Goal: Task Accomplishment & Management: Complete application form

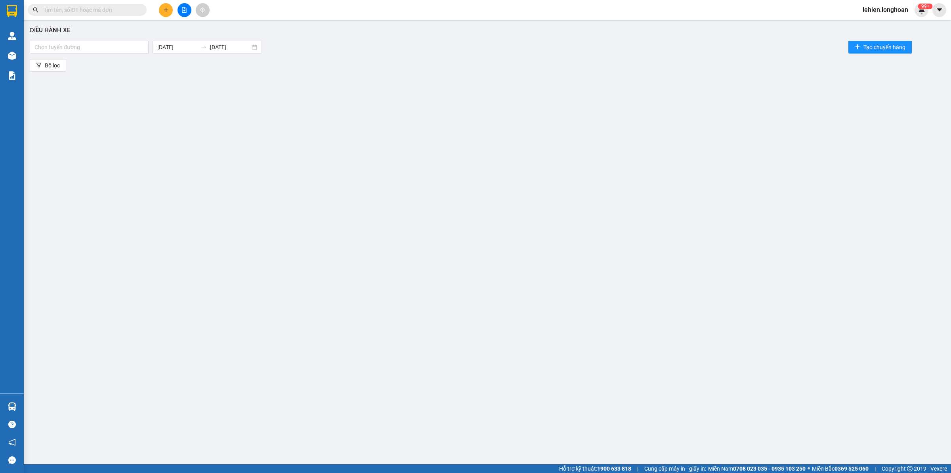
click at [130, 7] on input "text" at bounding box center [91, 10] width 94 height 9
paste input "0981150000"
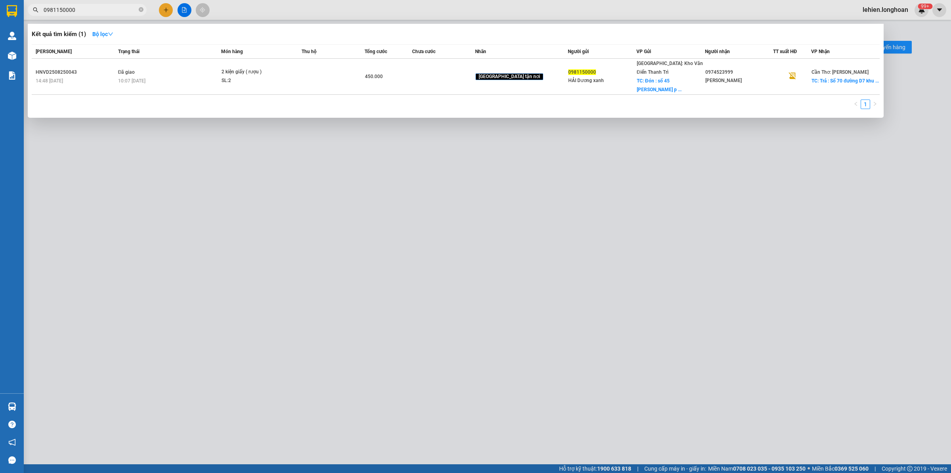
type input "0981150000"
click at [141, 8] on icon "close-circle" at bounding box center [141, 9] width 5 height 5
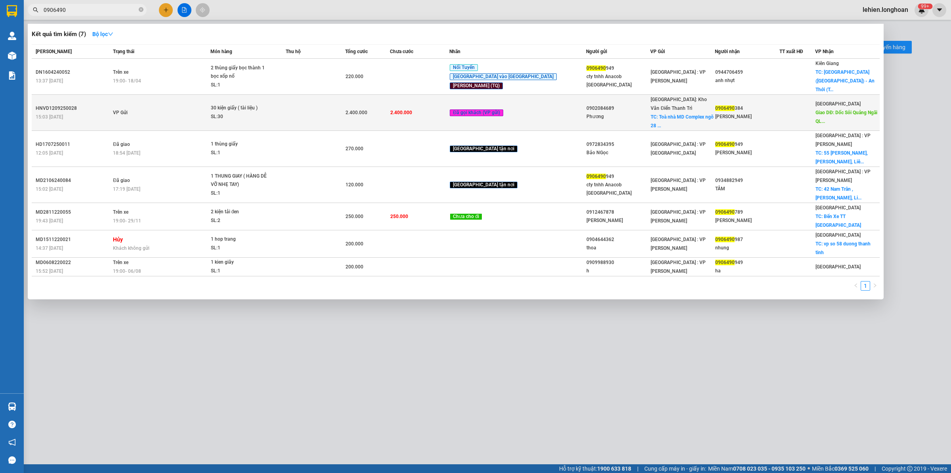
type input "0906490"
click at [235, 104] on div "30 kiện giấy ( tài liệu )" at bounding box center [240, 108] width 59 height 9
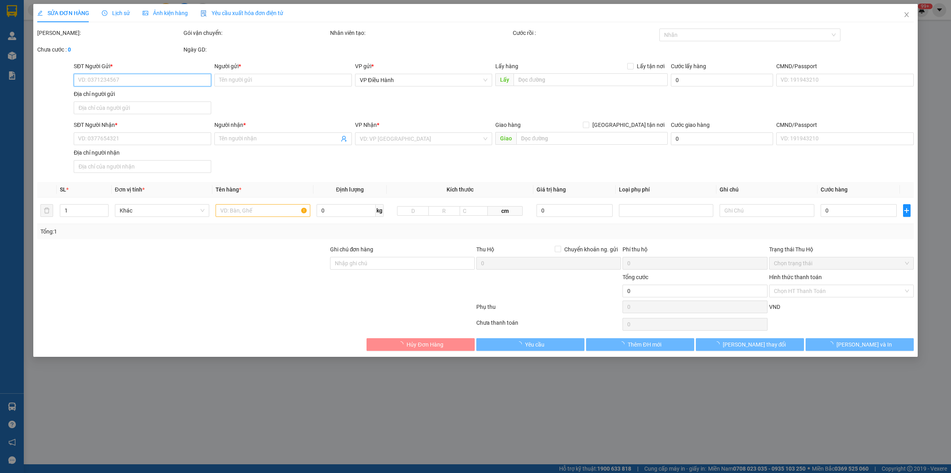
type input "0902084689"
type input "Phương"
checkbox input "true"
type input "Toà nhà MD Complex ngõ [GEOGRAPHIC_DATA][PERSON_NAME], [GEOGRAPHIC_DATA] , [GEO…"
type input "0906490384"
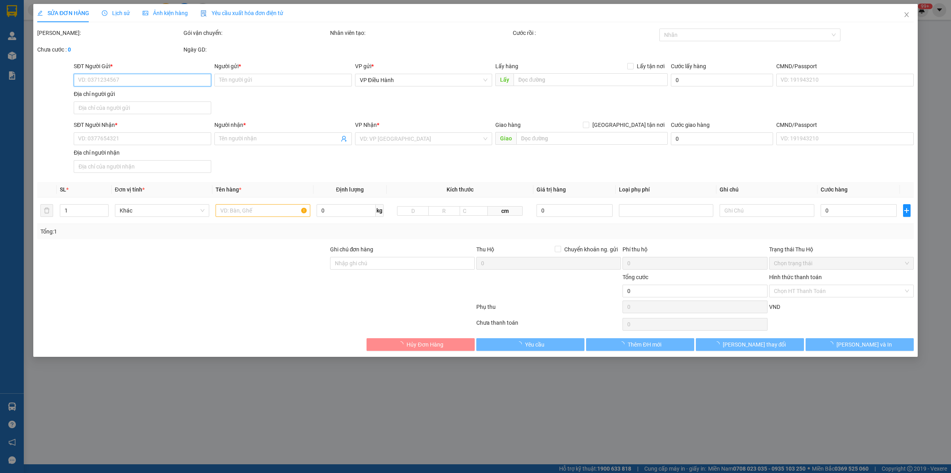
type input "[PERSON_NAME]"
type input "Dốc Sỏi Quảng Ngãi QL1A"
type input "Dán 1 vài bill bảo an,Trên Kiện hàng có TT của khách"
type input "2.400.000"
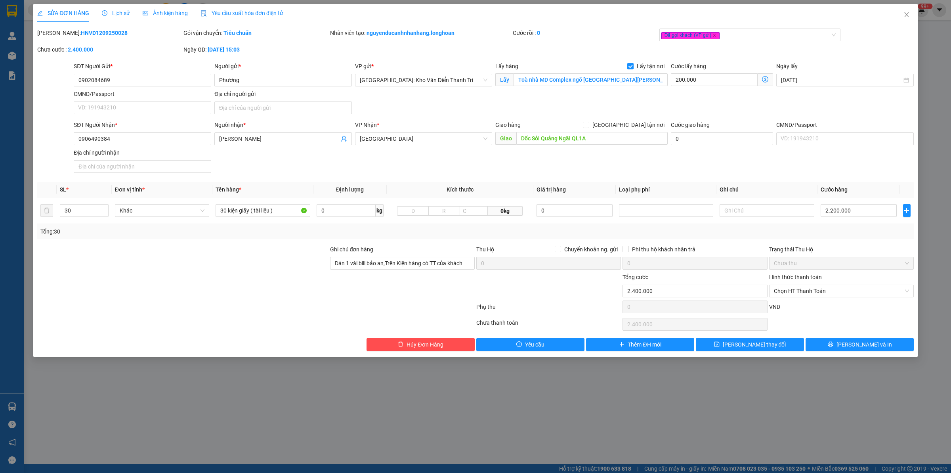
click at [117, 14] on span "Lịch sử" at bounding box center [116, 13] width 28 height 6
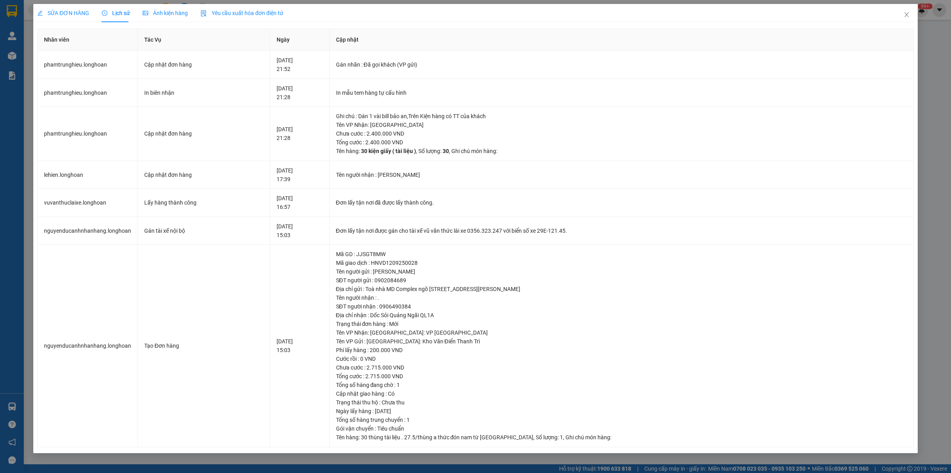
click at [71, 14] on span "SỬA ĐƠN HÀNG" at bounding box center [63, 13] width 52 height 6
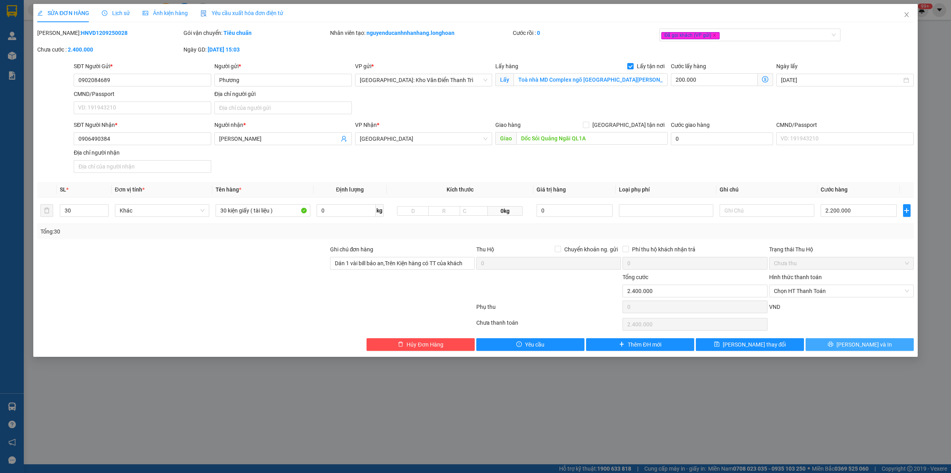
click at [815, 347] on button "[PERSON_NAME] và In" at bounding box center [859, 344] width 108 height 13
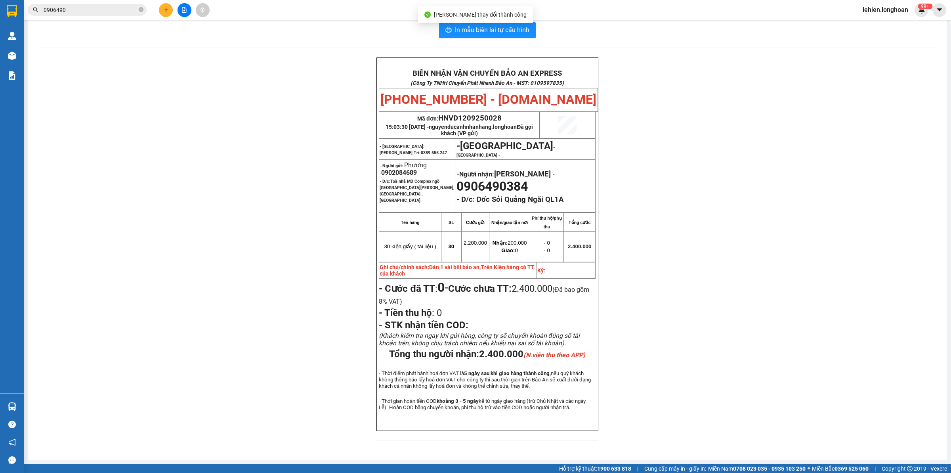
scroll to position [15, 0]
click at [139, 13] on span at bounding box center [141, 10] width 5 height 8
paste input "0986485030"
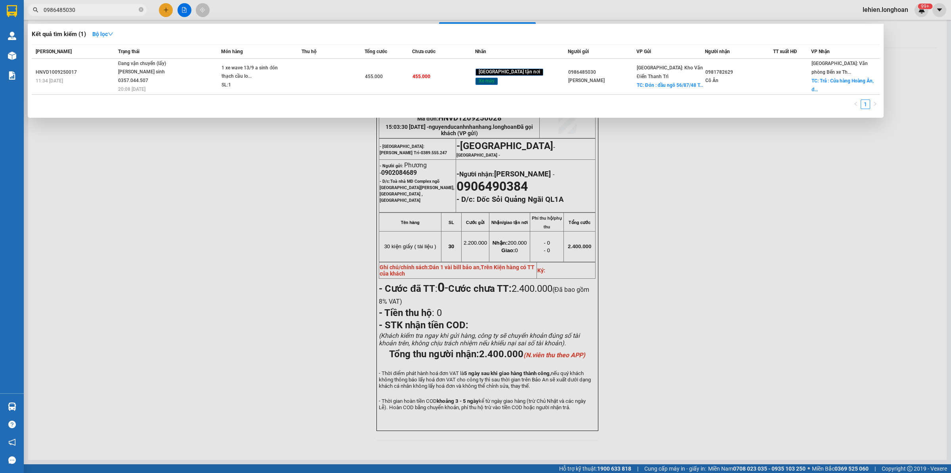
type input "0986485030"
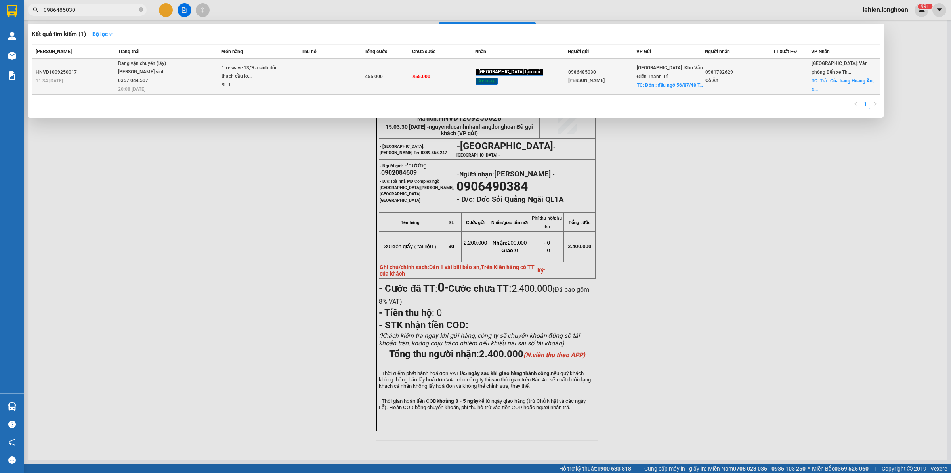
click at [293, 68] on span "1 xe wave 13/9 a sinh đón thạch cầu lo... SL: 1" at bounding box center [260, 77] width 79 height 26
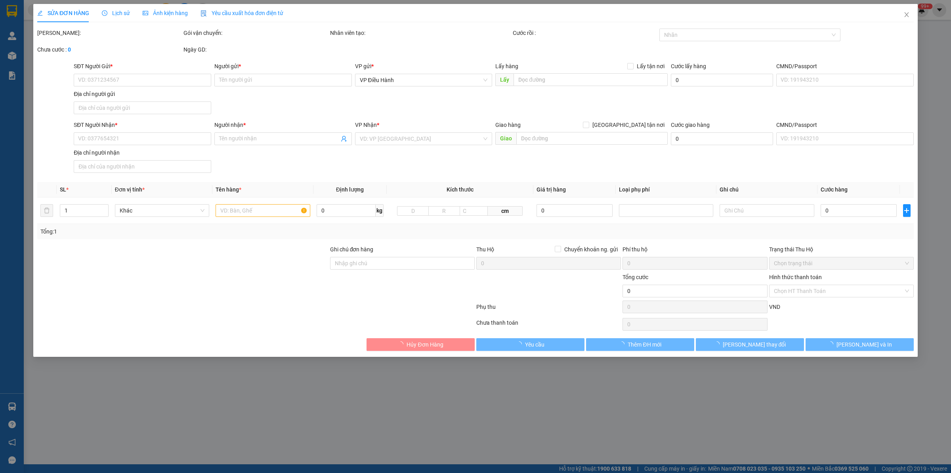
type input "0986485030"
type input "[PERSON_NAME]"
checkbox input "true"
type input "Đón : đầu ngõ 56/87/48 [GEOGRAPHIC_DATA], [GEOGRAPHIC_DATA]"
type input "0981782629"
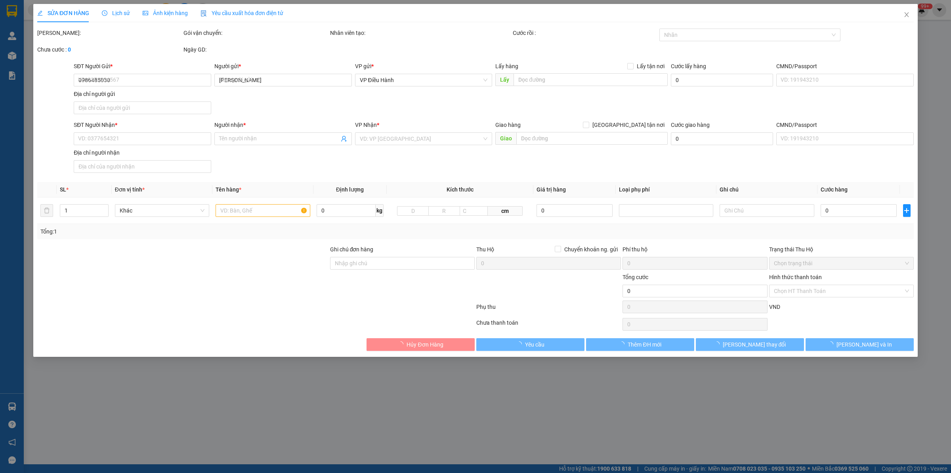
type input "Cô Ân"
checkbox input "true"
type input "Trả : [GEOGRAPHIC_DATA], đường 362 thôn [GEOGRAPHIC_DATA], [GEOGRAPHIC_DATA] (t…"
type input "455.000"
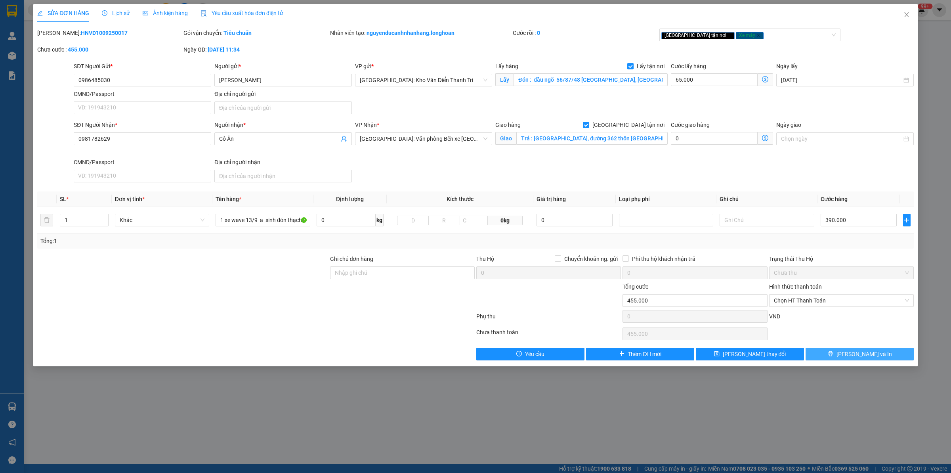
click at [836, 357] on button "[PERSON_NAME] và In" at bounding box center [859, 353] width 108 height 13
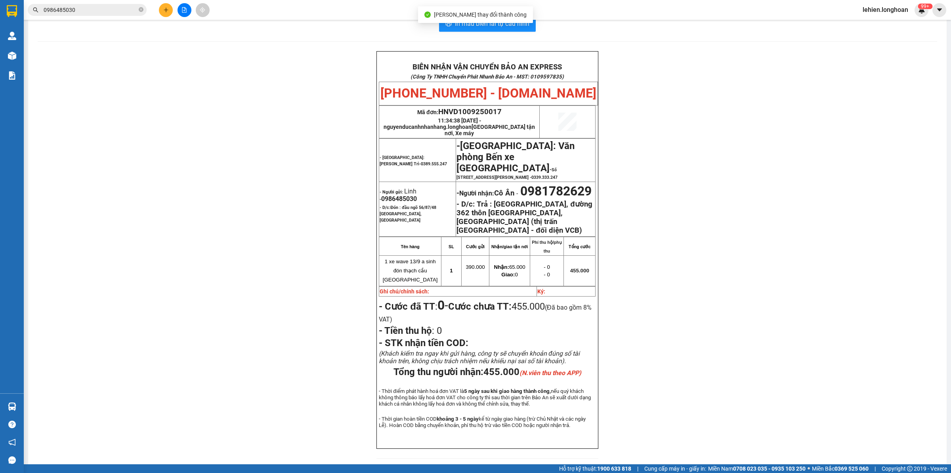
scroll to position [24, 0]
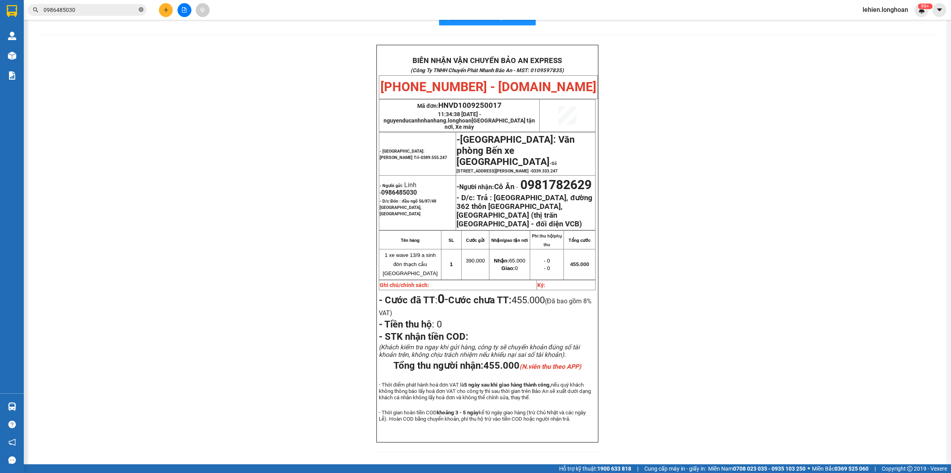
click at [141, 9] on icon "close-circle" at bounding box center [141, 9] width 5 height 5
paste input "0764477429"
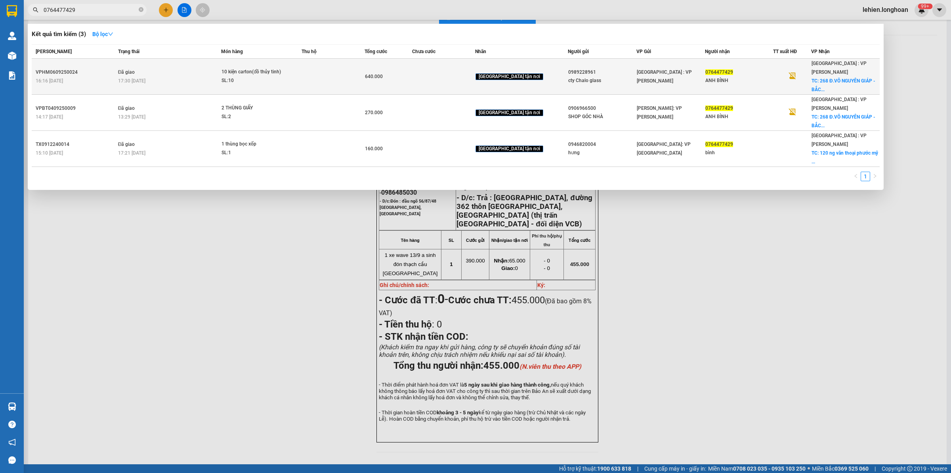
type input "0764477429"
click at [231, 75] on div "10 kiện carton(đồ thủy tinh)" at bounding box center [250, 72] width 59 height 9
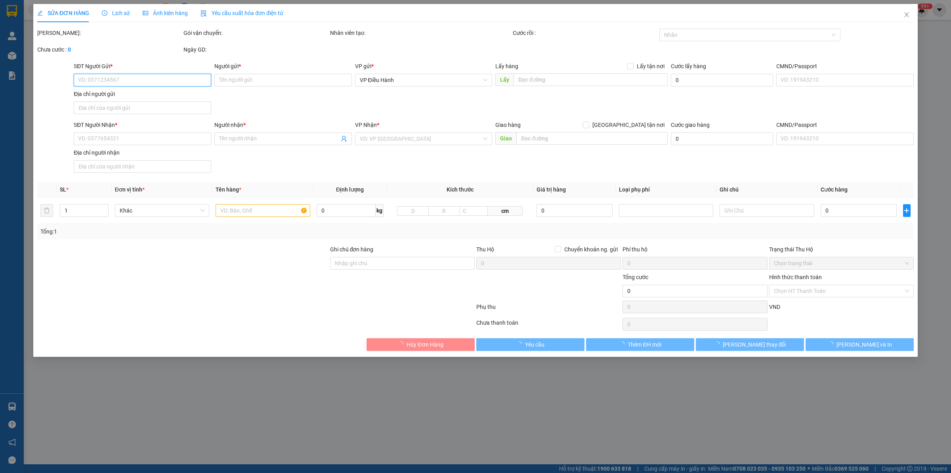
type input "0989228961"
type input "cty Chalo glass"
type input "0764477429"
type input "ANH BÌNH"
checkbox input "true"
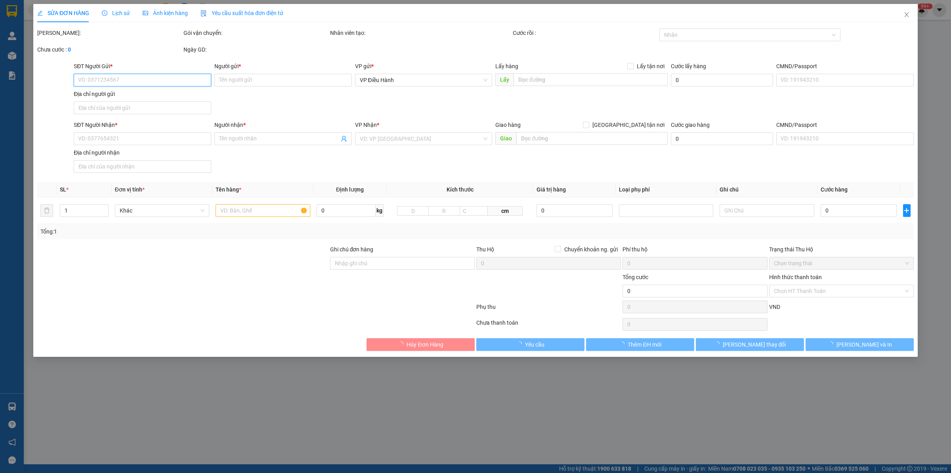
type input "268 Đ.VÕ NGUYÊN GIÁP - [GEOGRAPHIC_DATA] - [GEOGRAPHIC_DATA] - [GEOGRAPHIC_DATA]"
type input "nhận nguyên kiện,giao nguyên kiện,bể vỡ k đền"
type input "640.000"
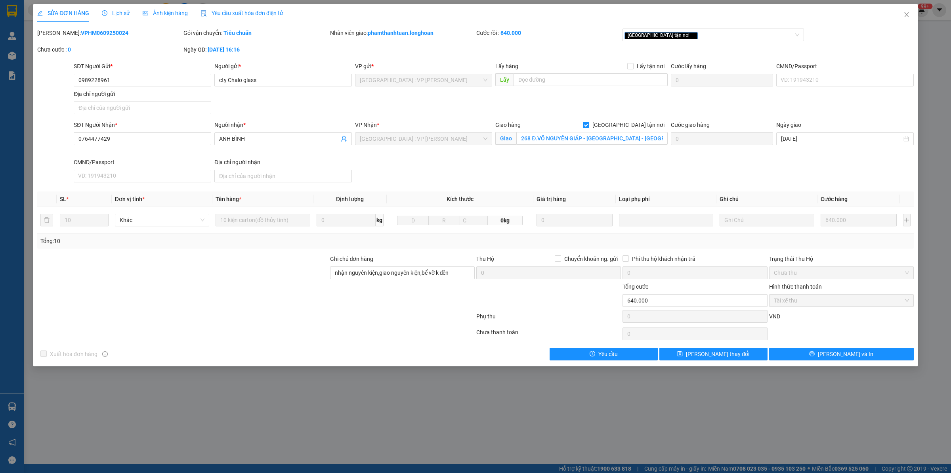
click at [118, 9] on div "Lịch sử" at bounding box center [116, 13] width 28 height 9
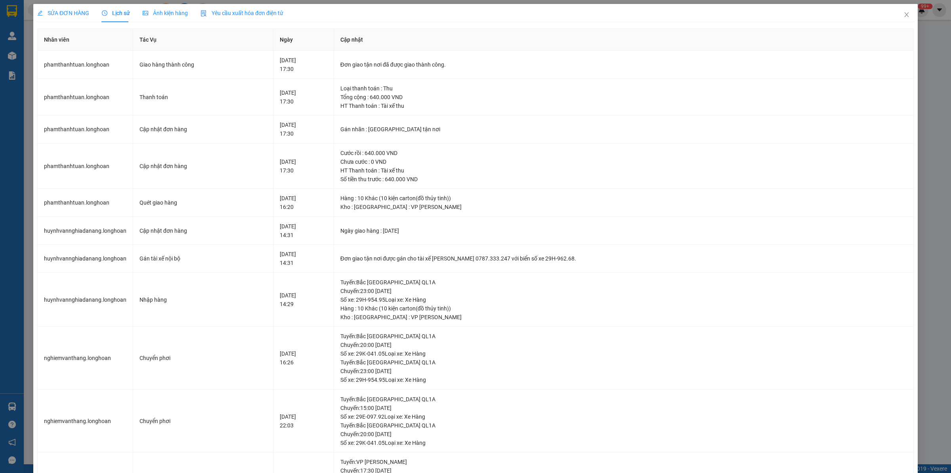
click at [66, 10] on span "SỬA ĐƠN HÀNG" at bounding box center [63, 13] width 52 height 6
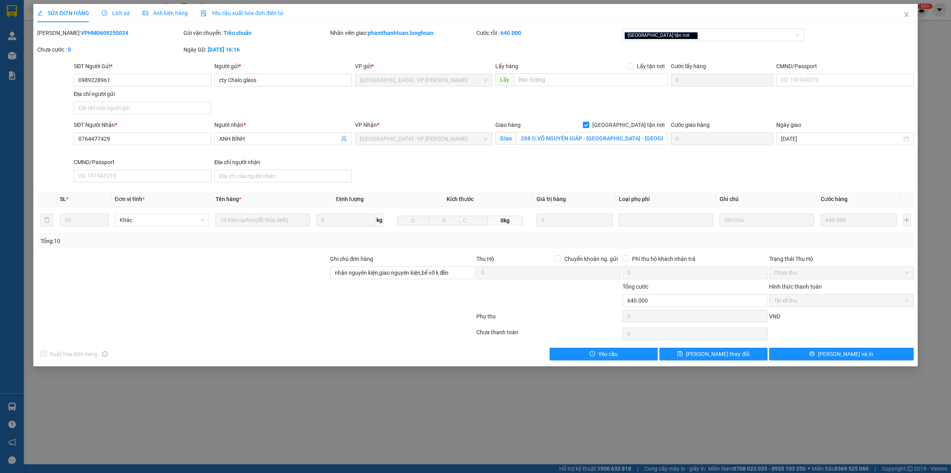
click at [90, 32] on b "VPHM0609250024" at bounding box center [105, 33] width 48 height 6
copy b "VPHM0609250024"
click at [913, 14] on span "Close" at bounding box center [906, 15] width 22 height 22
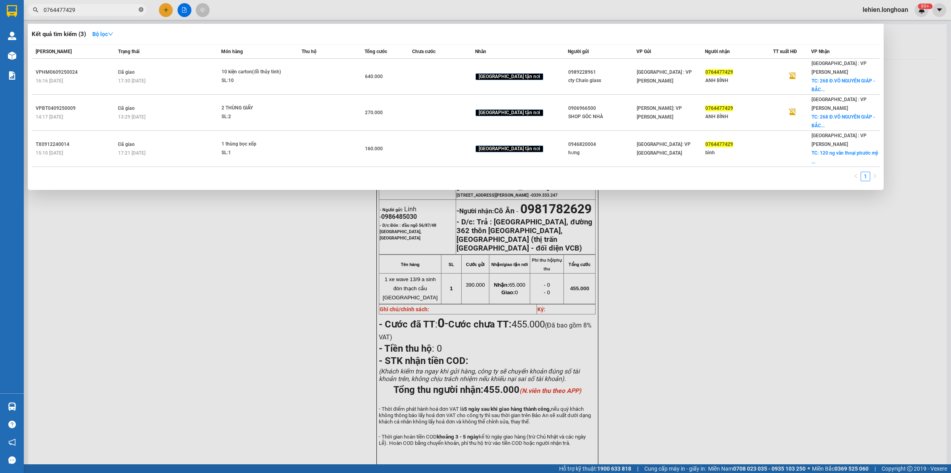
click at [139, 11] on icon "close-circle" at bounding box center [141, 9] width 5 height 5
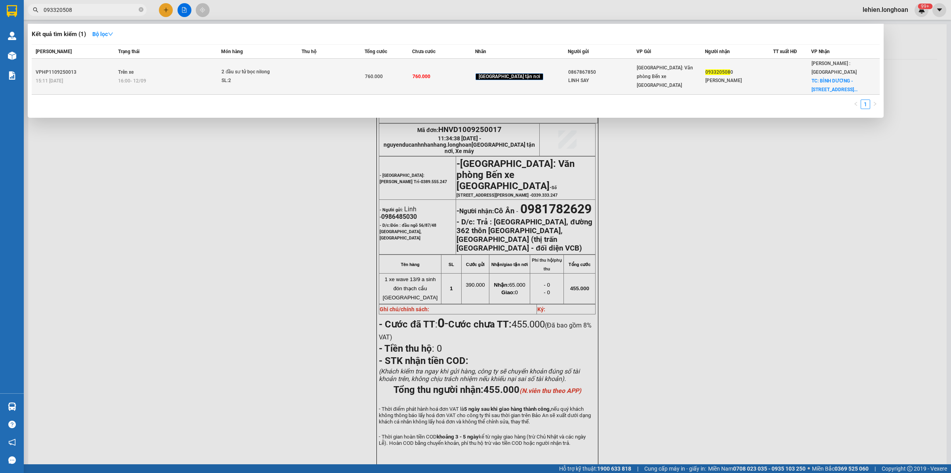
type input "093320508"
click at [270, 68] on div "2 đầu sư tử bọc nilong" at bounding box center [250, 72] width 59 height 9
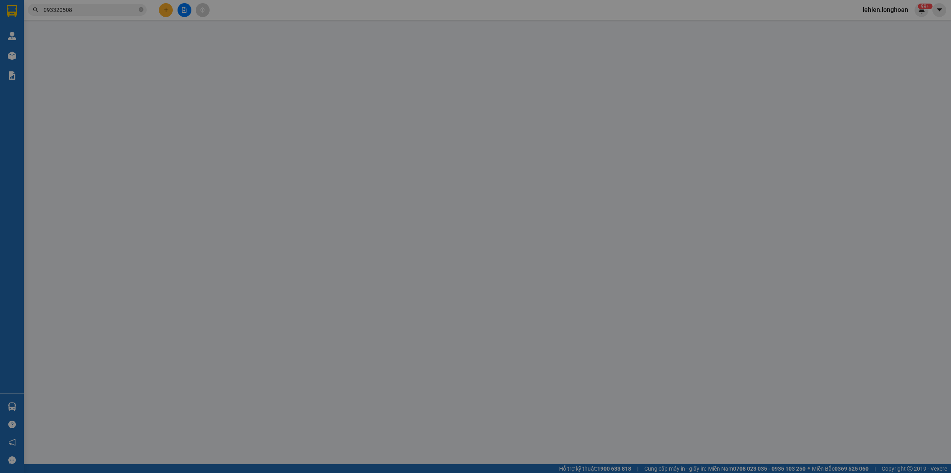
type input "0867867850"
type input "LINH SAY"
type input "0933205080"
type input "[PERSON_NAME]"
checkbox input "true"
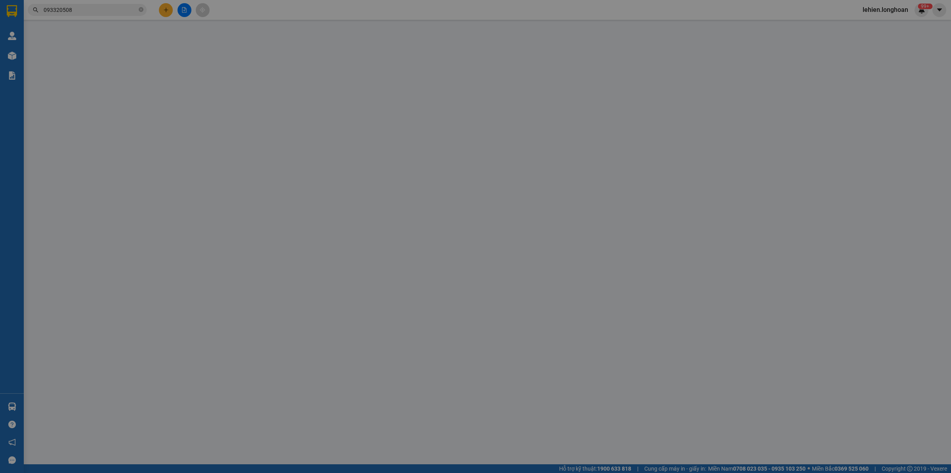
type input "[GEOGRAPHIC_DATA] - [STREET_ADDRESS][GEOGRAPHIC_DATA] thành phố [GEOGRAPHIC_DAT…"
type input "nhận nguyên kiện giao nguyên kiện - Bể vỡ không đền"
type input "760.000"
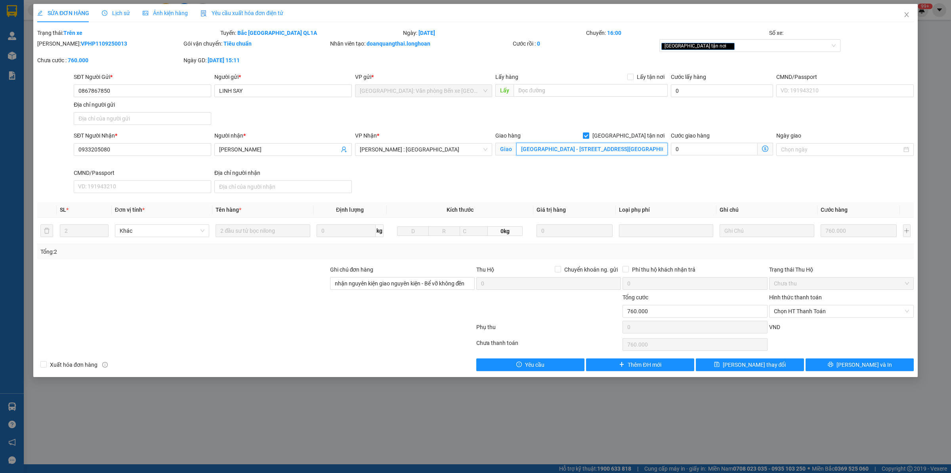
click at [587, 151] on input "[GEOGRAPHIC_DATA] - [STREET_ADDRESS][GEOGRAPHIC_DATA] thành phố [GEOGRAPHIC_DAT…" at bounding box center [591, 149] width 151 height 13
click at [905, 11] on span "Close" at bounding box center [906, 15] width 22 height 22
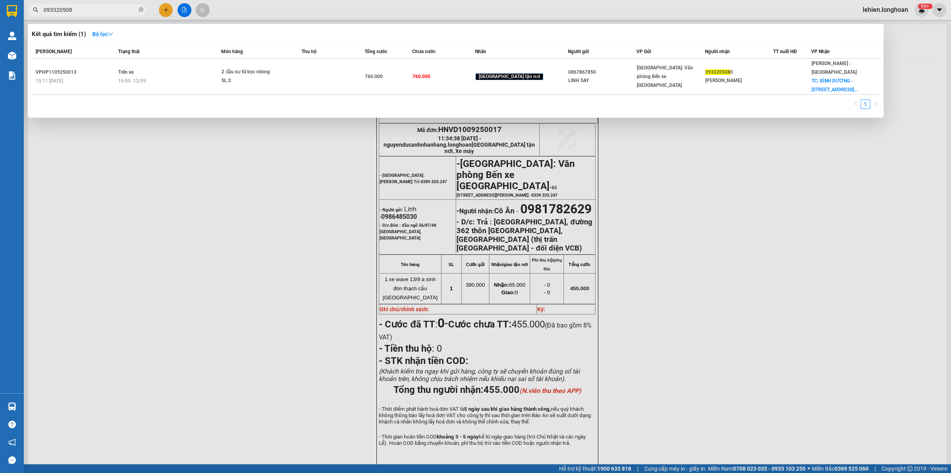
click at [143, 9] on span "093320508" at bounding box center [87, 10] width 119 height 12
click at [142, 10] on icon "close-circle" at bounding box center [141, 9] width 5 height 5
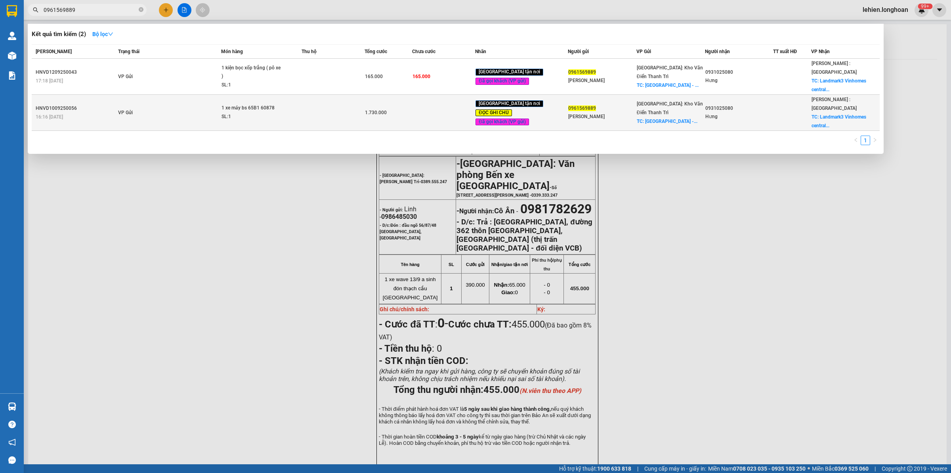
type input "0961569889"
click at [200, 95] on td "VP Gửi" at bounding box center [168, 113] width 105 height 36
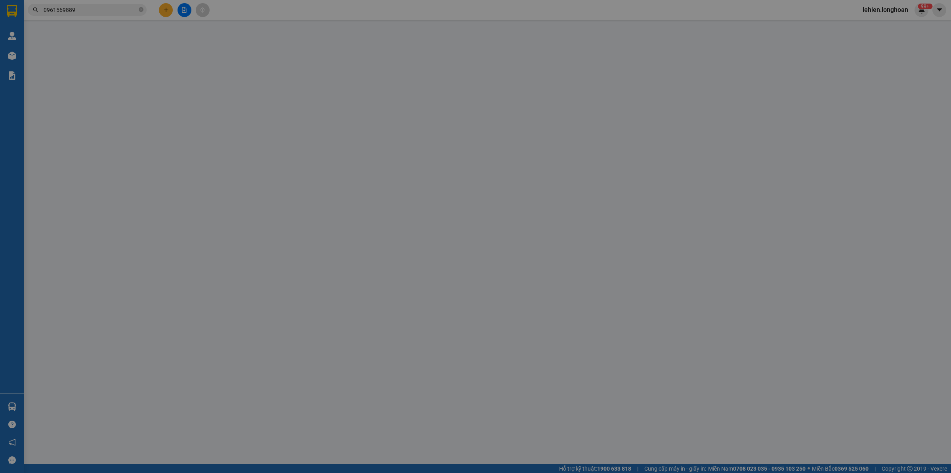
type input "0961569889"
type input "[PERSON_NAME]"
checkbox input "true"
type input "[GEOGRAPHIC_DATA] - cụm công nghiệp [GEOGRAPHIC_DATA] [PERSON_NAME][GEOGRAPHIC_…"
type input "150.000"
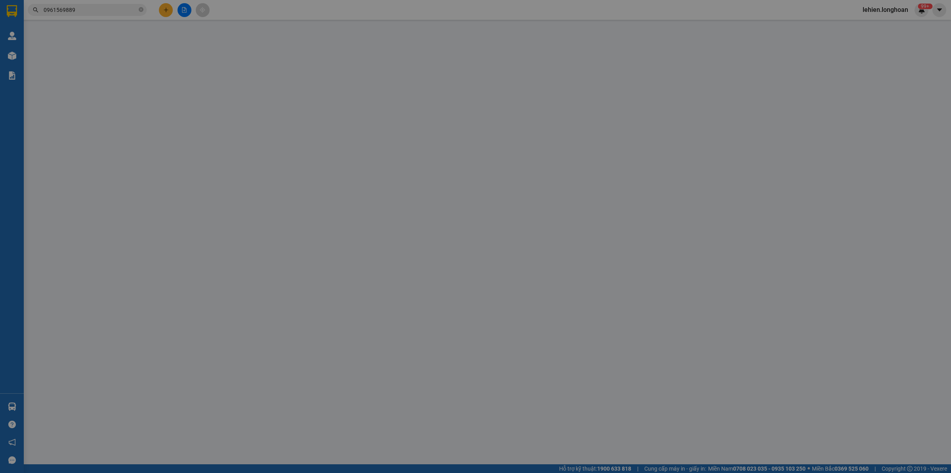
type input "0931025080"
type input "Hưng"
checkbox input "true"
type input "Landmark3 [GEOGRAPHIC_DATA], [STREET_ADDRESS], [GEOGRAPHIC_DATA]. [GEOGRAPHIC_D…"
type input "chìa khóa quấn tay lái ( không giấy tờ )"
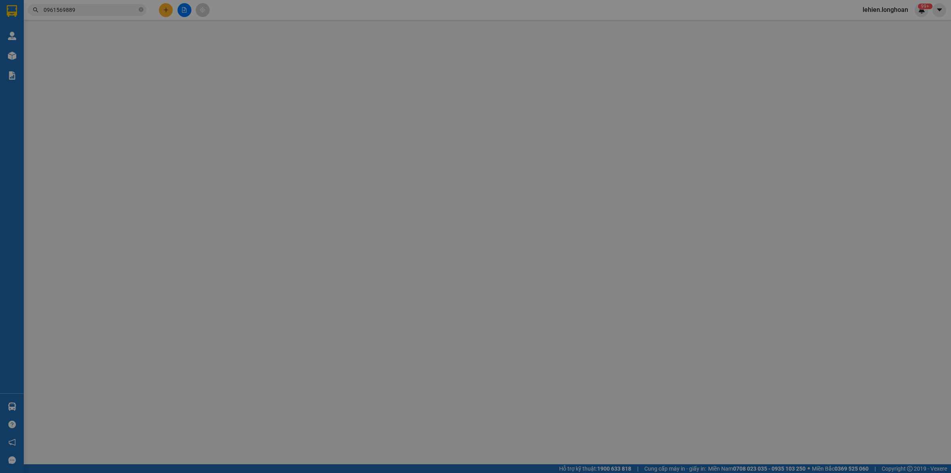
type input "1.730.000"
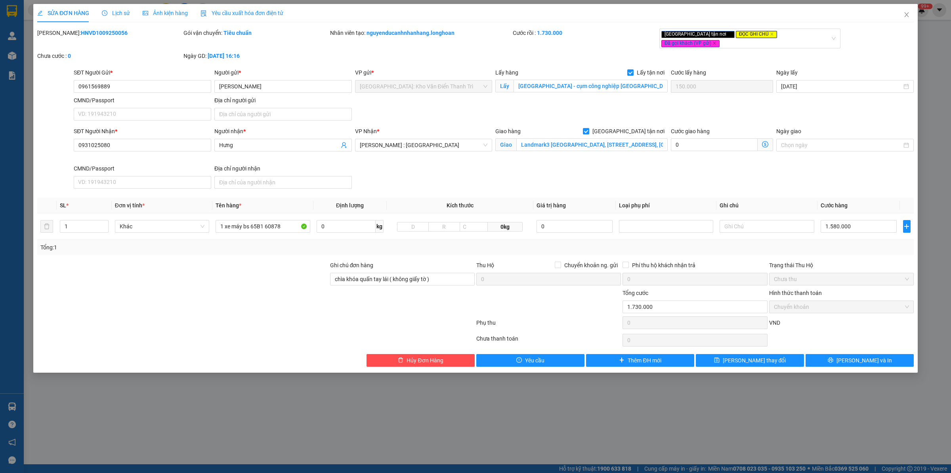
click at [118, 15] on span "Lịch sử" at bounding box center [116, 13] width 28 height 6
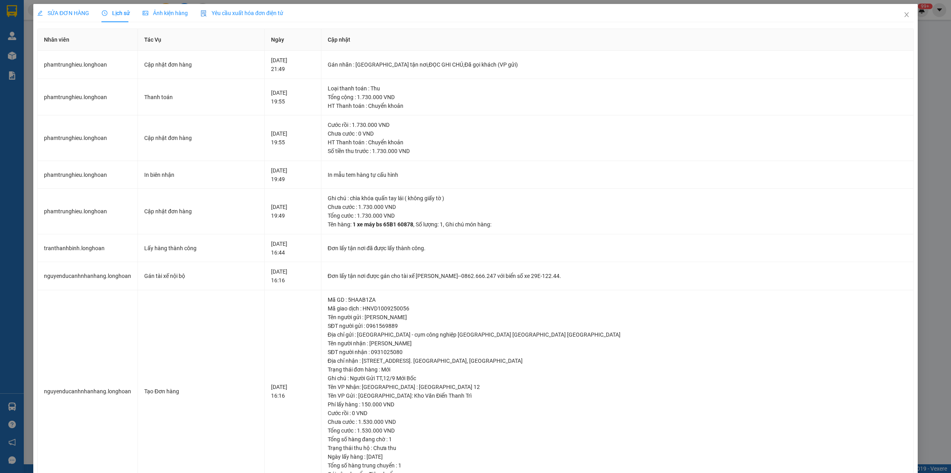
click at [59, 9] on div "SỬA ĐƠN HÀNG" at bounding box center [63, 13] width 52 height 9
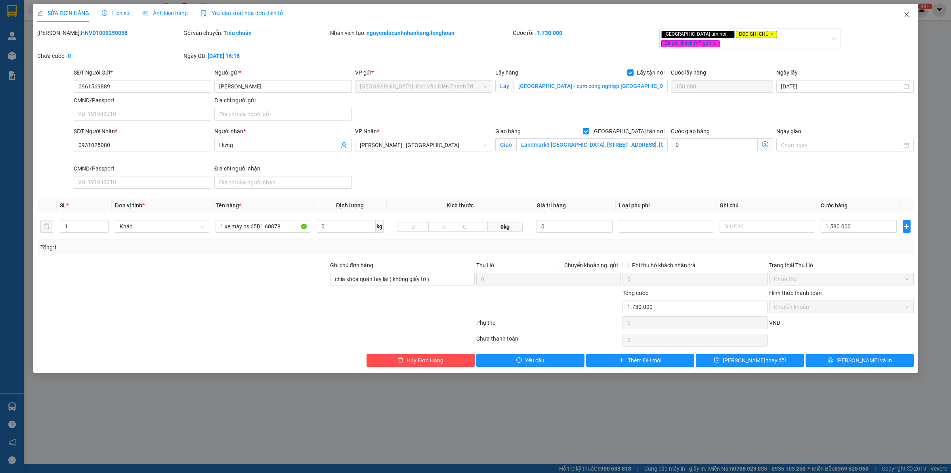
click at [902, 11] on span "Close" at bounding box center [906, 15] width 22 height 22
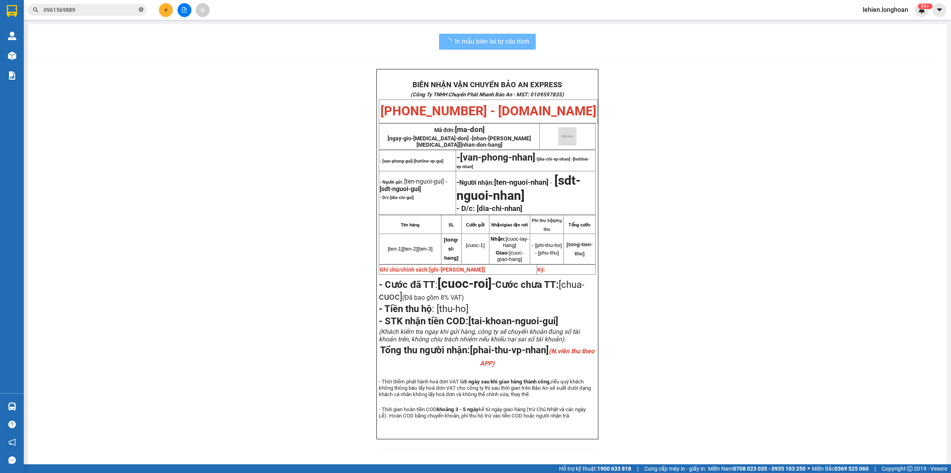
click at [143, 10] on icon "close-circle" at bounding box center [141, 9] width 5 height 5
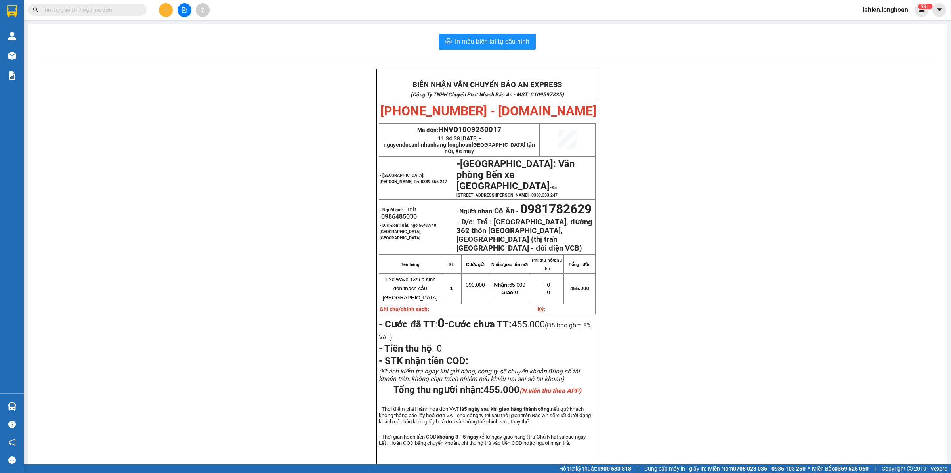
paste input "0944884960"
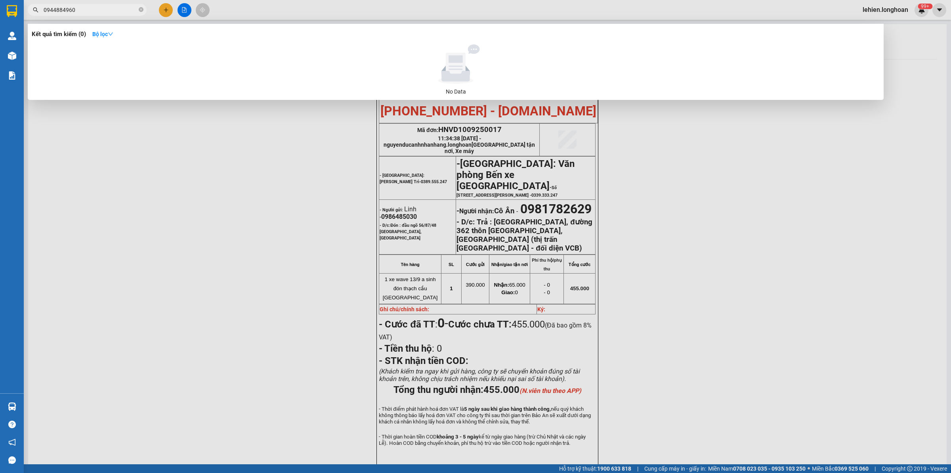
type input "0944884960"
click at [141, 7] on icon "close-circle" at bounding box center [141, 9] width 5 height 5
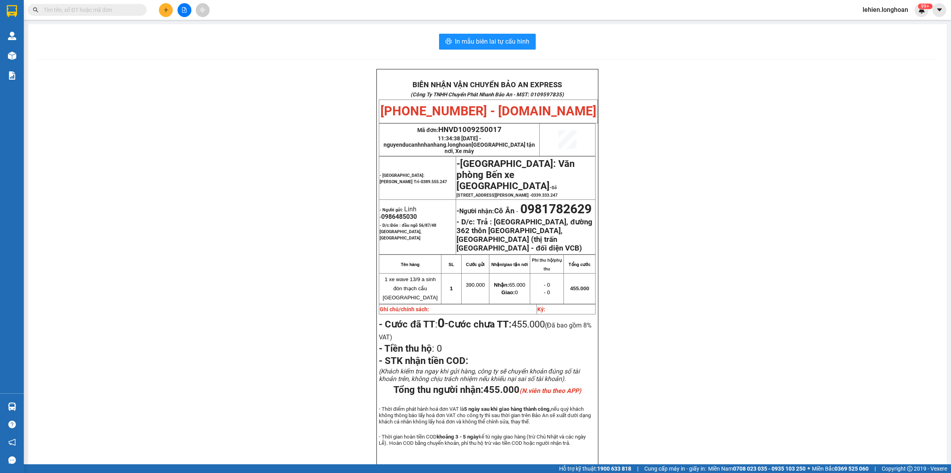
drag, startPoint x: 134, startPoint y: 10, endPoint x: 128, endPoint y: 0, distance: 12.1
click at [132, 8] on input "text" at bounding box center [91, 10] width 94 height 9
paste input "0931982212"
type input "0931982212"
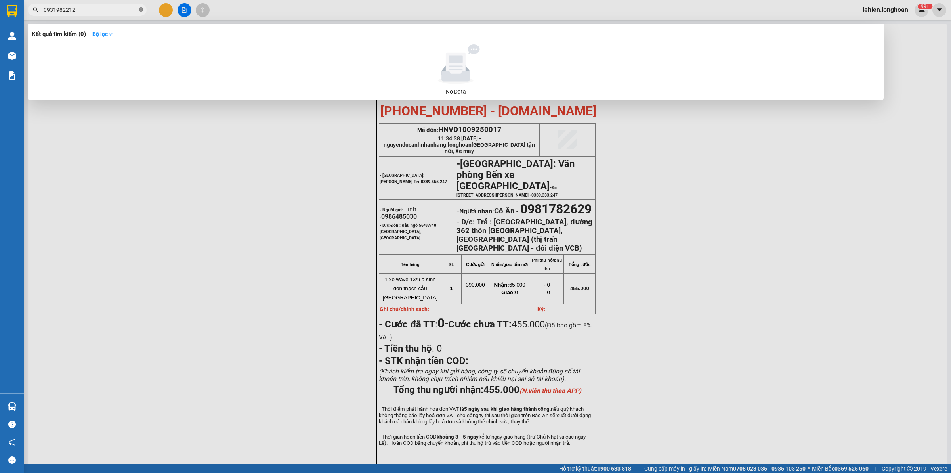
click at [139, 12] on span at bounding box center [141, 10] width 5 height 8
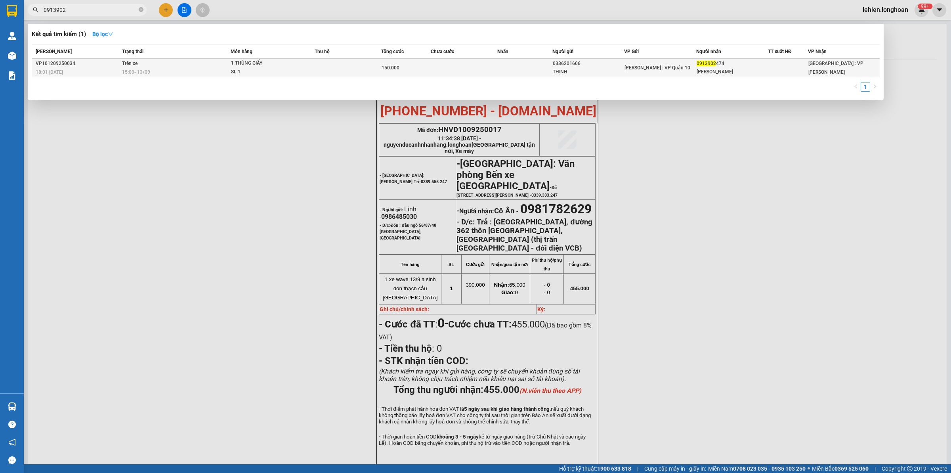
type input "0913902"
click at [198, 66] on td "Trên xe 15:00 [DATE]" at bounding box center [175, 68] width 111 height 19
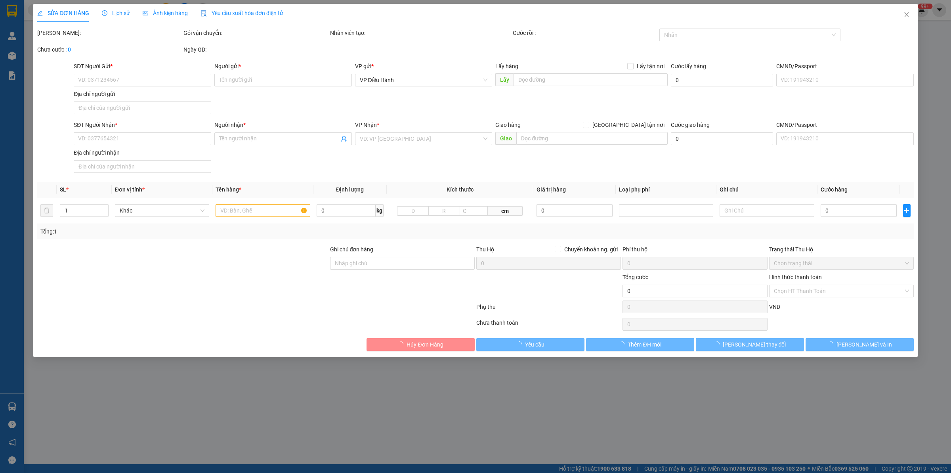
type input "0336201606"
type input "THỊNH"
type input "0913902474"
type input "[PERSON_NAME]"
type input "hàng k bao bể vỡ hư hỏng"
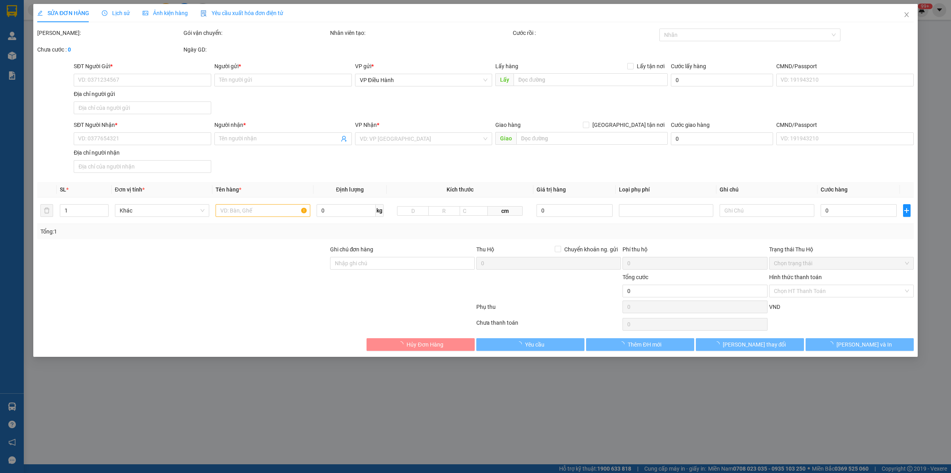
type input "150.000"
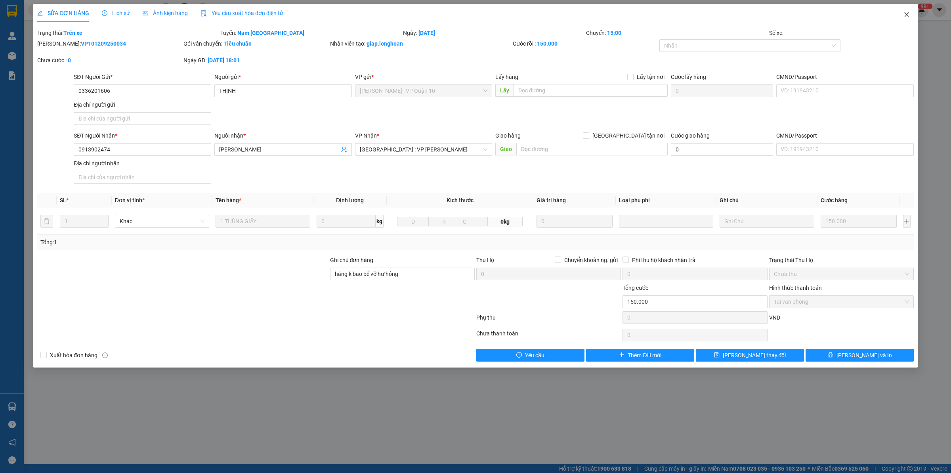
click at [912, 15] on span "Close" at bounding box center [906, 15] width 22 height 22
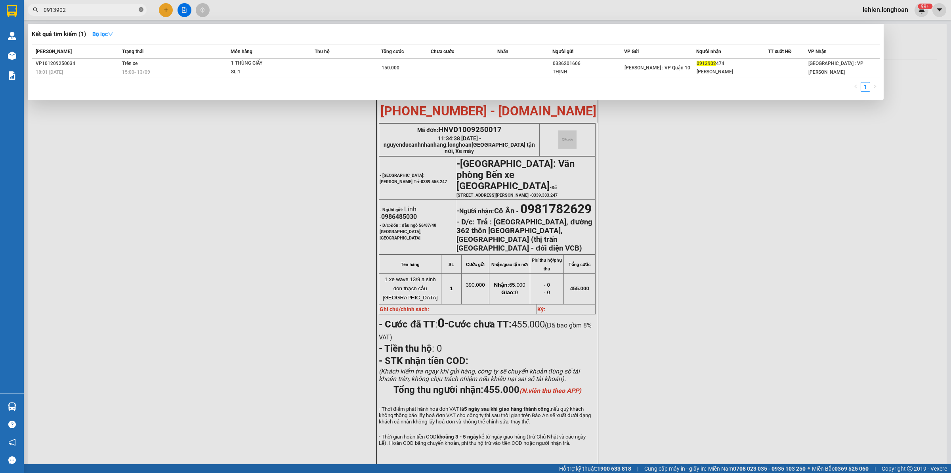
click at [141, 9] on icon "close-circle" at bounding box center [141, 9] width 5 height 5
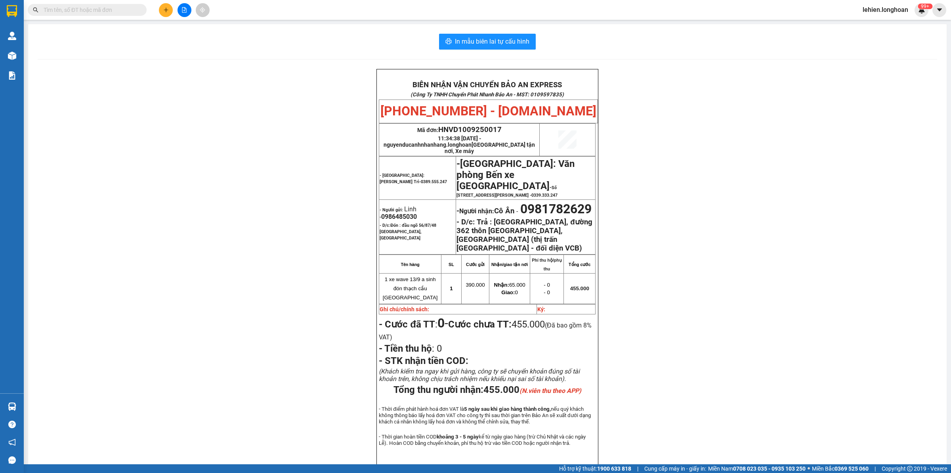
paste input "0912124005"
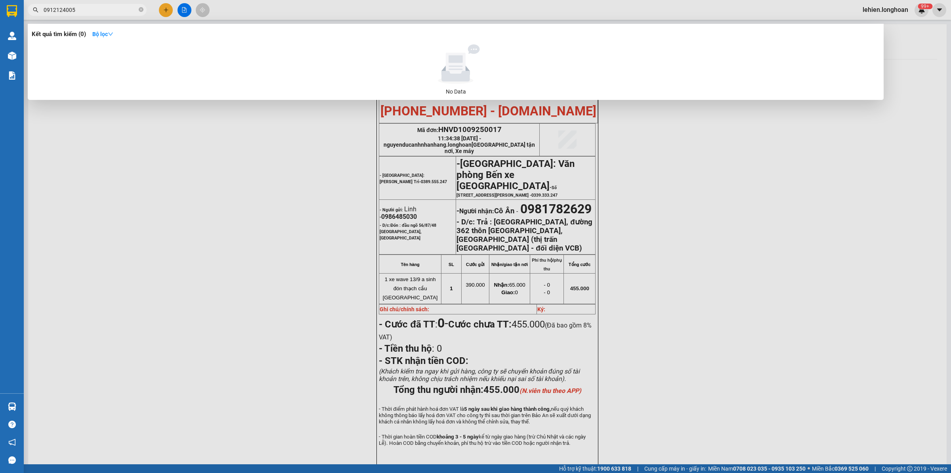
type input "0912124005"
click at [138, 9] on span "0912124005" at bounding box center [87, 10] width 119 height 12
click at [141, 11] on icon "close-circle" at bounding box center [141, 9] width 5 height 5
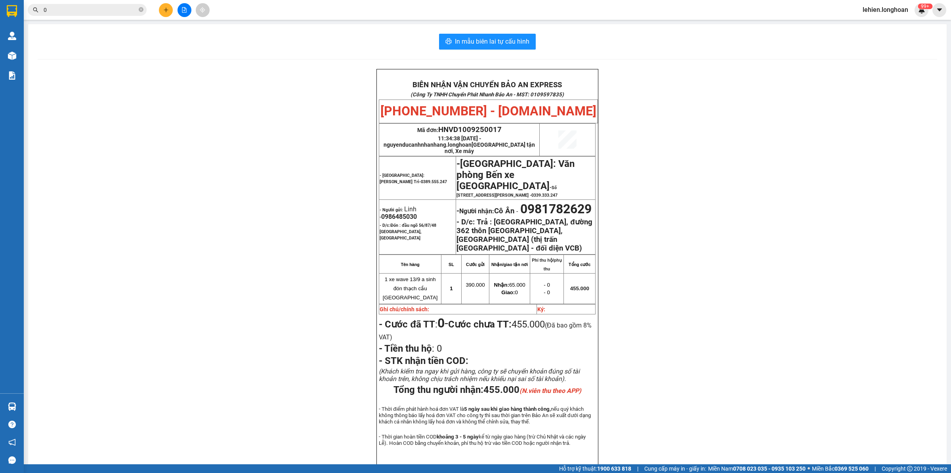
click at [109, 13] on input "0" at bounding box center [91, 10] width 94 height 9
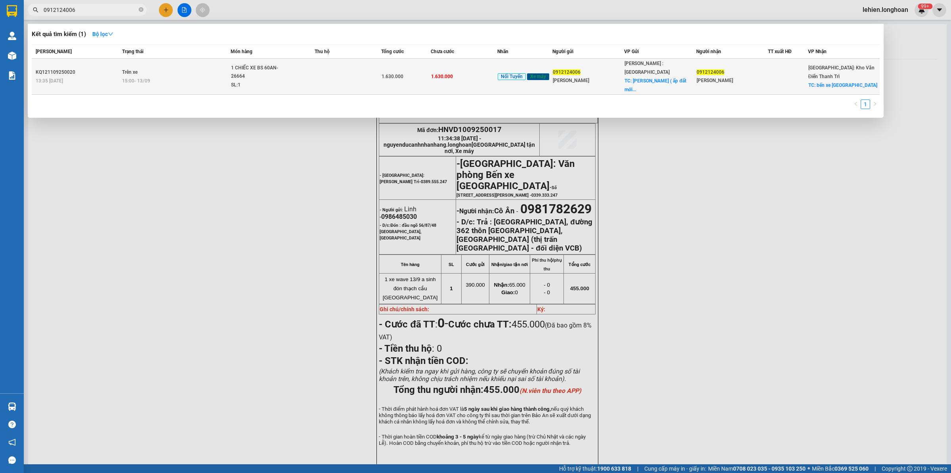
type input "0912124006"
click at [137, 69] on span "Trên xe" at bounding box center [129, 72] width 15 height 6
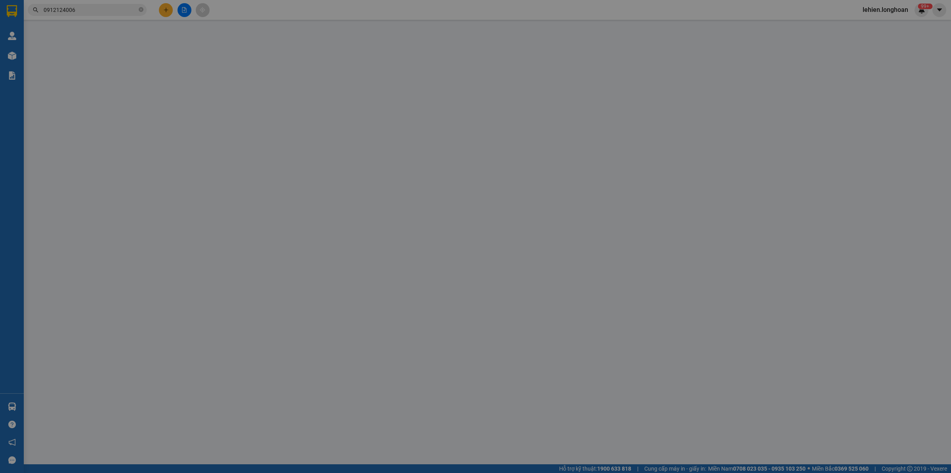
type input "0912124006"
type input "[PERSON_NAME]"
checkbox input "true"
type input "Cty [PERSON_NAME] ( ấp đất mới, xã [GEOGRAPHIC_DATA], [GEOGRAPHIC_DATA] )"
type input "0912124006"
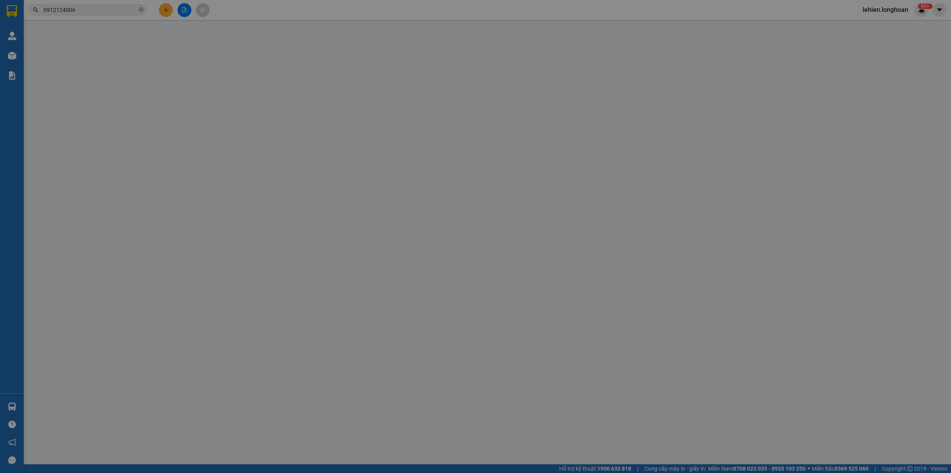
type input "[PERSON_NAME]"
checkbox input "true"
type input "bến xe [GEOGRAPHIC_DATA]"
type input "CHÌA KHÓA QUẤN TAY LÁI -KHÔNG CAVET"
type input "1.630.000"
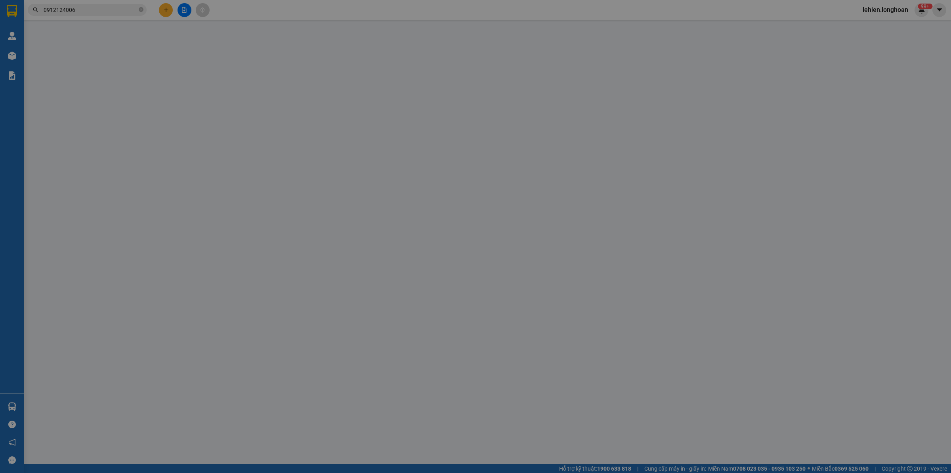
type input "1.630.000"
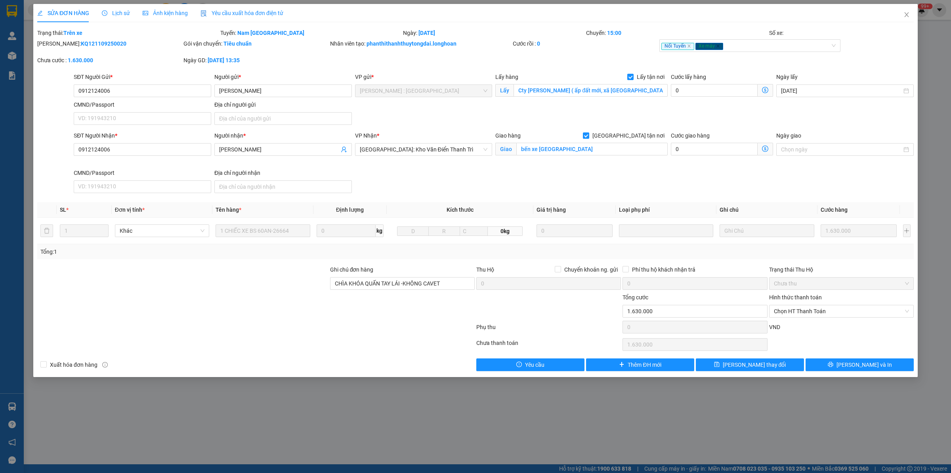
click at [82, 42] on b "KQ121109250020" at bounding box center [104, 43] width 46 height 6
copy b "KQ121109250020"
drag, startPoint x: 905, startPoint y: 14, endPoint x: 861, endPoint y: 15, distance: 44.4
click at [906, 15] on icon "close" at bounding box center [906, 14] width 6 height 6
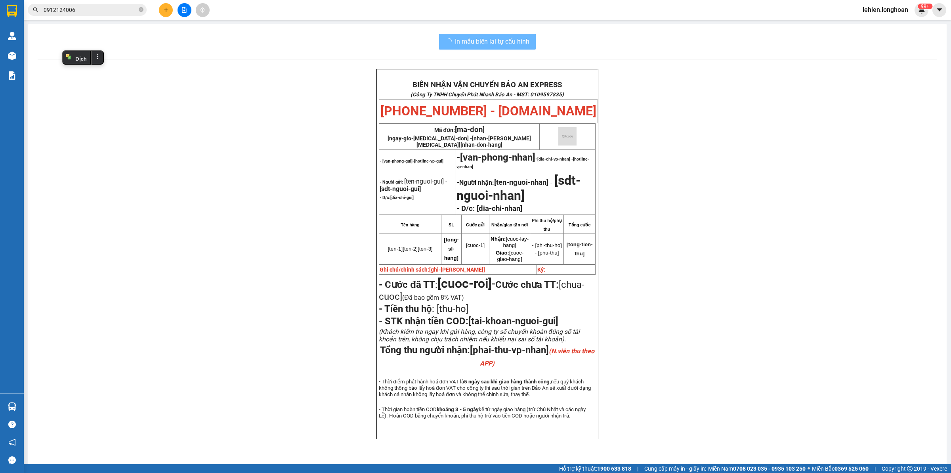
click at [139, 10] on icon "close-circle" at bounding box center [141, 9] width 5 height 5
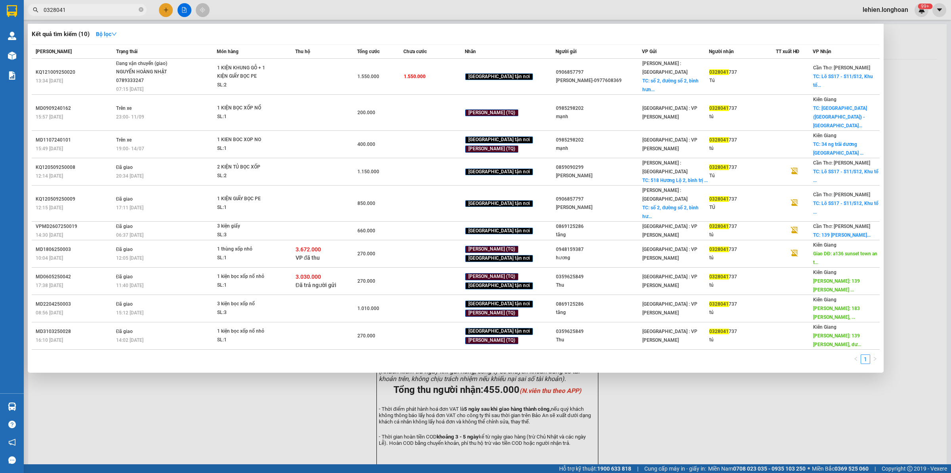
type input "0328041"
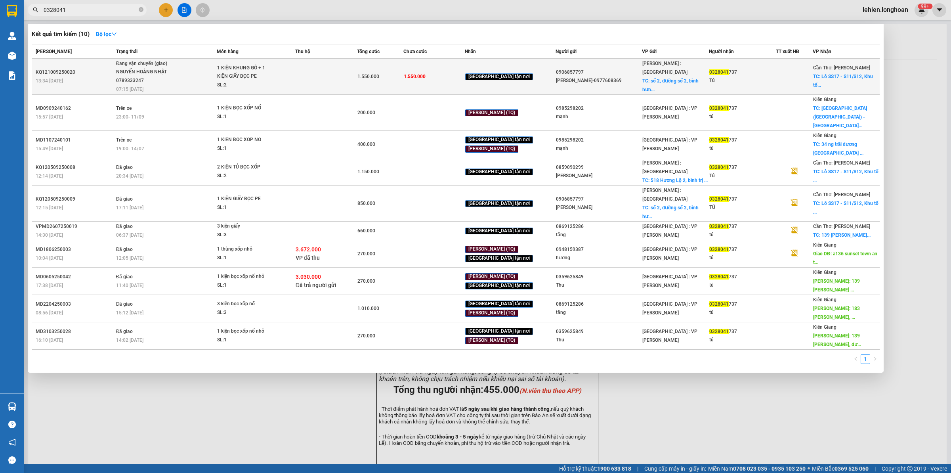
click at [96, 76] on div "13:34 [DATE]" at bounding box center [75, 80] width 78 height 9
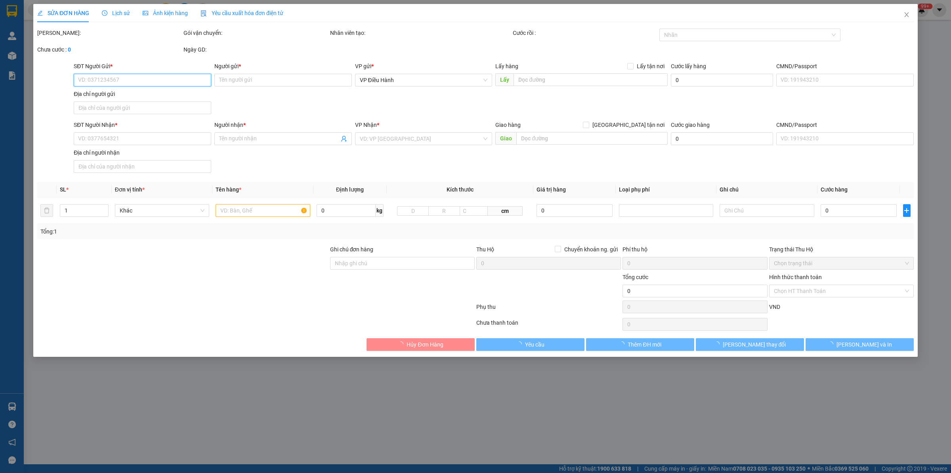
type input "0906857797"
type input "[PERSON_NAME]-0977608369"
checkbox input "true"
type input "số 2, đường số 2, [GEOGRAPHIC_DATA], [GEOGRAPHIC_DATA]"
type input "0328041737"
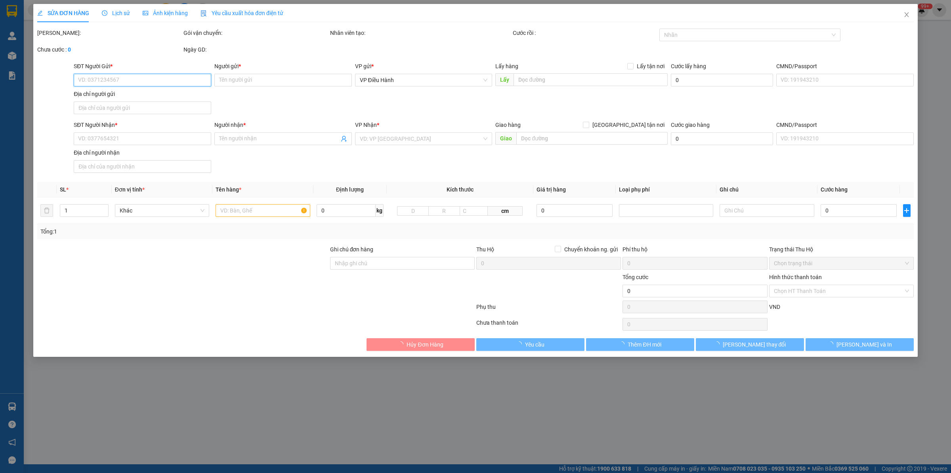
type input "Tú"
checkbox input "true"
type input "Lô SS17 - S11/S12, Khu tổ hợp Sonasea Villas&Resort, tổ 5 ấp [GEOGRAPHIC_DATA],…"
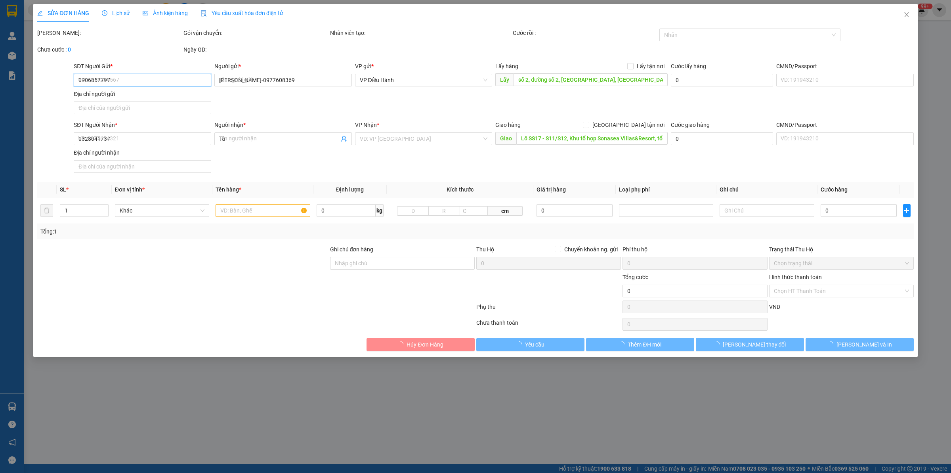
type input "1.550.000"
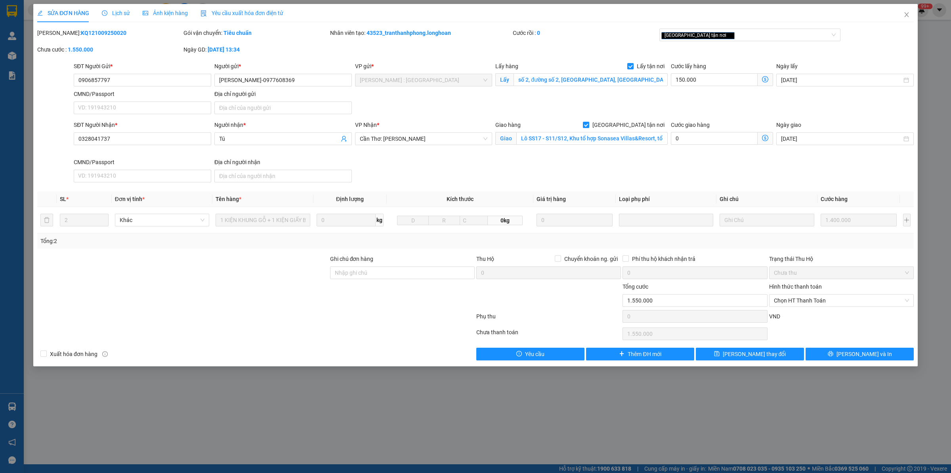
click at [116, 14] on span "Lịch sử" at bounding box center [116, 13] width 28 height 6
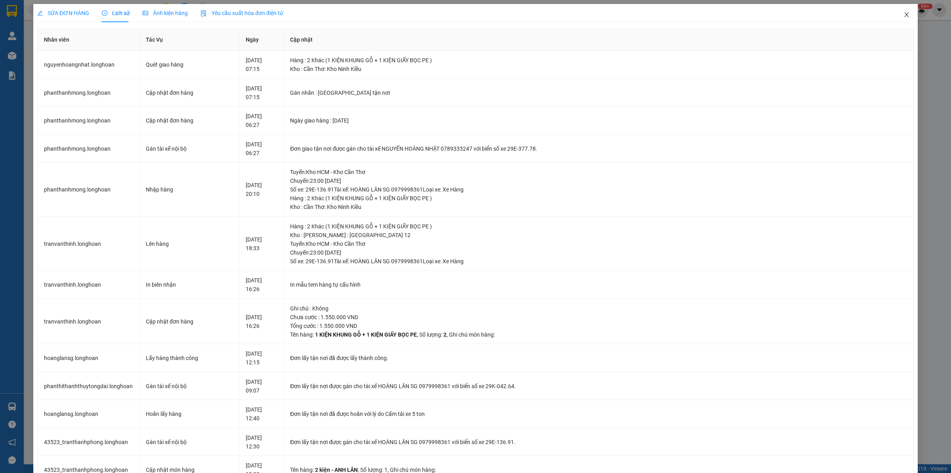
click at [895, 15] on span "Close" at bounding box center [906, 15] width 22 height 22
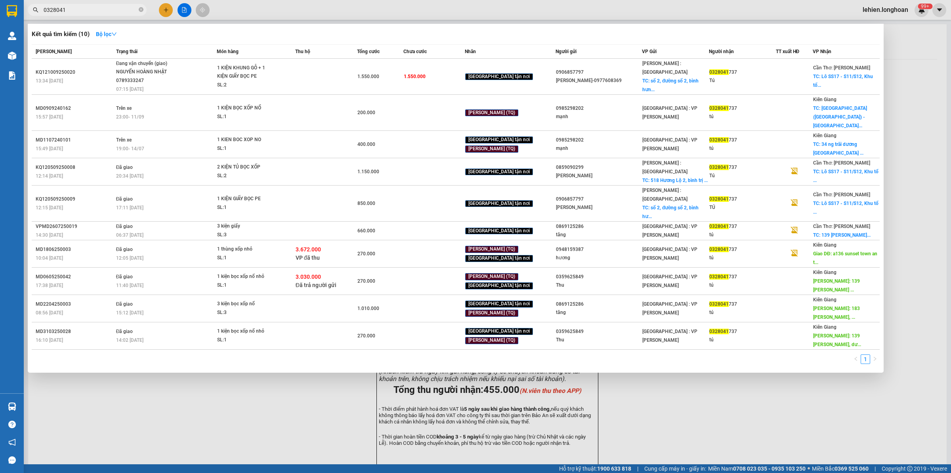
click at [143, 11] on icon "close-circle" at bounding box center [141, 9] width 5 height 5
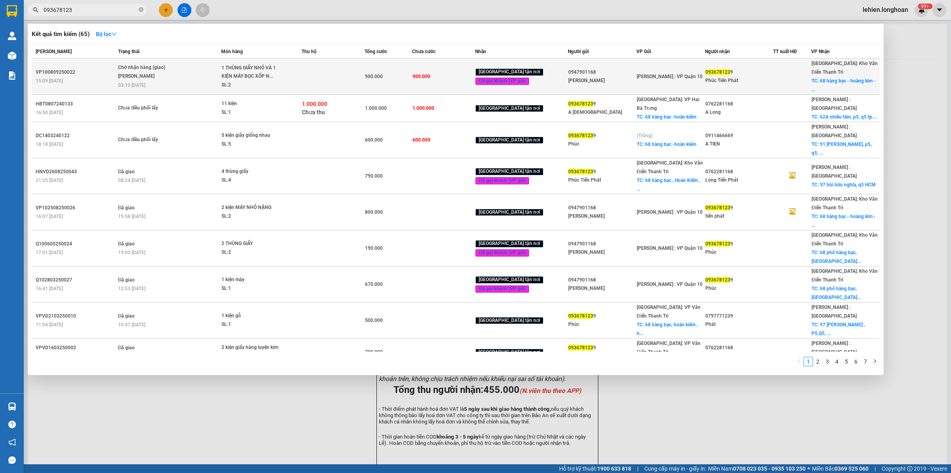
type input "093678123"
click at [159, 64] on div "Chờ nhận hàng (giao)" at bounding box center [147, 67] width 59 height 9
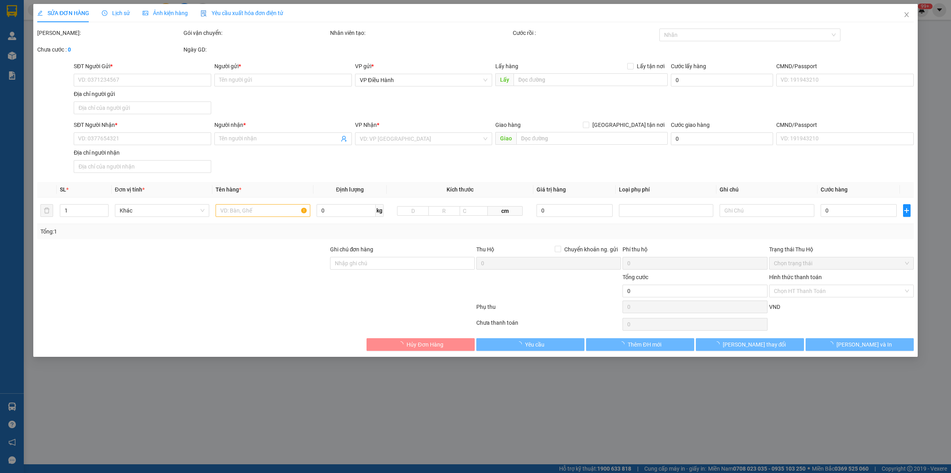
type input "0947901168"
type input "[PERSON_NAME]"
type input "0936781239"
type input "Phúc Tiến Phát"
checkbox input "true"
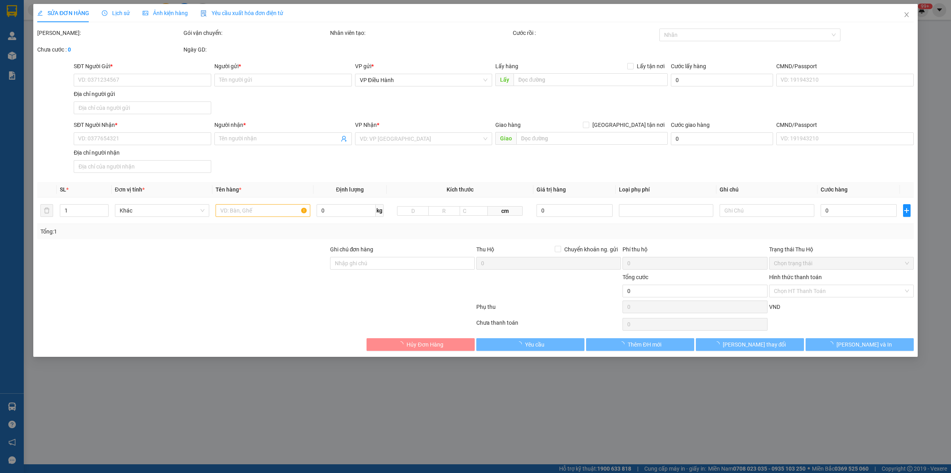
type input "68 hàng bạc - hoàng kim - hoàn kiếm - [GEOGRAPHIC_DATA]"
type input "hàng k bao bể vỡ hư hỏng"
type input "900.000"
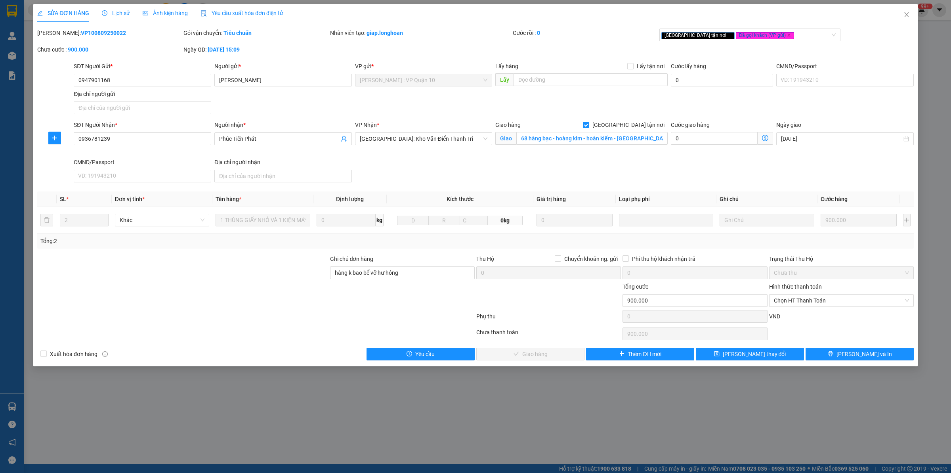
click at [108, 9] on div "Lịch sử" at bounding box center [116, 13] width 28 height 9
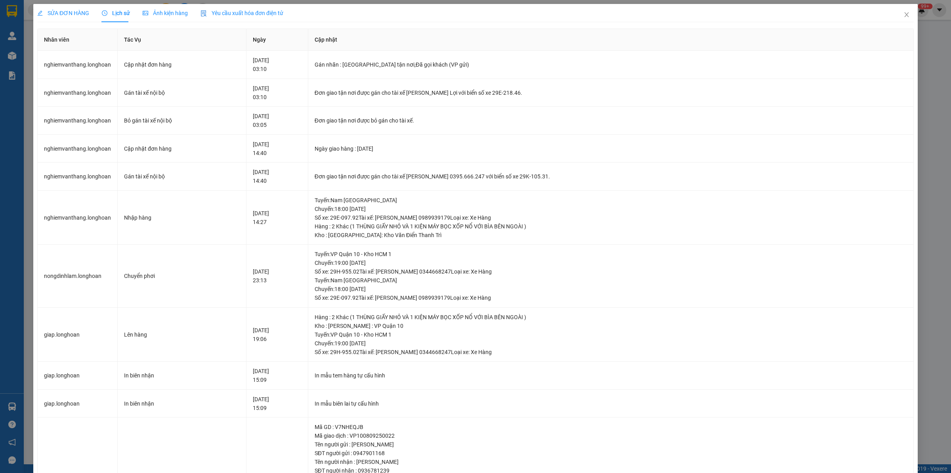
click at [67, 11] on span "SỬA ĐƠN HÀNG" at bounding box center [63, 13] width 52 height 6
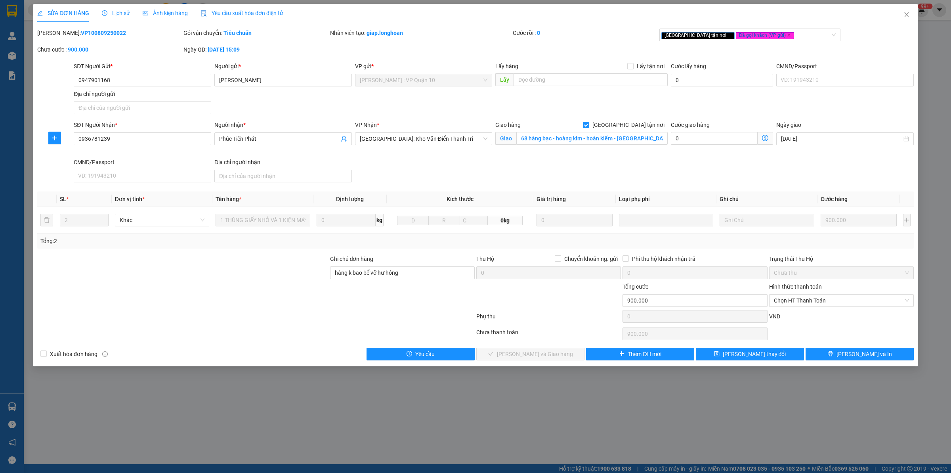
click at [117, 12] on span "Lịch sử" at bounding box center [116, 13] width 28 height 6
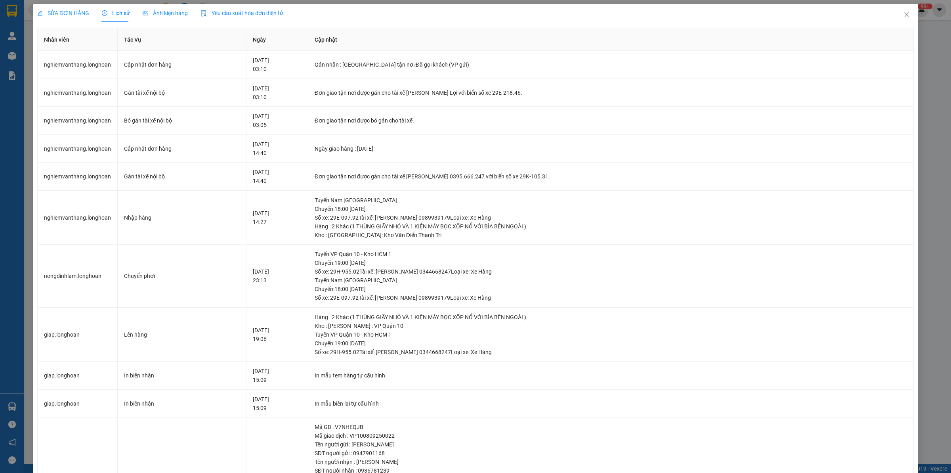
click at [62, 14] on span "SỬA ĐƠN HÀNG" at bounding box center [63, 13] width 52 height 6
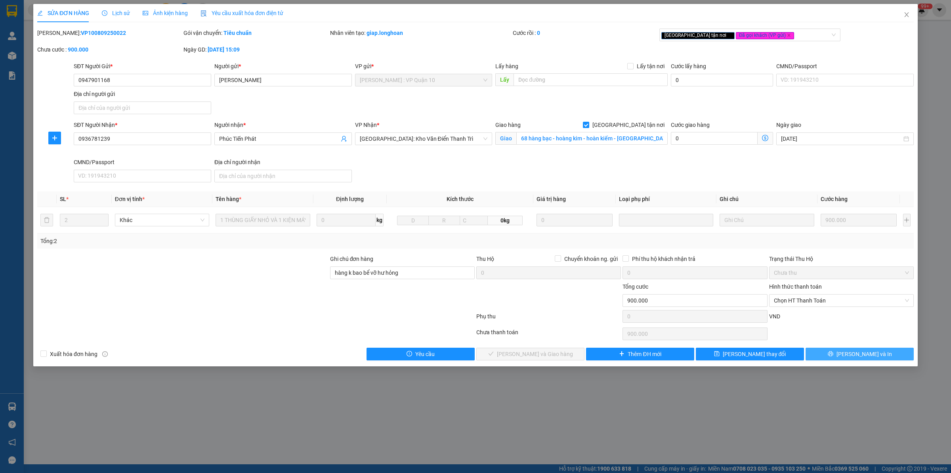
click at [835, 355] on button "[PERSON_NAME] và In" at bounding box center [859, 353] width 108 height 13
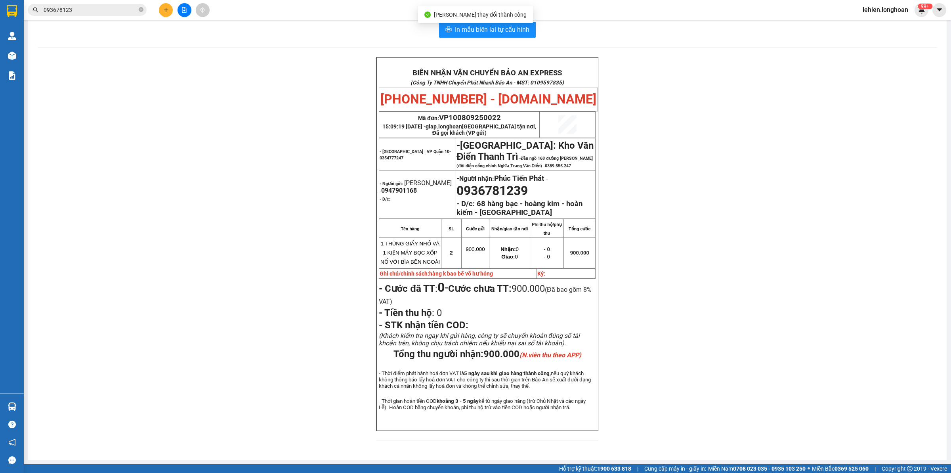
scroll to position [27, 0]
click at [95, 6] on input "093678123" at bounding box center [91, 10] width 94 height 9
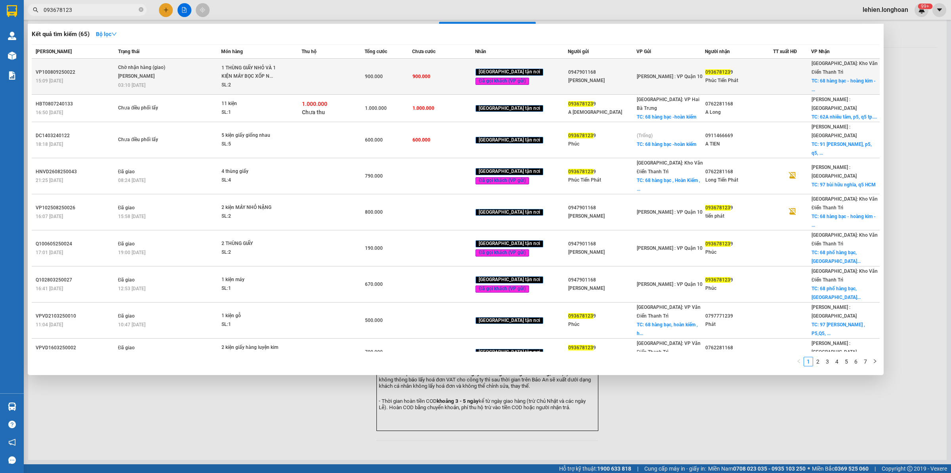
click at [136, 73] on div "[PERSON_NAME]" at bounding box center [147, 76] width 59 height 9
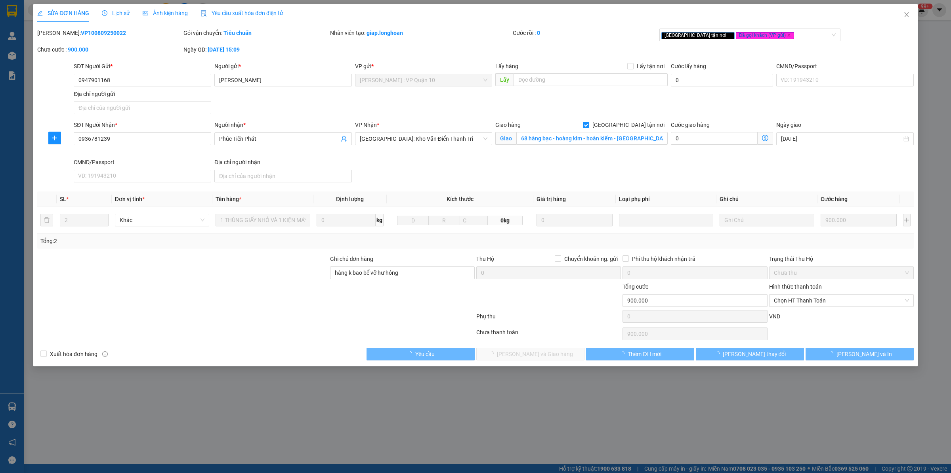
type input "0947901168"
type input "[PERSON_NAME]"
type input "0936781239"
type input "Phúc Tiến Phát"
checkbox input "true"
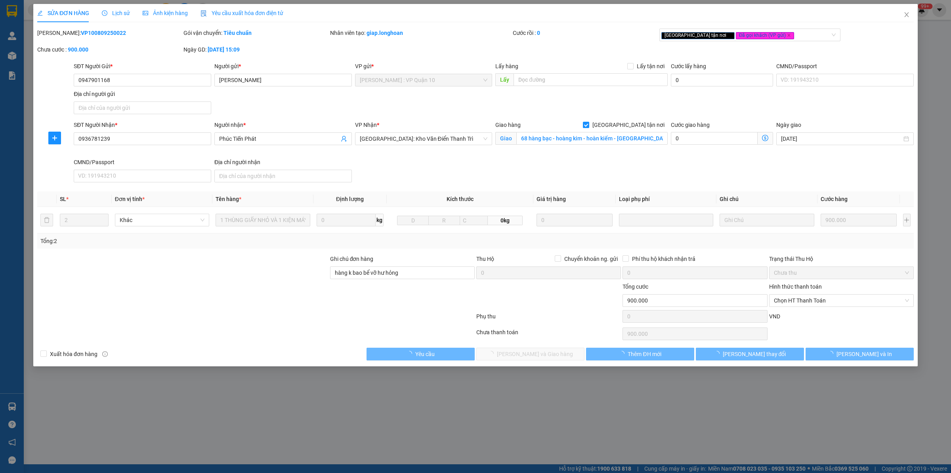
type input "68 hàng bạc - hoàng kim - hoàn kiếm - [GEOGRAPHIC_DATA]"
type input "hàng k bao bể vỡ hư hỏng"
type input "900.000"
click at [110, 14] on span "Lịch sử" at bounding box center [116, 13] width 28 height 6
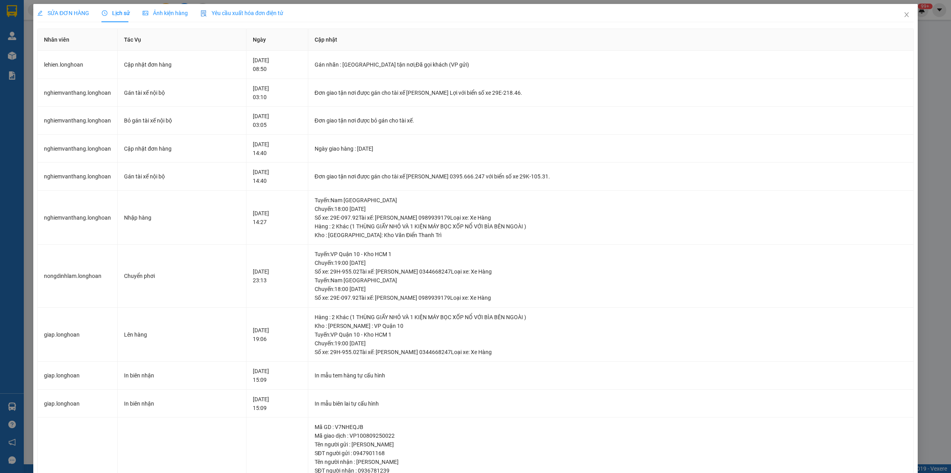
click at [56, 11] on span "SỬA ĐƠN HÀNG" at bounding box center [63, 13] width 52 height 6
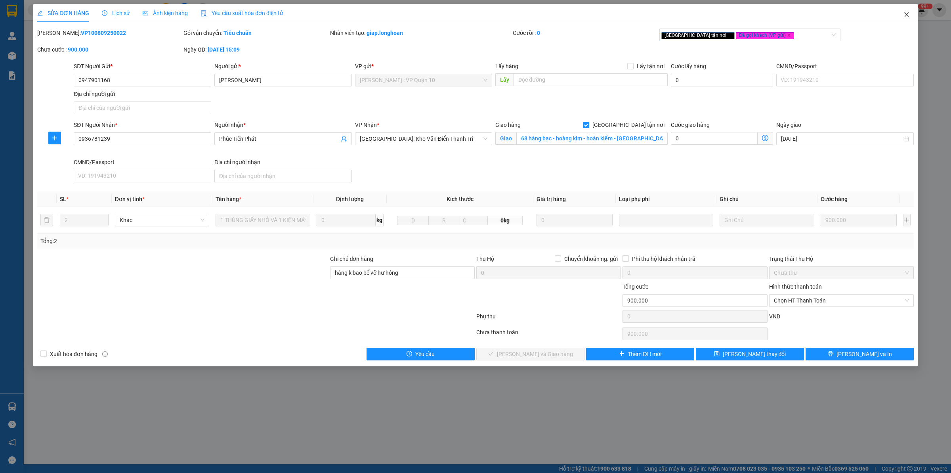
click at [907, 16] on icon "close" at bounding box center [906, 14] width 6 height 6
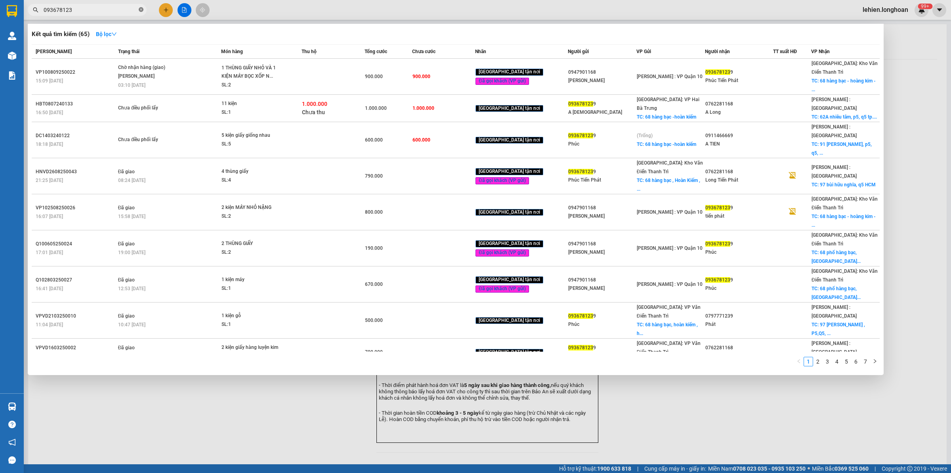
click at [139, 10] on icon "close-circle" at bounding box center [141, 9] width 5 height 5
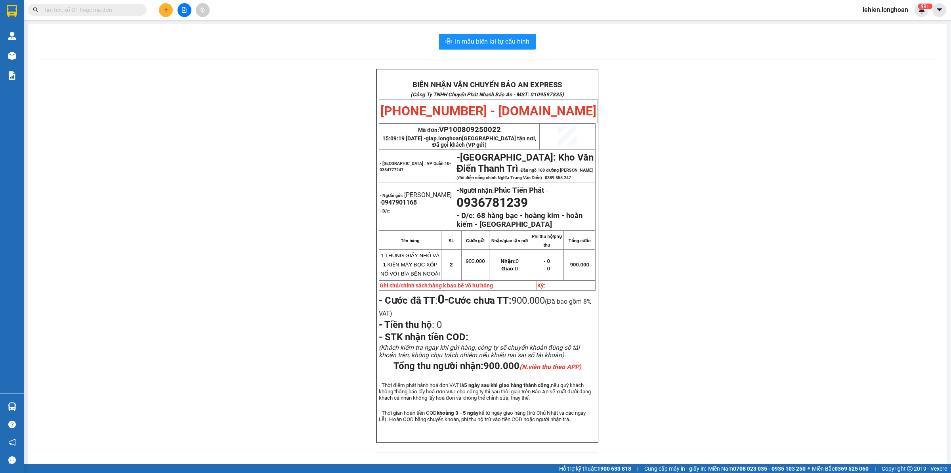
paste input "0936157688"
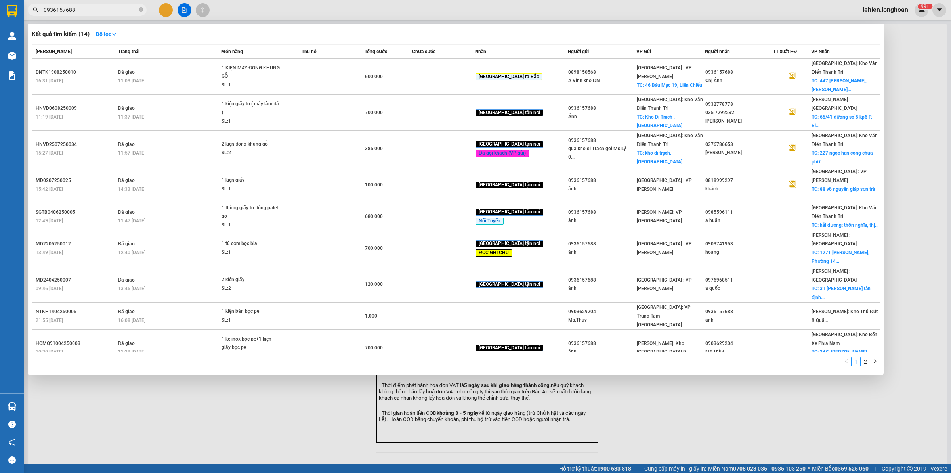
type input "0936157688"
click at [139, 9] on icon "close-circle" at bounding box center [141, 9] width 5 height 5
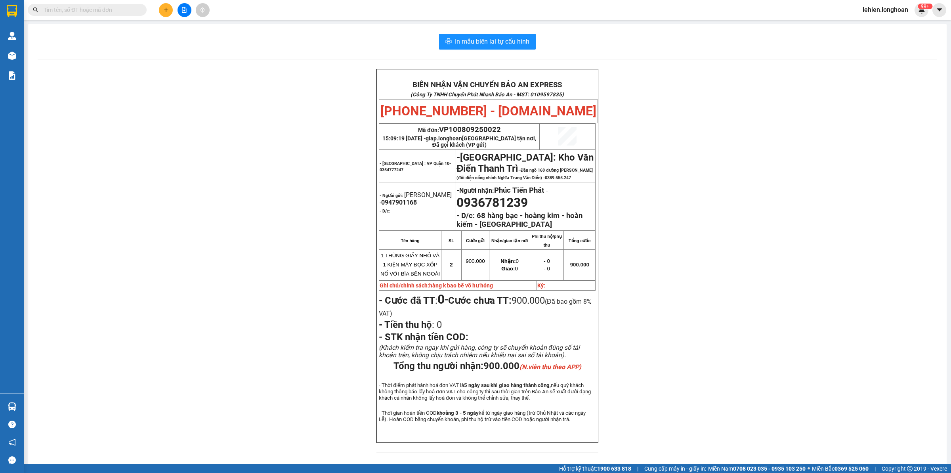
paste input "0974084504"
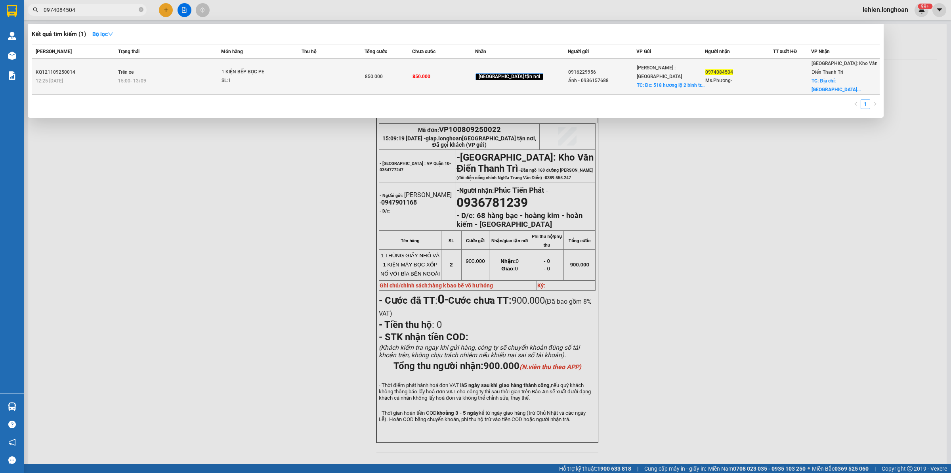
type input "0974084504"
click at [207, 76] on div "15:00 [DATE]" at bounding box center [169, 80] width 103 height 9
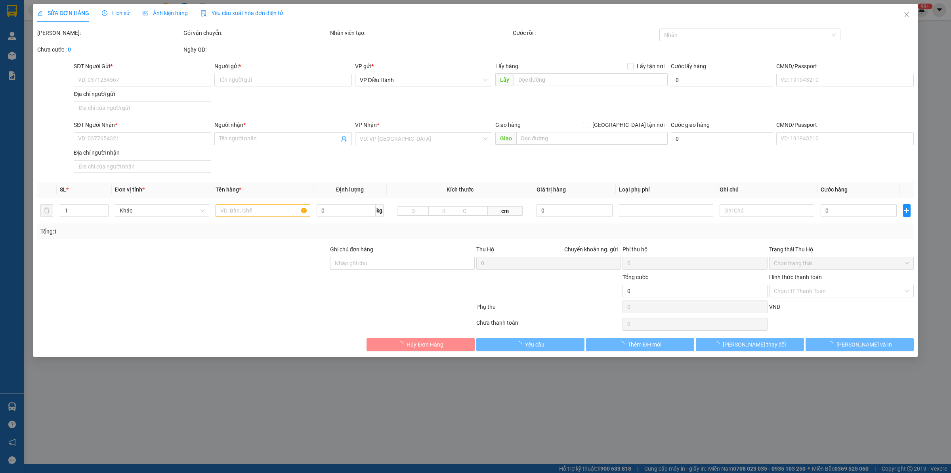
type input "0916229956"
type input "Ánh - 0936157688"
checkbox input "true"
type input "Đc: 518 hương lộ 2 bình trị [GEOGRAPHIC_DATA]"
type input "0974084504"
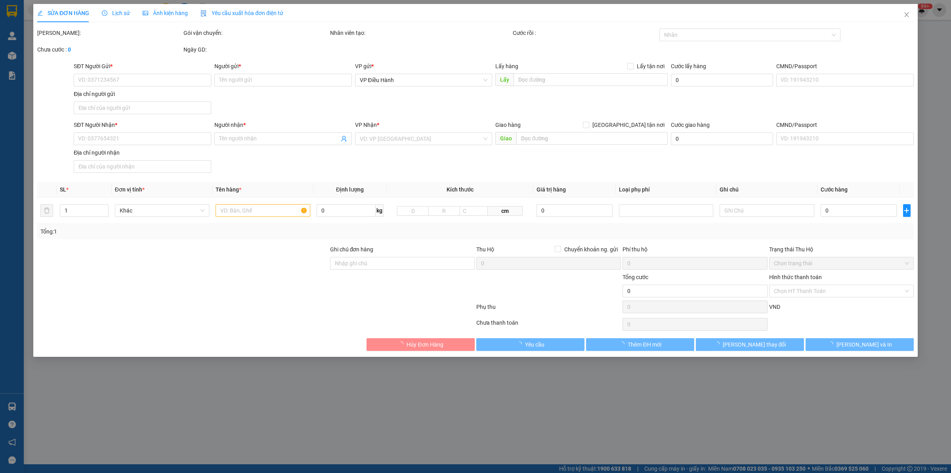
type input "Ms.Phương-"
checkbox input "true"
type input "Địa chỉ: [GEOGRAPHIC_DATA], [GEOGRAPHIC_DATA], xã [GEOGRAPHIC_DATA] (đc cũ: [GE…"
type input "850.000"
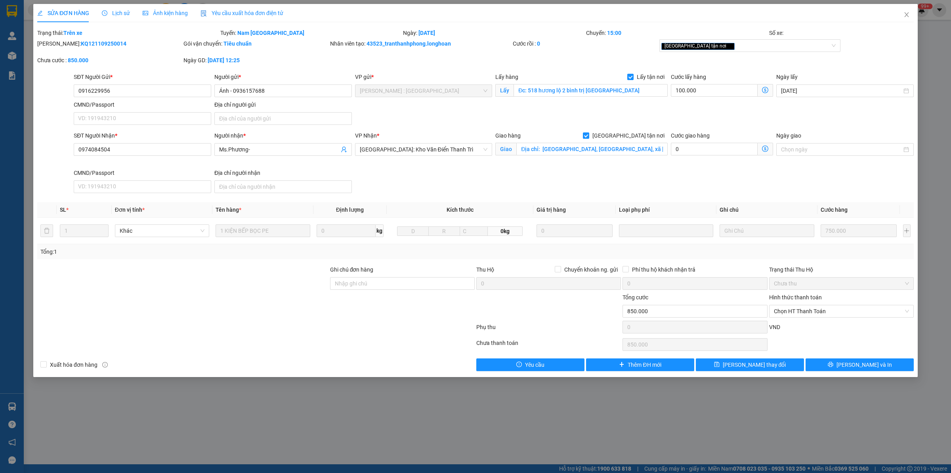
click at [92, 42] on b "KQ121109250014" at bounding box center [104, 43] width 46 height 6
copy b "KQ121109250014"
click at [281, 316] on div at bounding box center [182, 307] width 293 height 28
click at [907, 15] on icon "close" at bounding box center [906, 14] width 4 height 5
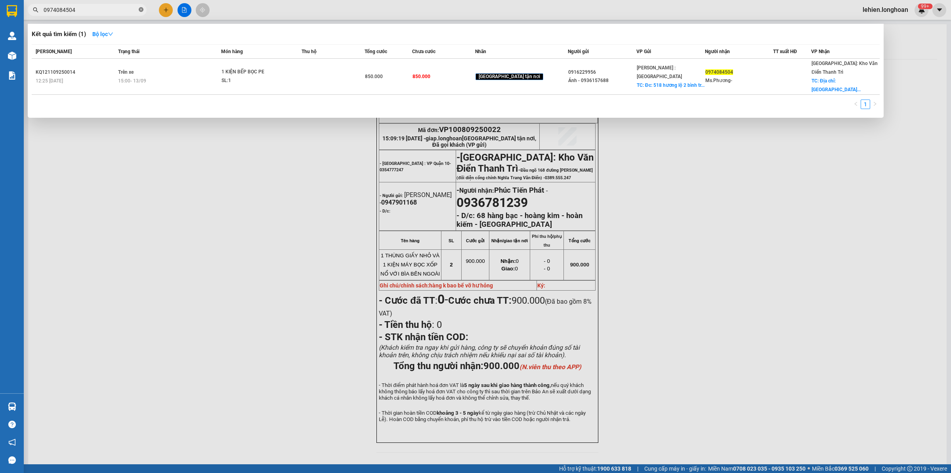
click at [140, 9] on icon "close-circle" at bounding box center [141, 9] width 5 height 5
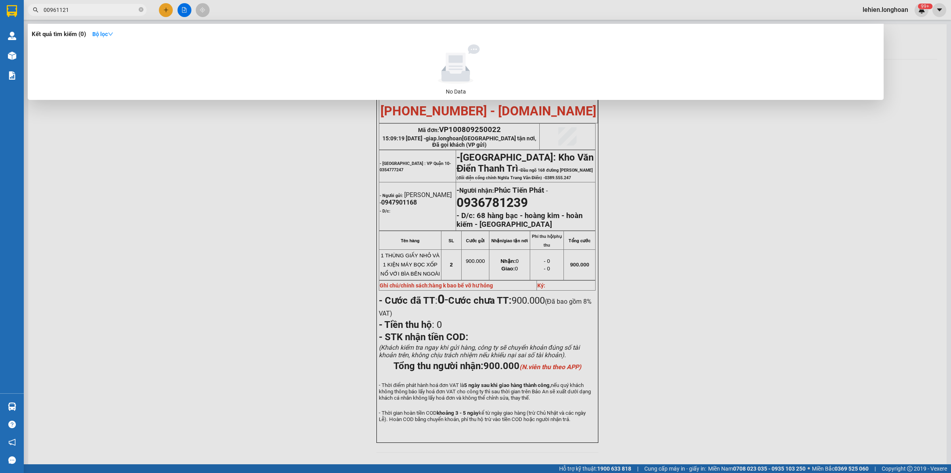
click at [45, 9] on input "00961121" at bounding box center [91, 10] width 94 height 9
type input "0961121"
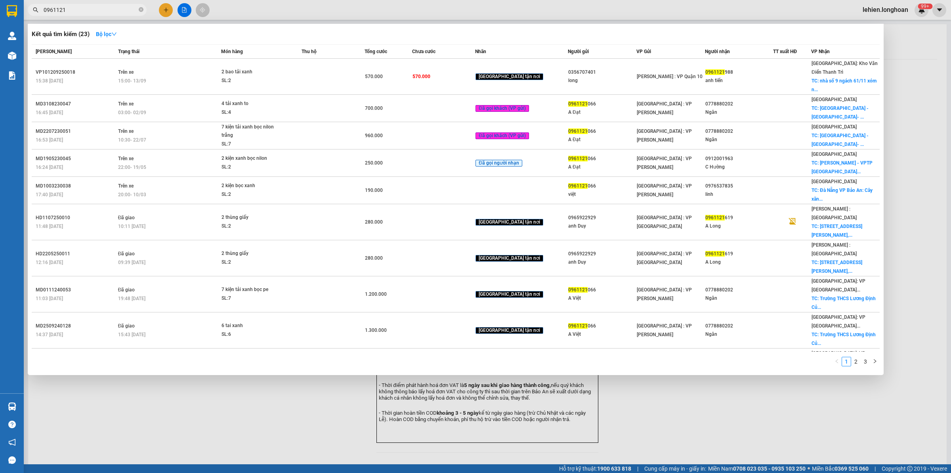
click at [84, 3] on div at bounding box center [475, 236] width 951 height 473
click at [82, 6] on input "0961121" at bounding box center [91, 10] width 94 height 9
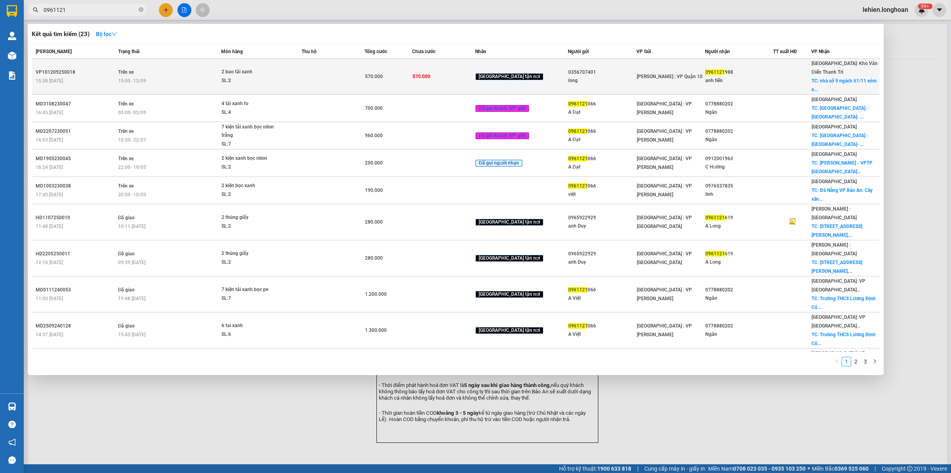
click at [100, 68] on div "VP101209250018" at bounding box center [76, 72] width 80 height 8
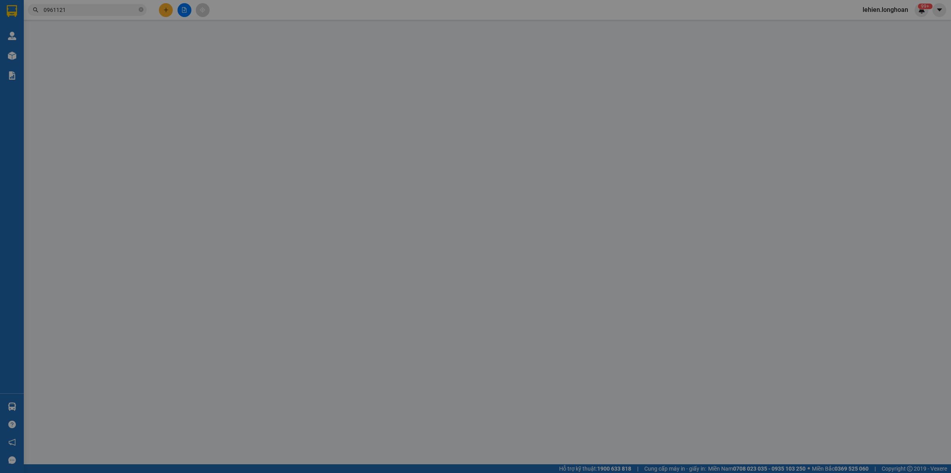
type input "0356707401"
type input "long"
type input "0961121988"
type input "anh tiến"
checkbox input "true"
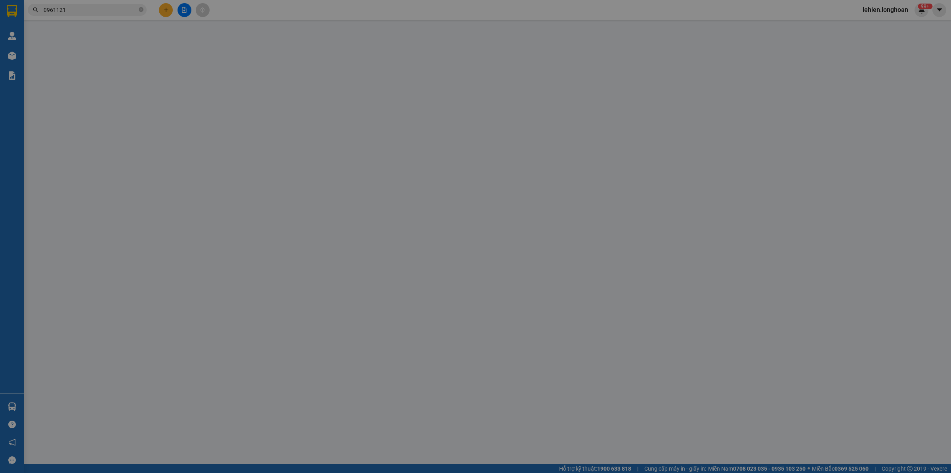
type input "nhà số 9 ngách 61/11 xóm ngõ ngang - [GEOGRAPHIC_DATA] - tây phương - [GEOGRAPH…"
checkbox input "true"
type input "570.000"
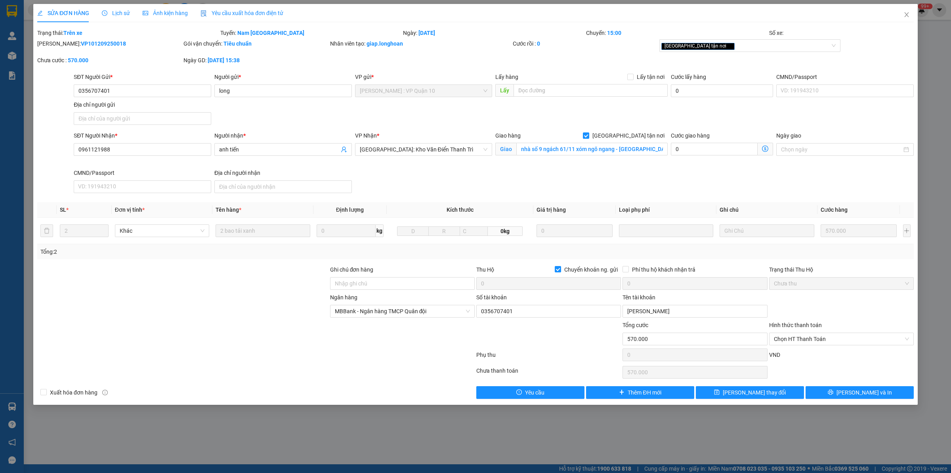
click at [139, 271] on div at bounding box center [182, 279] width 293 height 28
click at [81, 43] on b "VP101209250018" at bounding box center [103, 43] width 45 height 6
copy b "VP101209250018"
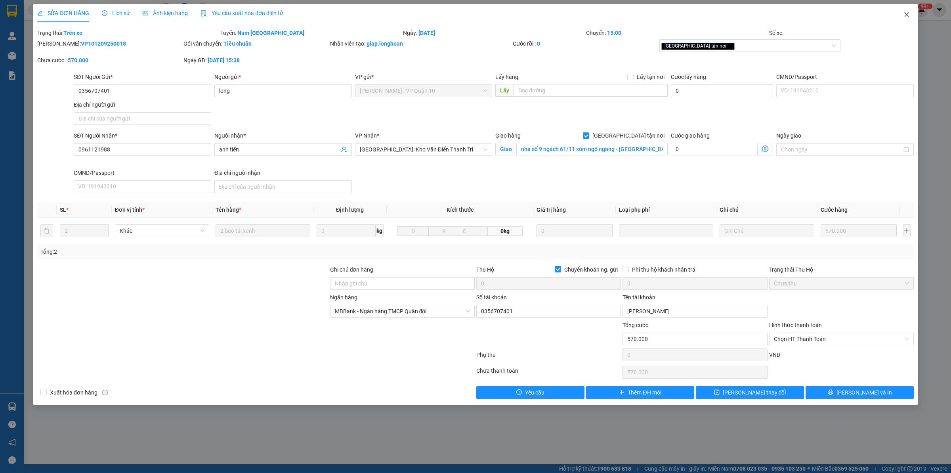
click at [910, 10] on span "Close" at bounding box center [906, 15] width 22 height 22
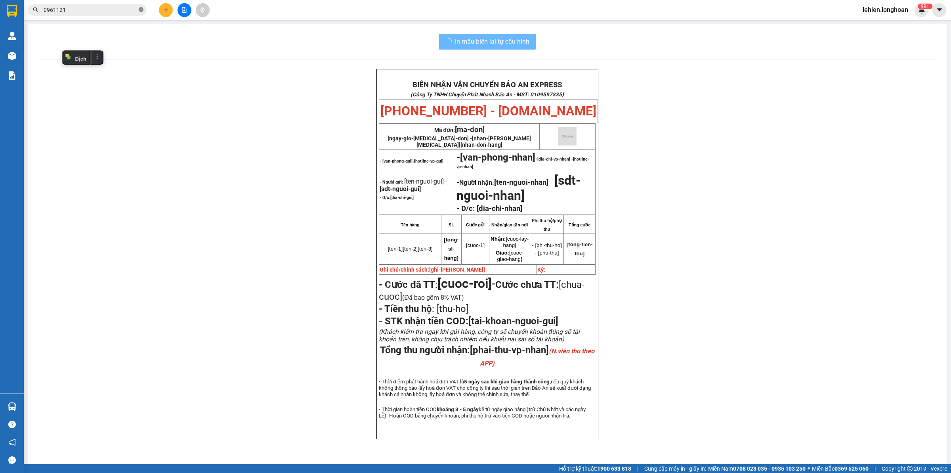
click at [141, 7] on span at bounding box center [141, 10] width 5 height 8
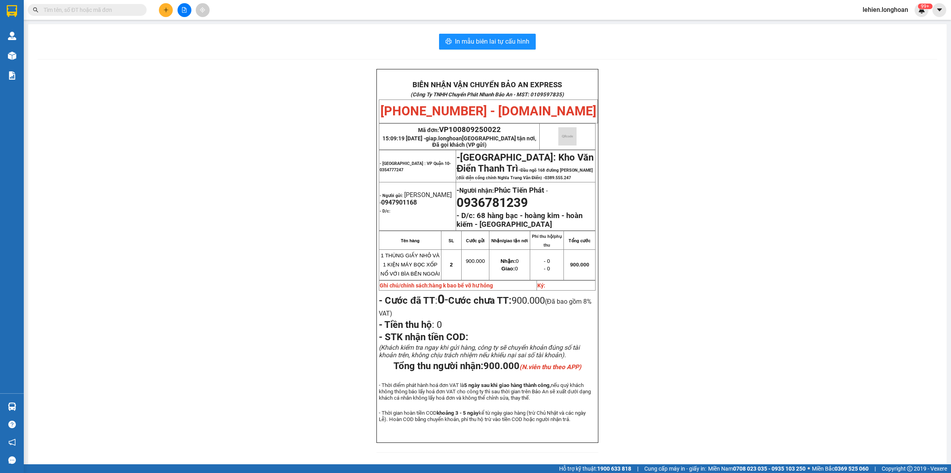
paste input "0987610006"
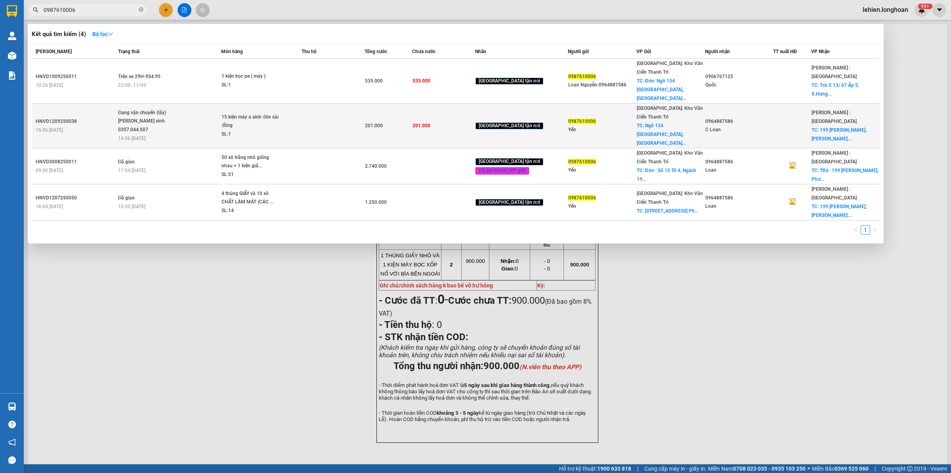
type input "0987610006"
click at [165, 109] on div "Đang vận chuyển (lấy)" at bounding box center [147, 113] width 59 height 9
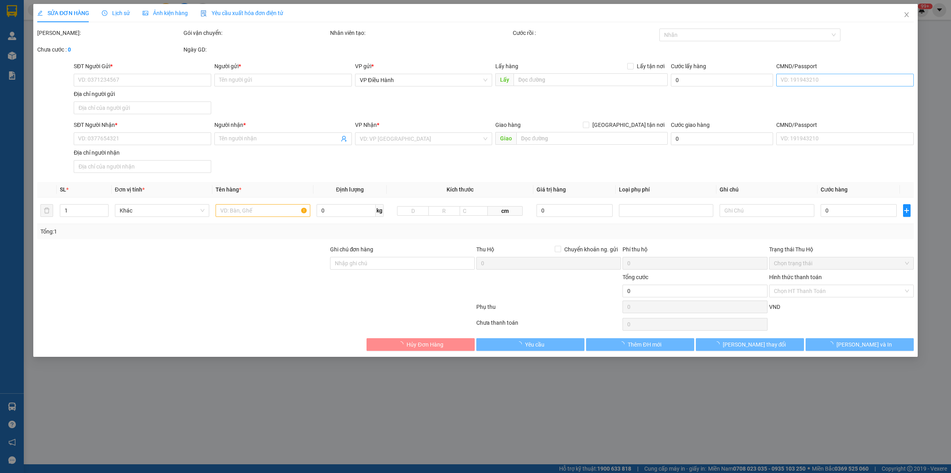
type input "0987610006"
type input "Yến"
checkbox input "true"
type input "Ngõ [GEOGRAPHIC_DATA], [GEOGRAPHIC_DATA], [GEOGRAPHIC_DATA], [GEOGRAPHIC_DATA]"
type input "0964887586"
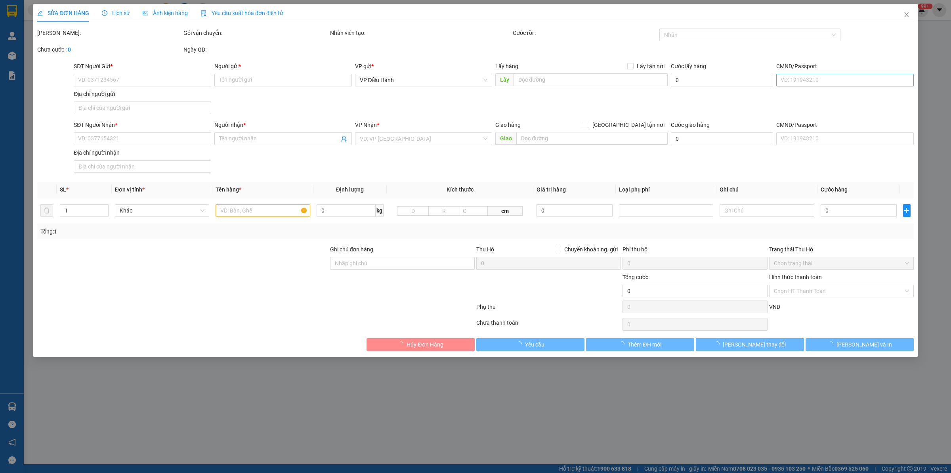
type input "C Loan"
checkbox input "true"
type input "199 [PERSON_NAME], [PERSON_NAME] Thủ Đức HCM"
type input "13/9 đón"
type input "201.000"
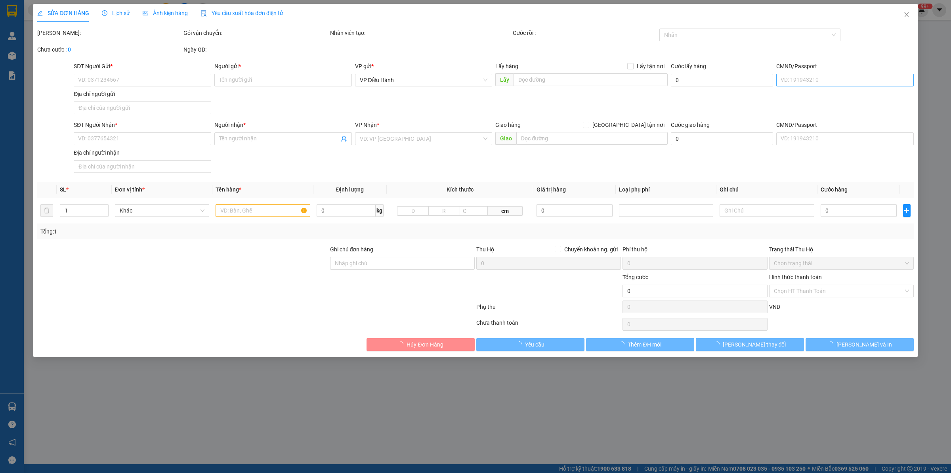
type input "201.000"
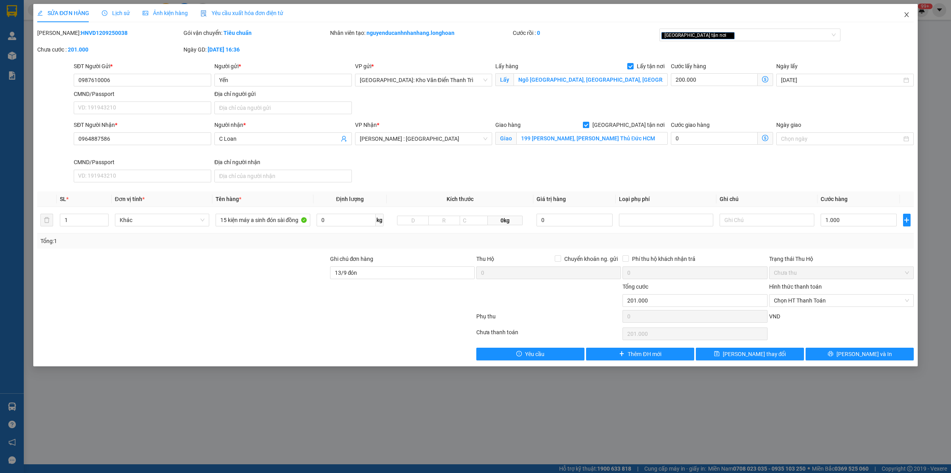
click at [908, 20] on span "Close" at bounding box center [906, 15] width 22 height 22
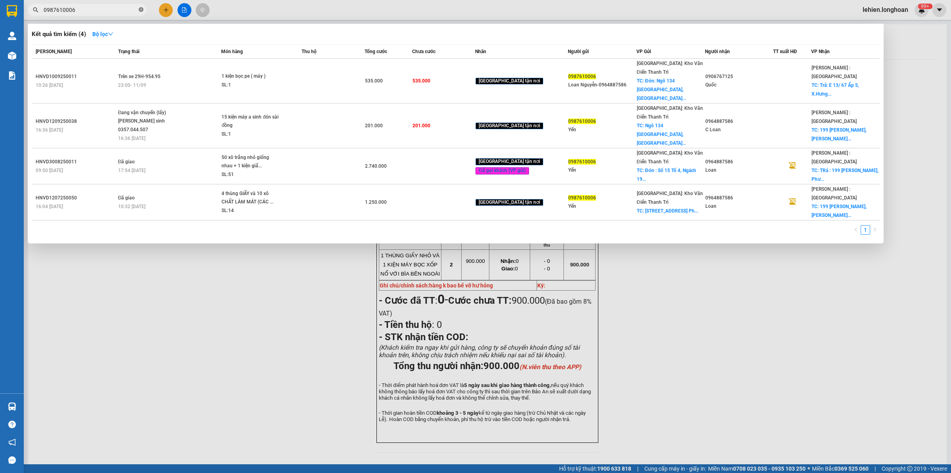
click at [140, 9] on icon "close-circle" at bounding box center [141, 9] width 5 height 5
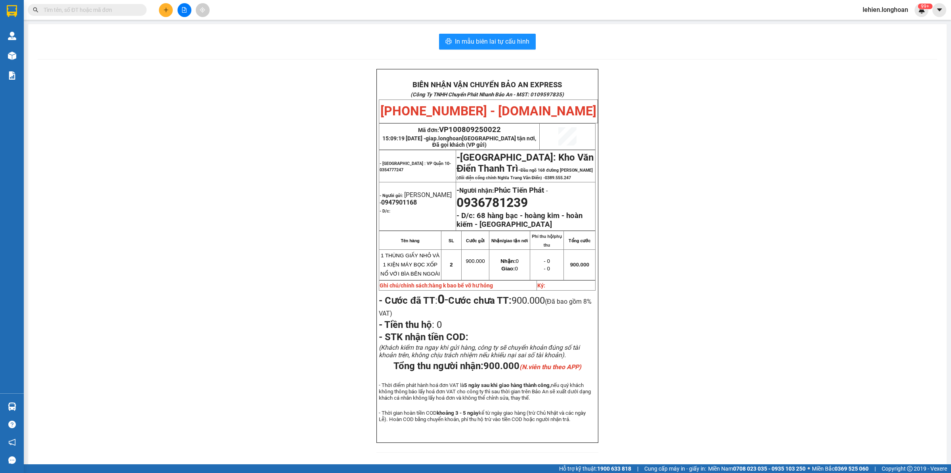
paste input "0909.523.734"
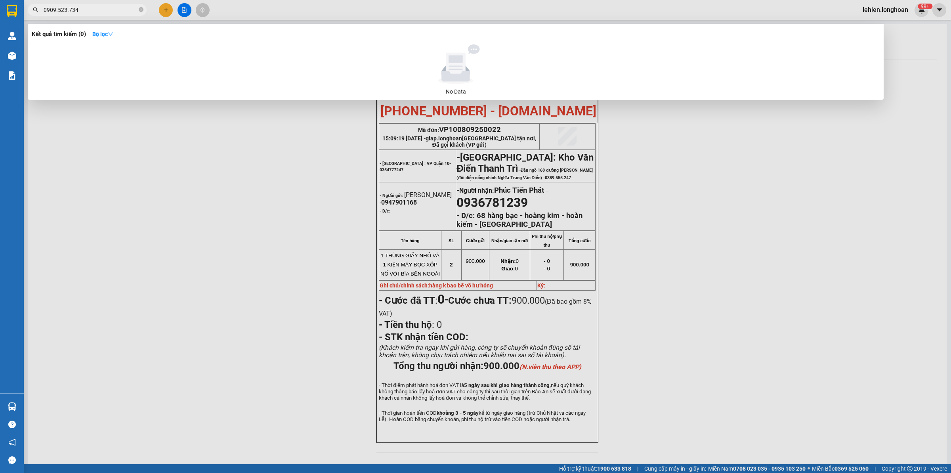
click at [58, 9] on input "0909.523.734" at bounding box center [91, 10] width 94 height 9
click at [66, 11] on input "0909523.734" at bounding box center [91, 10] width 94 height 9
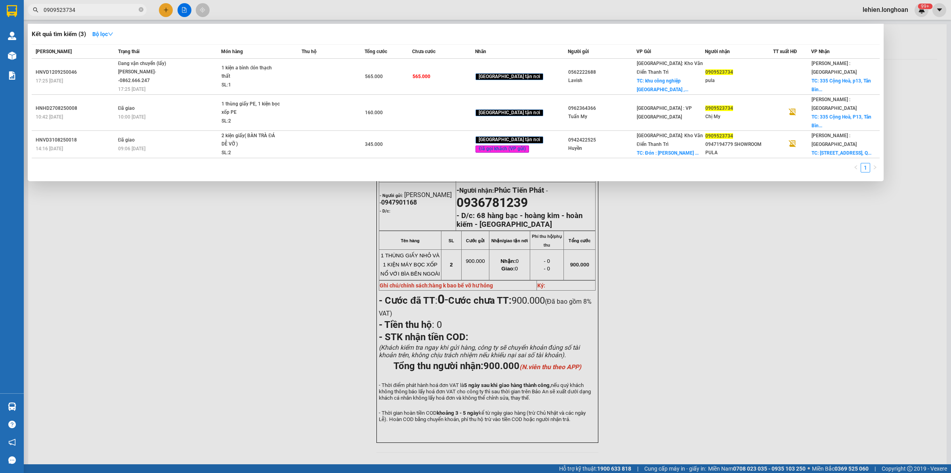
type input "0909523734"
click at [140, 11] on icon "close-circle" at bounding box center [141, 9] width 5 height 5
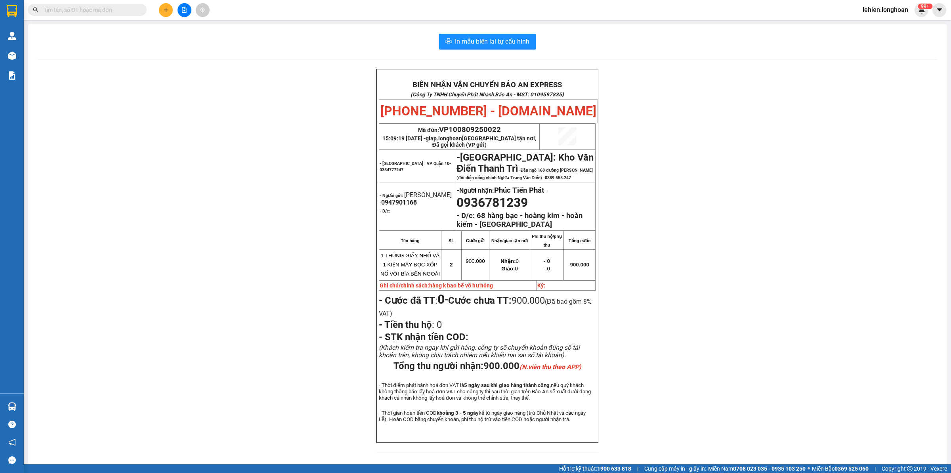
paste input "0912683477"
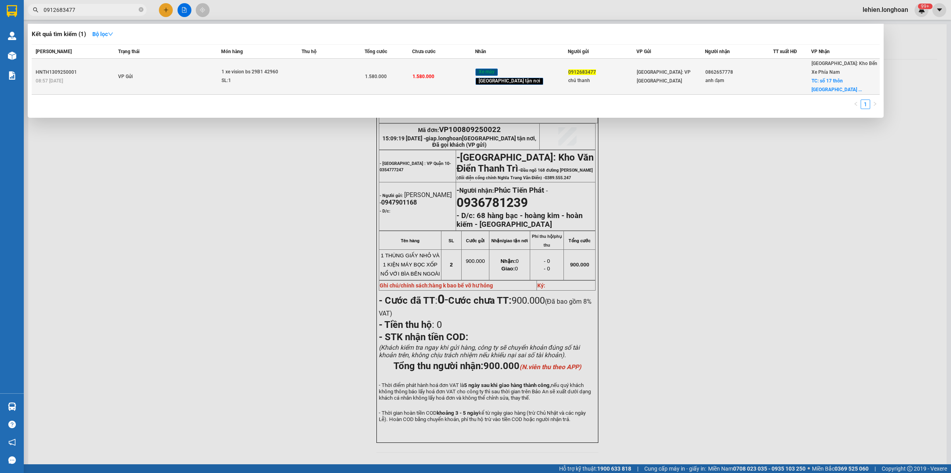
type input "0912683477"
click at [188, 64] on td "VP Gửi" at bounding box center [168, 77] width 105 height 36
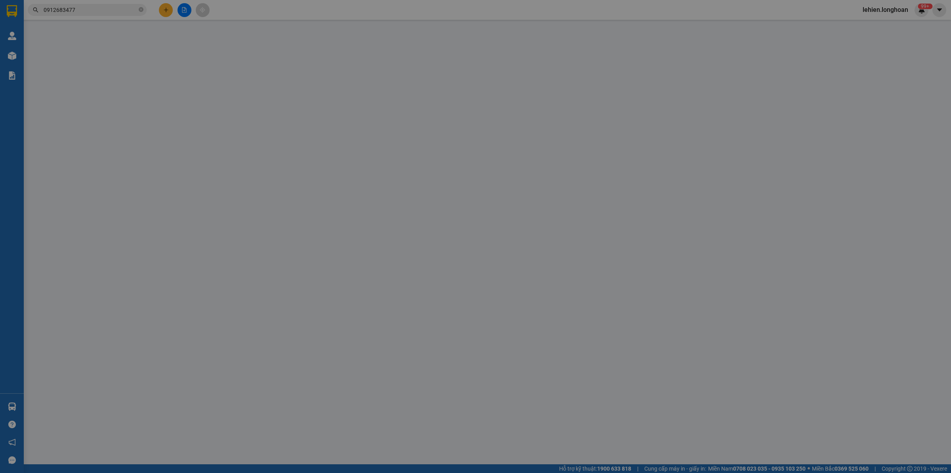
type input "0912683477"
type input "chú thanh"
type input "0862657778"
type input "anh đạm"
checkbox input "true"
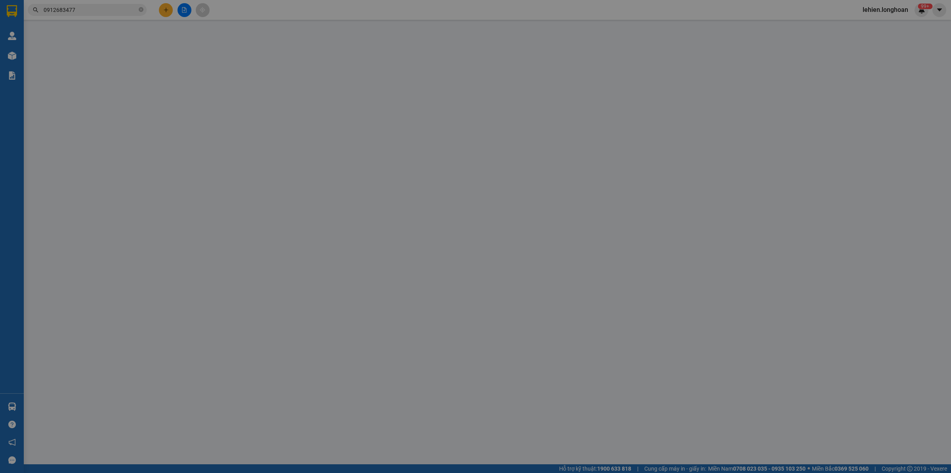
type input "số 17 thôn [GEOGRAPHIC_DATA] [GEOGRAPHIC_DATA] tỉnh [GEOGRAPHIC_DATA]"
type input "1 chìa khoá quấn tay lái ,1 CAVET để trong cốp"
type input "1.580.000"
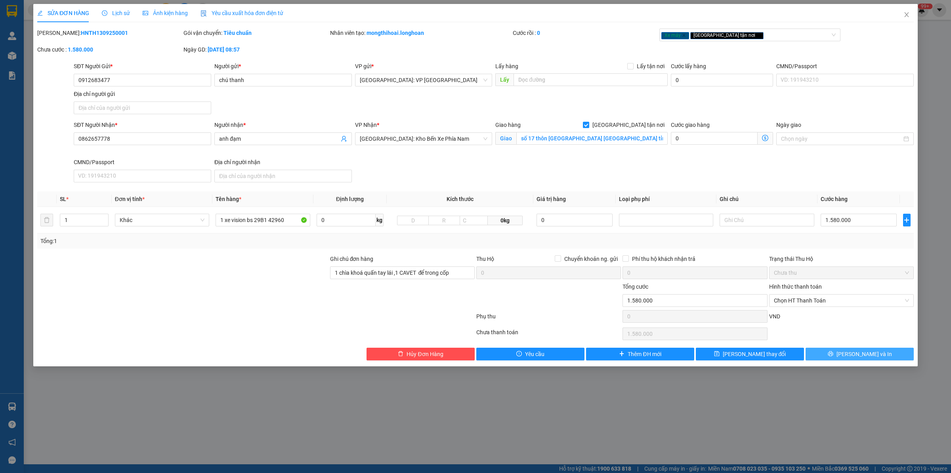
click at [866, 350] on span "[PERSON_NAME] và In" at bounding box center [863, 353] width 55 height 9
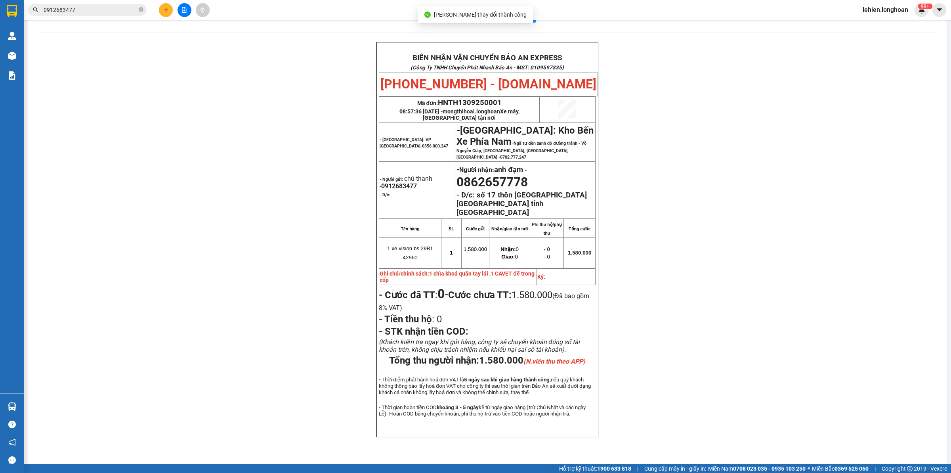
scroll to position [29, 0]
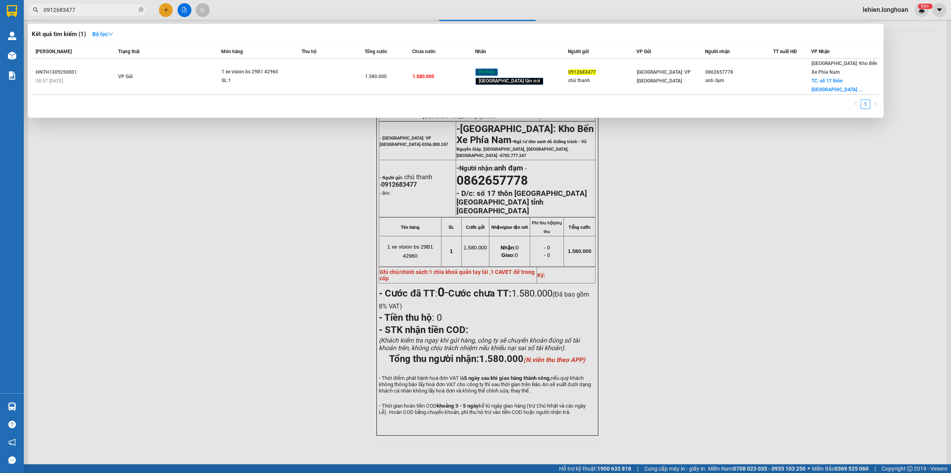
click at [92, 7] on input "0912683477" at bounding box center [91, 10] width 94 height 9
click at [141, 12] on span at bounding box center [141, 10] width 5 height 8
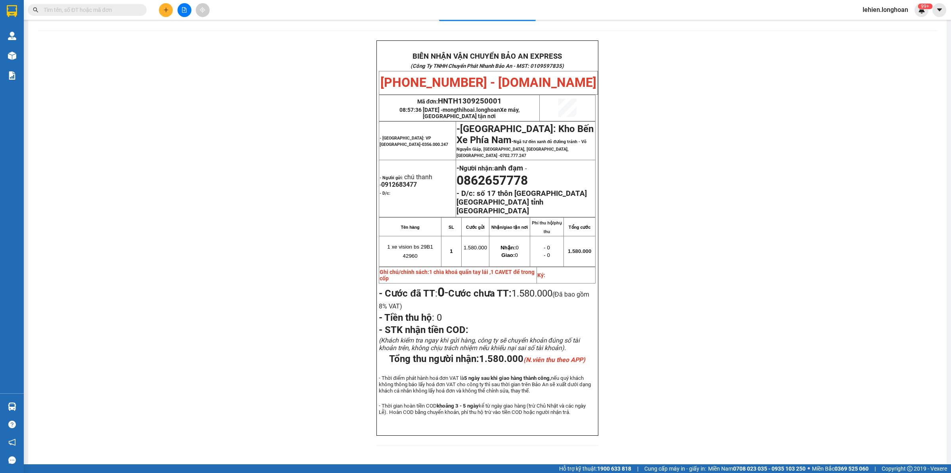
paste input "0973131249"
type input "0973131249"
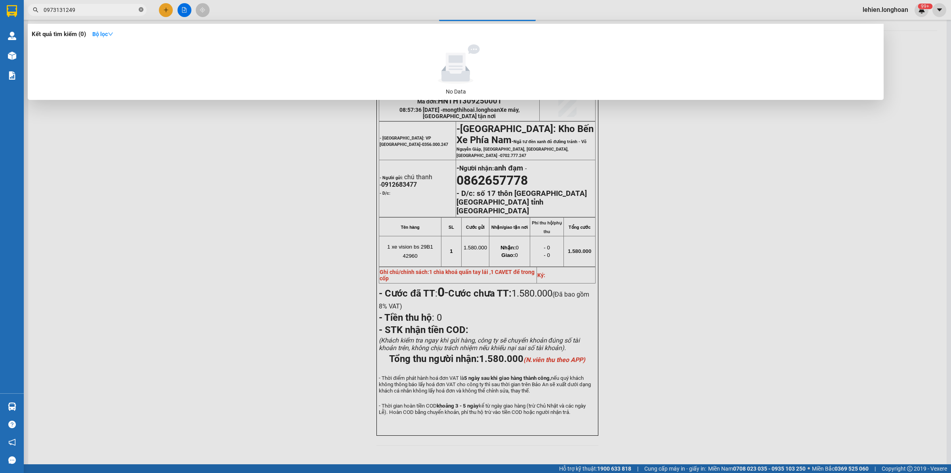
click at [139, 10] on icon "close-circle" at bounding box center [141, 9] width 5 height 5
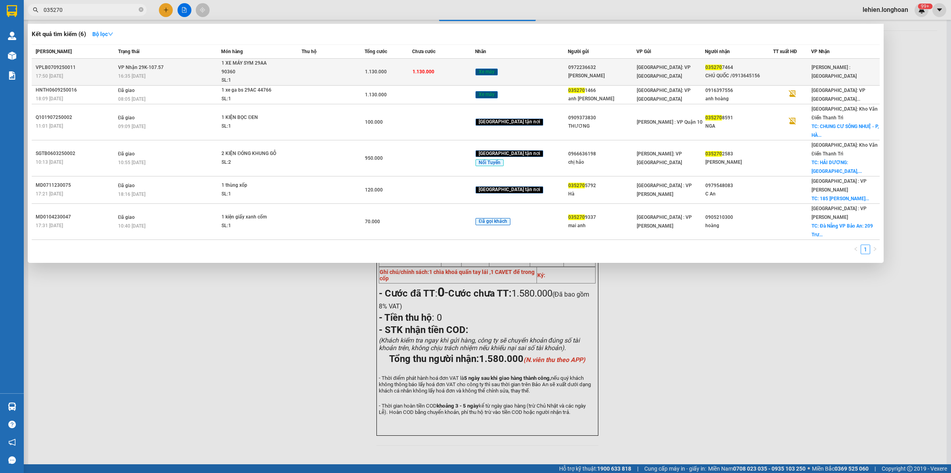
type input "035270"
click at [170, 72] on div "16:35 [DATE]" at bounding box center [169, 76] width 103 height 9
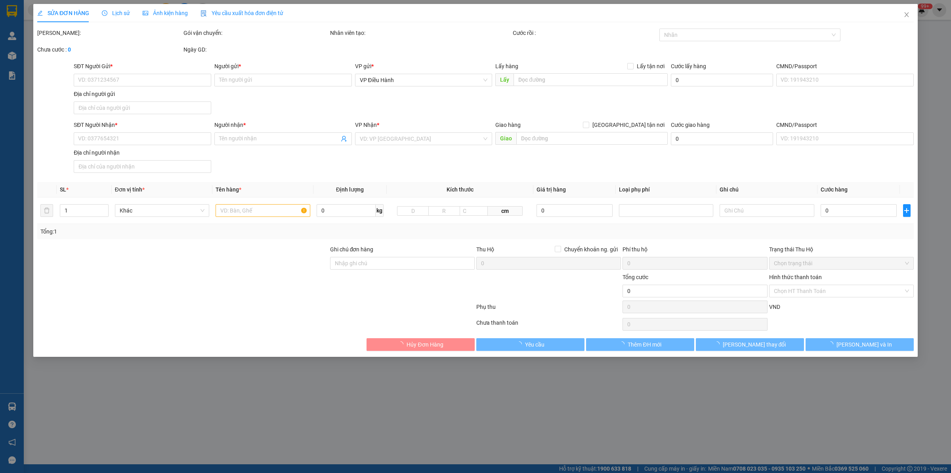
type input "0972236632"
type input "[PERSON_NAME]"
type input "0352707464"
type input "CHÚ QUỐC /0913645156"
type input "CÓ CHÌA KHÓA QUẤN TAY LÁI, CÓ GIẤY TỜ VÀ GƯƠNG ĐỂ CỐP XE"
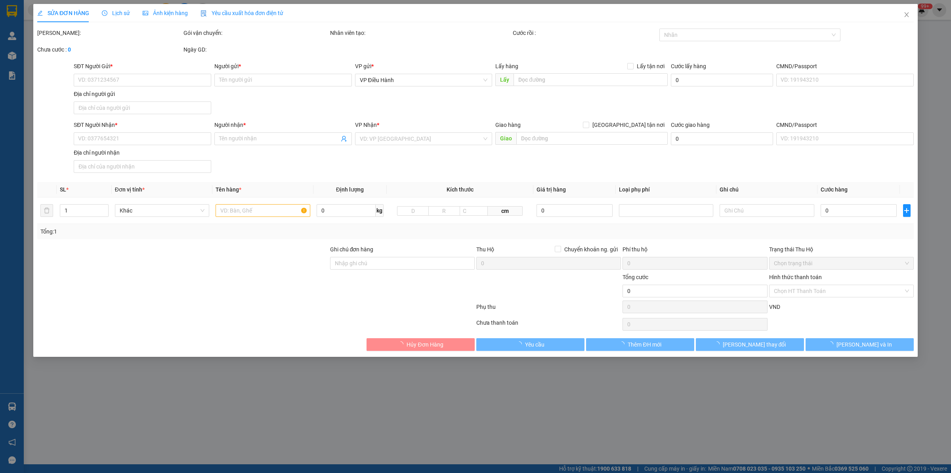
type input "1.130.000"
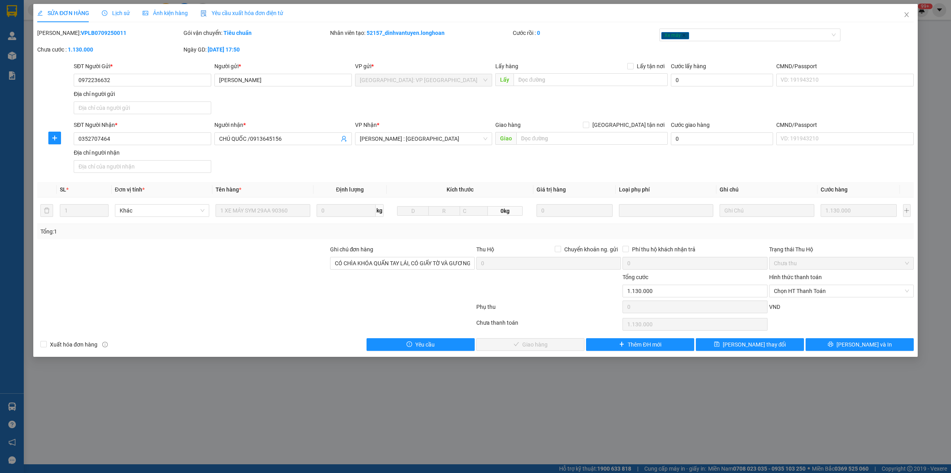
click at [109, 4] on div "Lịch sử" at bounding box center [116, 13] width 28 height 18
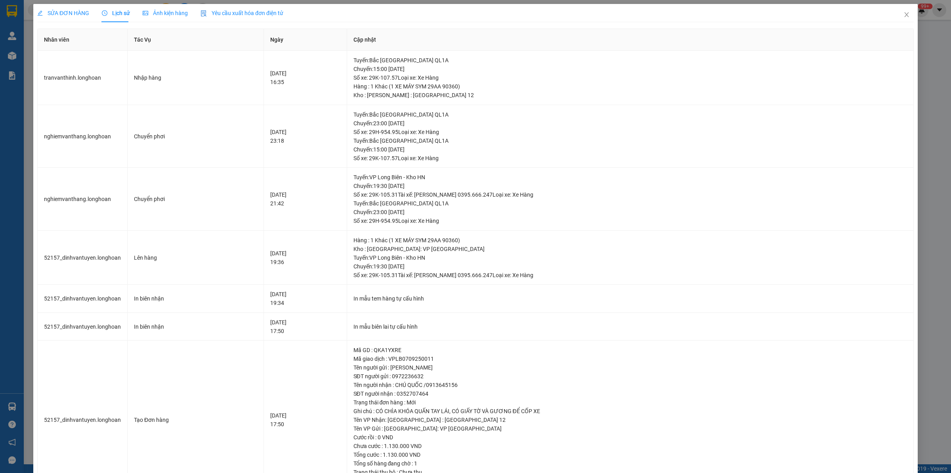
click at [70, 10] on span "SỬA ĐƠN HÀNG" at bounding box center [63, 13] width 52 height 6
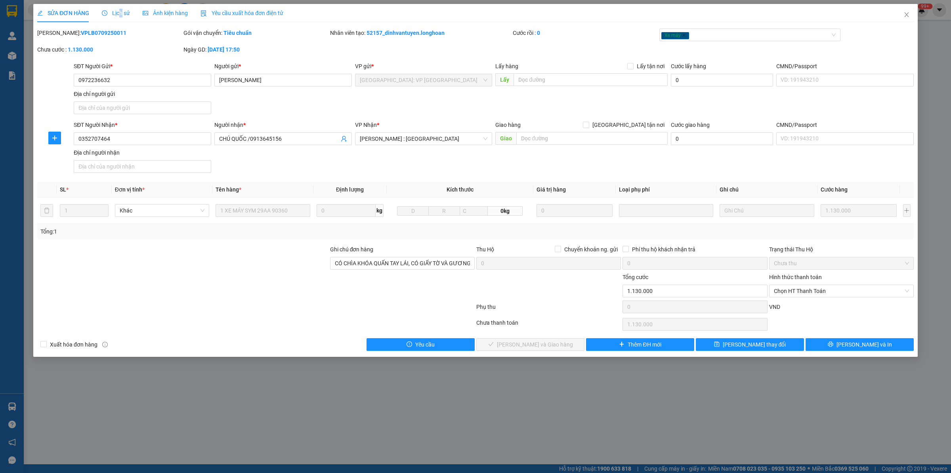
click at [117, 8] on div "Lịch sử" at bounding box center [116, 13] width 28 height 18
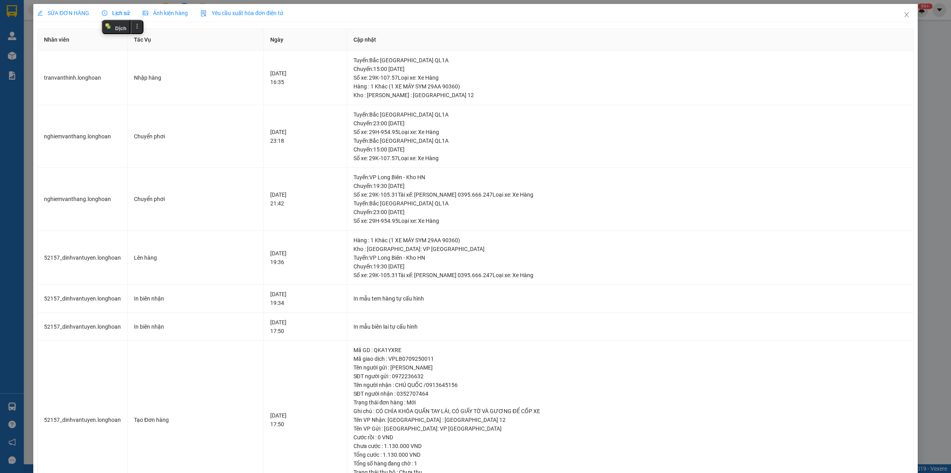
click at [86, 18] on div "SỬA ĐƠN HÀNG" at bounding box center [63, 13] width 52 height 18
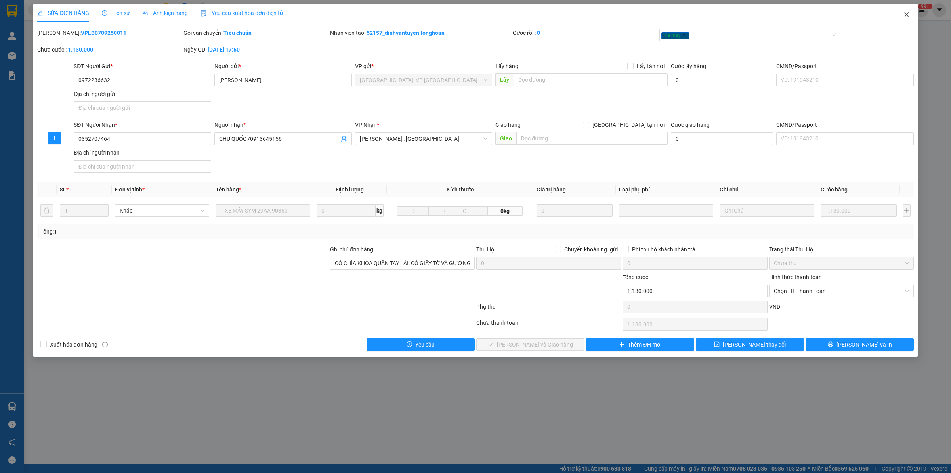
click at [902, 12] on span "Close" at bounding box center [906, 15] width 22 height 22
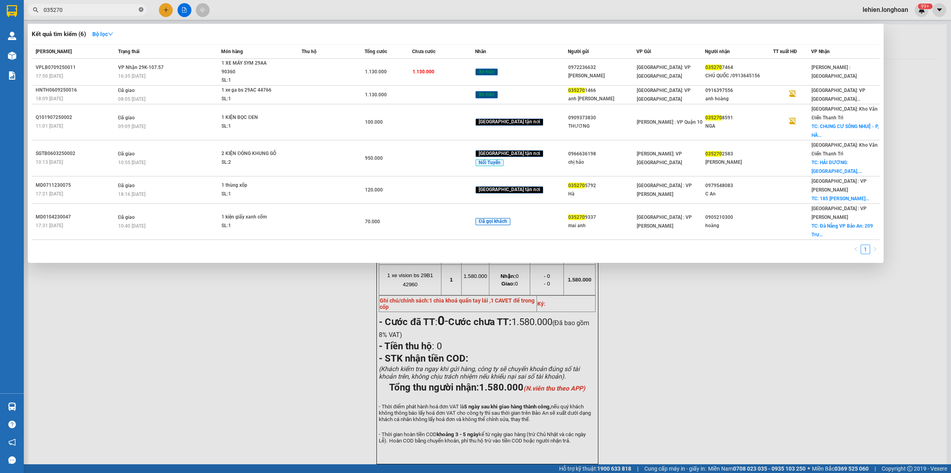
click at [139, 9] on icon "close-circle" at bounding box center [141, 9] width 5 height 5
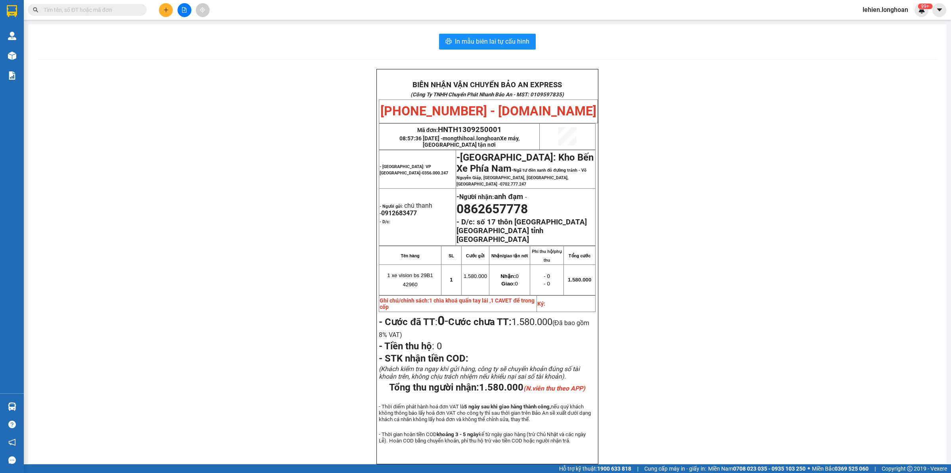
paste input "0776005049"
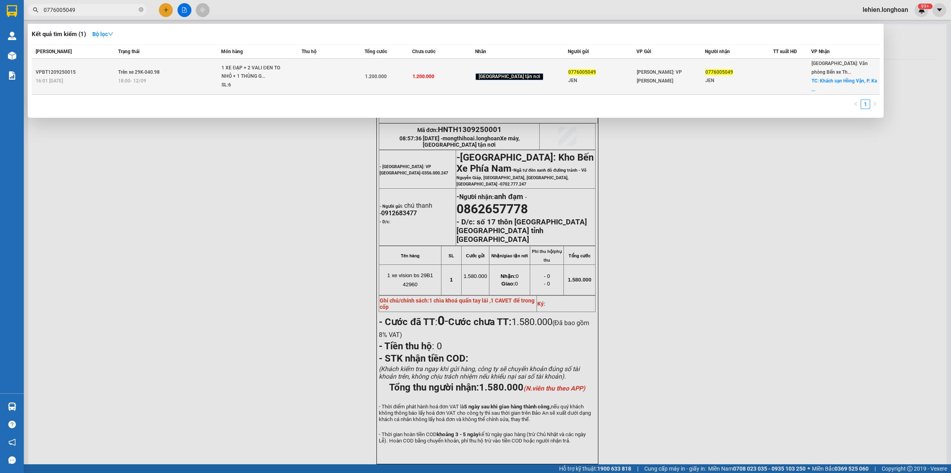
type input "0776005049"
click at [150, 69] on span "Trên xe 29K-040.98" at bounding box center [139, 72] width 42 height 6
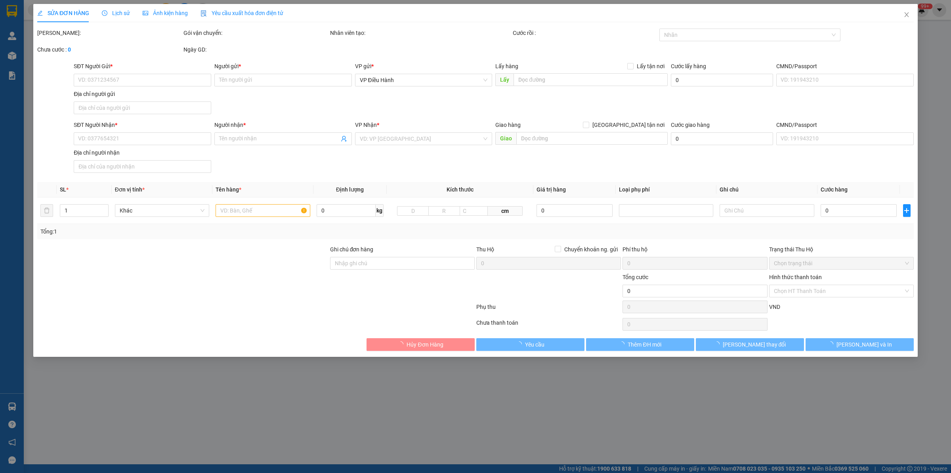
type input "0776005049"
type input "JEN"
type input "0776005049"
type input "JEN"
checkbox input "true"
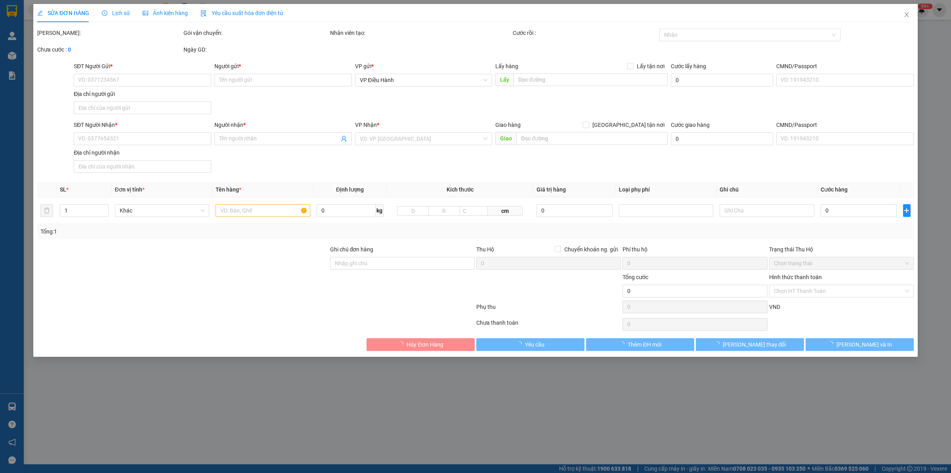
type input "Khách sạn Hồng Vận, P. Ka Long, Tp. [PERSON_NAME], [GEOGRAPHIC_DATA]"
type input "VẬN CHUYỂN NHẸ TAY - HƯ VỠ KHÔNG ĐỀN"
type input "1.200.000"
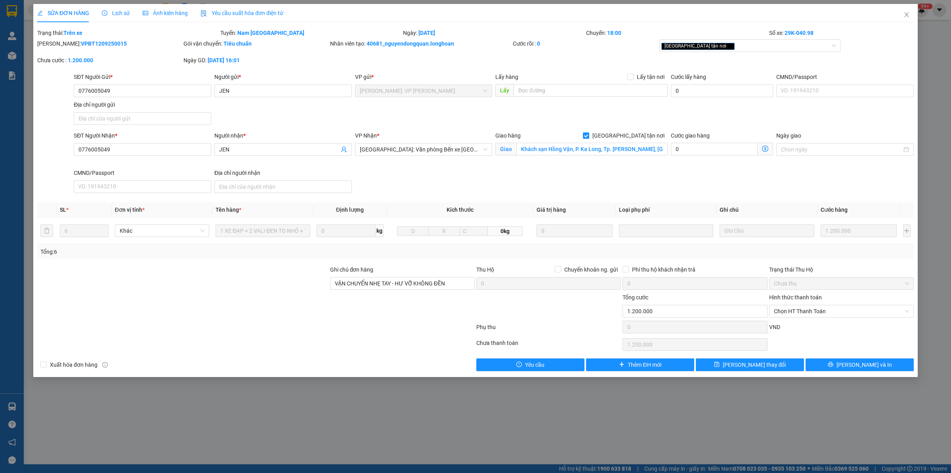
click at [90, 42] on b "VPBT1209250015" at bounding box center [104, 43] width 46 height 6
copy b "VPBT1209250015"
click at [903, 13] on icon "close" at bounding box center [906, 14] width 6 height 6
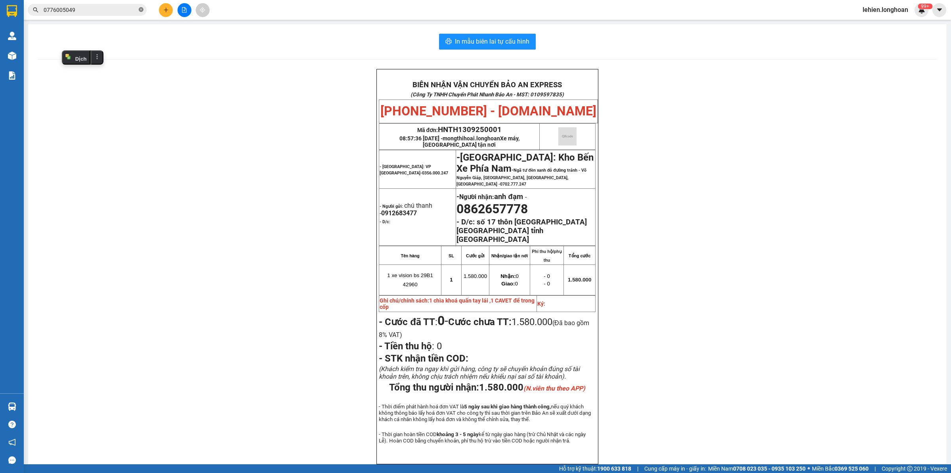
click at [141, 9] on icon "close-circle" at bounding box center [141, 9] width 5 height 5
paste input "0979893439"
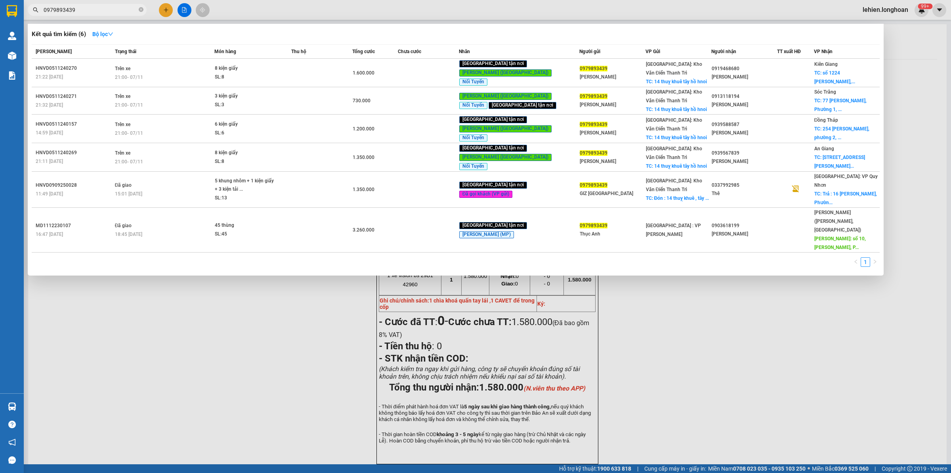
type input "0979893439"
click at [143, 9] on span "0979893439" at bounding box center [87, 10] width 119 height 12
click at [141, 8] on icon "close-circle" at bounding box center [141, 9] width 5 height 5
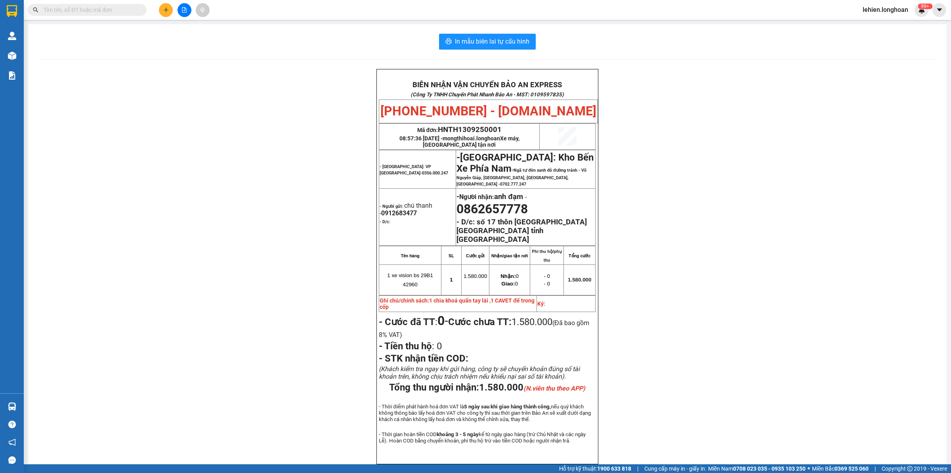
click at [114, 11] on input "text" at bounding box center [91, 10] width 94 height 9
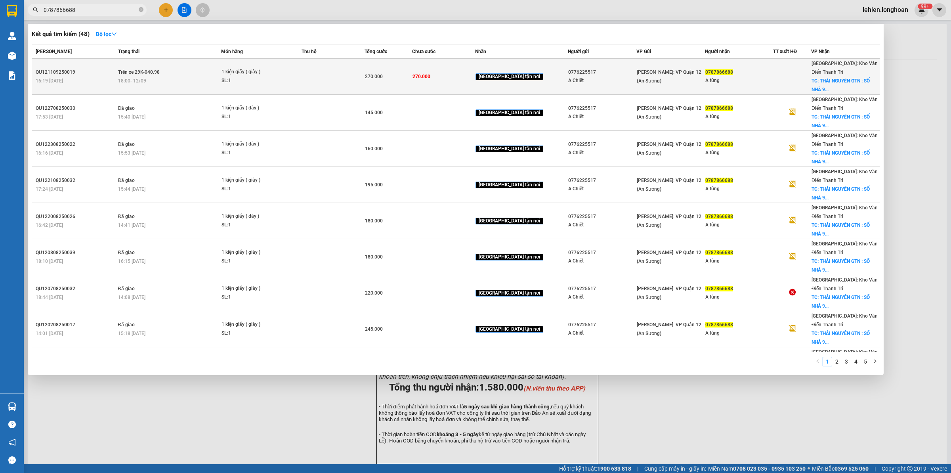
type input "0787866688"
click at [291, 72] on span "1 kiện giấy ( giày ) SL: 1" at bounding box center [260, 76] width 79 height 17
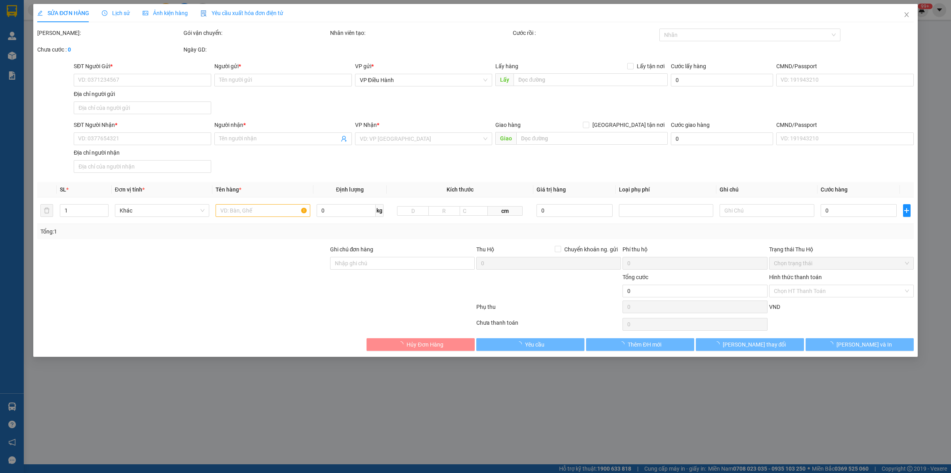
type input "0776225517"
type input "A Chiết"
type input "0787866688"
type input "A tùng"
checkbox input "true"
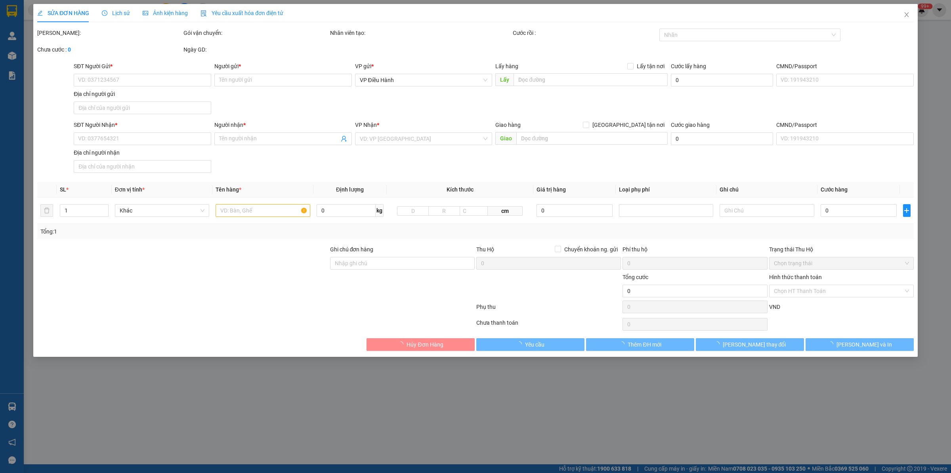
type input "THÁI NGUYÊN GTN : [STREET_ADDRESS]"
type input "nhận theo kiện - hư hỏng ko chịu trách nhiệm"
type input "270.000"
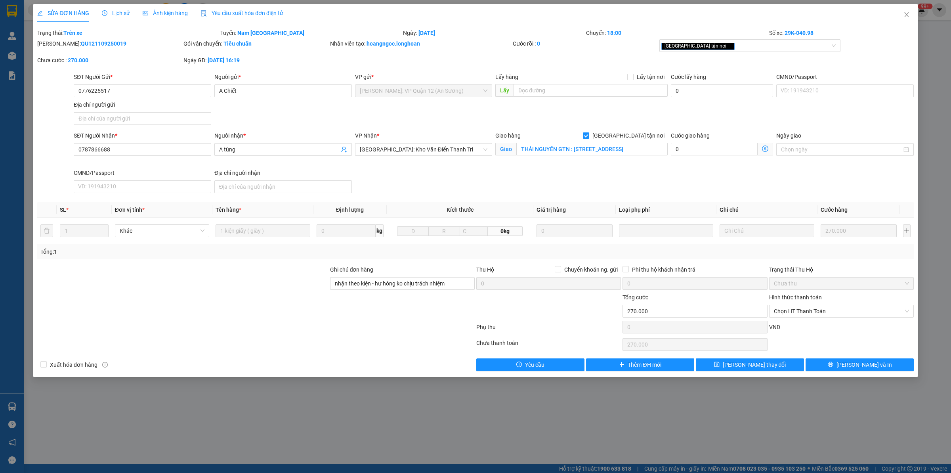
click at [219, 327] on div at bounding box center [255, 329] width 439 height 16
click at [223, 271] on div at bounding box center [182, 279] width 293 height 28
click at [168, 279] on div at bounding box center [182, 279] width 293 height 28
click at [238, 310] on div at bounding box center [182, 307] width 293 height 28
click at [93, 43] on b "QU121109250019" at bounding box center [104, 43] width 46 height 6
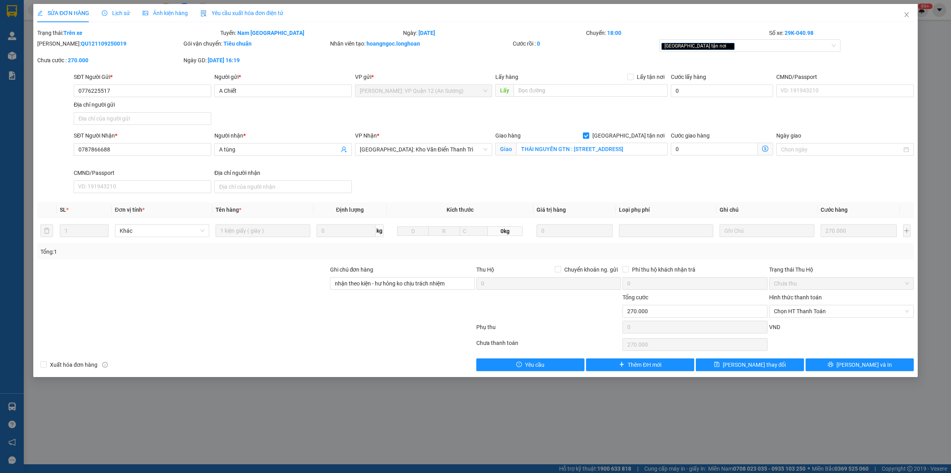
click at [92, 43] on b "QU121109250019" at bounding box center [104, 43] width 46 height 6
copy b "QU121109250019"
click at [898, 17] on span "Close" at bounding box center [906, 15] width 22 height 22
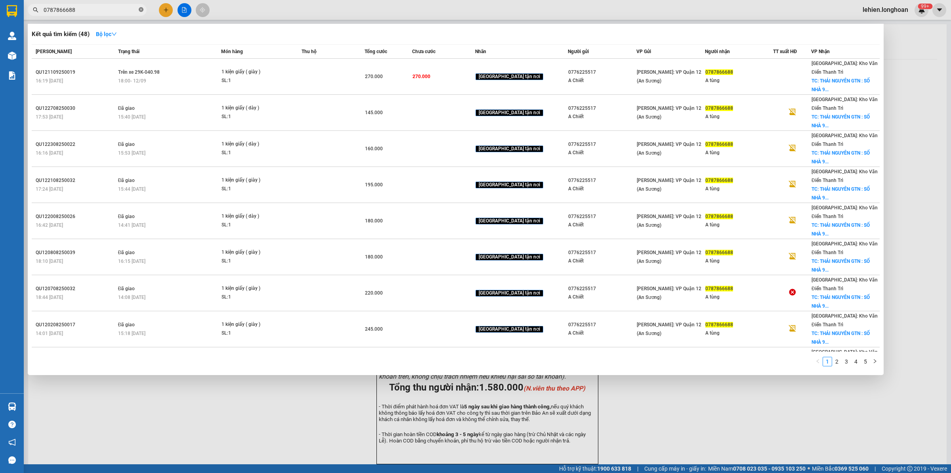
click at [140, 12] on span at bounding box center [141, 10] width 5 height 8
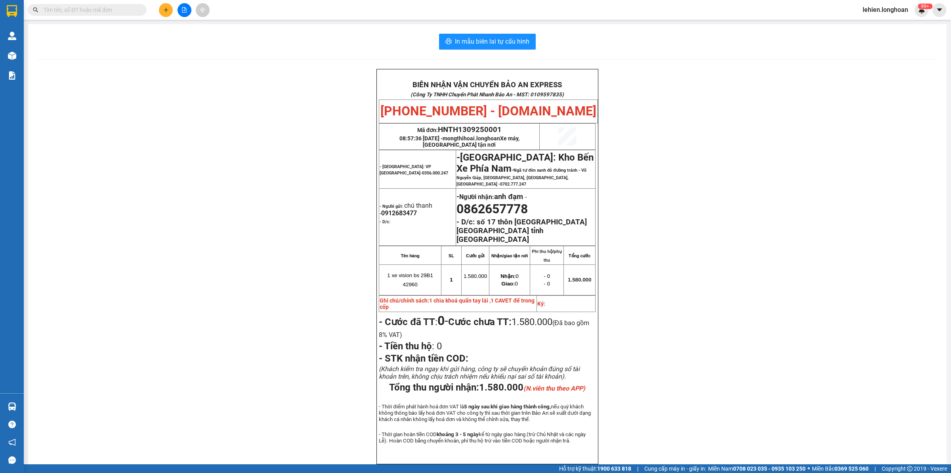
paste input "0979893439"
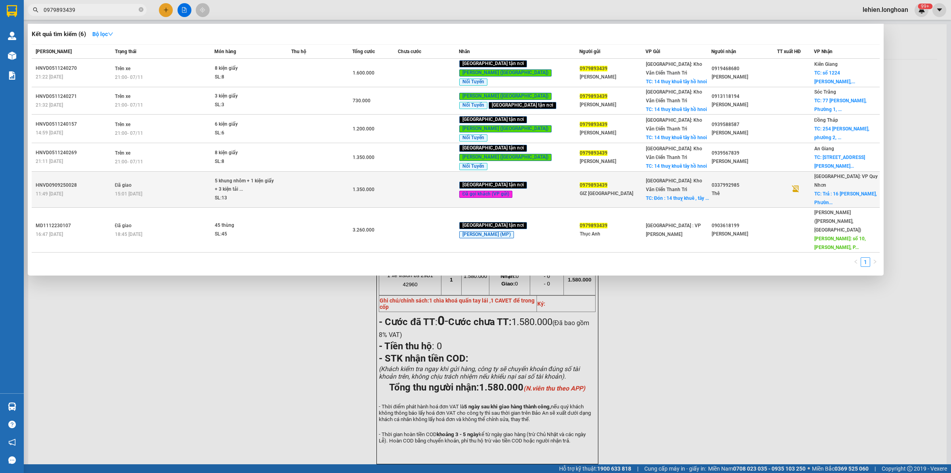
type input "0979893439"
click at [291, 177] on span "5 khung nhôm + 1 kiện giấy + 3 kiện tải ... SL: 13" at bounding box center [253, 190] width 76 height 26
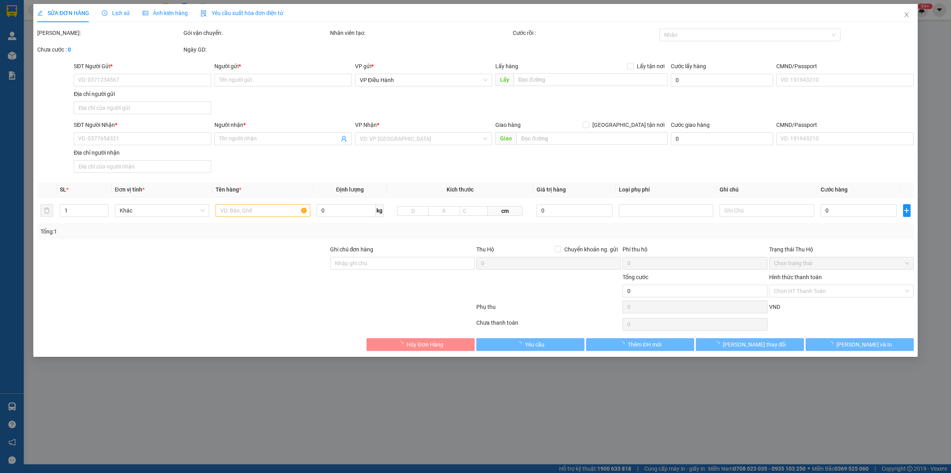
type input "0979893439"
type input "GIZ [GEOGRAPHIC_DATA]"
checkbox input "true"
type input "Đón : 14 thuỵ khuê , [GEOGRAPHIC_DATA]"
type input "150.000"
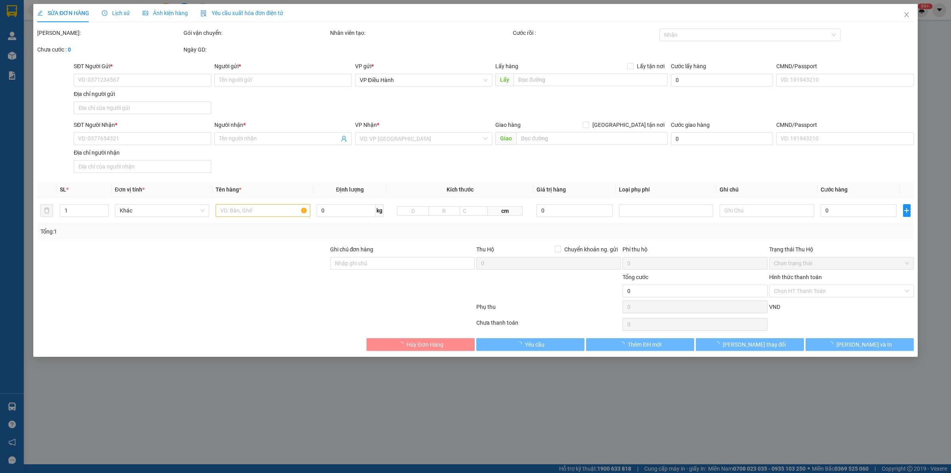
type input "0337992985"
type input "Thê"
checkbox input "true"
type input "Trả : 16 [PERSON_NAME], [GEOGRAPHIC_DATA][PERSON_NAME], [GEOGRAPHIC_DATA], [GEO…"
type input "hàng giao nguyên kiện, hư vỡ ko đền"
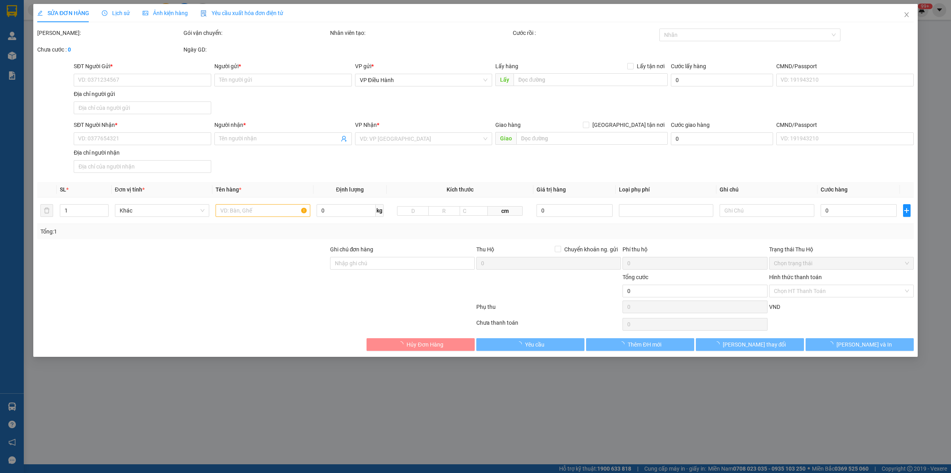
type input "1.350.000"
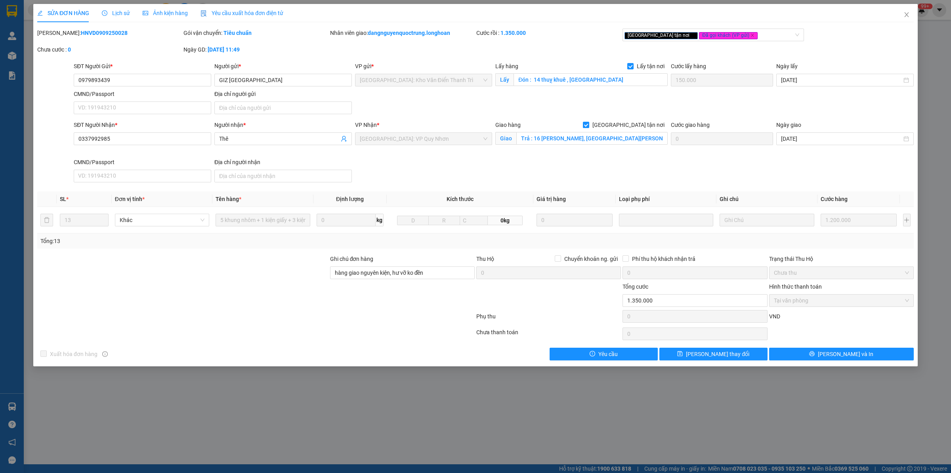
click at [114, 16] on span "Lịch sử" at bounding box center [116, 13] width 28 height 6
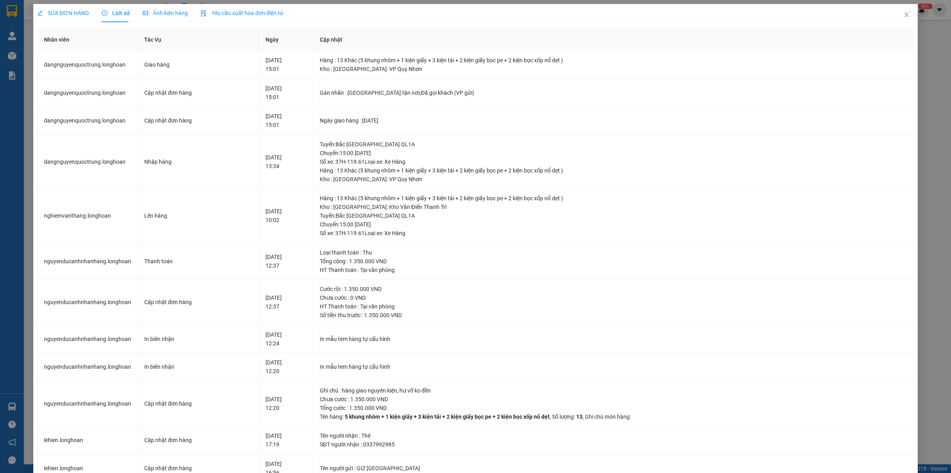
click at [56, 10] on span "SỬA ĐƠN HÀNG" at bounding box center [63, 13] width 52 height 6
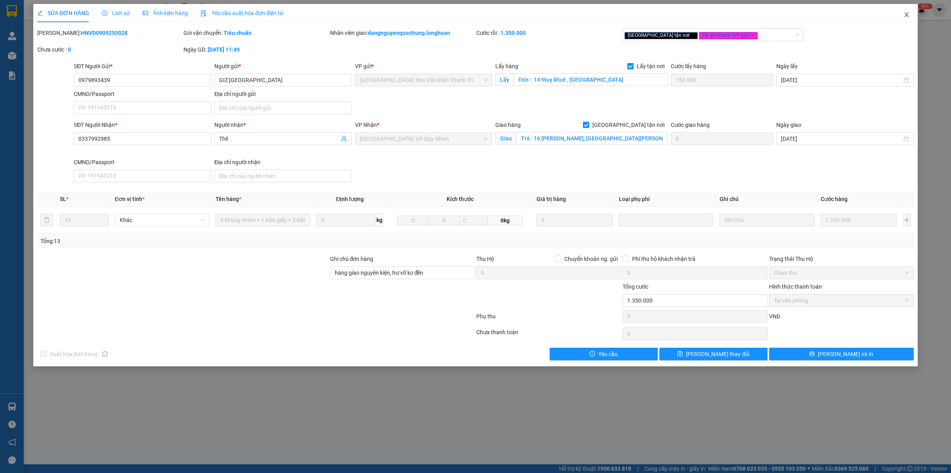
click at [912, 15] on span "Close" at bounding box center [906, 15] width 22 height 22
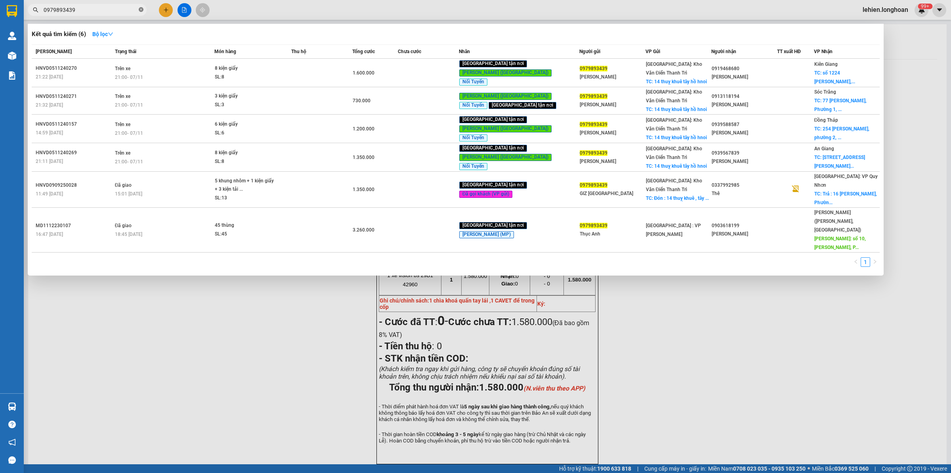
click at [141, 10] on icon "close-circle" at bounding box center [141, 9] width 5 height 5
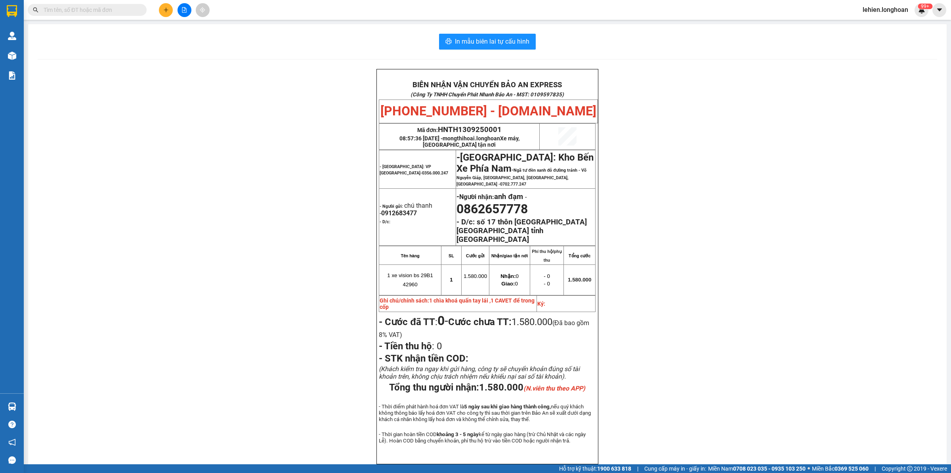
paste input "0868038689"
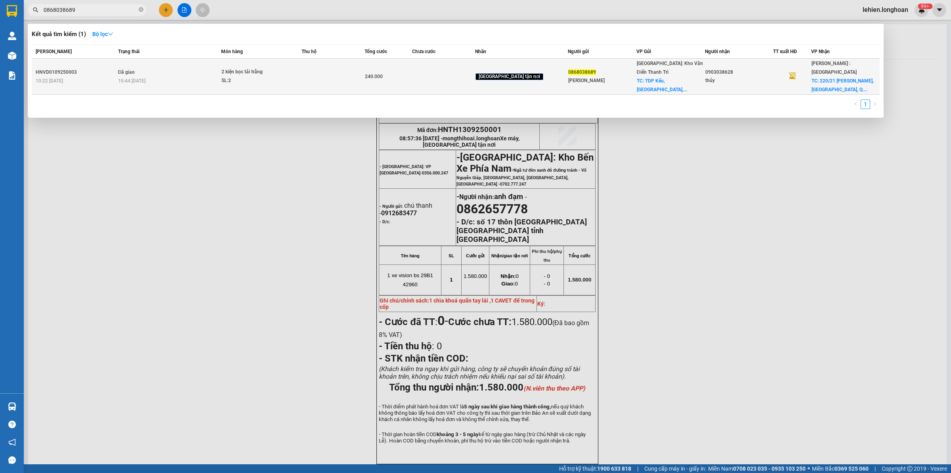
type input "0868038689"
click at [179, 67] on td "Đã giao 10:44 [DATE]" at bounding box center [168, 77] width 105 height 36
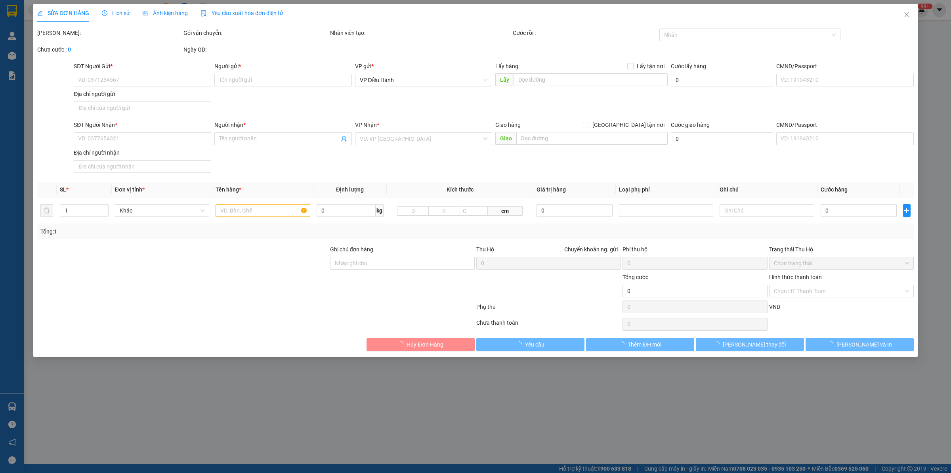
type input "0868038689"
type input "[PERSON_NAME]"
checkbox input "true"
type input "TDP Kếu, Thị trấn [GEOGRAPHIC_DATA], H. [GEOGRAPHIC_DATA], [GEOGRAPHIC_DATA], […"
type input "0903038628"
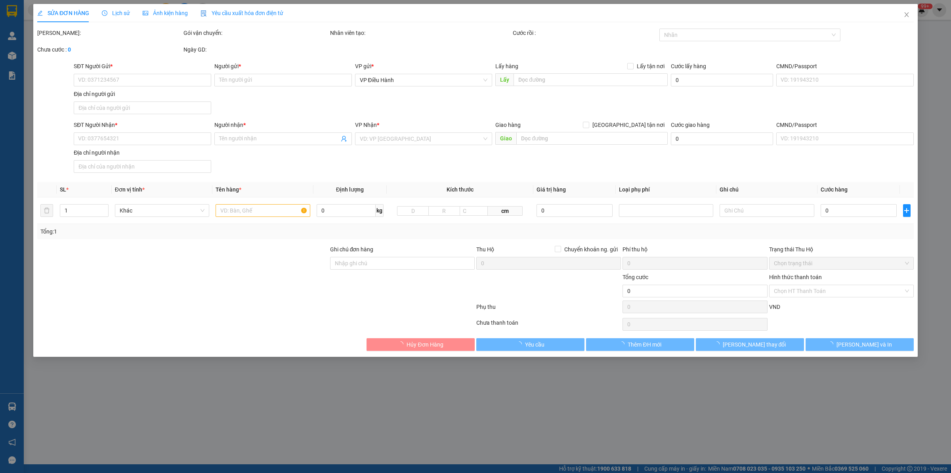
type input "thủy"
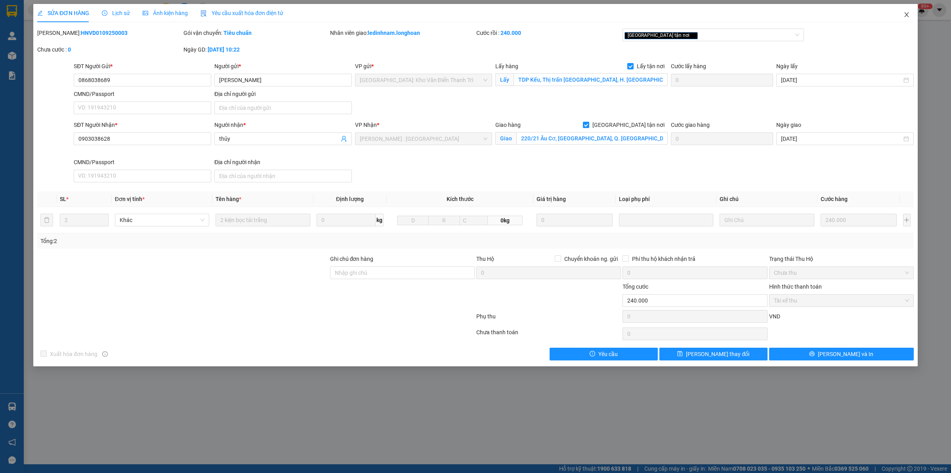
click at [909, 16] on icon "close" at bounding box center [906, 14] width 6 height 6
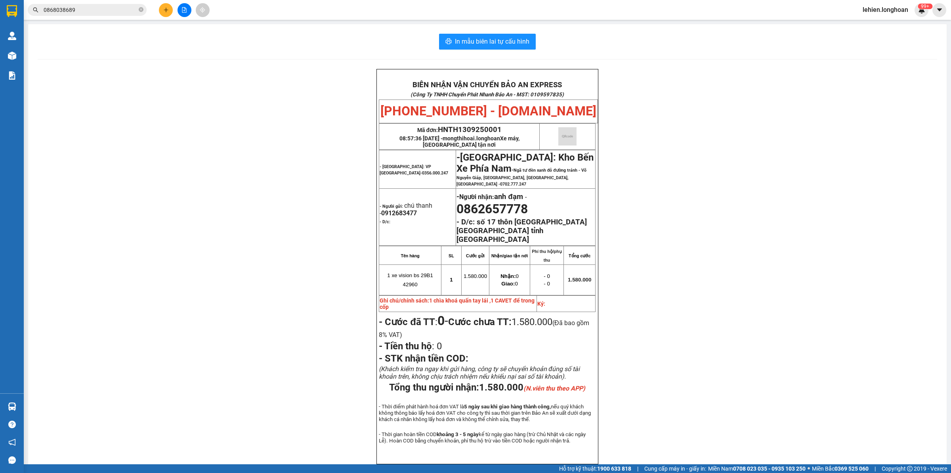
click at [143, 9] on span "0868038689" at bounding box center [87, 10] width 119 height 12
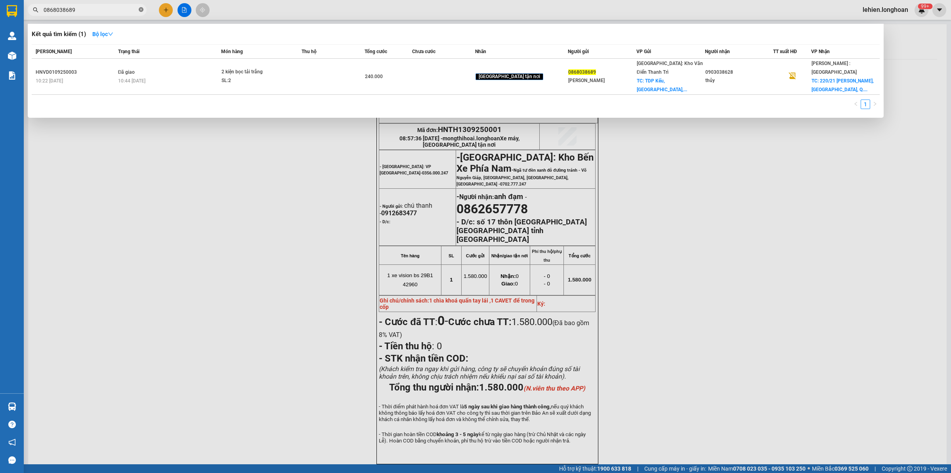
click at [141, 9] on icon "close-circle" at bounding box center [141, 9] width 5 height 5
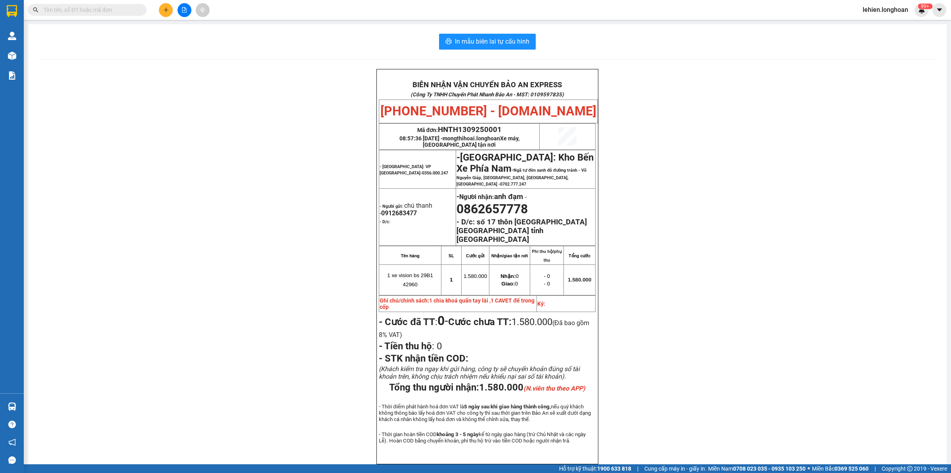
paste input "0337992985"
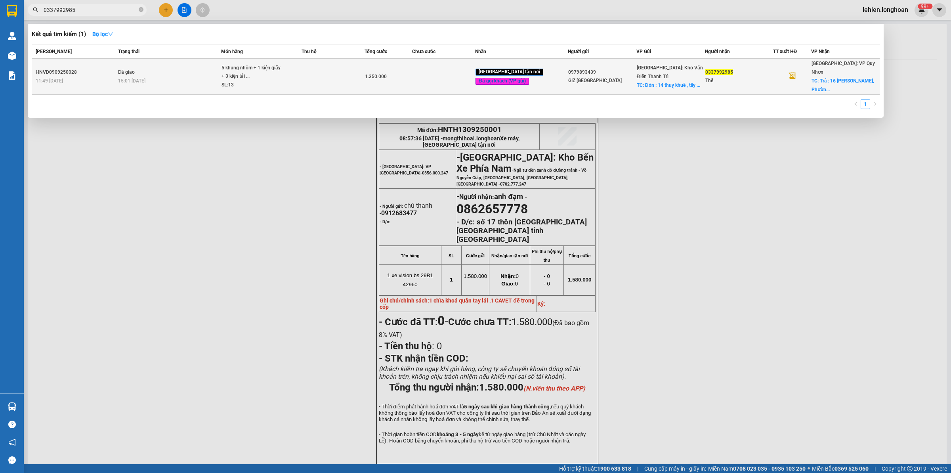
click at [271, 69] on div "5 khung nhôm + 1 kiện giấy + 3 kiện tải ..." at bounding box center [250, 72] width 59 height 17
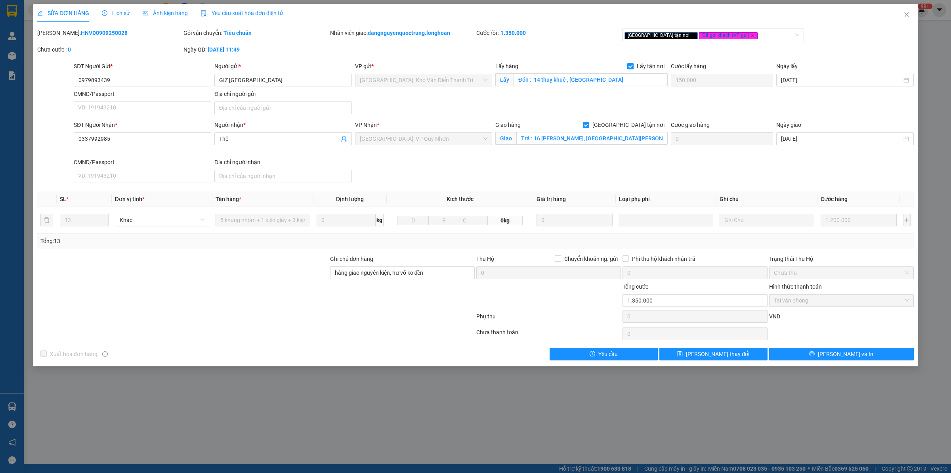
click at [214, 290] on div at bounding box center [182, 296] width 293 height 28
click at [540, 138] on input "Trả : 16 [PERSON_NAME], [GEOGRAPHIC_DATA][PERSON_NAME], [GEOGRAPHIC_DATA], [GEO…" at bounding box center [591, 138] width 151 height 13
click at [549, 137] on input "Trả : 16 [PERSON_NAME], [GEOGRAPHIC_DATA][PERSON_NAME], [GEOGRAPHIC_DATA], [GEO…" at bounding box center [591, 138] width 151 height 13
click at [712, 139] on div "SĐT Người Nhận * 0337992985 Người nhận * Thê VP Nhận * [GEOGRAPHIC_DATA]: VP Qu…" at bounding box center [493, 152] width 843 height 65
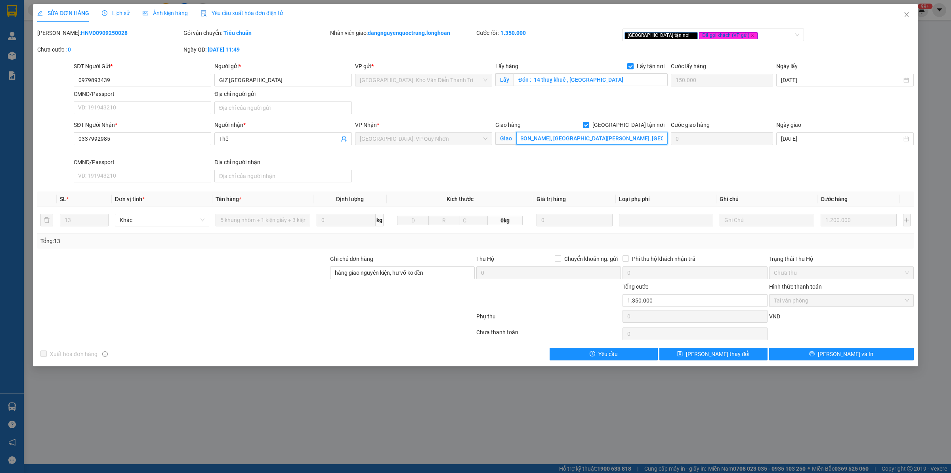
scroll to position [0, 0]
click at [542, 80] on input "Đón : 14 thuỵ khuê , [GEOGRAPHIC_DATA]" at bounding box center [590, 79] width 154 height 13
click at [531, 78] on input "Đón : 14 thuỵ khuê , [GEOGRAPHIC_DATA]" at bounding box center [590, 79] width 154 height 13
click at [536, 78] on input "Đón : 14 thuỵ khuê , [GEOGRAPHIC_DATA]" at bounding box center [590, 79] width 154 height 13
drag, startPoint x: 533, startPoint y: 78, endPoint x: 617, endPoint y: 80, distance: 83.6
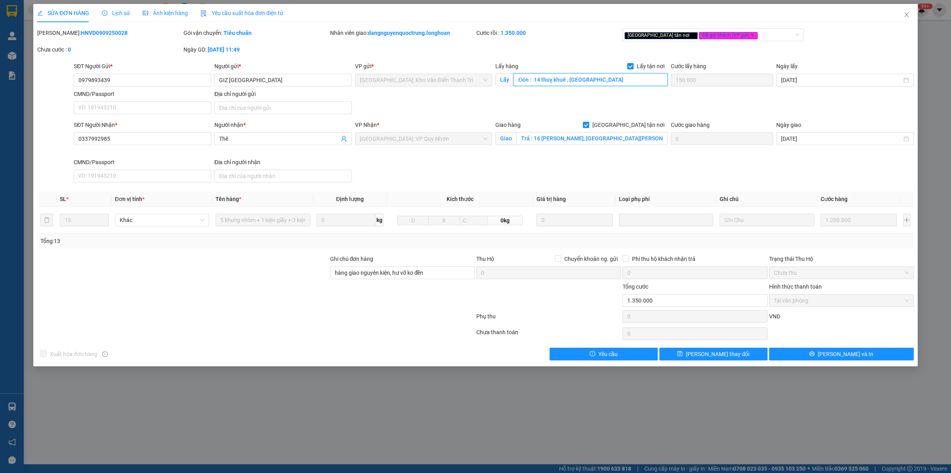
click at [617, 80] on input "Đón : 14 thuỵ khuê , [GEOGRAPHIC_DATA]" at bounding box center [590, 79] width 154 height 13
click at [263, 77] on input "GIZ [GEOGRAPHIC_DATA]" at bounding box center [282, 80] width 137 height 13
click at [129, 80] on input "0979893439" at bounding box center [142, 80] width 137 height 13
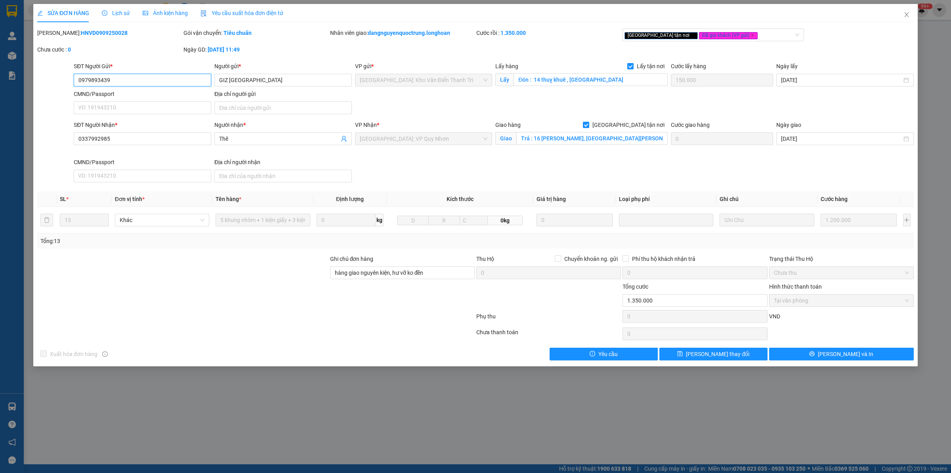
click at [129, 80] on input "0979893439" at bounding box center [142, 80] width 137 height 13
click at [912, 9] on span "Close" at bounding box center [906, 15] width 22 height 22
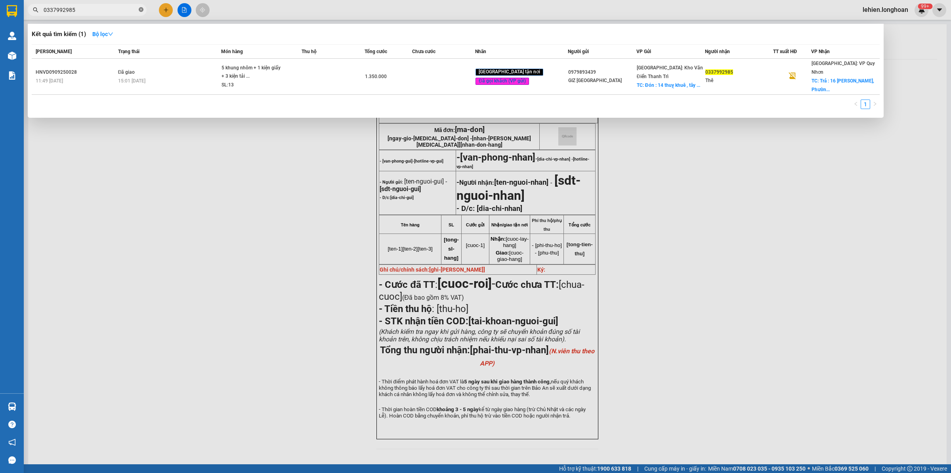
click at [143, 9] on icon "close-circle" at bounding box center [141, 9] width 5 height 5
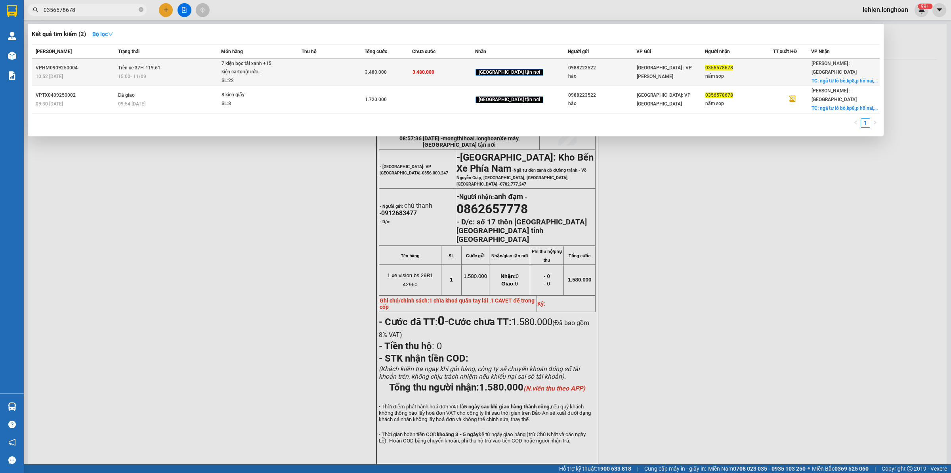
click at [167, 74] on div "15:00 [DATE]" at bounding box center [169, 76] width 103 height 9
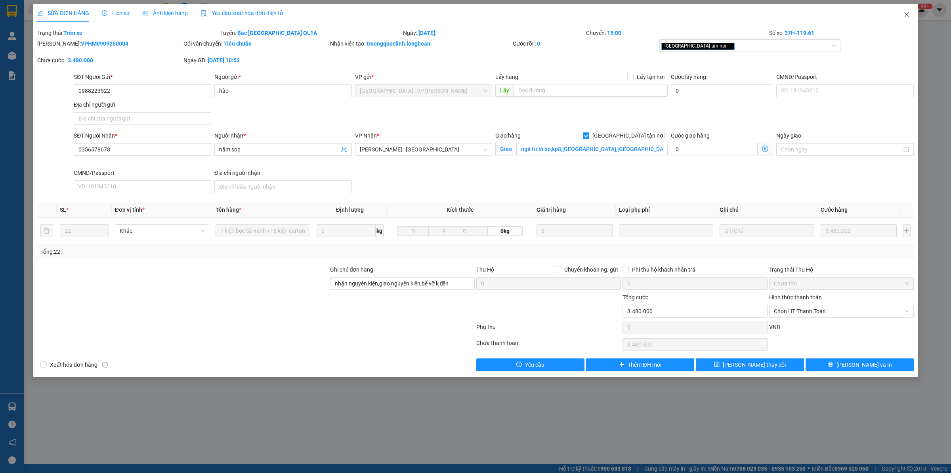
click at [908, 17] on icon "close" at bounding box center [906, 14] width 6 height 6
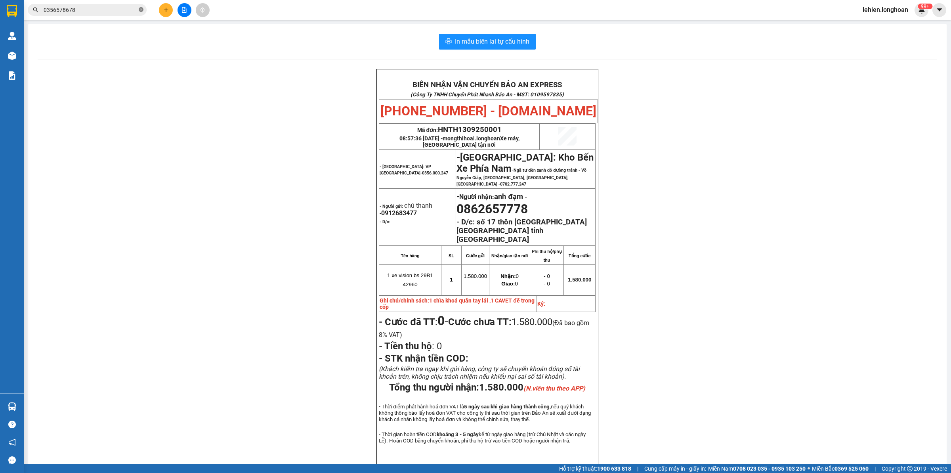
click at [139, 10] on icon "close-circle" at bounding box center [141, 9] width 5 height 5
paste input "033 7992985"
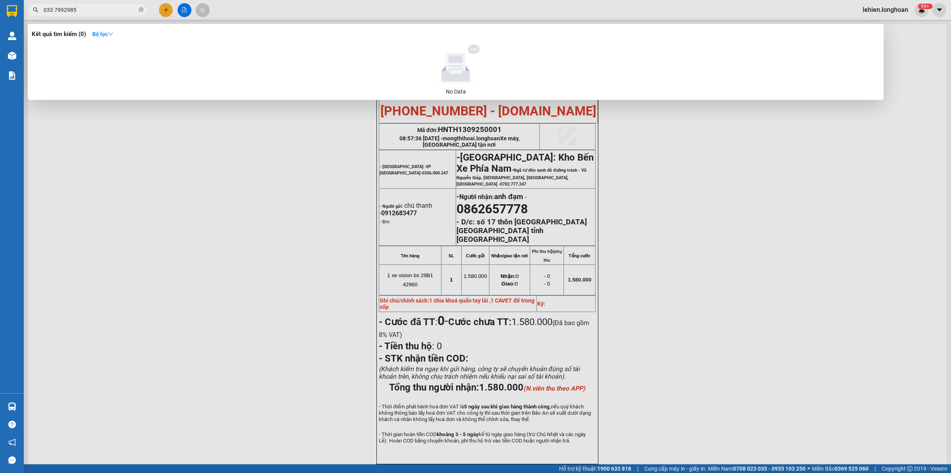
click at [53, 4] on span "033 7992985" at bounding box center [87, 10] width 119 height 12
click at [53, 7] on input "033 7992985" at bounding box center [91, 10] width 94 height 9
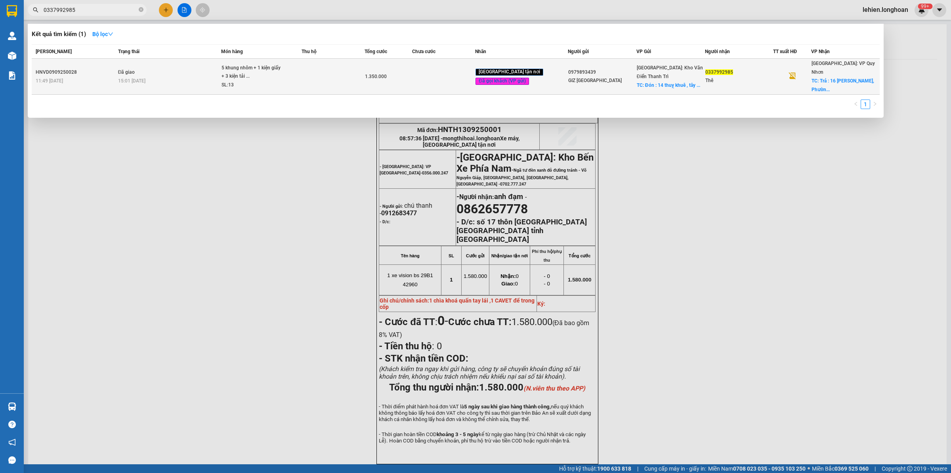
click at [252, 64] on div "5 khung nhôm + 1 kiện giấy + 3 kiện tải ..." at bounding box center [250, 72] width 59 height 17
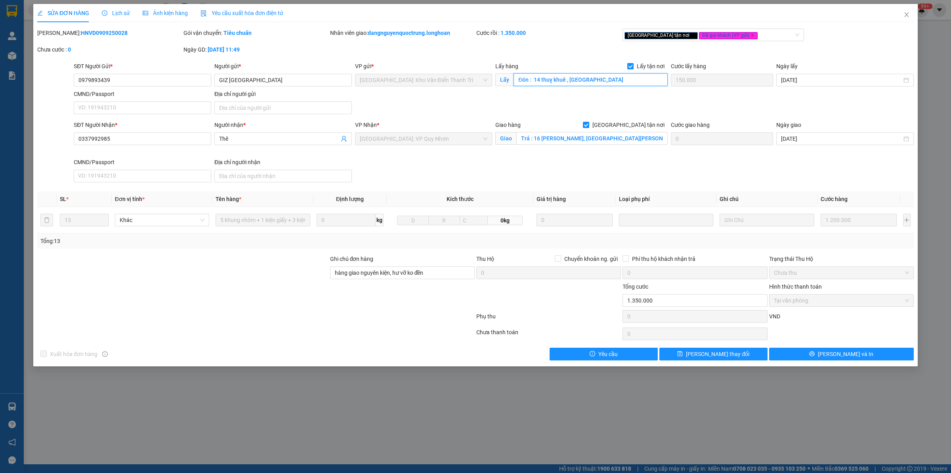
click at [611, 74] on input "Đón : 14 thuỵ khuê , [GEOGRAPHIC_DATA]" at bounding box center [590, 79] width 154 height 13
click at [267, 76] on input "GIZ [GEOGRAPHIC_DATA]" at bounding box center [282, 80] width 137 height 13
click at [266, 76] on input "GIZ [GEOGRAPHIC_DATA]" at bounding box center [282, 80] width 137 height 13
drag, startPoint x: 130, startPoint y: 94, endPoint x: 126, endPoint y: 88, distance: 6.8
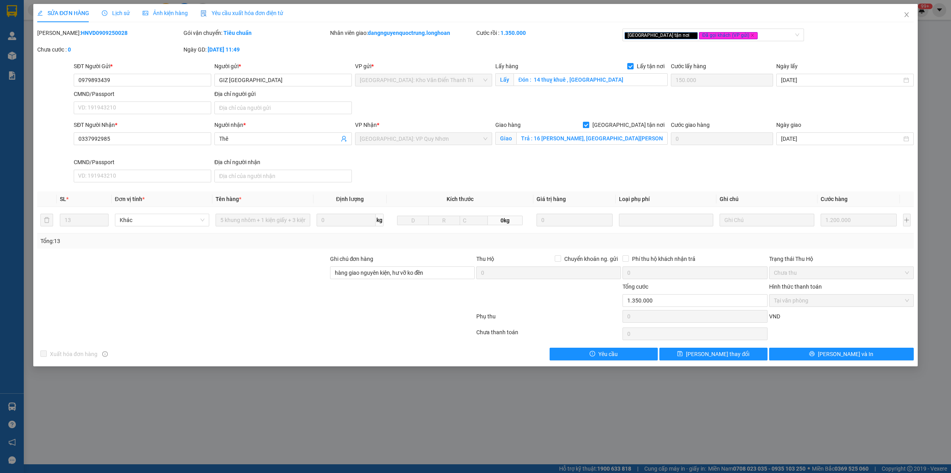
click at [130, 93] on div "CMND/Passport" at bounding box center [142, 94] width 137 height 9
click at [130, 101] on input "CMND/Passport" at bounding box center [142, 107] width 137 height 13
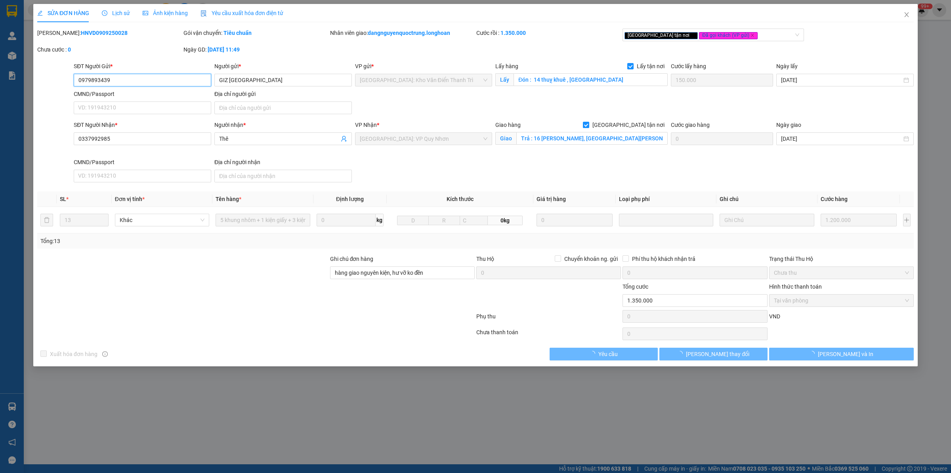
click at [135, 81] on input "0979893439" at bounding box center [142, 80] width 137 height 13
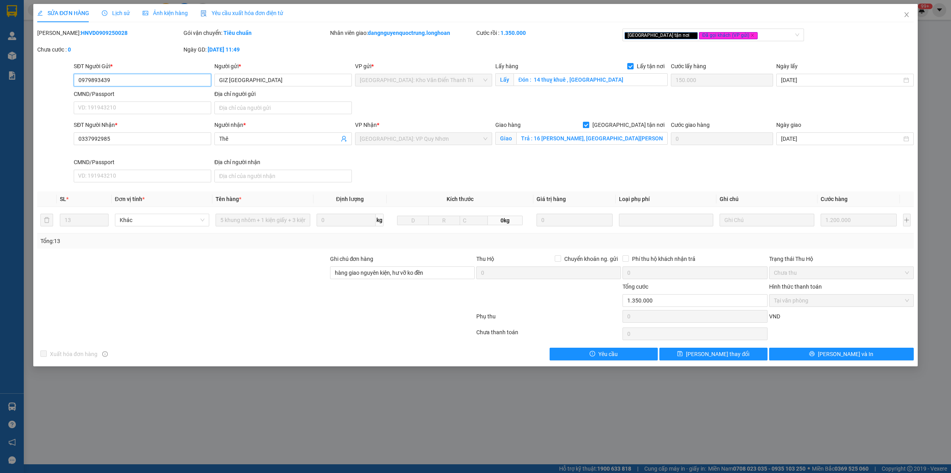
click at [135, 81] on input "0979893439" at bounding box center [142, 80] width 137 height 13
click at [553, 135] on input "Trả : 16 [PERSON_NAME], [GEOGRAPHIC_DATA][PERSON_NAME], [GEOGRAPHIC_DATA], [GEO…" at bounding box center [591, 138] width 151 height 13
click at [534, 142] on input "Trả : 16 [PERSON_NAME], [GEOGRAPHIC_DATA][PERSON_NAME], [GEOGRAPHIC_DATA], [GEO…" at bounding box center [591, 138] width 151 height 13
click at [542, 137] on input "Trả : 16 [PERSON_NAME], [GEOGRAPHIC_DATA][PERSON_NAME], [GEOGRAPHIC_DATA], [GEO…" at bounding box center [591, 138] width 151 height 13
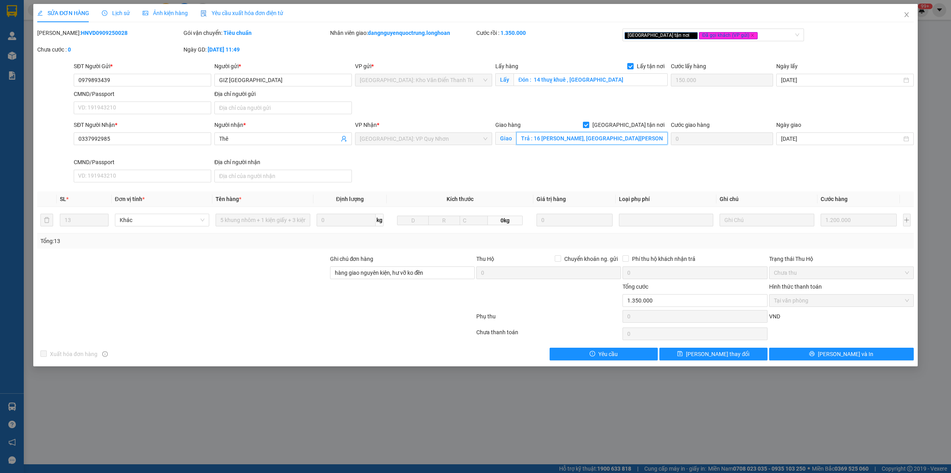
scroll to position [0, 33]
drag, startPoint x: 532, startPoint y: 139, endPoint x: 710, endPoint y: 149, distance: 179.0
click at [710, 149] on div "SĐT Người Nhận * 0337992985 Người nhận * Thê VP Nhận * [GEOGRAPHIC_DATA]: VP Qu…" at bounding box center [493, 152] width 843 height 65
click at [906, 15] on icon "close" at bounding box center [906, 14] width 4 height 5
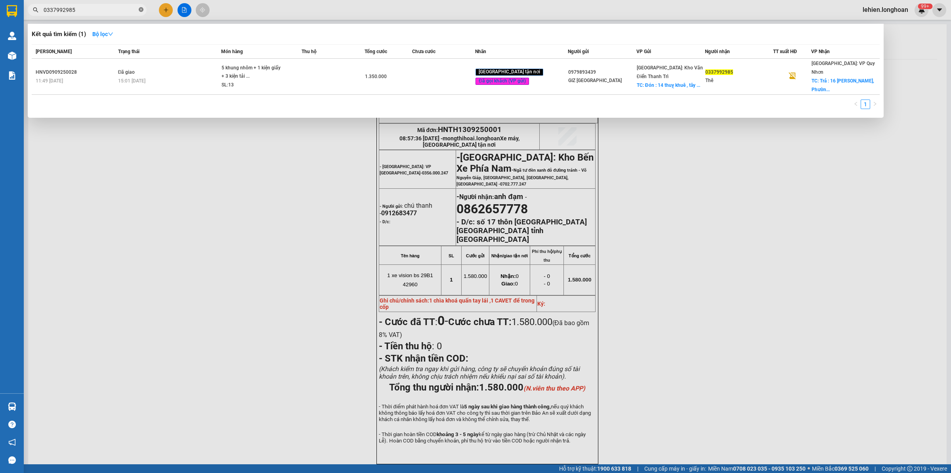
click at [141, 11] on icon "close-circle" at bounding box center [141, 9] width 5 height 5
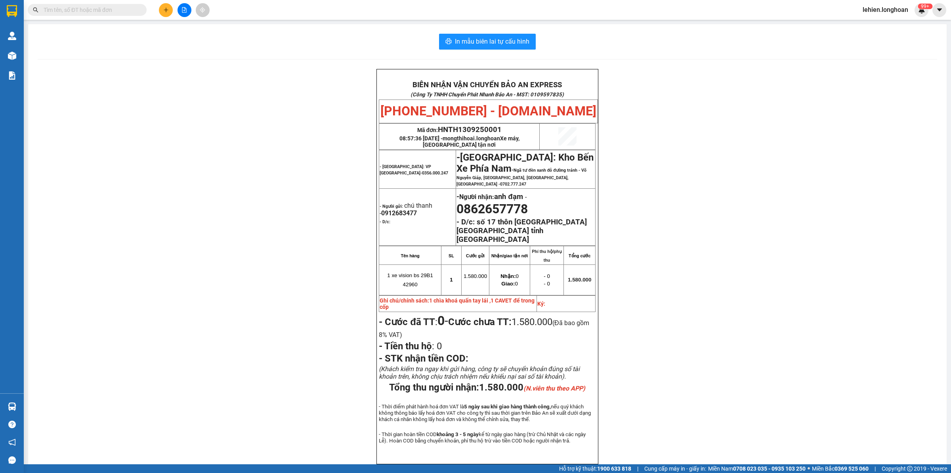
paste input "0338157098"
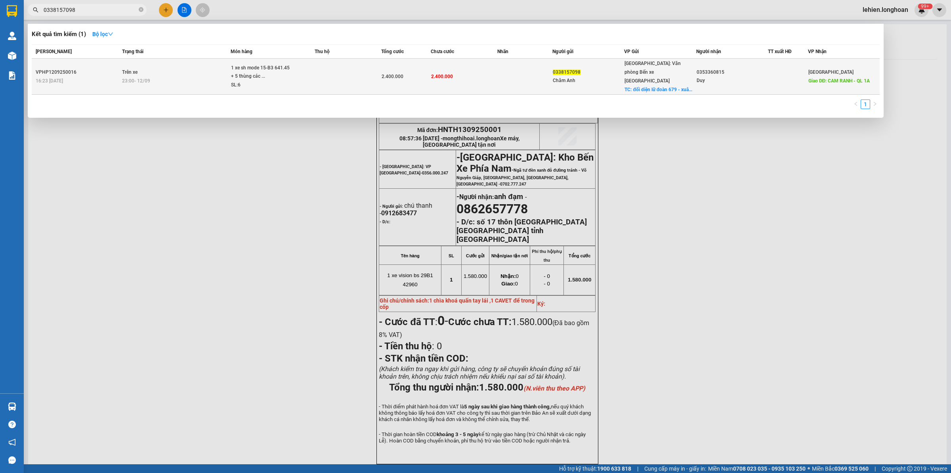
click at [220, 76] on div "23:00 [DATE]" at bounding box center [176, 80] width 108 height 9
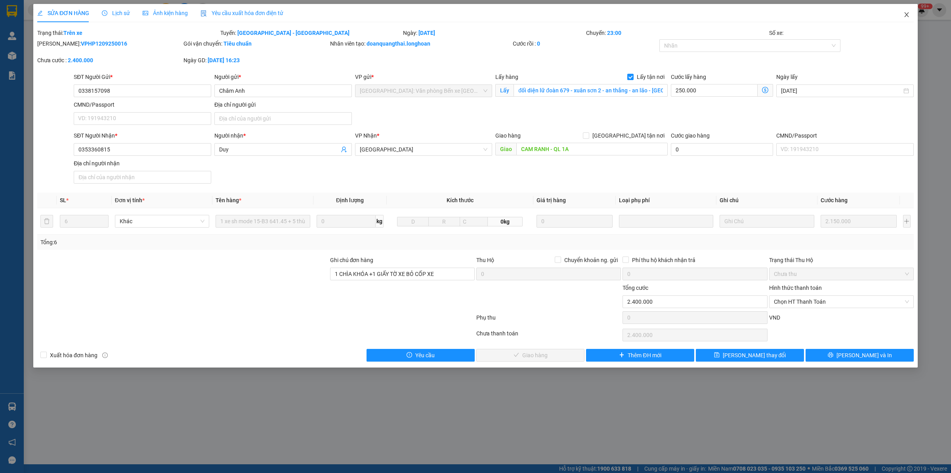
click at [905, 15] on icon "close" at bounding box center [906, 14] width 6 height 6
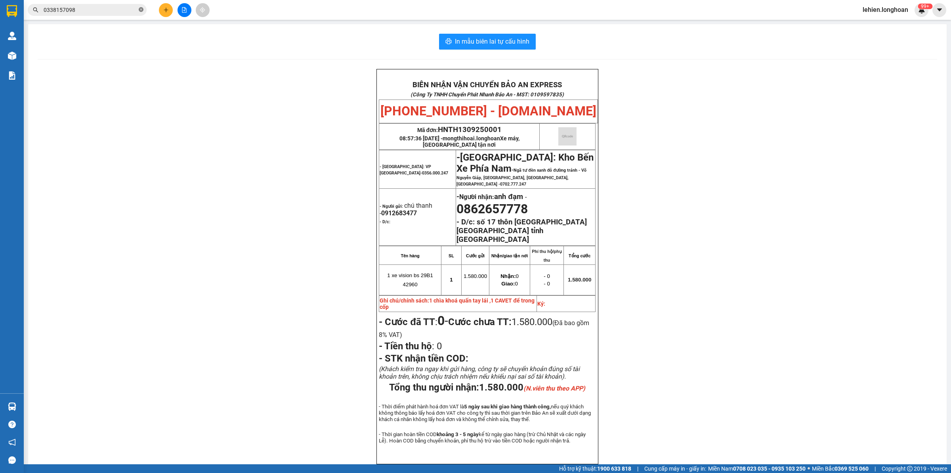
click at [139, 9] on icon "close-circle" at bounding box center [141, 9] width 5 height 5
paste input "0964887586"
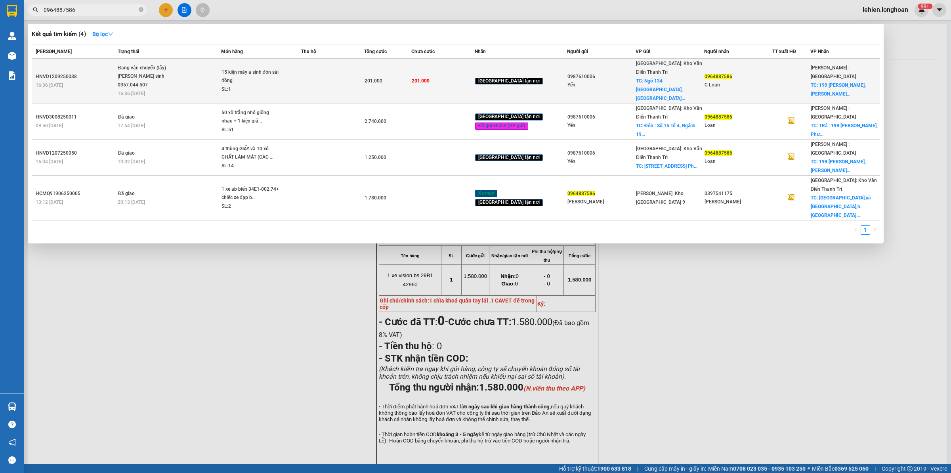
click at [135, 72] on div "[PERSON_NAME] sinh 0357.044.507" at bounding box center [147, 80] width 59 height 17
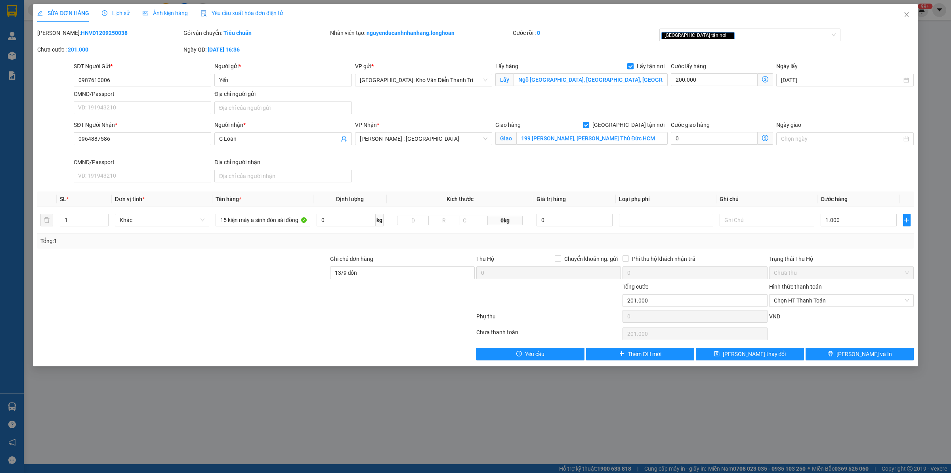
click at [110, 19] on div "Lịch sử" at bounding box center [116, 13] width 28 height 18
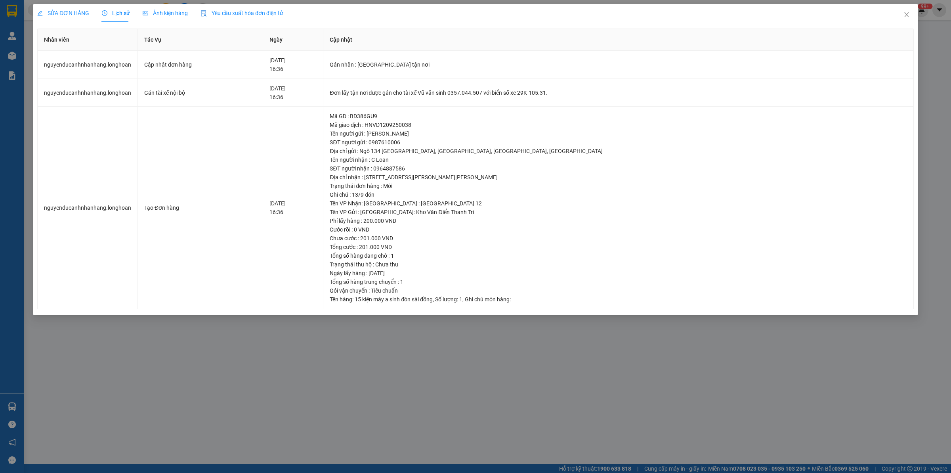
click at [63, 11] on span "SỬA ĐƠN HÀNG" at bounding box center [63, 13] width 52 height 6
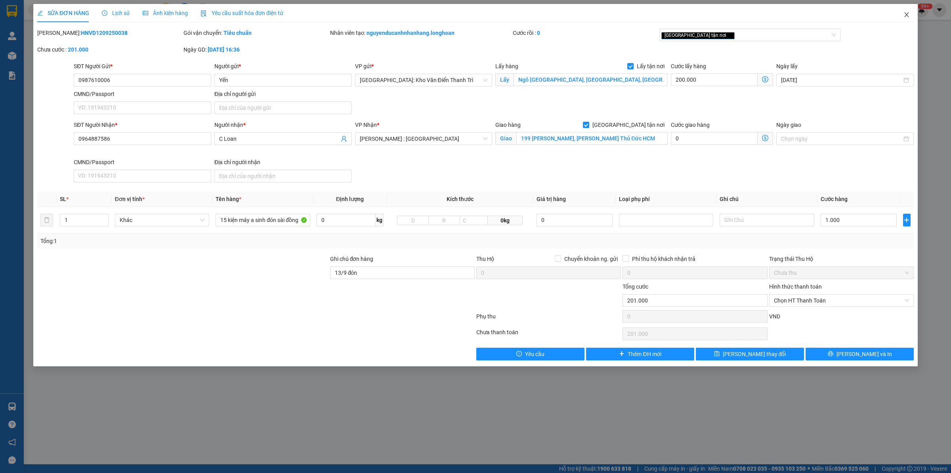
click at [902, 14] on span "Close" at bounding box center [906, 15] width 22 height 22
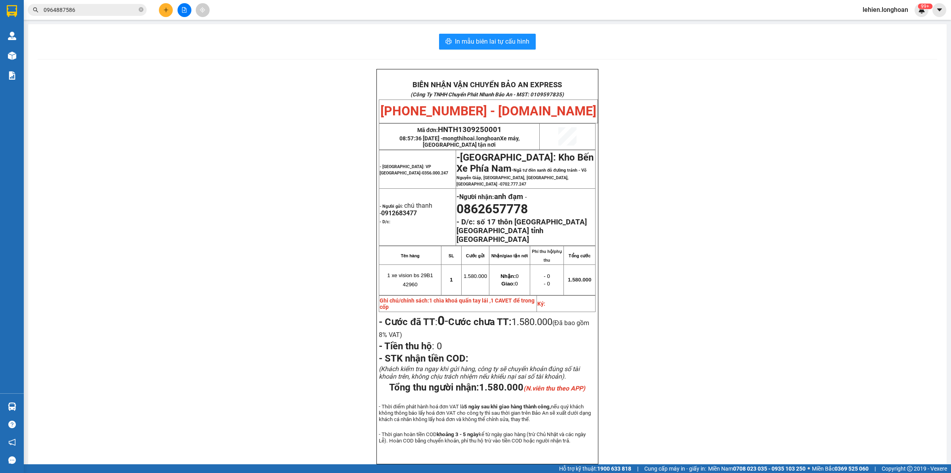
click at [779, 29] on div "In mẫu biên lai tự cấu hình BIÊN NHẬN VẬN CHUYỂN BẢO AN EXPRESS (Công Ty TNHH C…" at bounding box center [487, 258] width 918 height 469
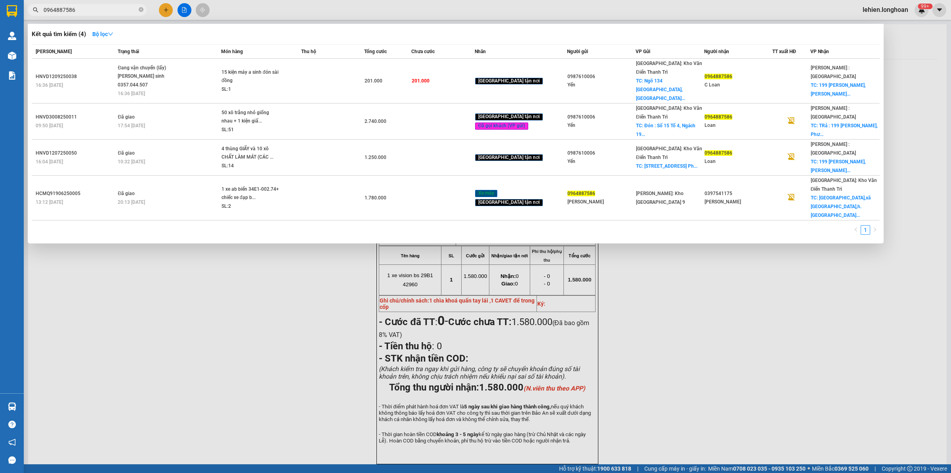
click at [88, 14] on input "0964887586" at bounding box center [91, 10] width 94 height 9
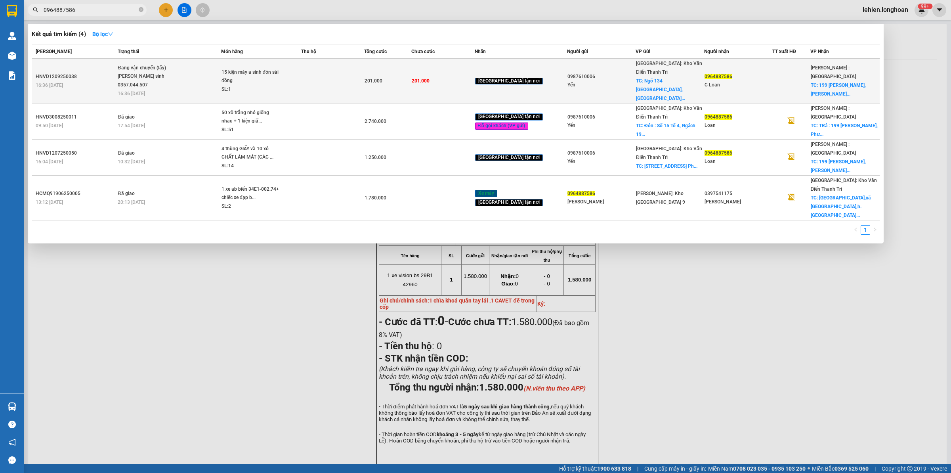
click at [150, 75] on div "[PERSON_NAME] sinh 0357.044.507" at bounding box center [147, 80] width 59 height 17
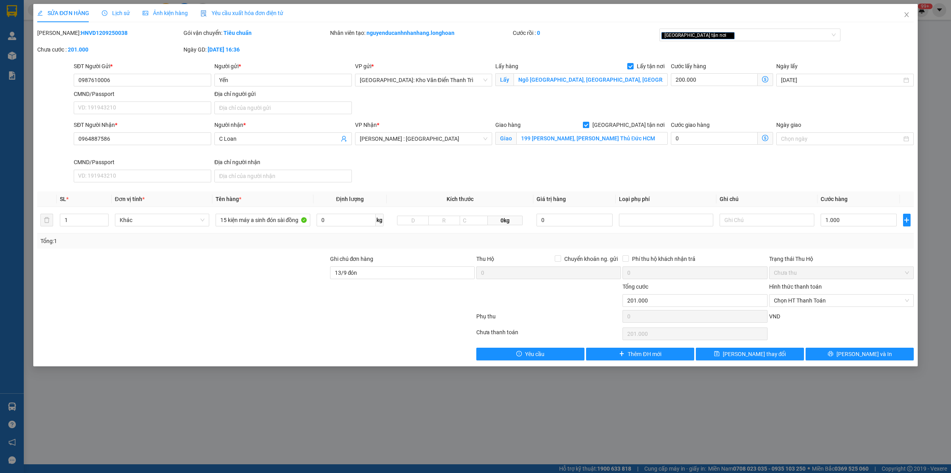
click at [113, 13] on span "Lịch sử" at bounding box center [116, 13] width 28 height 6
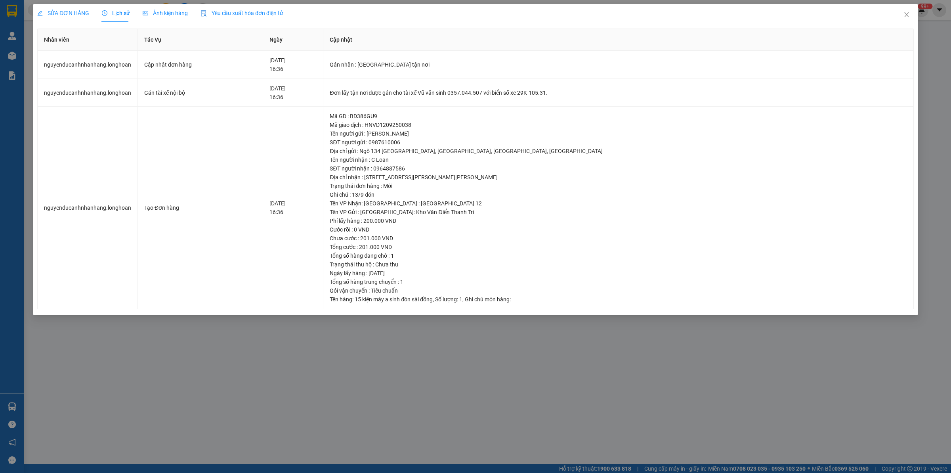
click at [81, 11] on span "SỬA ĐƠN HÀNG" at bounding box center [63, 13] width 52 height 6
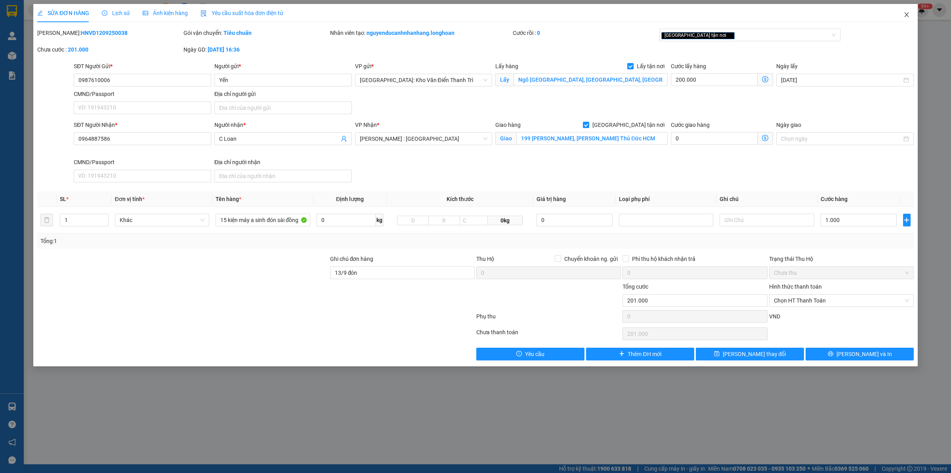
click at [913, 19] on span "Close" at bounding box center [906, 15] width 22 height 22
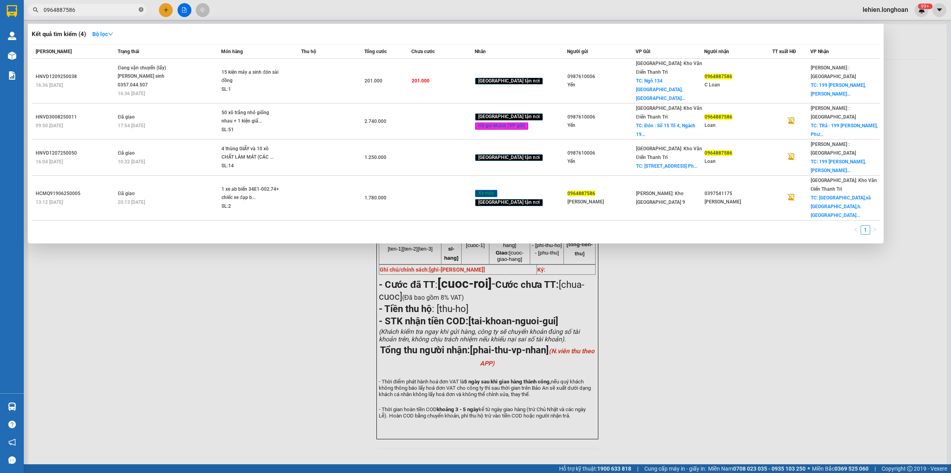
click at [142, 8] on icon "close-circle" at bounding box center [141, 9] width 5 height 5
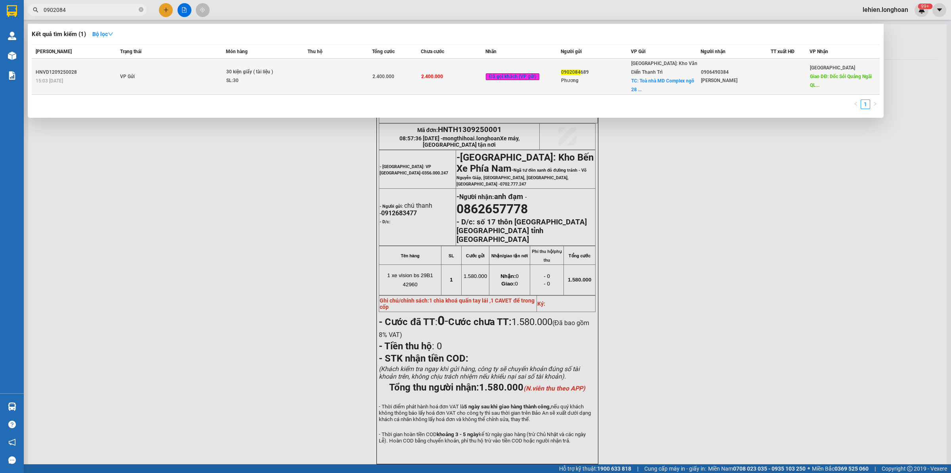
click at [187, 74] on td "VP Gửi" at bounding box center [172, 77] width 108 height 36
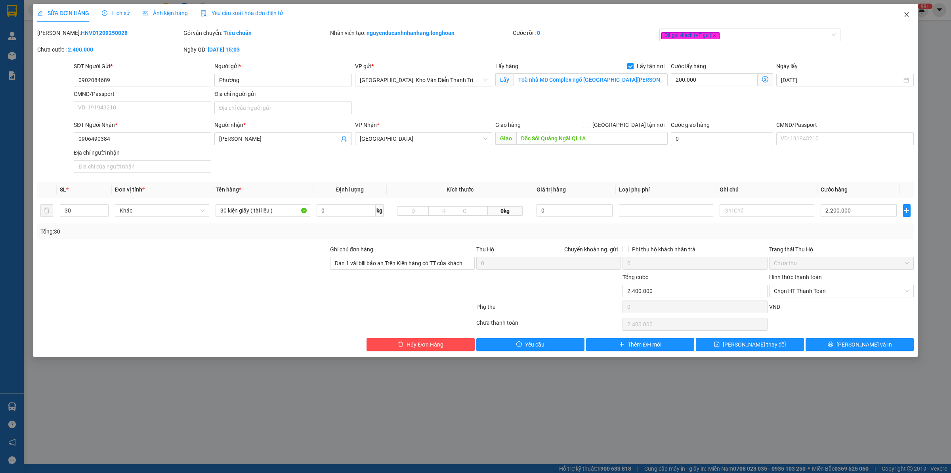
click at [906, 10] on span "Close" at bounding box center [906, 15] width 22 height 22
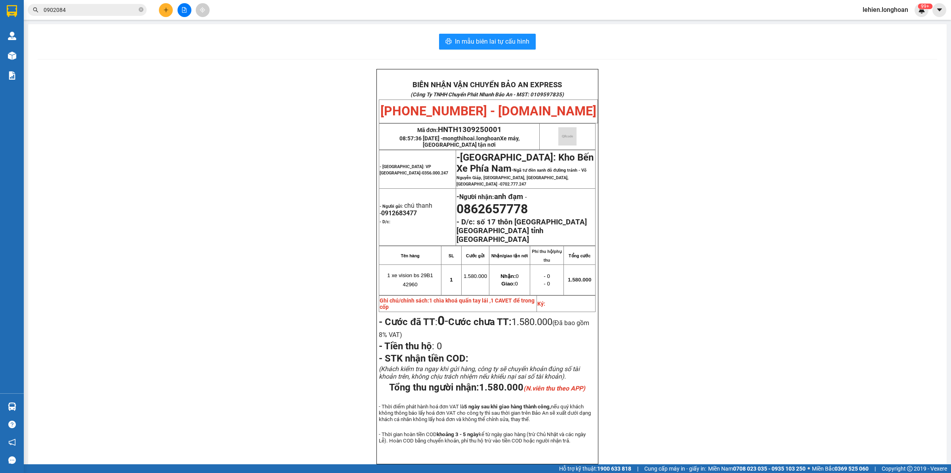
click at [136, 8] on input "0902084" at bounding box center [91, 10] width 94 height 9
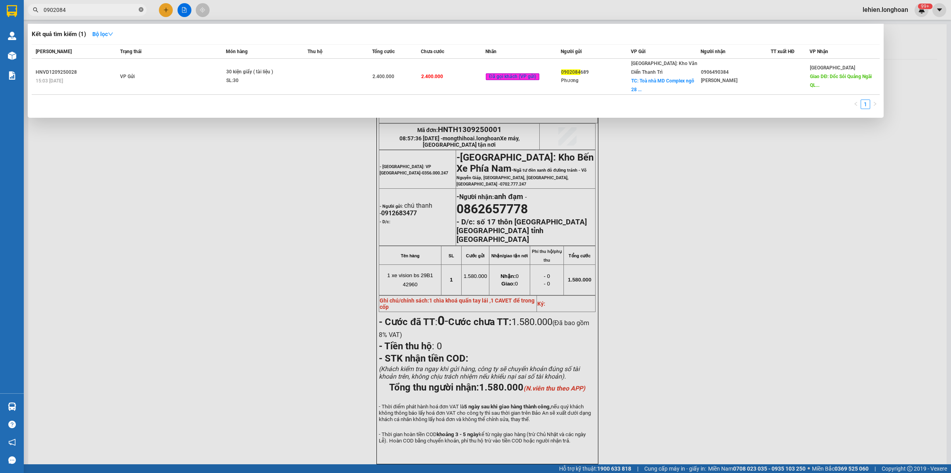
click at [141, 9] on icon "close-circle" at bounding box center [141, 9] width 5 height 5
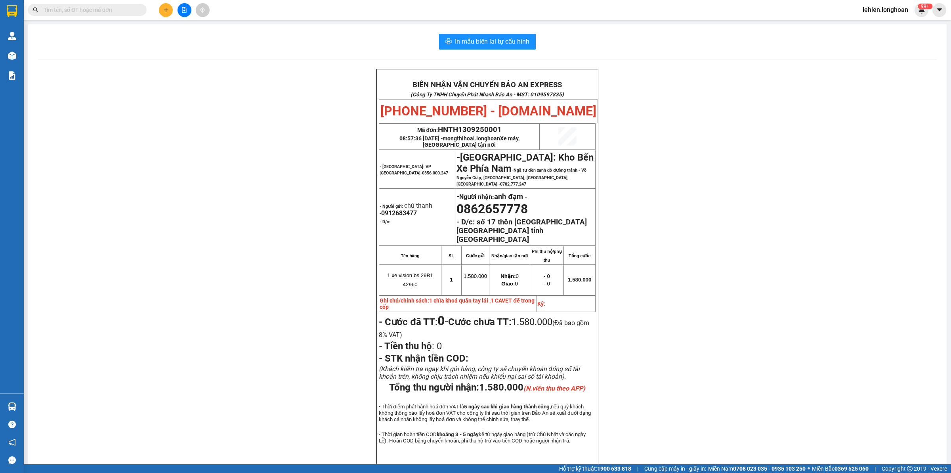
paste input "0914606354"
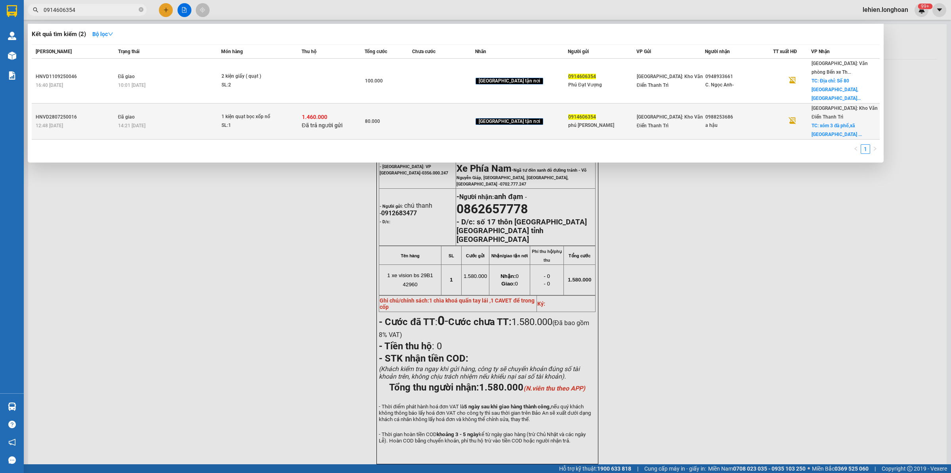
click at [174, 107] on td "Đã giao 14:21 [DATE]" at bounding box center [168, 121] width 105 height 36
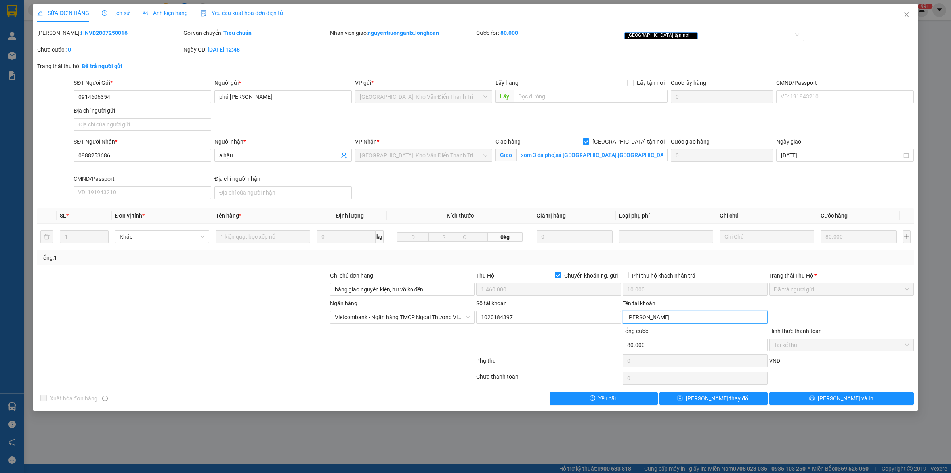
click at [704, 323] on input "[PERSON_NAME]" at bounding box center [694, 317] width 145 height 13
click at [578, 326] on div "Số tài khoản 1020184397" at bounding box center [548, 313] width 145 height 28
click at [579, 318] on input "1020184397" at bounding box center [548, 317] width 145 height 13
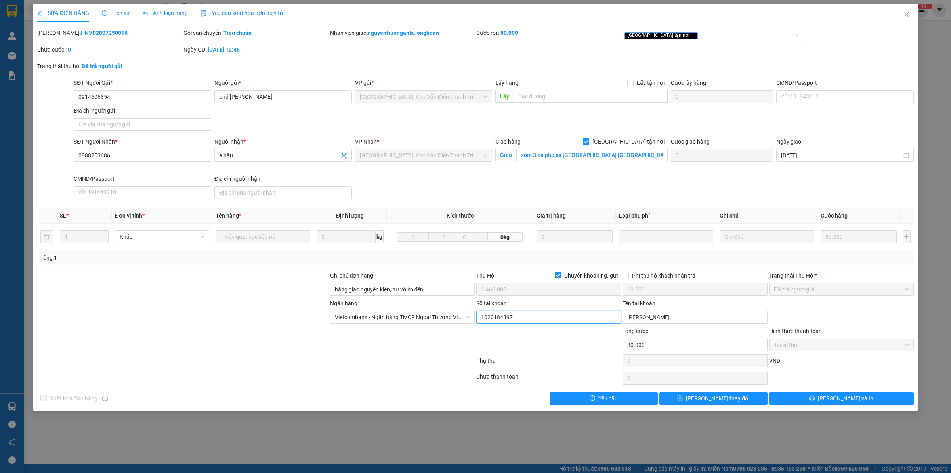
click at [579, 318] on input "1020184397" at bounding box center [548, 317] width 145 height 13
click at [906, 15] on icon "close" at bounding box center [906, 14] width 4 height 5
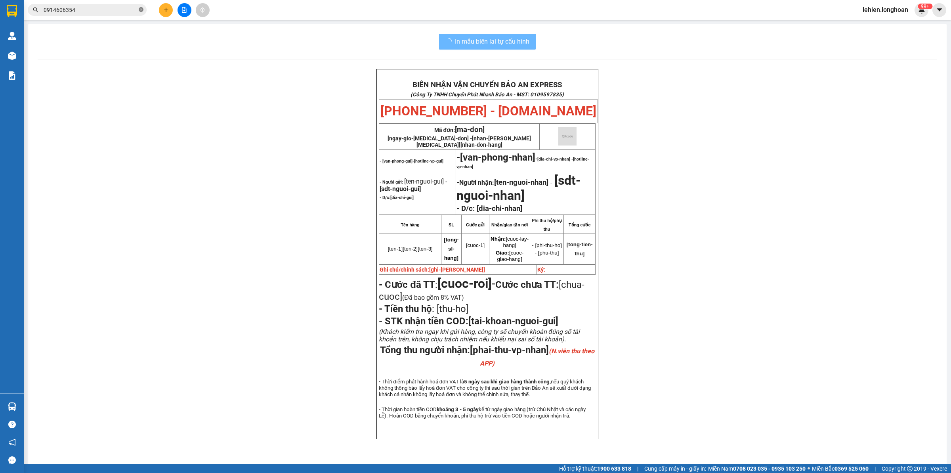
click at [139, 10] on icon "close-circle" at bounding box center [141, 9] width 5 height 5
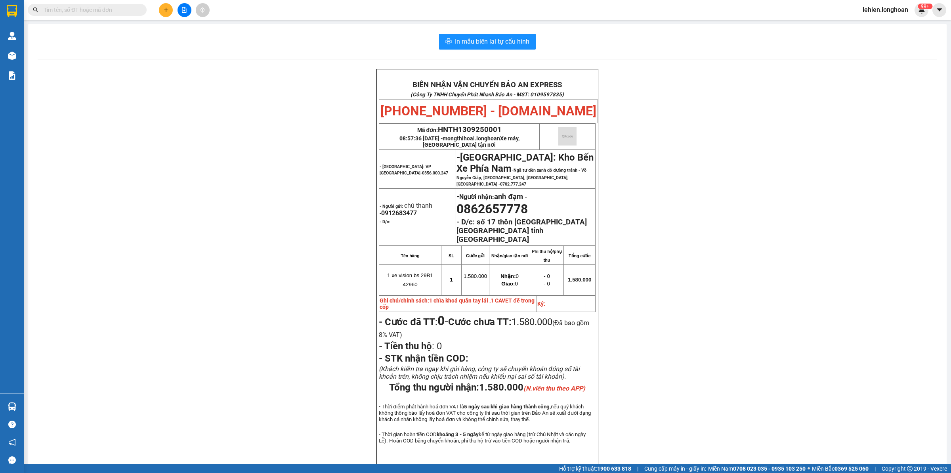
paste input "0868038689"
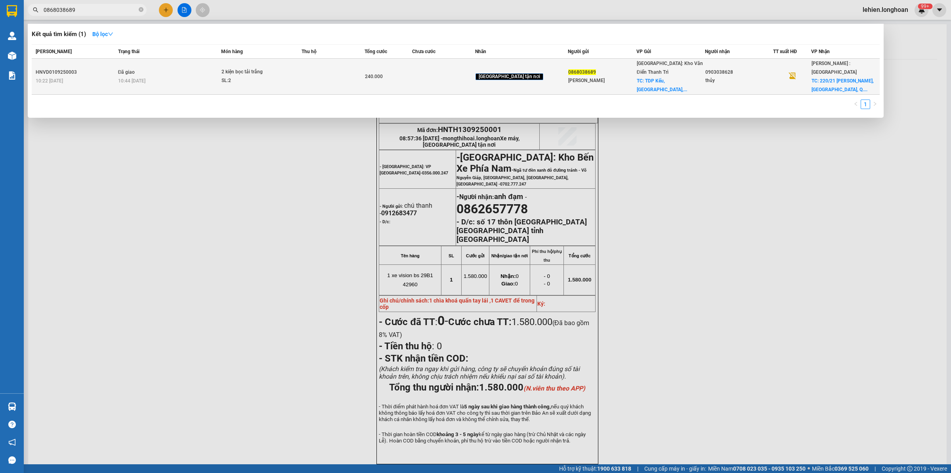
click at [164, 65] on td "Đã giao 10:44 [DATE]" at bounding box center [168, 77] width 105 height 36
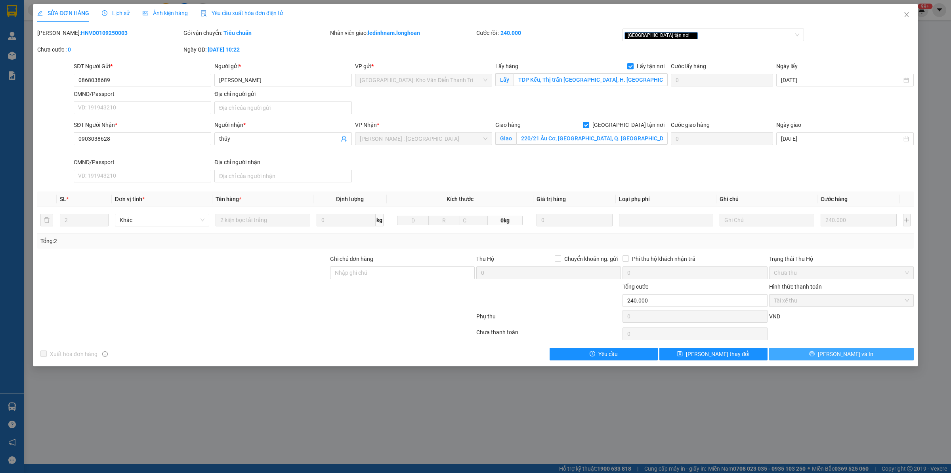
click at [852, 356] on span "[PERSON_NAME] và In" at bounding box center [845, 353] width 55 height 9
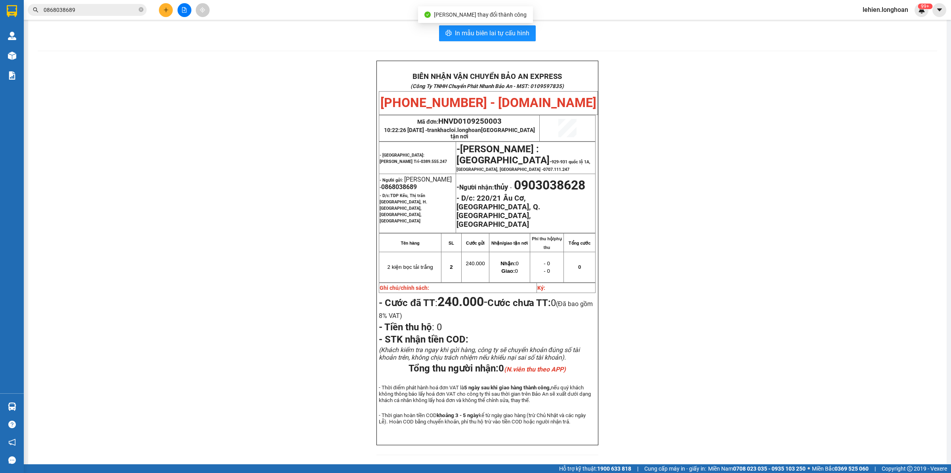
scroll to position [11, 0]
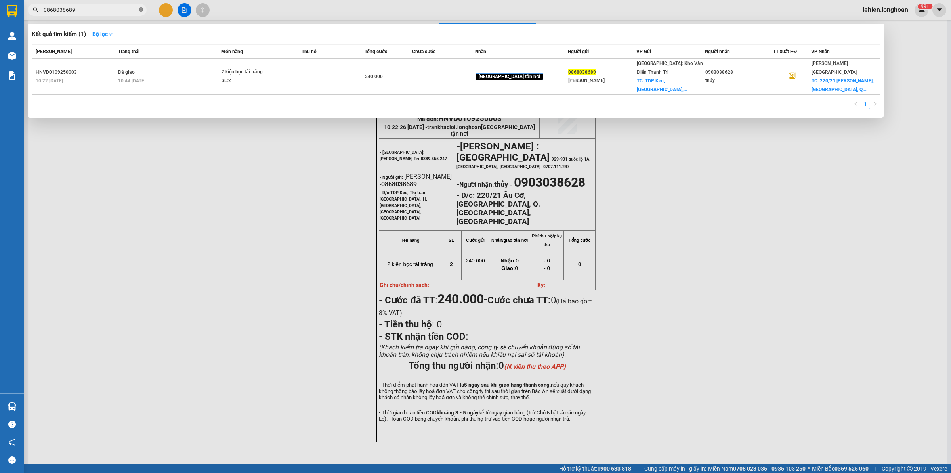
click at [142, 10] on icon "close-circle" at bounding box center [141, 9] width 5 height 5
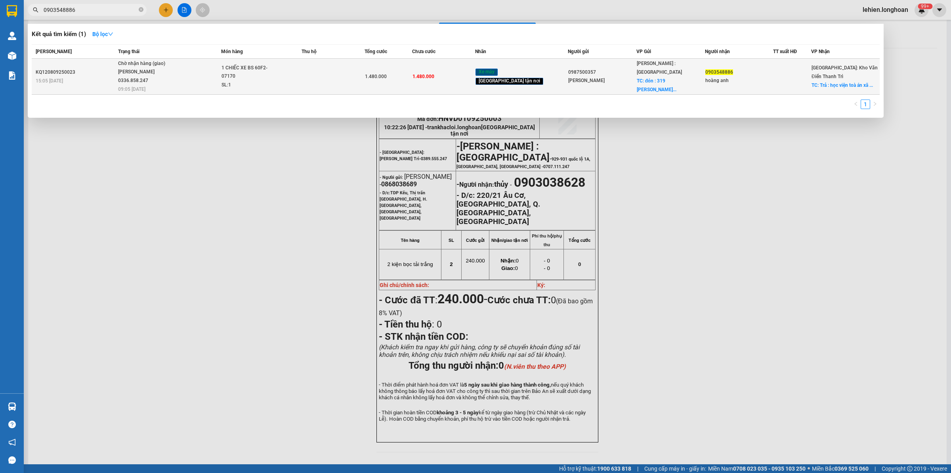
click at [177, 68] on div "[PERSON_NAME] 0336.858.247" at bounding box center [147, 76] width 59 height 17
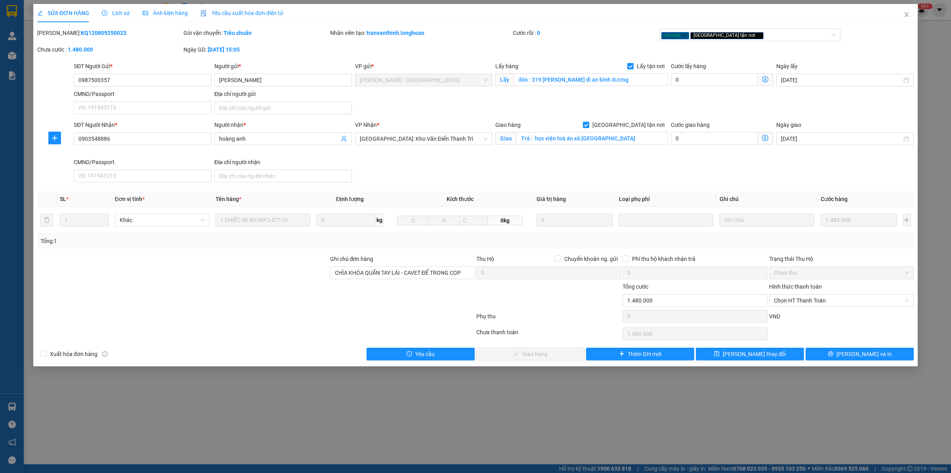
click at [115, 15] on span "Lịch sử" at bounding box center [116, 13] width 28 height 6
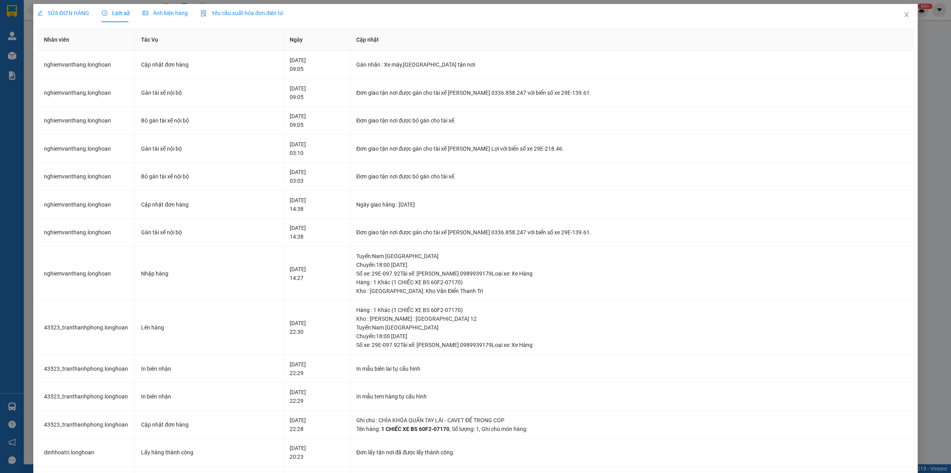
click at [66, 2] on div "SỬA ĐƠN HÀNG Lịch sử Ảnh kiện hàng Yêu cầu xuất hóa đơn điện tử Total Paid Fee …" at bounding box center [475, 236] width 951 height 473
click at [63, 6] on div "SỬA ĐƠN HÀNG" at bounding box center [63, 13] width 52 height 18
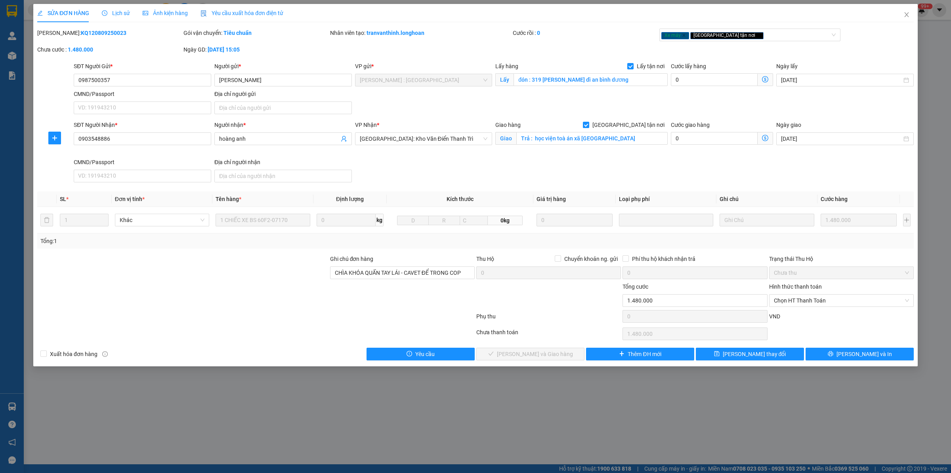
click at [112, 6] on div "Lịch sử" at bounding box center [116, 13] width 28 height 18
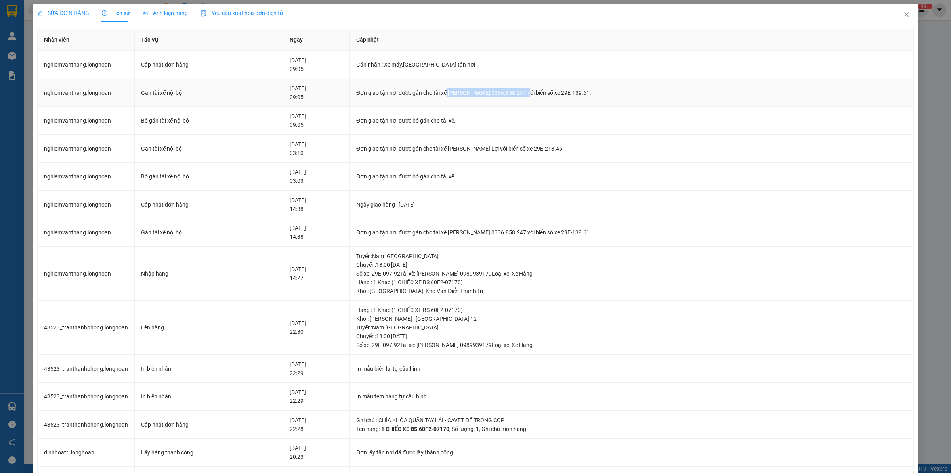
drag, startPoint x: 462, startPoint y: 91, endPoint x: 542, endPoint y: 91, distance: 79.2
click at [542, 91] on div "Đơn giao tận nơi được gán cho tài xế [PERSON_NAME] 0336.858.247 với biển số xe …" at bounding box center [631, 92] width 551 height 9
copy div "[PERSON_NAME] 0336.858.247"
click at [903, 18] on icon "close" at bounding box center [906, 14] width 6 height 6
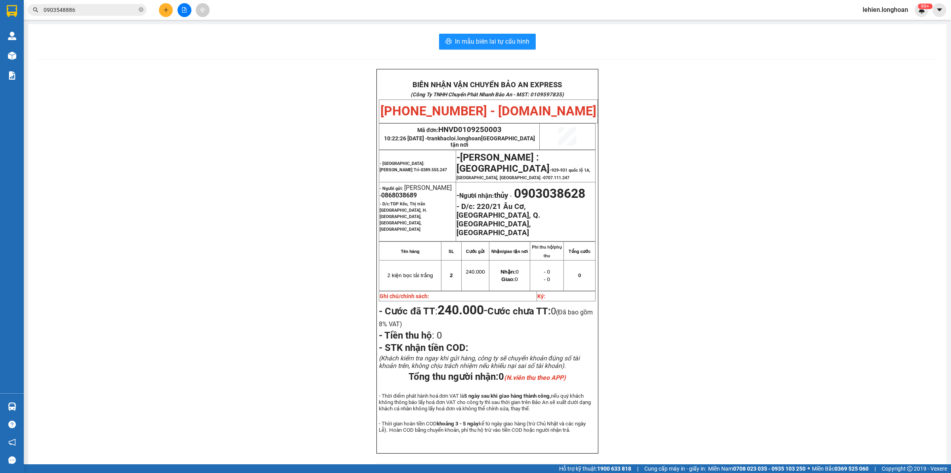
click at [137, 8] on span "0903548886" at bounding box center [87, 10] width 119 height 12
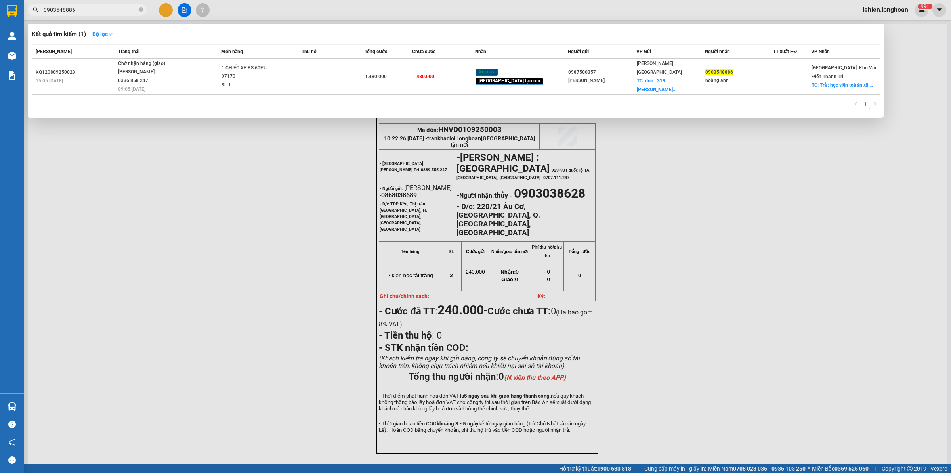
drag, startPoint x: 114, startPoint y: 7, endPoint x: 79, endPoint y: 10, distance: 35.0
click at [78, 10] on input "0903548886" at bounding box center [91, 10] width 94 height 9
click at [141, 8] on icon "close-circle" at bounding box center [141, 9] width 5 height 5
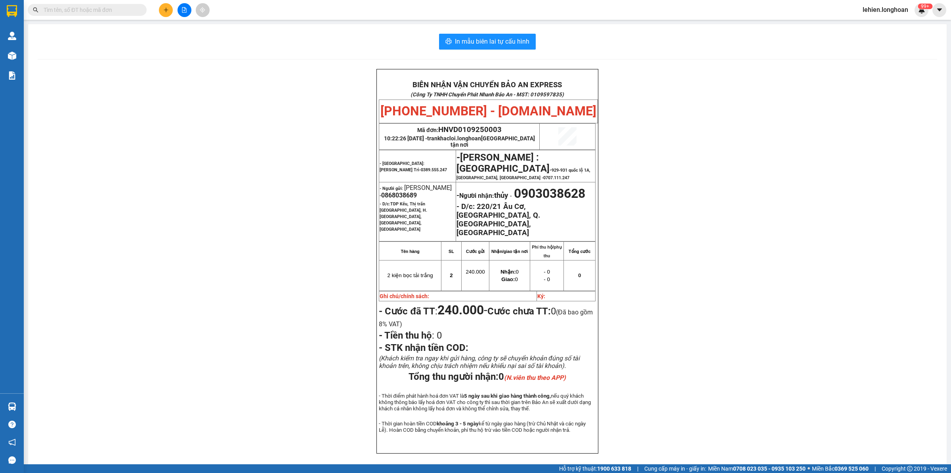
paste input "0337720986"
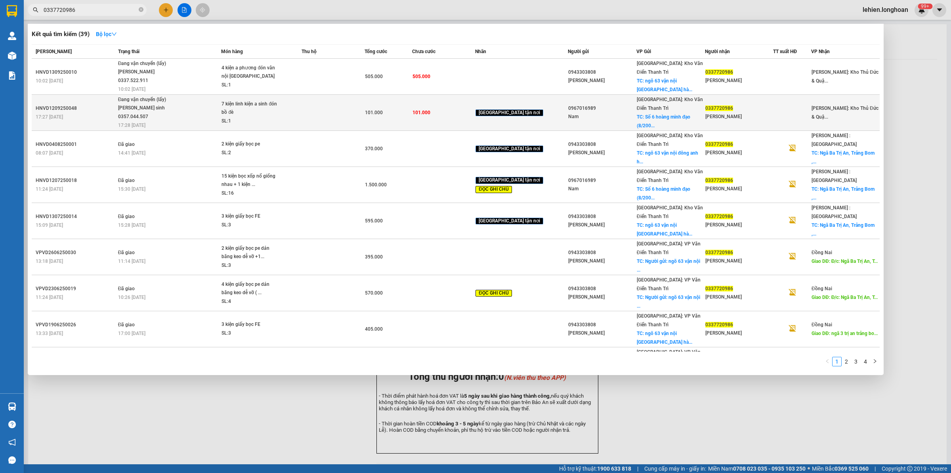
click at [206, 106] on span "Đang vận chuyển (lấy) [PERSON_NAME] sinh 0357.044.507 17:28 [DATE]" at bounding box center [169, 111] width 103 height 33
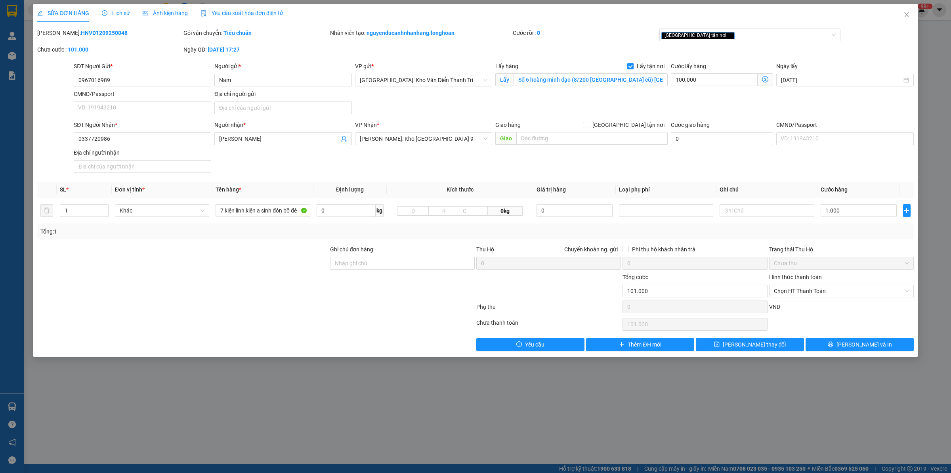
click at [203, 310] on div at bounding box center [255, 308] width 439 height 16
click at [119, 10] on span "Lịch sử" at bounding box center [116, 13] width 28 height 6
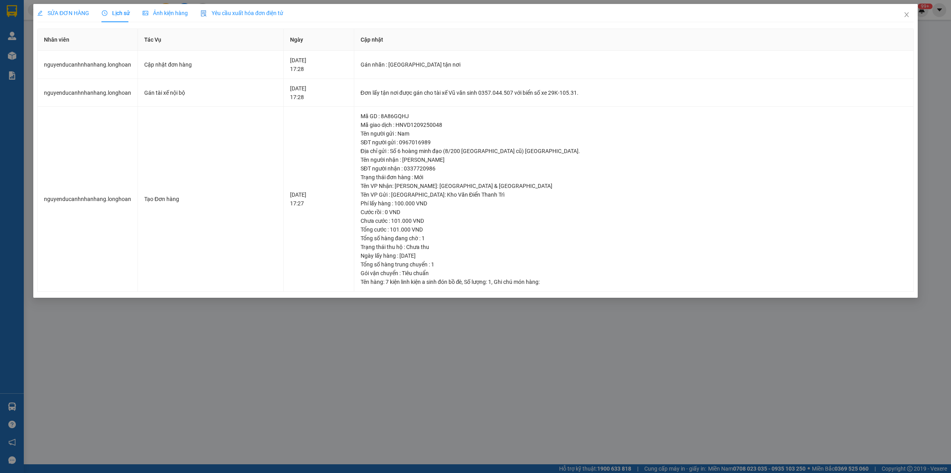
click at [74, 12] on span "SỬA ĐƠN HÀNG" at bounding box center [63, 13] width 52 height 6
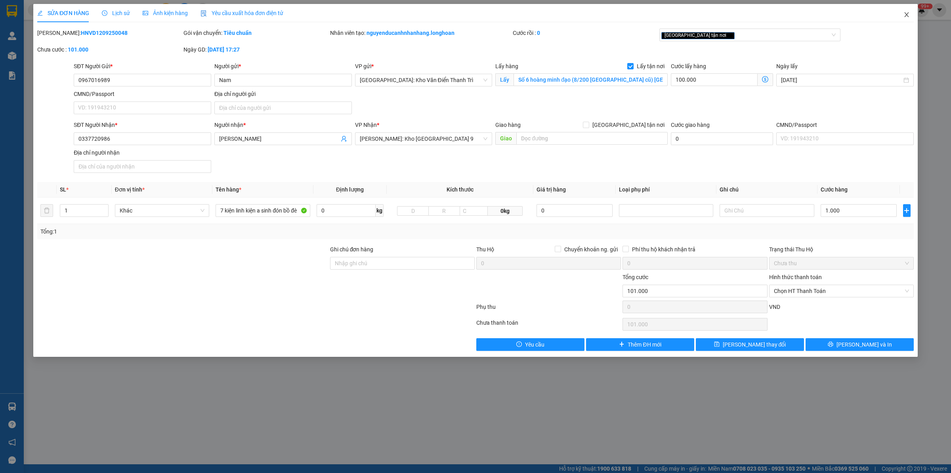
click at [905, 16] on icon "close" at bounding box center [906, 14] width 6 height 6
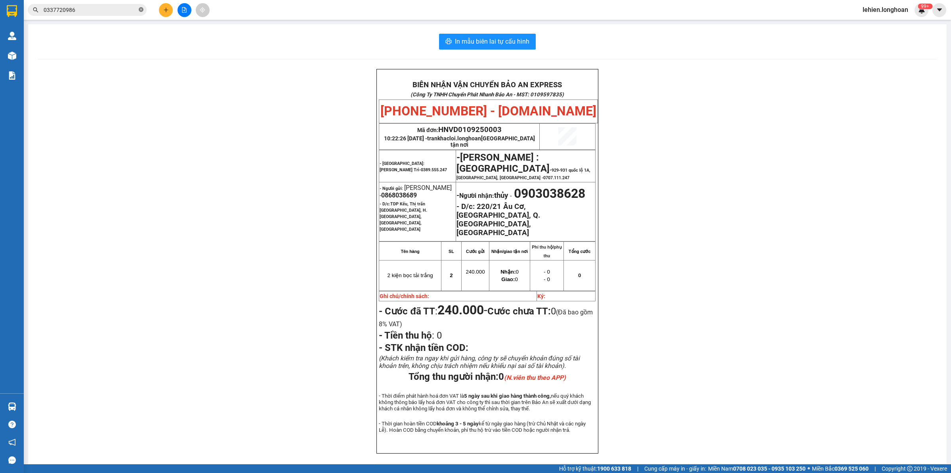
click at [142, 11] on icon "close-circle" at bounding box center [141, 9] width 5 height 5
paste input "VPHM1009250031"
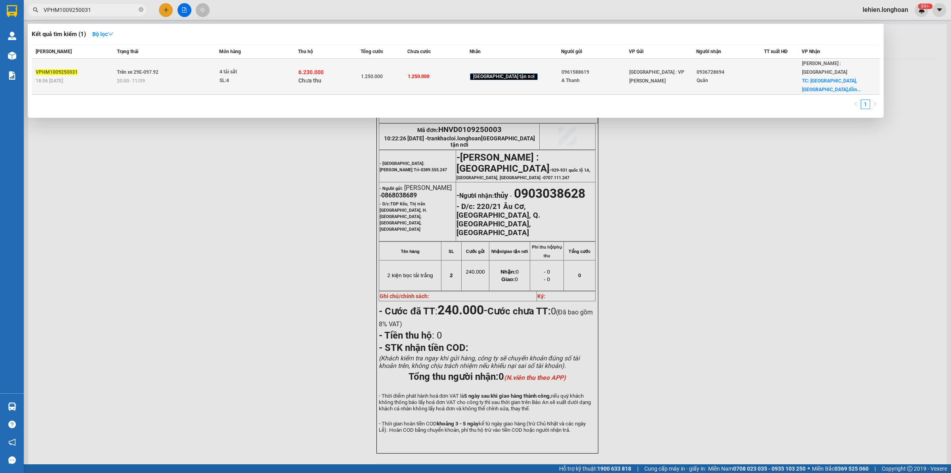
click at [260, 76] on div "SL: 4" at bounding box center [248, 80] width 59 height 9
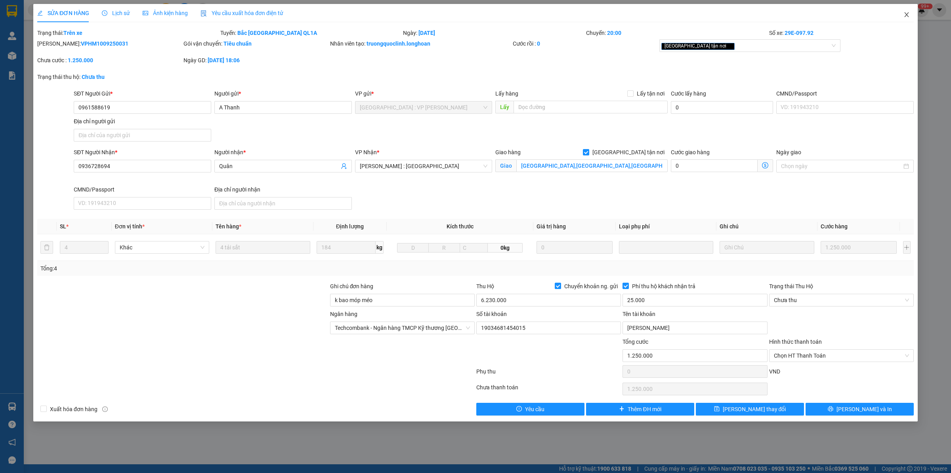
click at [911, 17] on span "Close" at bounding box center [906, 15] width 22 height 22
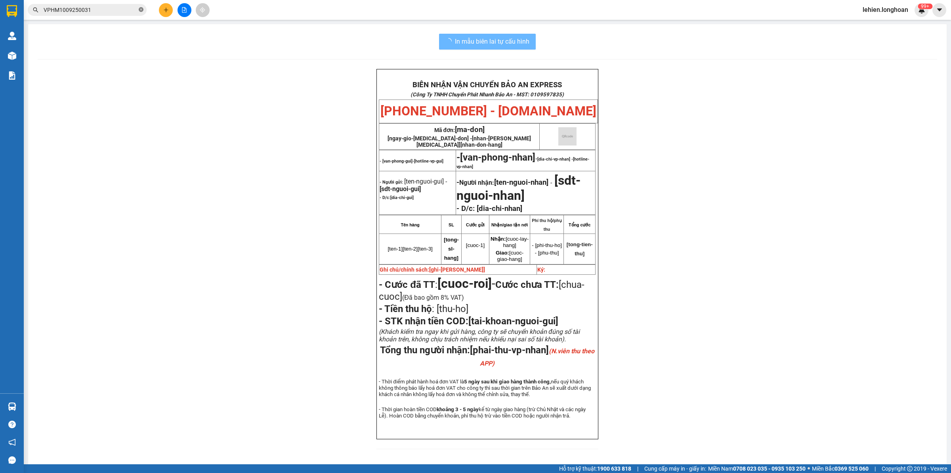
click at [141, 6] on span at bounding box center [141, 10] width 5 height 8
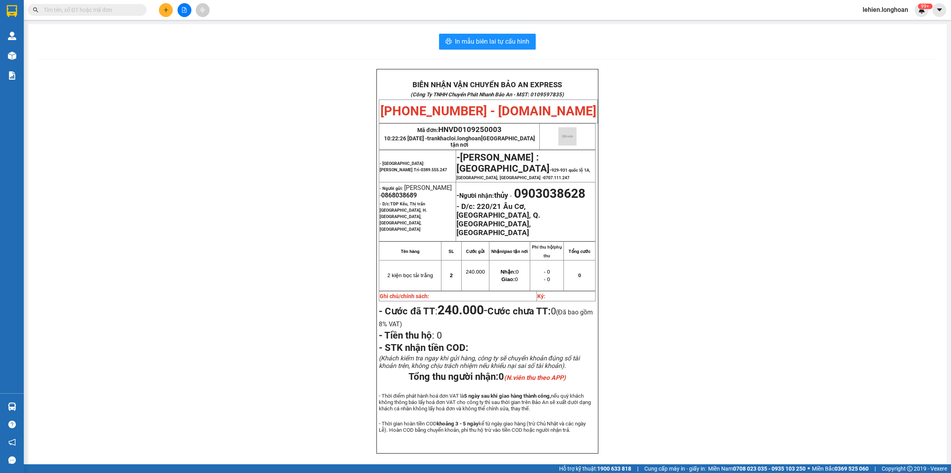
paste input "KQ121109250014"
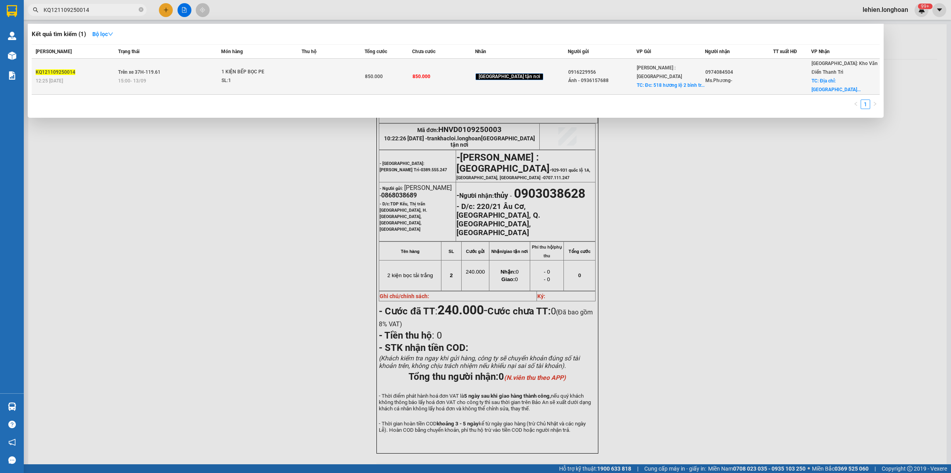
click at [165, 66] on td "Trên xe 37H-119.61 15:00 [DATE]" at bounding box center [168, 77] width 105 height 36
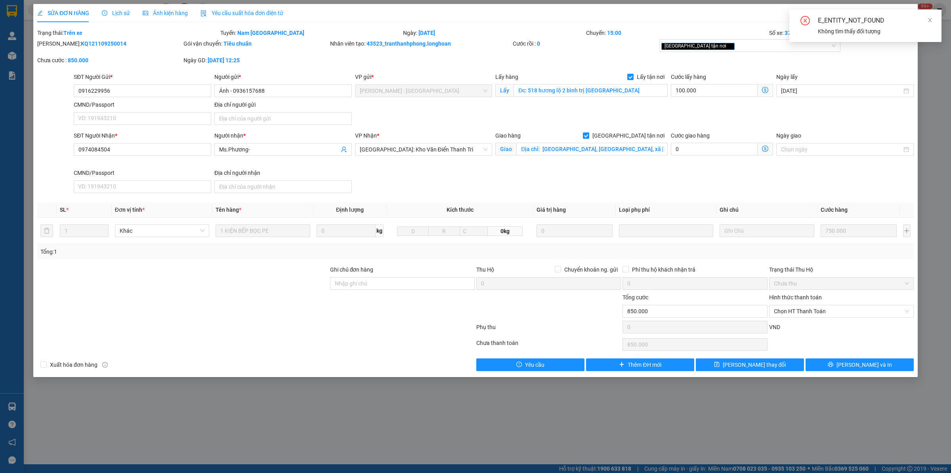
click at [933, 22] on div "E_ENTITY_NOT_FOUND Không tìm thấy đối tượng" at bounding box center [865, 26] width 152 height 32
click at [691, 304] on div "Tổng cước" at bounding box center [694, 299] width 145 height 12
click at [680, 304] on div "Tổng cước" at bounding box center [694, 299] width 145 height 12
click at [668, 310] on input "850.000" at bounding box center [694, 311] width 145 height 13
click at [660, 316] on input "850.000" at bounding box center [694, 311] width 145 height 13
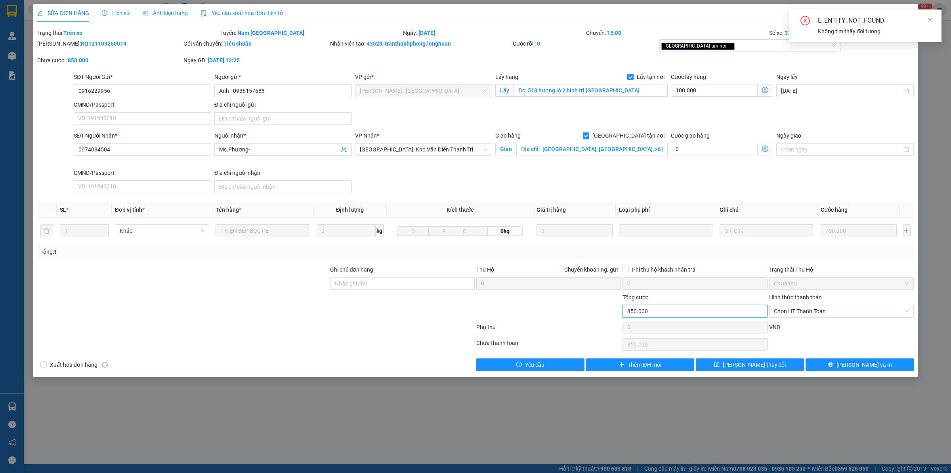
click at [660, 316] on input "850.000" at bounding box center [694, 311] width 145 height 13
click at [654, 315] on input "850.000" at bounding box center [694, 311] width 145 height 13
click at [657, 312] on input "850.000" at bounding box center [694, 311] width 145 height 13
click at [906, 12] on icon "close" at bounding box center [906, 14] width 6 height 6
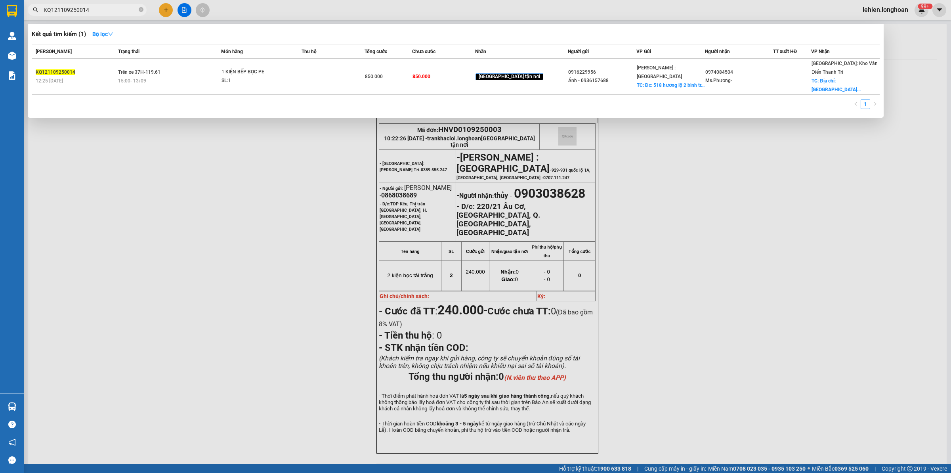
click at [139, 8] on icon "close-circle" at bounding box center [141, 9] width 5 height 5
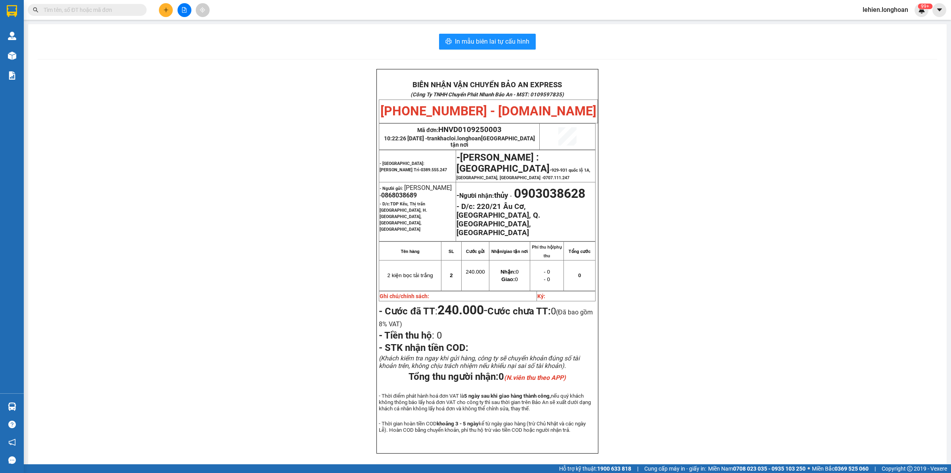
paste input "KQ121109250014"
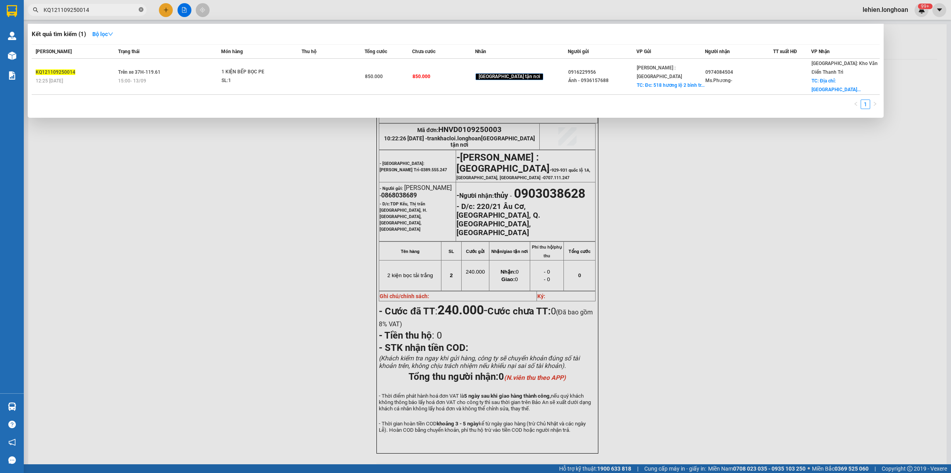
click at [140, 7] on icon "close-circle" at bounding box center [141, 9] width 5 height 5
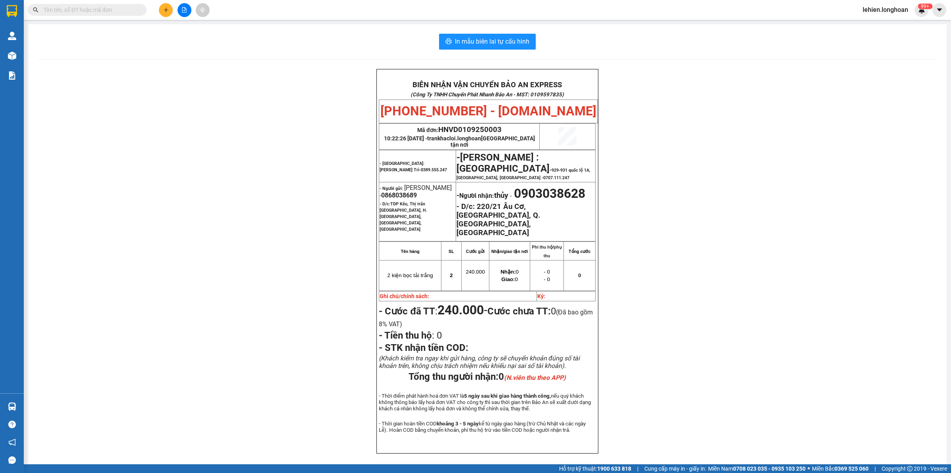
paste input "0398530971"
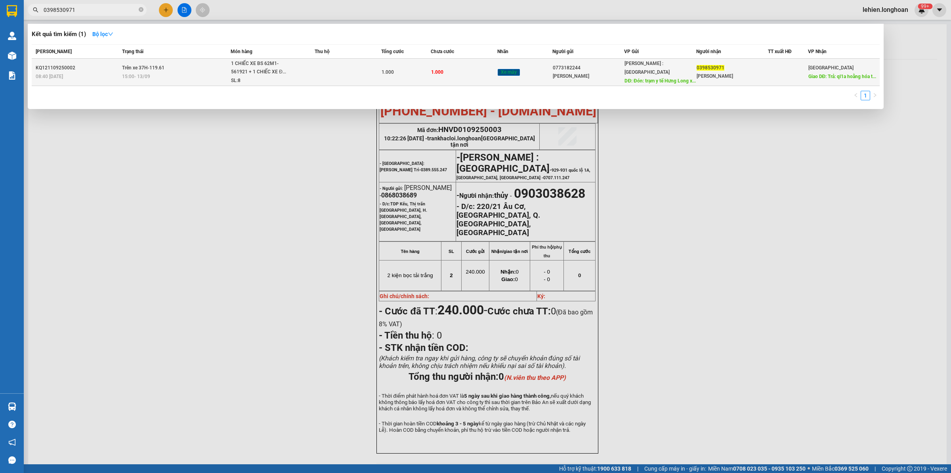
click at [185, 74] on div "15:00 [DATE]" at bounding box center [176, 76] width 108 height 9
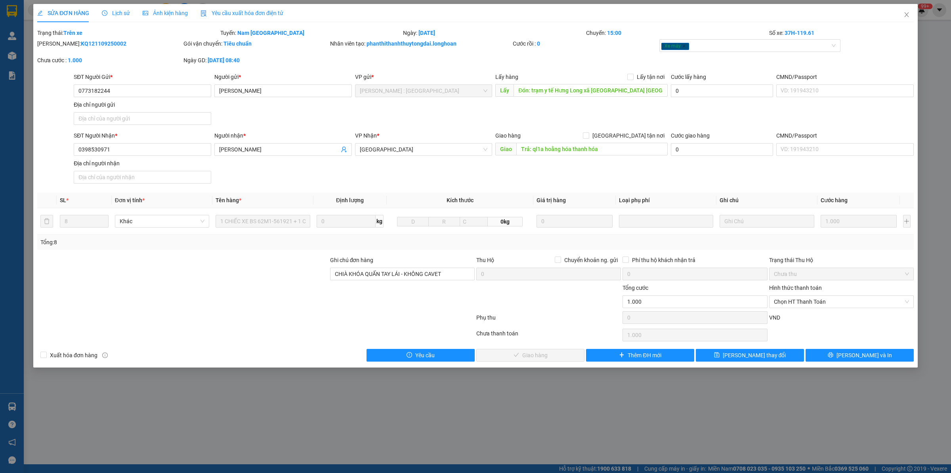
click at [111, 10] on span "Lịch sử" at bounding box center [116, 13] width 28 height 6
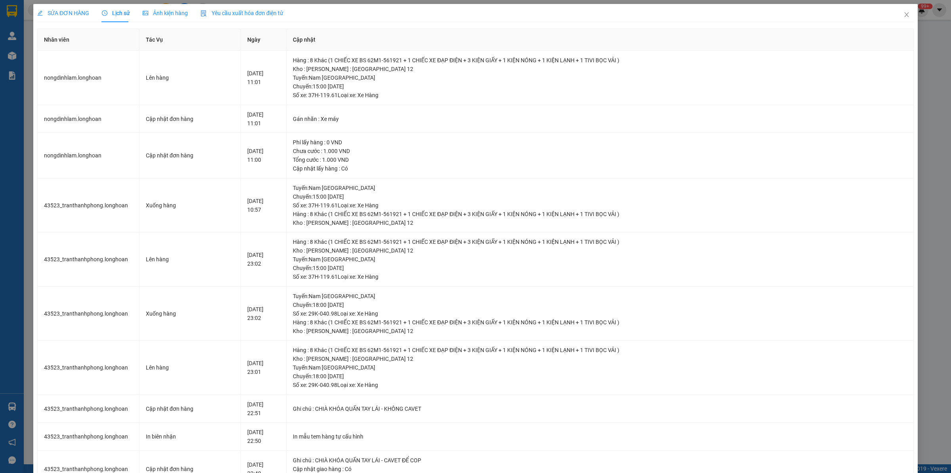
click at [73, 15] on span "SỬA ĐƠN HÀNG" at bounding box center [63, 13] width 52 height 6
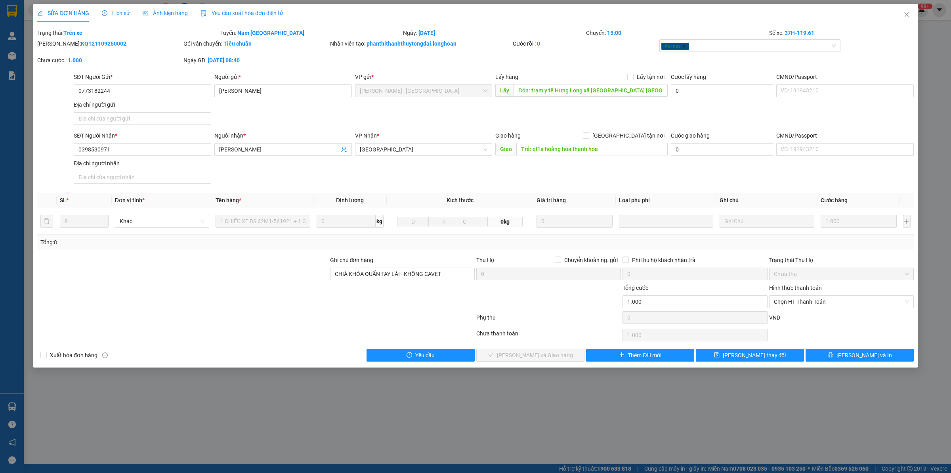
click at [212, 357] on div "Xuất hóa đơn hàng" at bounding box center [145, 355] width 219 height 13
click at [914, 16] on span "Close" at bounding box center [906, 15] width 22 height 22
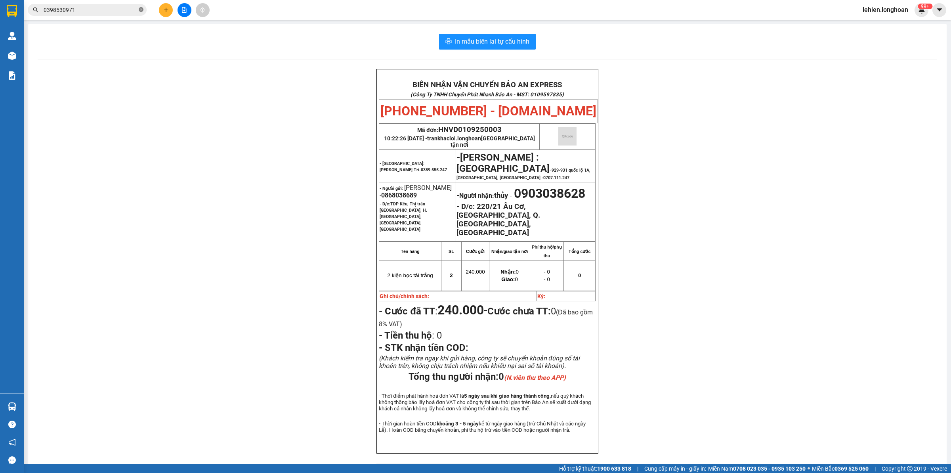
click at [141, 7] on span at bounding box center [141, 10] width 5 height 8
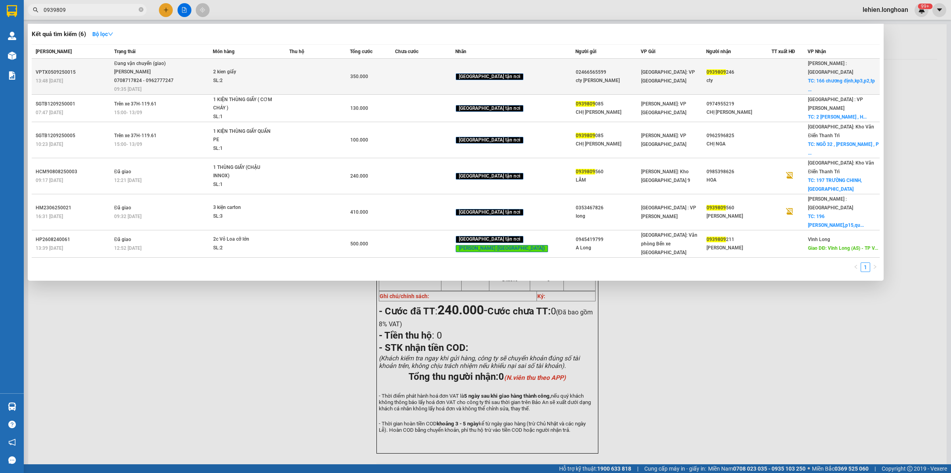
click at [242, 74] on div "2 kien giấy" at bounding box center [242, 72] width 59 height 9
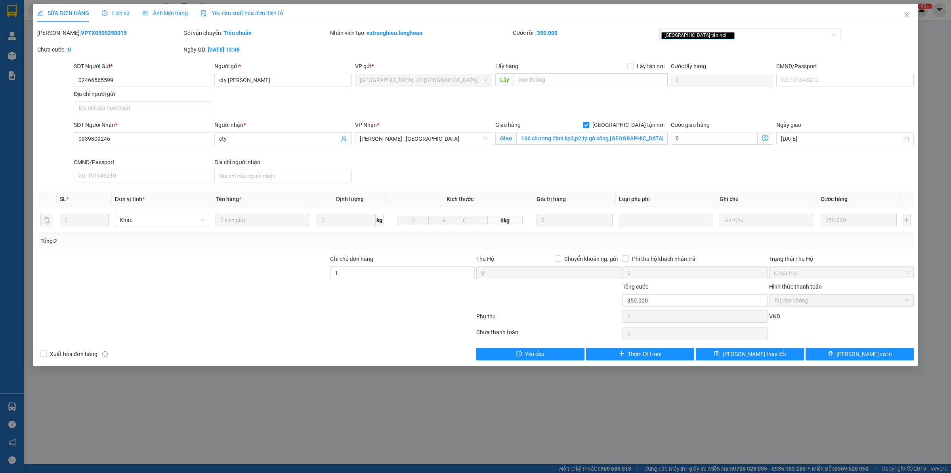
click at [105, 9] on div "Lịch sử" at bounding box center [116, 13] width 28 height 9
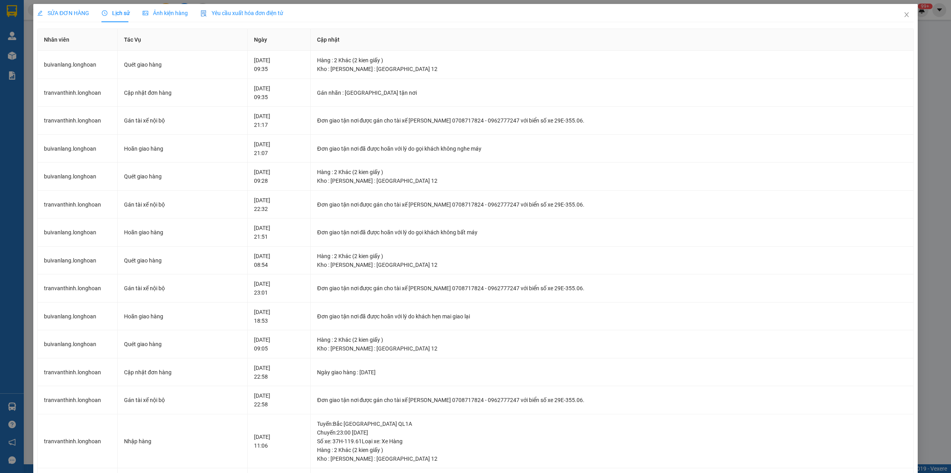
click at [70, 14] on span "SỬA ĐƠN HÀNG" at bounding box center [63, 13] width 52 height 6
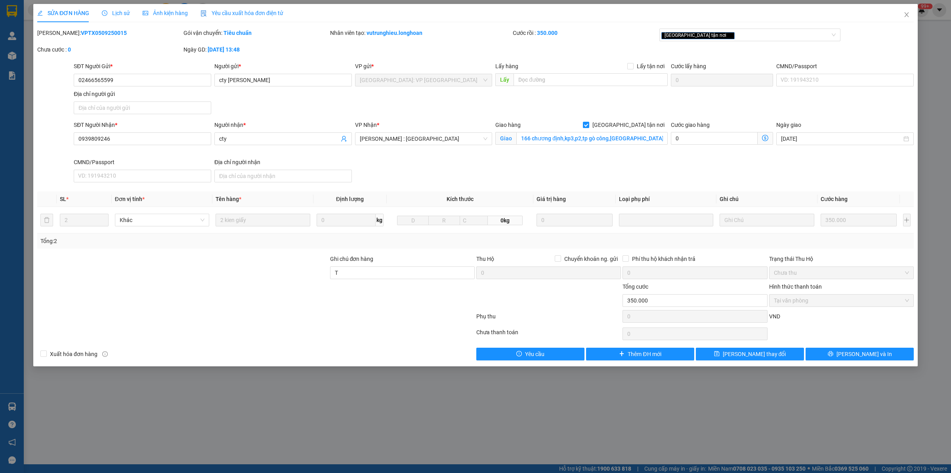
click at [109, 10] on span "Lịch sử" at bounding box center [116, 13] width 28 height 6
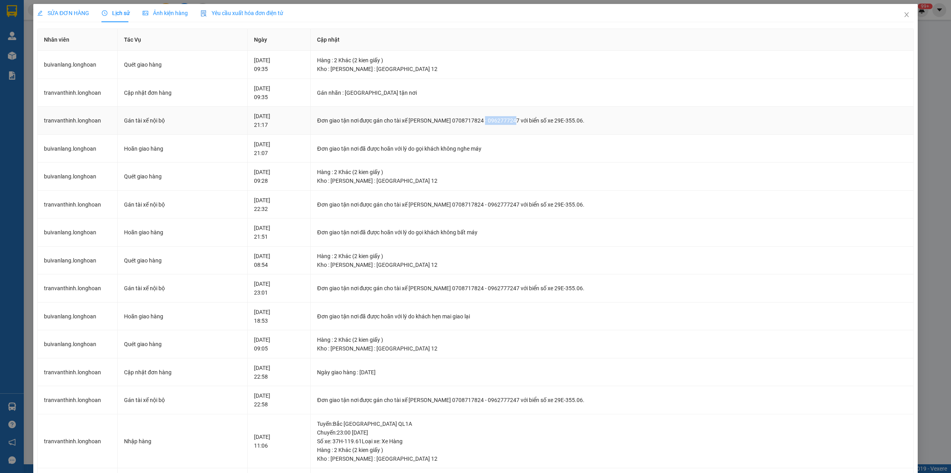
drag, startPoint x: 501, startPoint y: 120, endPoint x: 533, endPoint y: 122, distance: 31.8
click at [533, 122] on div "Đơn giao tận nơi được gán cho tài xế [PERSON_NAME] 0708717824 - 0962777247 với …" at bounding box center [612, 120] width 590 height 9
copy div "0962777247"
click at [904, 8] on span "Close" at bounding box center [906, 15] width 22 height 22
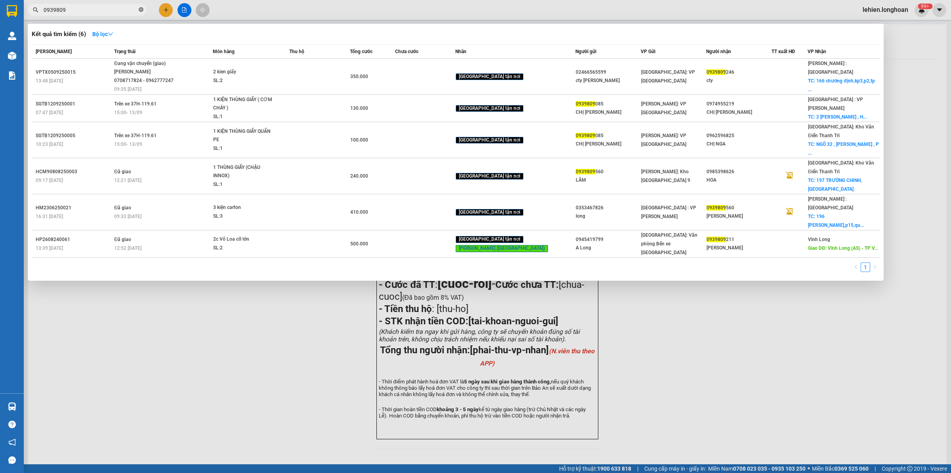
click at [140, 11] on icon "close-circle" at bounding box center [141, 9] width 5 height 5
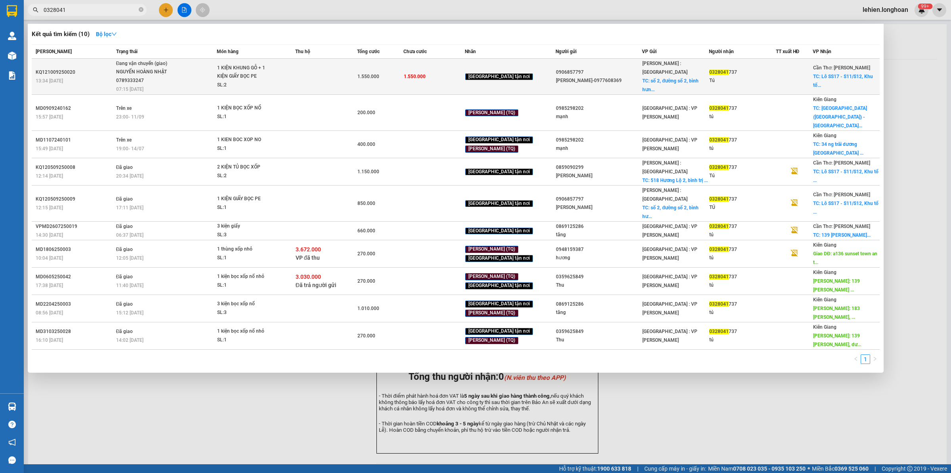
click at [252, 71] on div "1 KIỆN KHUNG GỖ + 1 KIỆN GIẤY BỌC PE" at bounding box center [246, 72] width 59 height 17
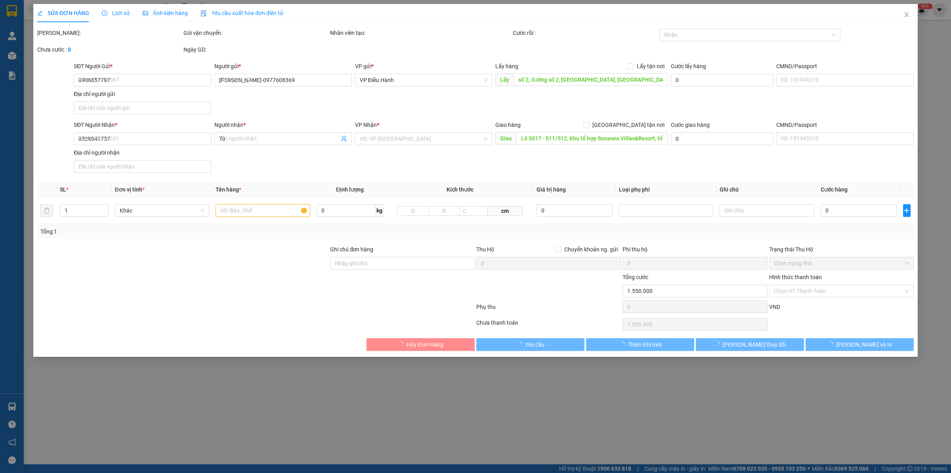
click at [116, 12] on span "Lịch sử" at bounding box center [116, 13] width 28 height 6
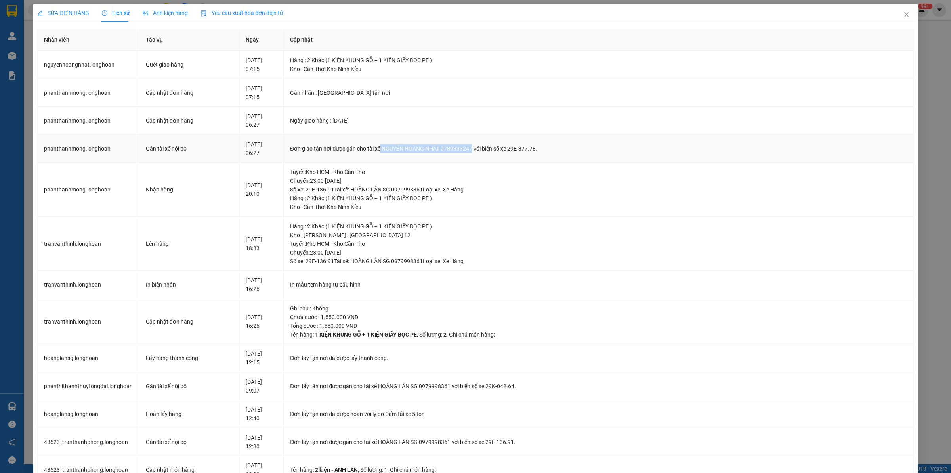
drag, startPoint x: 388, startPoint y: 149, endPoint x: 481, endPoint y: 151, distance: 92.3
click at [481, 151] on div "Đơn giao tận nơi được gán cho tài xế NGUYẾN HOÀNG NHẬT 0789333247 với biển số x…" at bounding box center [598, 148] width 617 height 9
copy div "NGUYẾN HOÀNG NHẬT 0789333247"
click at [910, 11] on span "Close" at bounding box center [906, 15] width 22 height 22
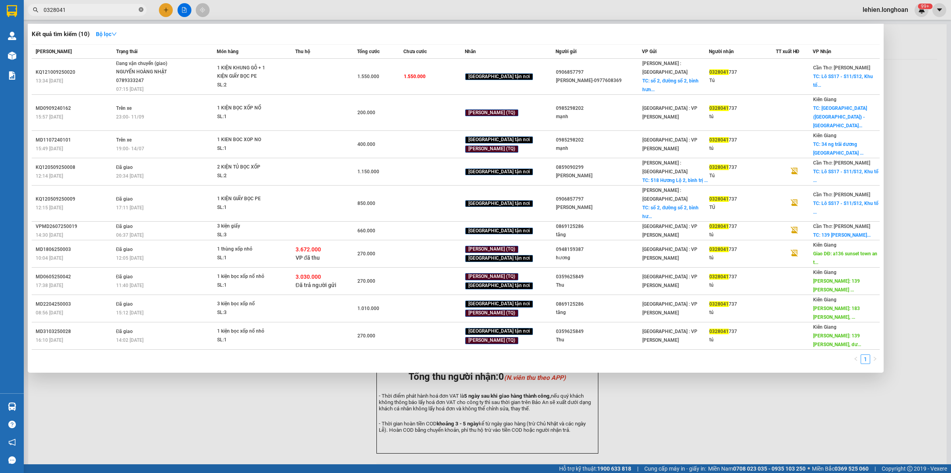
click at [141, 10] on icon "close-circle" at bounding box center [141, 9] width 5 height 5
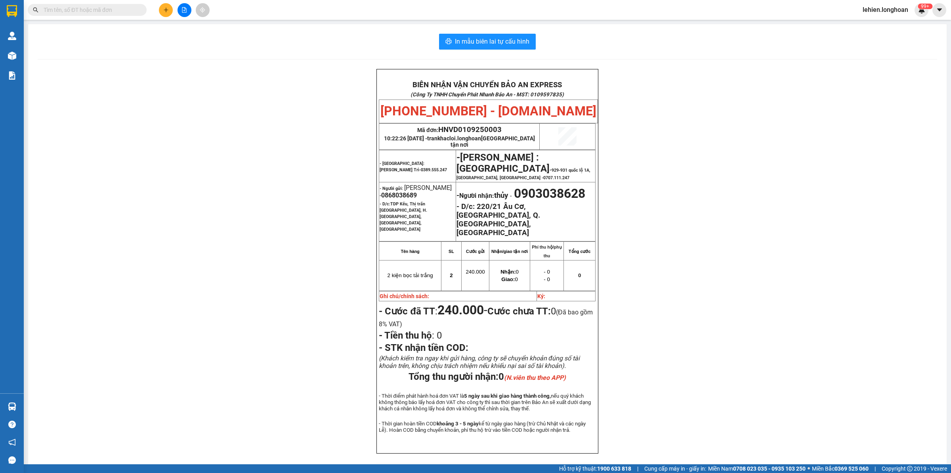
paste input "0983736933"
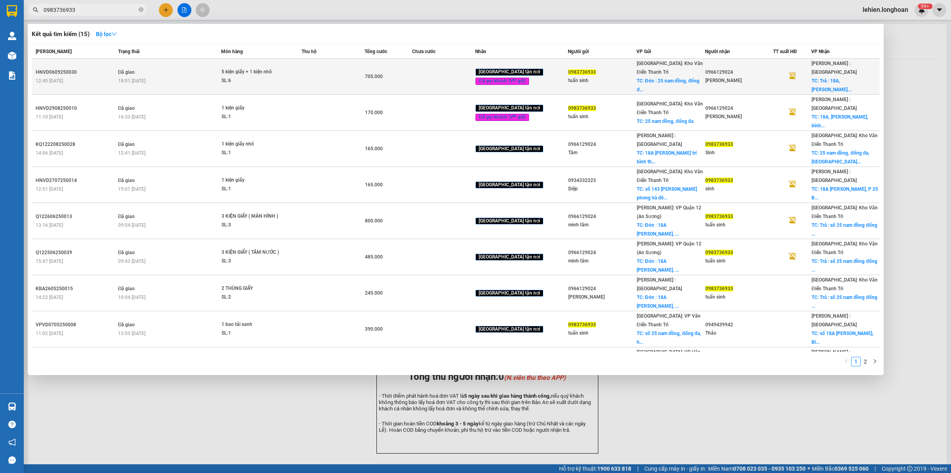
click at [308, 77] on td at bounding box center [333, 77] width 63 height 36
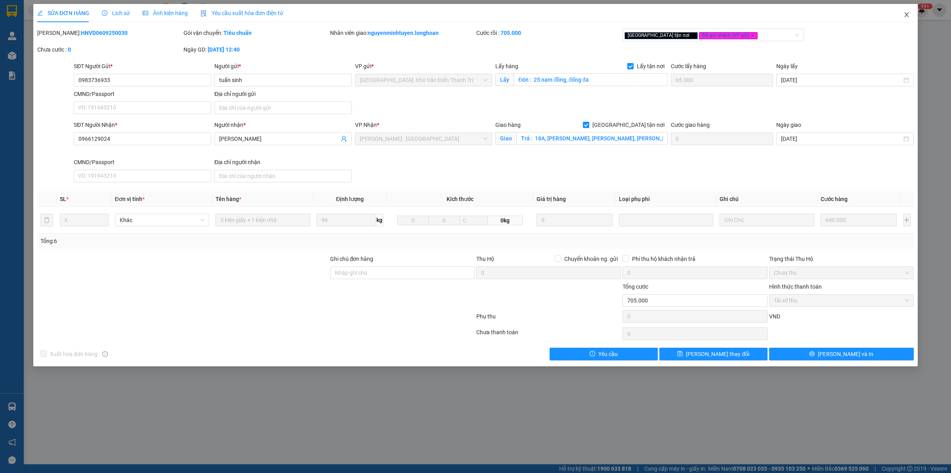
click at [910, 13] on span "Close" at bounding box center [906, 15] width 22 height 22
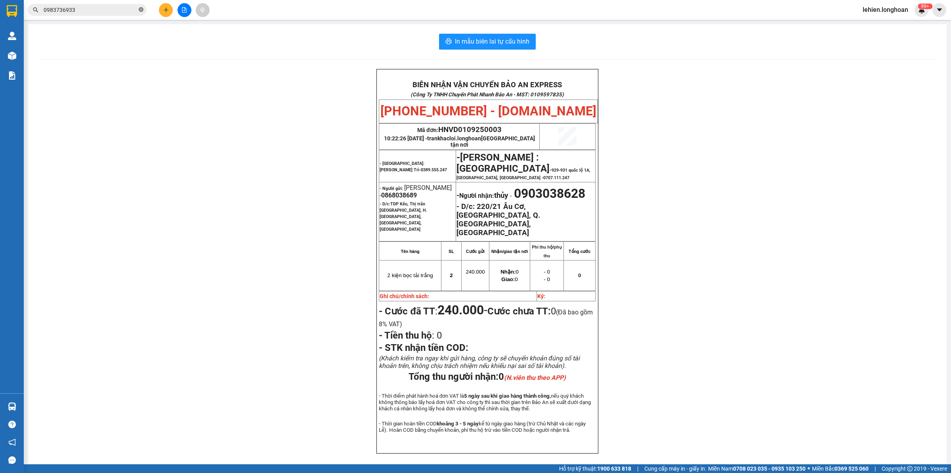
click at [139, 6] on span at bounding box center [141, 10] width 5 height 8
paste input "0912080172"
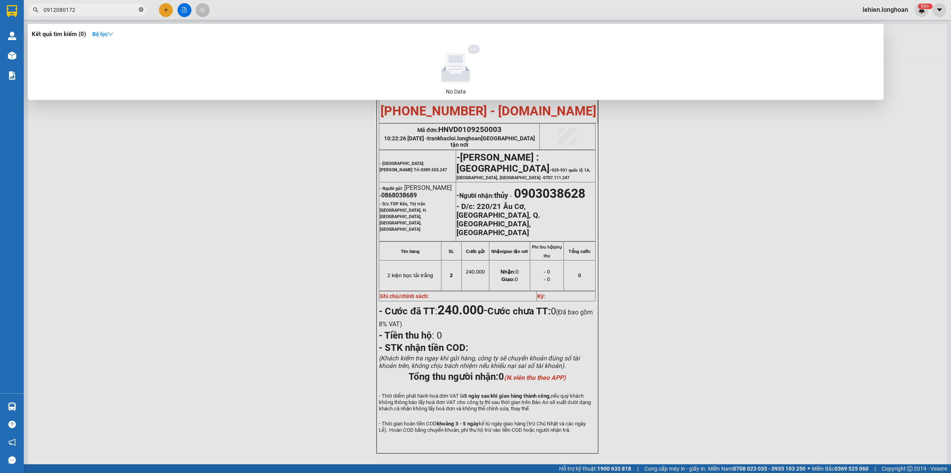
click at [141, 10] on icon "close-circle" at bounding box center [141, 9] width 5 height 5
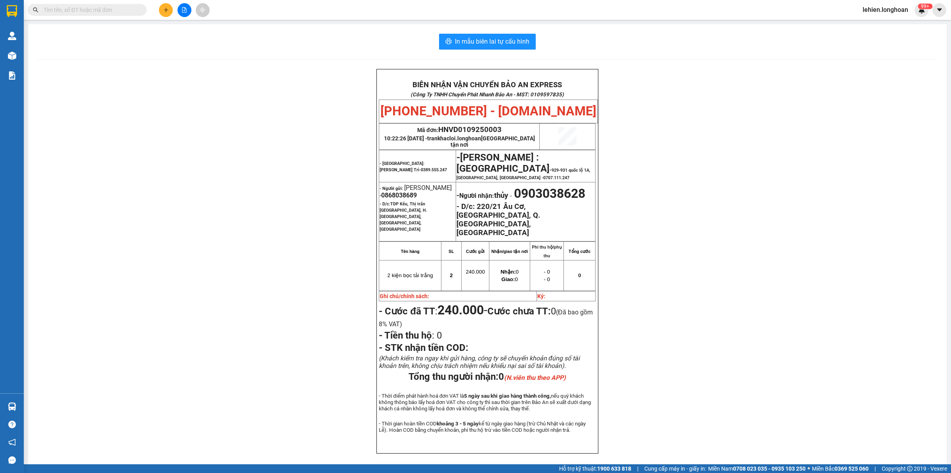
paste input "0865459942"
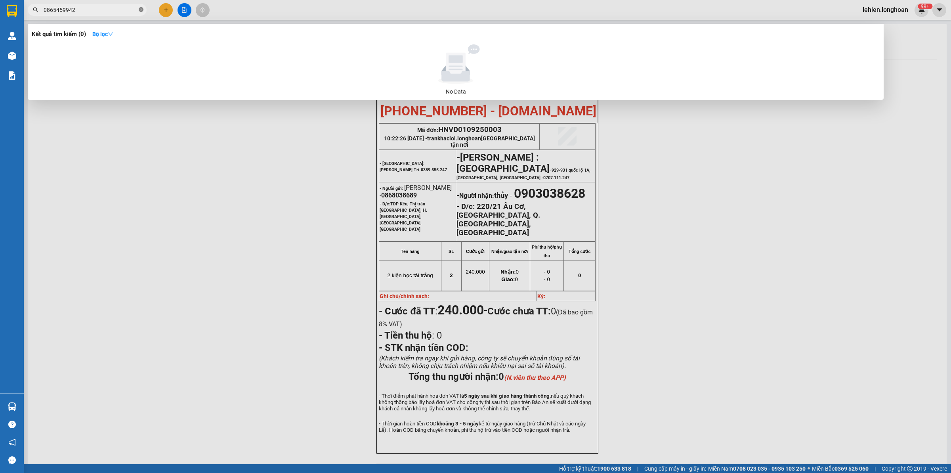
click at [139, 8] on icon "close-circle" at bounding box center [141, 9] width 5 height 5
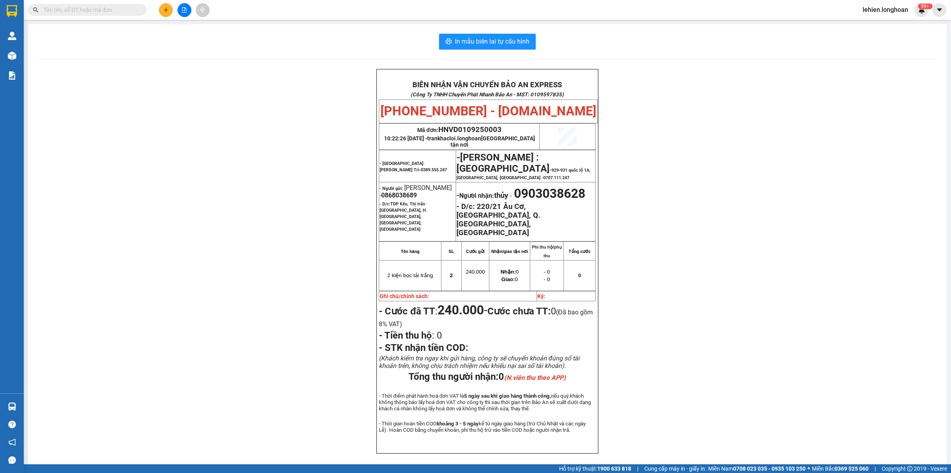
paste input "0983736933"
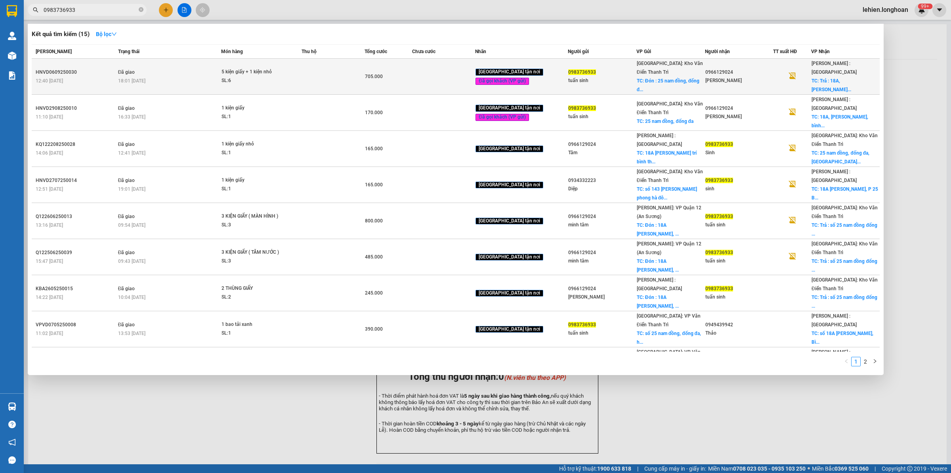
click at [179, 68] on td "Đã giao 18:01 [DATE]" at bounding box center [168, 77] width 105 height 36
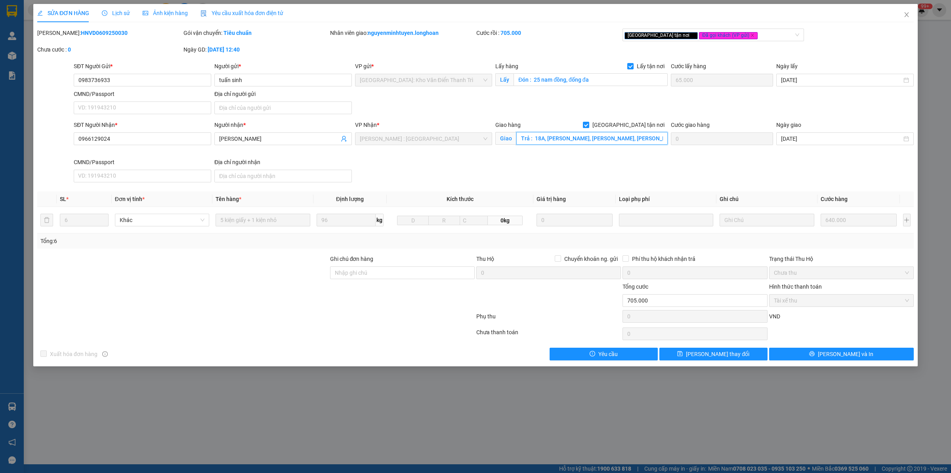
click at [602, 141] on input "Trả : 18A, [PERSON_NAME], [PERSON_NAME], [PERSON_NAME]" at bounding box center [591, 138] width 151 height 13
click at [568, 141] on input "Trả : 18A, [PERSON_NAME], [PERSON_NAME], [PERSON_NAME]" at bounding box center [591, 138] width 151 height 13
drag, startPoint x: 534, startPoint y: 139, endPoint x: 637, endPoint y: 139, distance: 103.4
click at [637, 139] on input "Trả : 18A, [PERSON_NAME], [PERSON_NAME], [PERSON_NAME]" at bounding box center [591, 138] width 151 height 13
drag, startPoint x: 254, startPoint y: 133, endPoint x: 179, endPoint y: 129, distance: 75.4
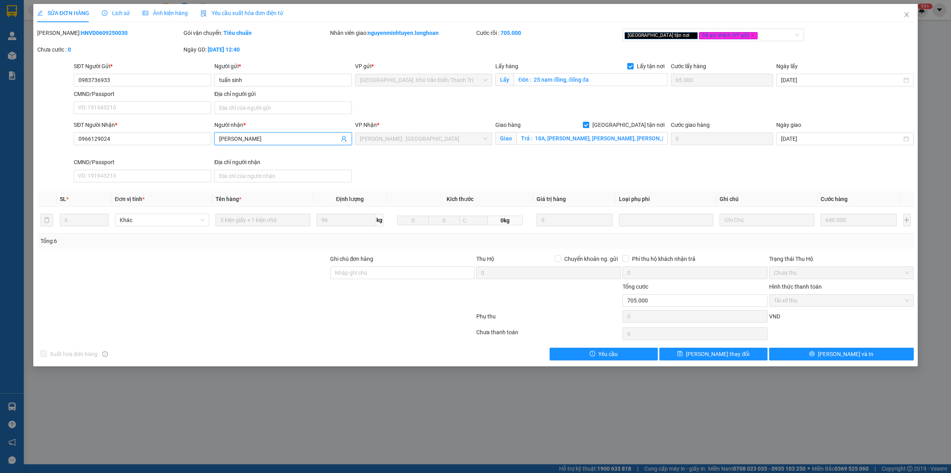
click at [179, 129] on div "SĐT Người Nhận * 0966129024 Người nhận * Minh tâm Minh tâm VP Nhận * [GEOGRAPHI…" at bounding box center [493, 152] width 843 height 65
click at [260, 137] on input "[PERSON_NAME]" at bounding box center [279, 138] width 120 height 9
click at [150, 139] on input "0966129024" at bounding box center [142, 138] width 137 height 13
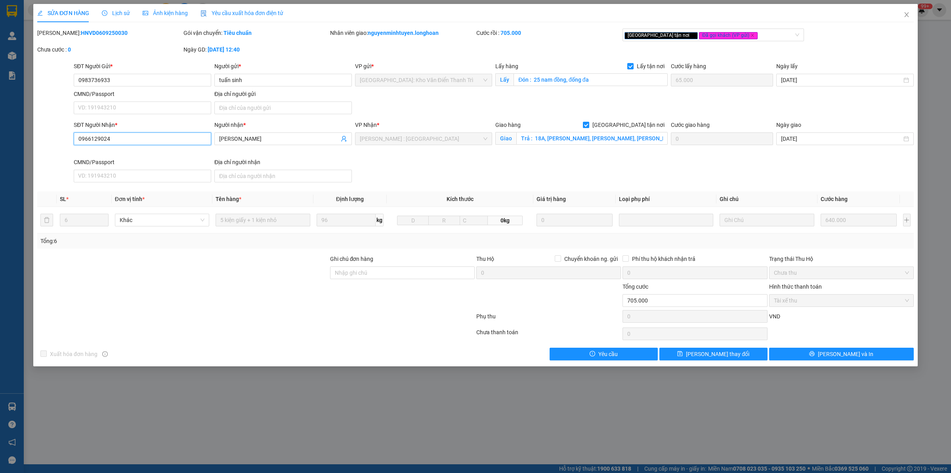
click at [150, 138] on input "0966129024" at bounding box center [142, 138] width 137 height 13
click at [268, 78] on input "tuấn sinh" at bounding box center [282, 80] width 137 height 13
click at [137, 80] on input "0983736933" at bounding box center [142, 80] width 137 height 13
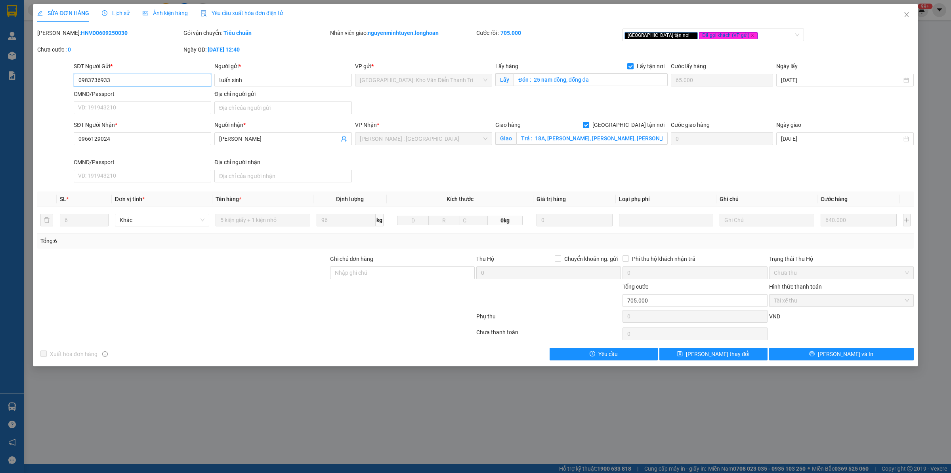
click at [137, 80] on input "0983736933" at bounding box center [142, 80] width 137 height 13
click at [579, 82] on input "Đón : 25 nam đồng, đống đa" at bounding box center [590, 79] width 154 height 13
click at [553, 80] on input "Đón : 25 nam đồng, đống đa" at bounding box center [590, 79] width 154 height 13
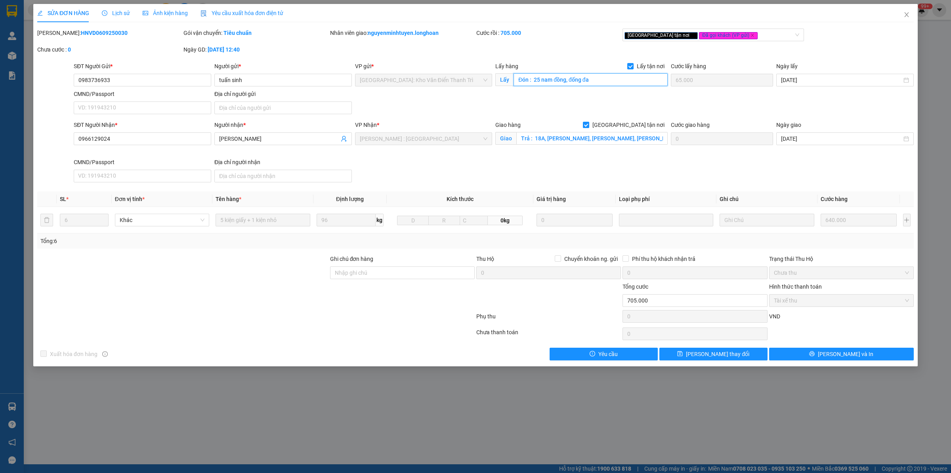
drag, startPoint x: 535, startPoint y: 77, endPoint x: 613, endPoint y: 80, distance: 78.1
click at [613, 80] on input "Đón : 25 nam đồng, đống đa" at bounding box center [590, 79] width 154 height 13
click at [907, 18] on span "Close" at bounding box center [906, 15] width 22 height 22
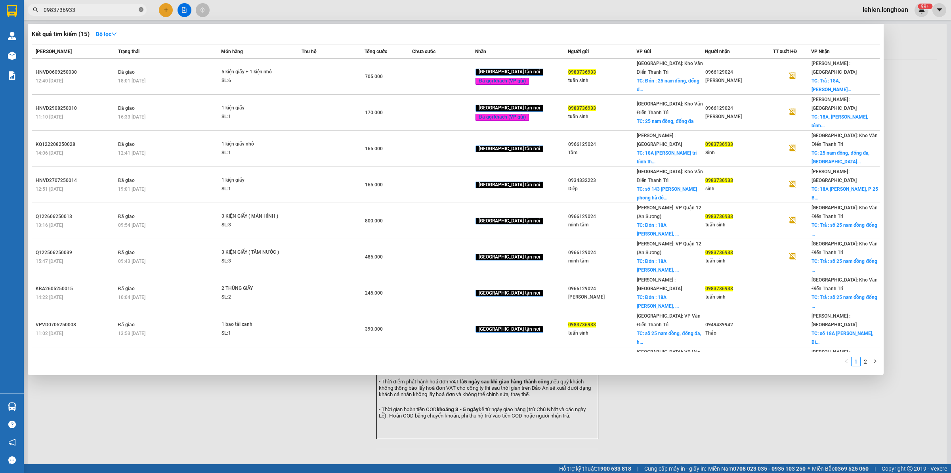
click at [142, 8] on icon "close-circle" at bounding box center [141, 9] width 5 height 5
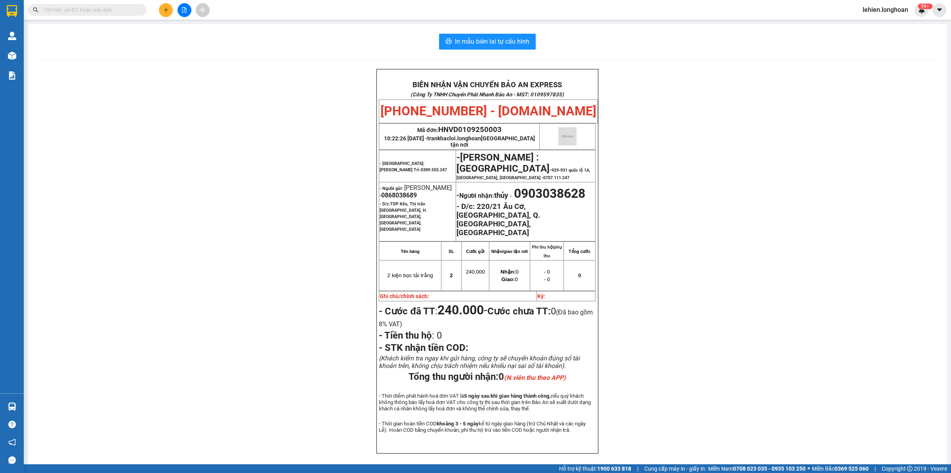
paste input "VPMD1009250049"
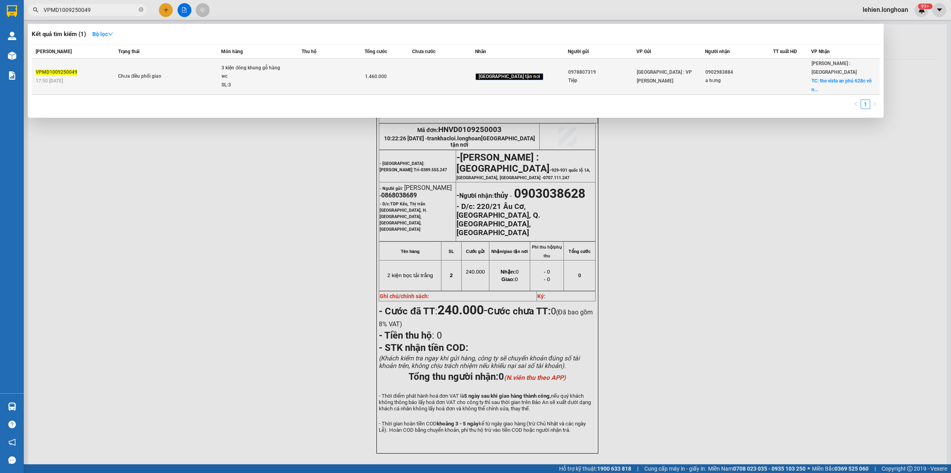
click at [138, 62] on td "Chưa điều phối giao" at bounding box center [168, 77] width 105 height 36
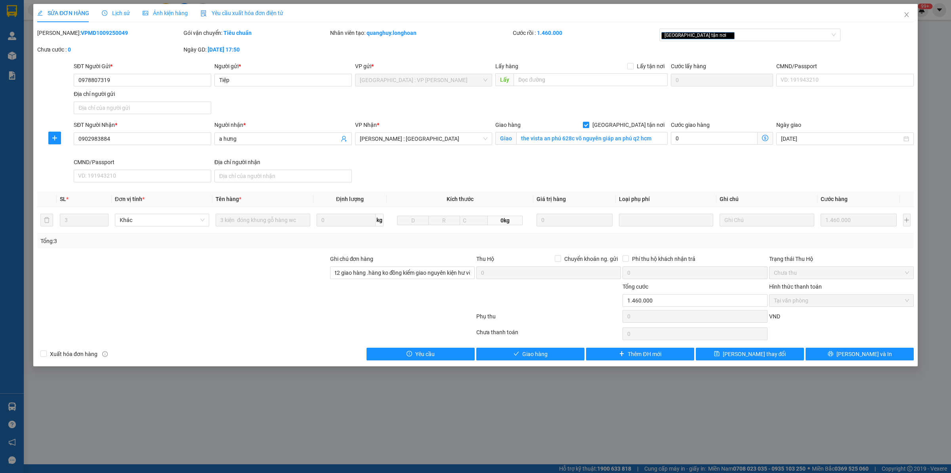
click at [102, 11] on icon "clock-circle" at bounding box center [105, 13] width 6 height 6
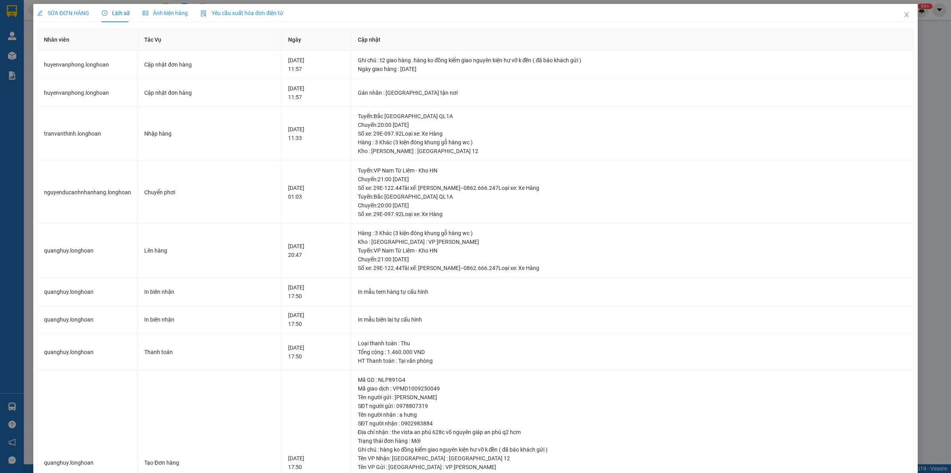
click at [74, 11] on span "SỬA ĐƠN HÀNG" at bounding box center [63, 13] width 52 height 6
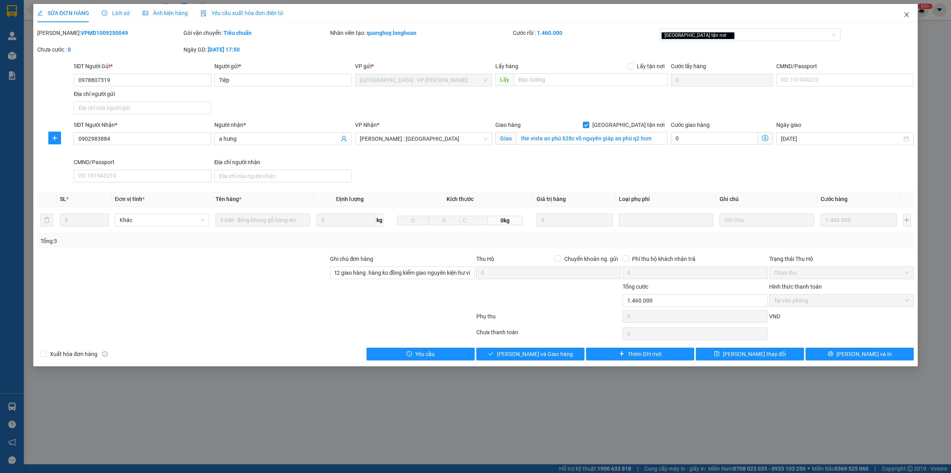
click at [906, 18] on span "Close" at bounding box center [906, 15] width 22 height 22
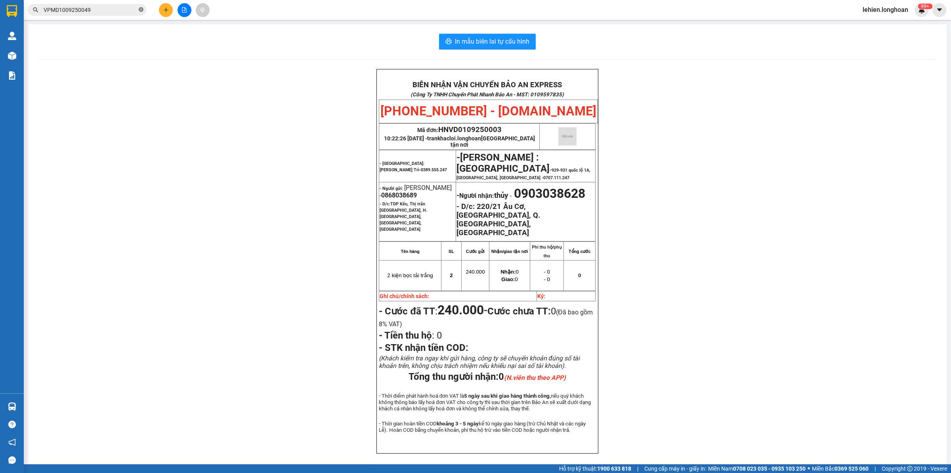
click at [141, 12] on icon "close-circle" at bounding box center [141, 9] width 5 height 5
paste input "0838059588"
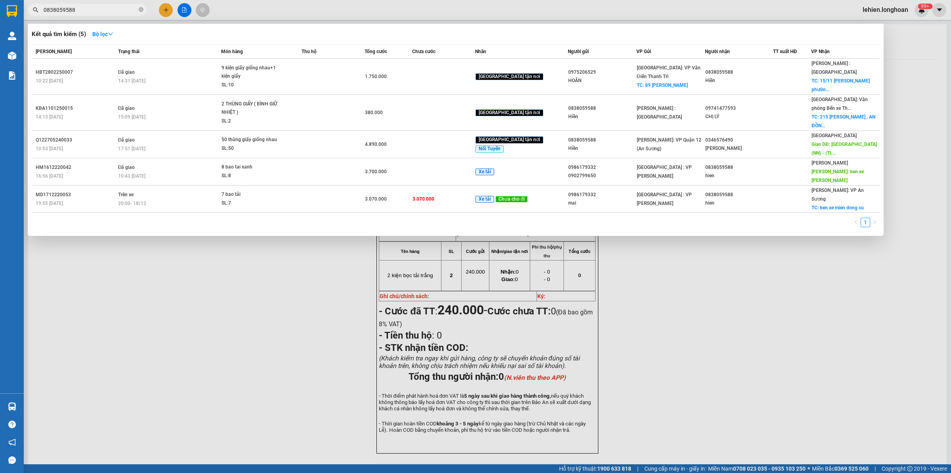
click at [143, 11] on span "0838059588" at bounding box center [87, 10] width 119 height 12
click at [142, 11] on icon "close-circle" at bounding box center [141, 9] width 5 height 5
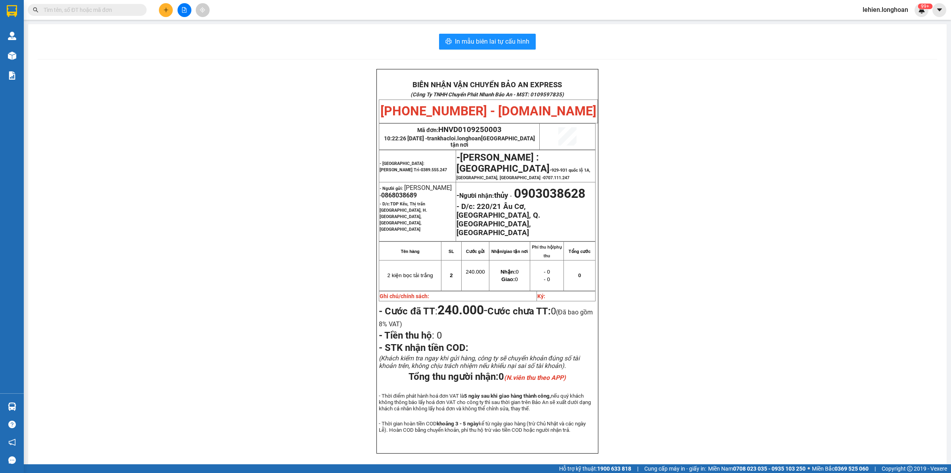
paste input "0965378958"
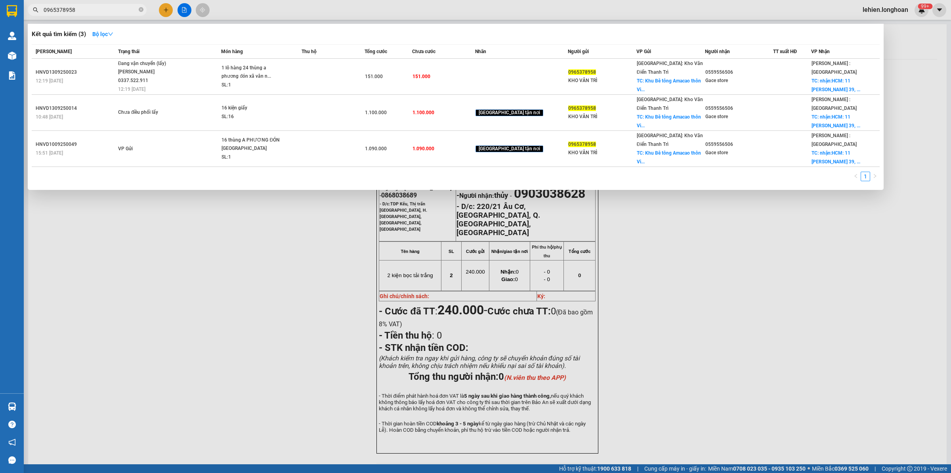
click at [92, 9] on input "0965378958" at bounding box center [91, 10] width 94 height 9
click at [92, 8] on input "0965378958" at bounding box center [91, 10] width 94 height 9
drag, startPoint x: 65, startPoint y: 15, endPoint x: 27, endPoint y: 196, distance: 185.0
click at [27, 198] on div at bounding box center [475, 236] width 951 height 473
click at [121, 9] on input "0965378958" at bounding box center [91, 10] width 94 height 9
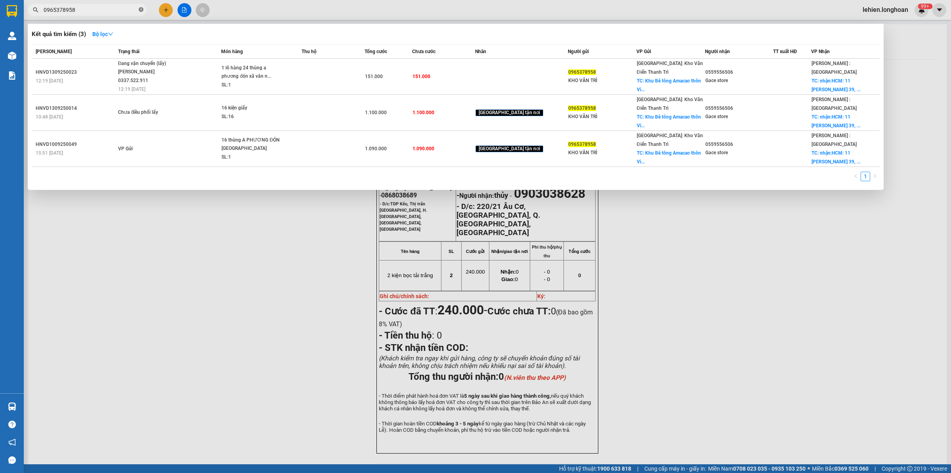
click at [139, 9] on icon "close-circle" at bounding box center [141, 9] width 5 height 5
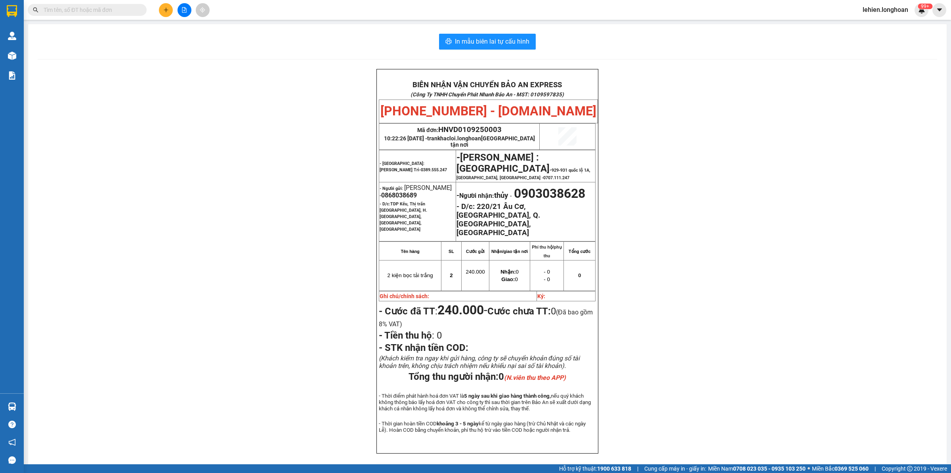
paste input "0938308208"
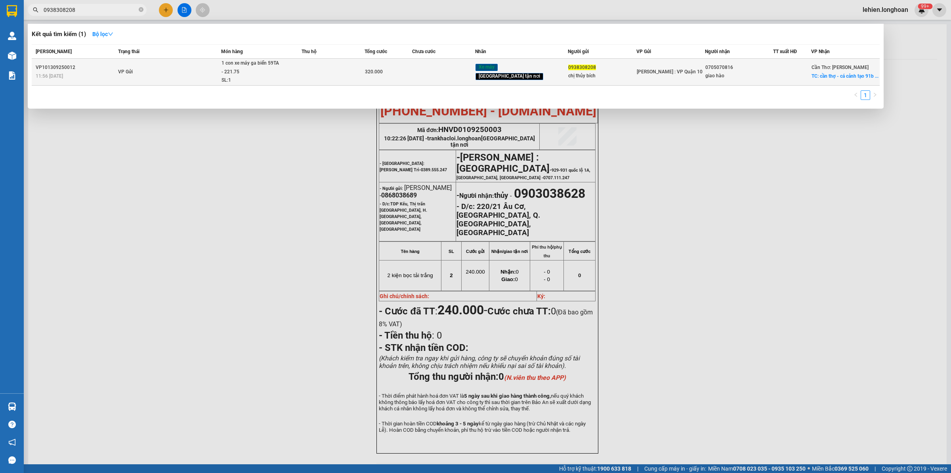
click at [192, 76] on td "VP Gửi" at bounding box center [168, 72] width 105 height 27
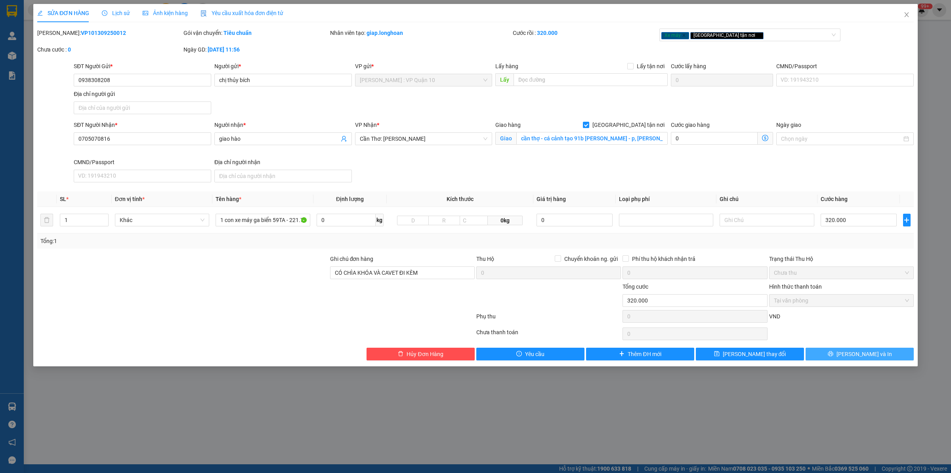
click at [894, 357] on button "[PERSON_NAME] và In" at bounding box center [859, 353] width 108 height 13
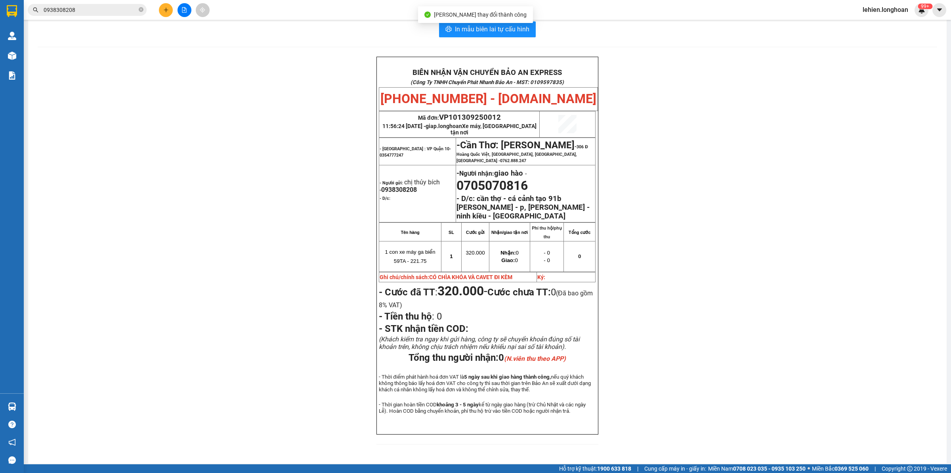
scroll to position [16, 0]
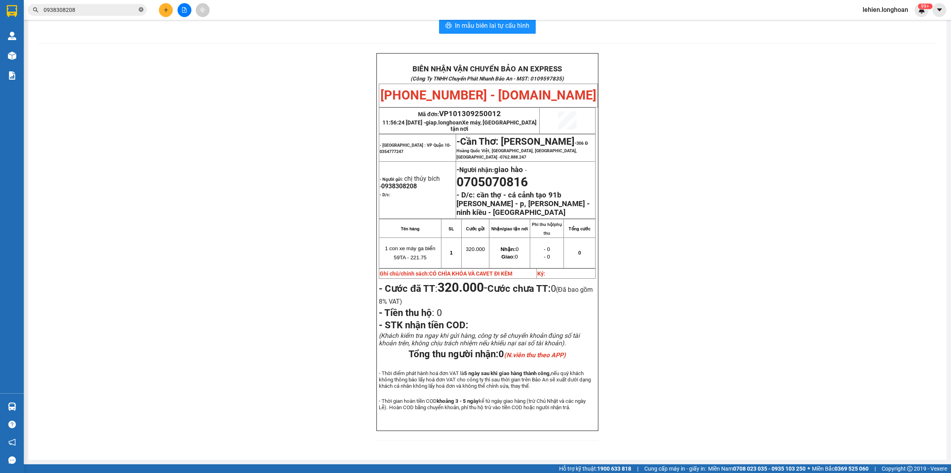
click at [142, 10] on icon "close-circle" at bounding box center [141, 9] width 5 height 5
paste input "0981150000"
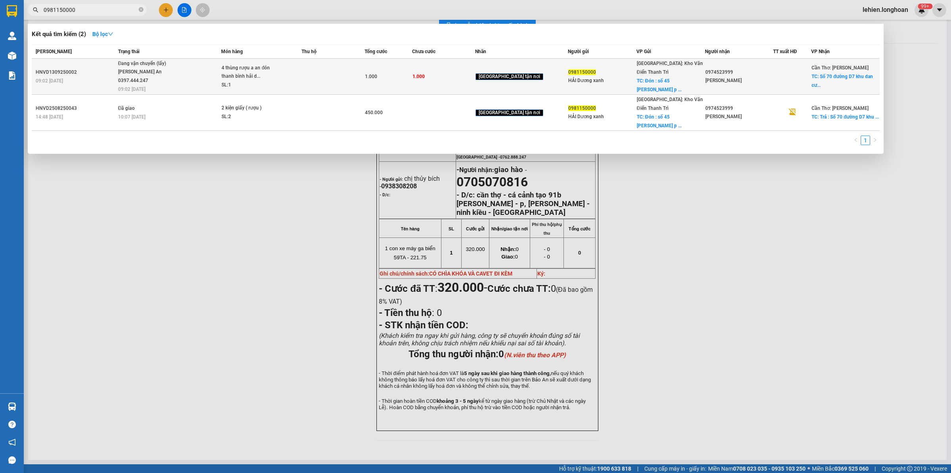
click at [166, 83] on div "[PERSON_NAME] An 0397.444.247" at bounding box center [147, 76] width 59 height 17
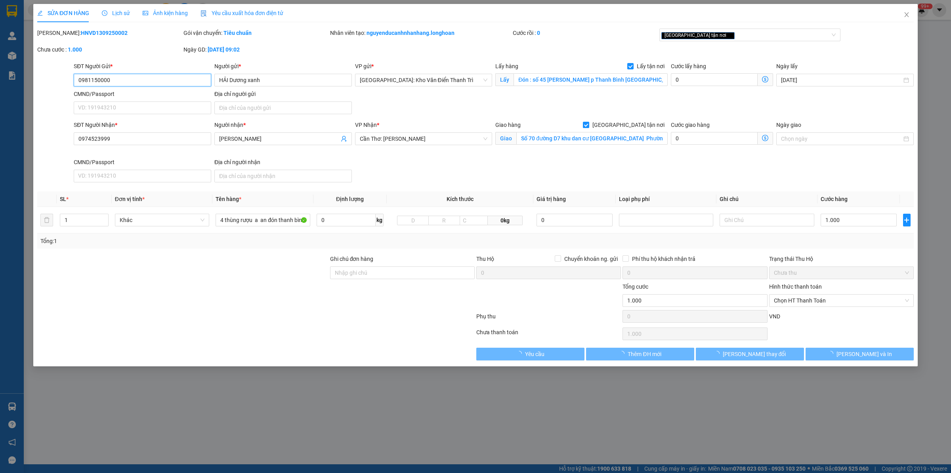
click at [115, 11] on span "Lịch sử" at bounding box center [116, 13] width 28 height 6
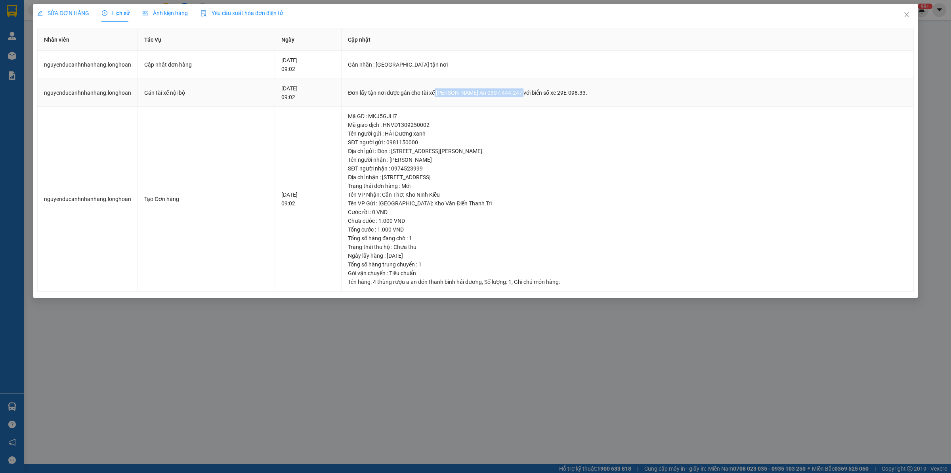
drag, startPoint x: 456, startPoint y: 91, endPoint x: 539, endPoint y: 89, distance: 82.8
click at [539, 89] on div "Đơn lấy tận nơi được gán cho tài xế [PERSON_NAME] An 0397.444.247 với biển số x…" at bounding box center [627, 92] width 559 height 9
drag, startPoint x: 433, startPoint y: 370, endPoint x: 106, endPoint y: 61, distance: 449.3
click at [433, 366] on div "SỬA ĐƠN HÀNG Lịch sử Ảnh kiện hàng Yêu cầu xuất hóa đơn điện tử Total Paid Fee …" at bounding box center [475, 236] width 951 height 473
click at [907, 15] on icon "close" at bounding box center [906, 14] width 4 height 5
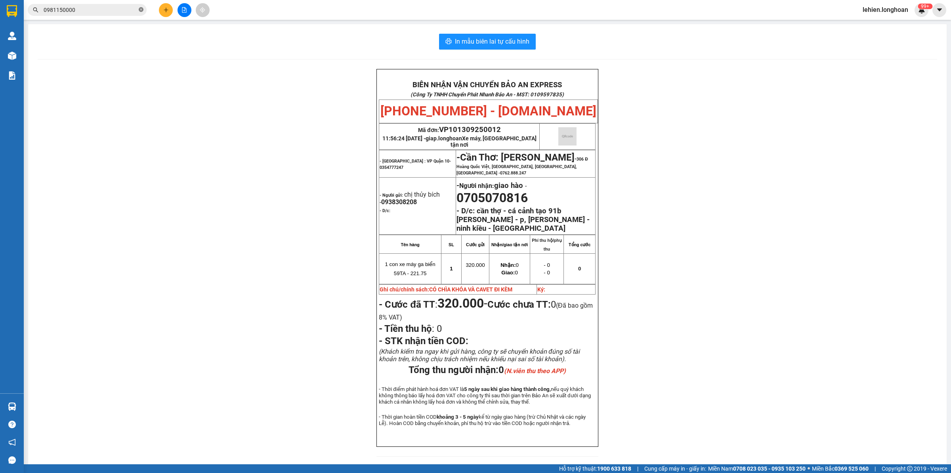
click at [139, 9] on icon "close-circle" at bounding box center [141, 9] width 5 height 5
paste input "0345856660"
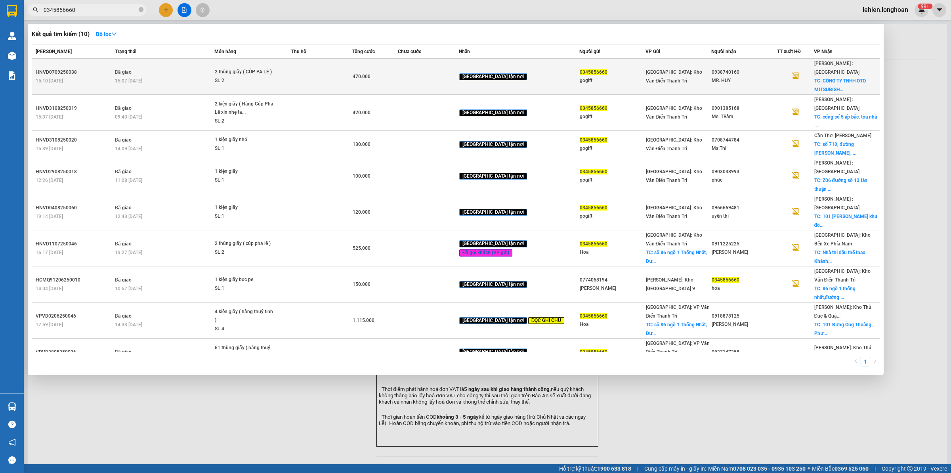
click at [172, 66] on td "Đã giao 15:07 [DATE]" at bounding box center [163, 77] width 101 height 36
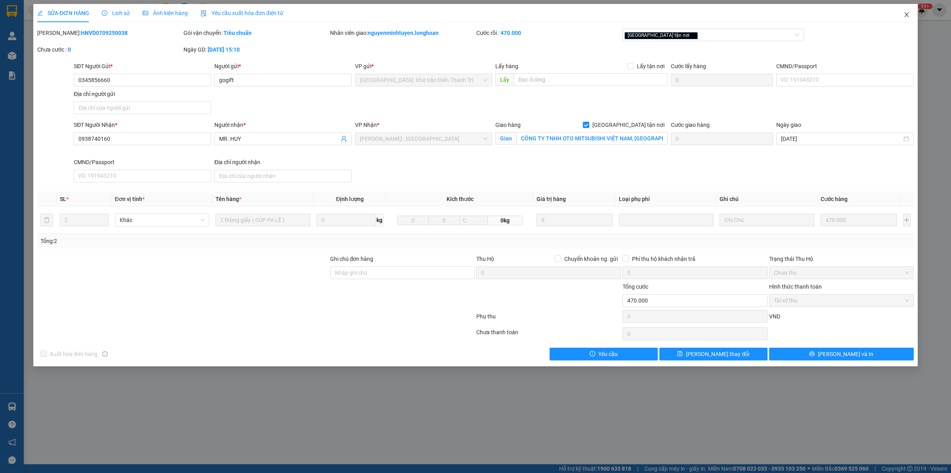
click at [906, 14] on icon "close" at bounding box center [906, 14] width 4 height 5
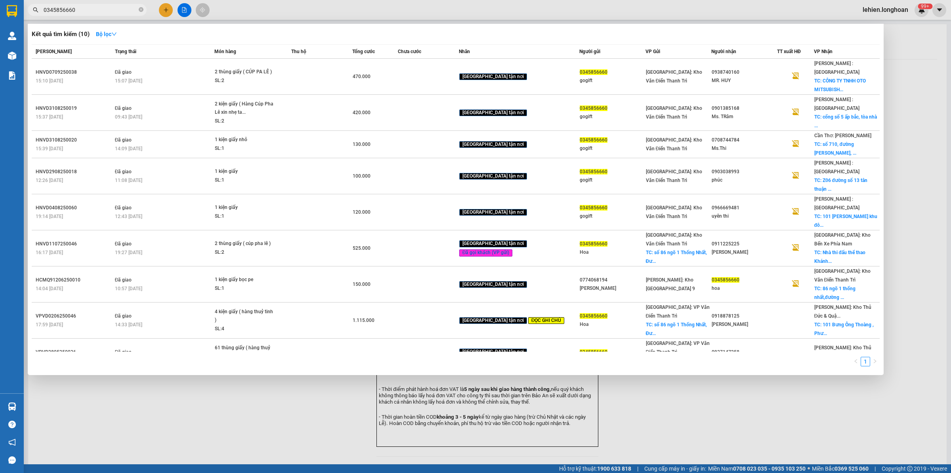
click at [107, 5] on span "0345856660" at bounding box center [87, 10] width 119 height 12
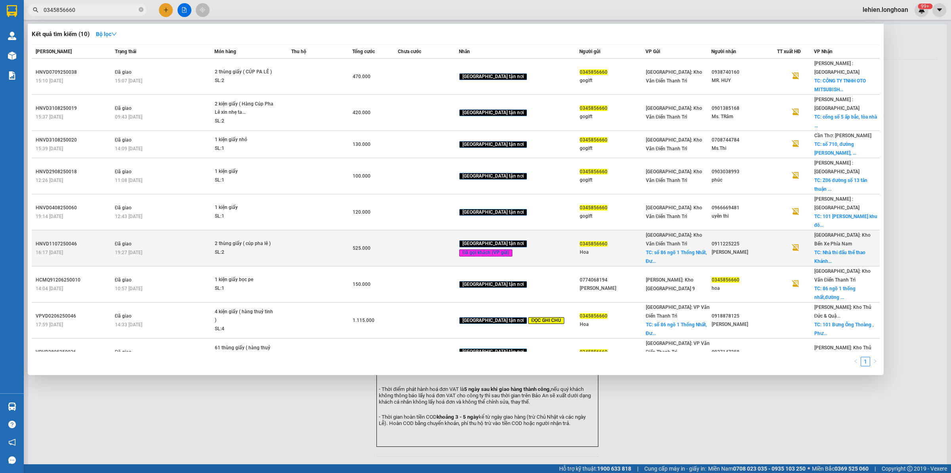
click at [397, 244] on div "525.000" at bounding box center [375, 248] width 45 height 9
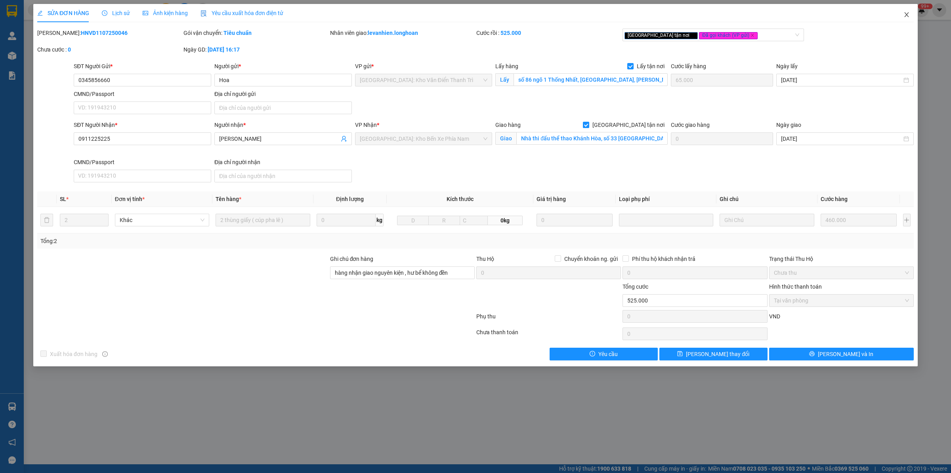
click at [912, 17] on span "Close" at bounding box center [906, 15] width 22 height 22
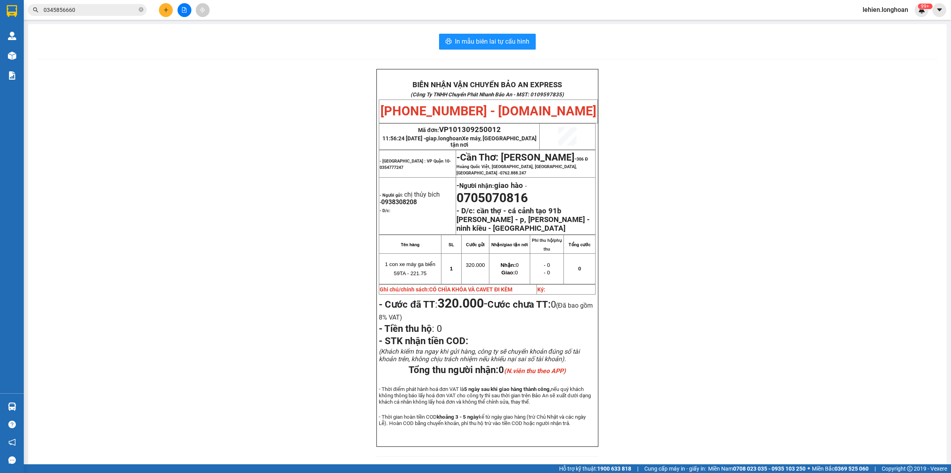
click at [103, 9] on input "0345856660" at bounding box center [91, 10] width 94 height 9
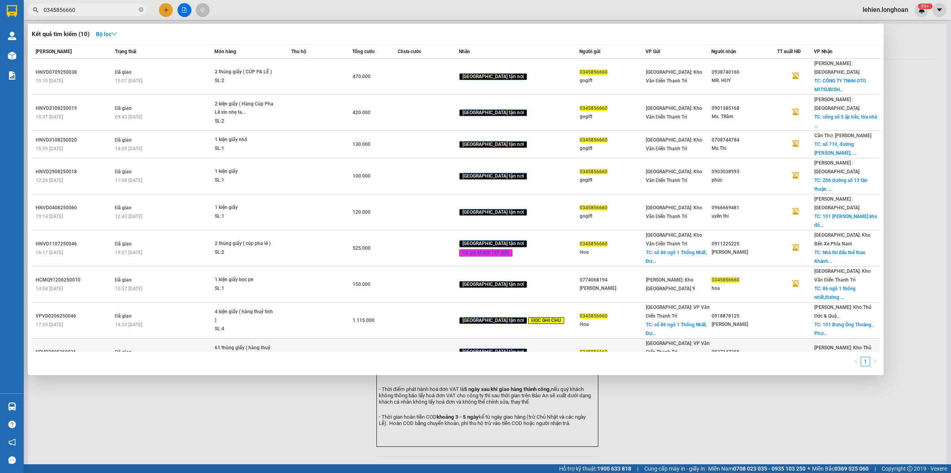
click at [352, 338] on td at bounding box center [321, 356] width 61 height 36
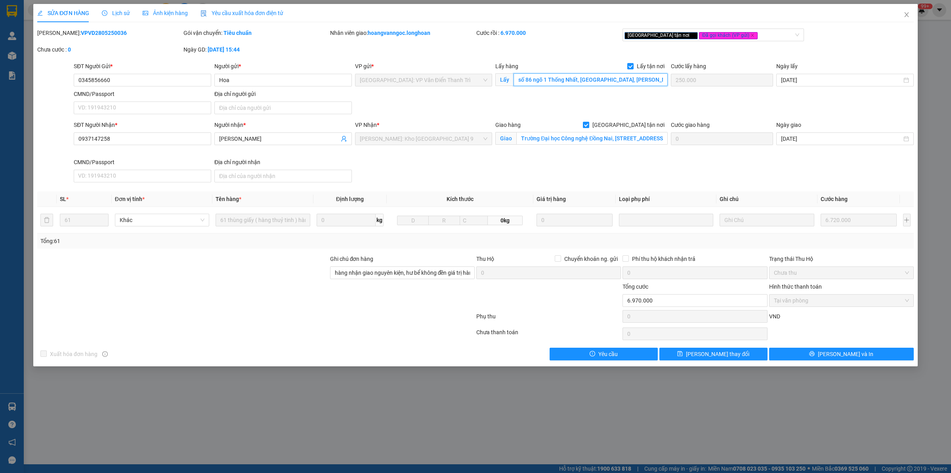
click at [557, 78] on input "số 86 ngõ 1 Thống Nhất, [GEOGRAPHIC_DATA], [PERSON_NAME], Thanh Trì HN" at bounding box center [590, 79] width 154 height 13
drag, startPoint x: 261, startPoint y: 80, endPoint x: 137, endPoint y: 73, distance: 125.0
click at [137, 73] on div "SĐT Người Gửi * 0345856660 Người gửi * Hoa Hoa VP gửi * [GEOGRAPHIC_DATA]: VP V…" at bounding box center [493, 89] width 843 height 55
drag, startPoint x: 92, startPoint y: 76, endPoint x: 36, endPoint y: 76, distance: 55.5
click at [36, 76] on div "SĐT Người Gửi * 0345856660 0345856660 Người gửi * Hoa VP gửi * [GEOGRAPHIC_DATA…" at bounding box center [475, 89] width 878 height 55
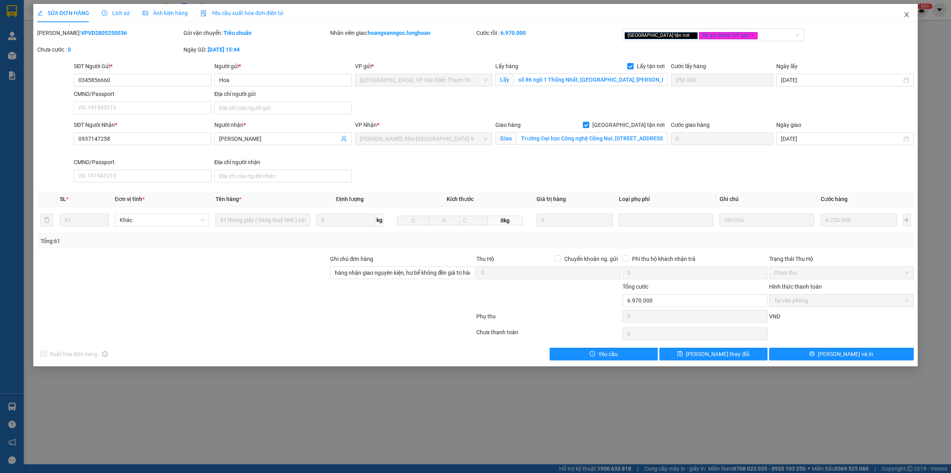
drag, startPoint x: 913, startPoint y: 17, endPoint x: 849, endPoint y: 17, distance: 64.2
click at [913, 17] on span "Close" at bounding box center [906, 15] width 22 height 22
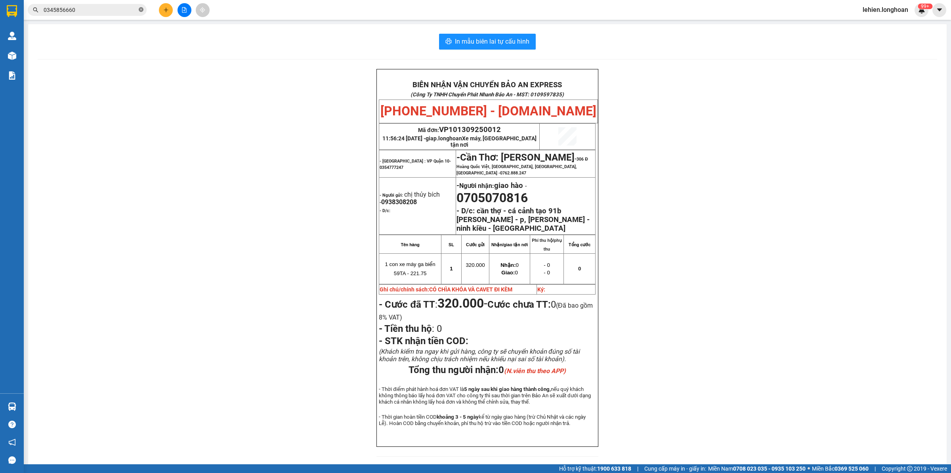
click at [142, 9] on icon "close-circle" at bounding box center [141, 9] width 5 height 5
paste input "0981 964 378"
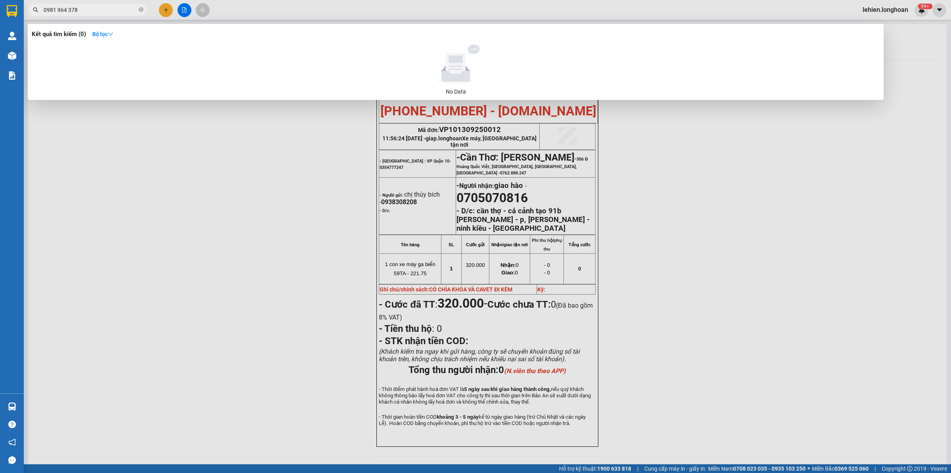
click at [57, 9] on input "0981 964 378" at bounding box center [91, 10] width 94 height 9
click at [67, 8] on input "0981964 378" at bounding box center [91, 10] width 94 height 9
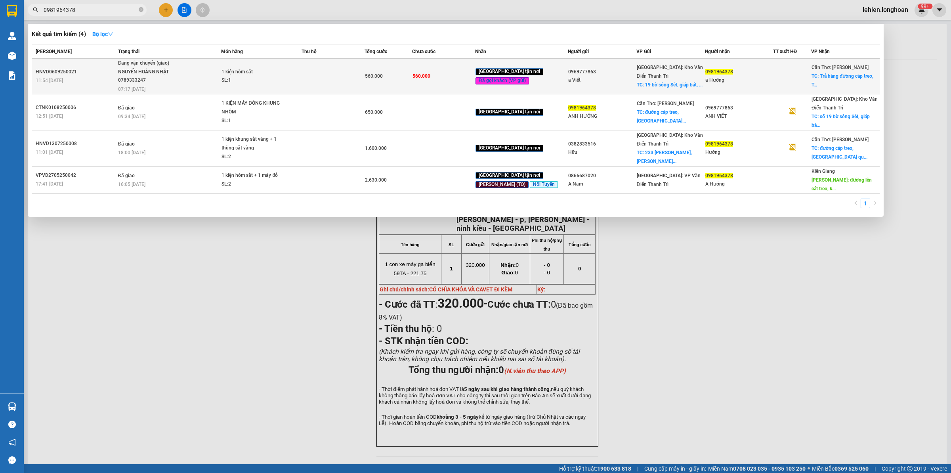
click at [141, 68] on div "NGUYẾN HOÀNG NHẬT 0789333247" at bounding box center [147, 76] width 59 height 17
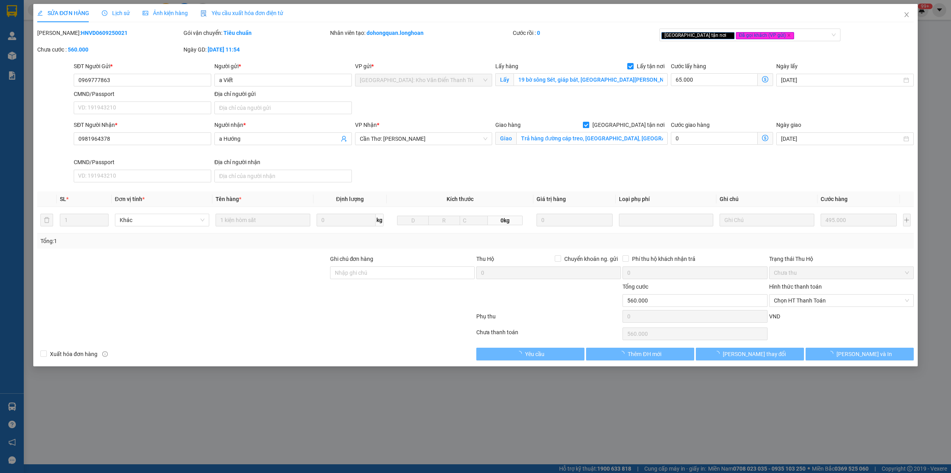
click at [110, 13] on span "Lịch sử" at bounding box center [116, 13] width 28 height 6
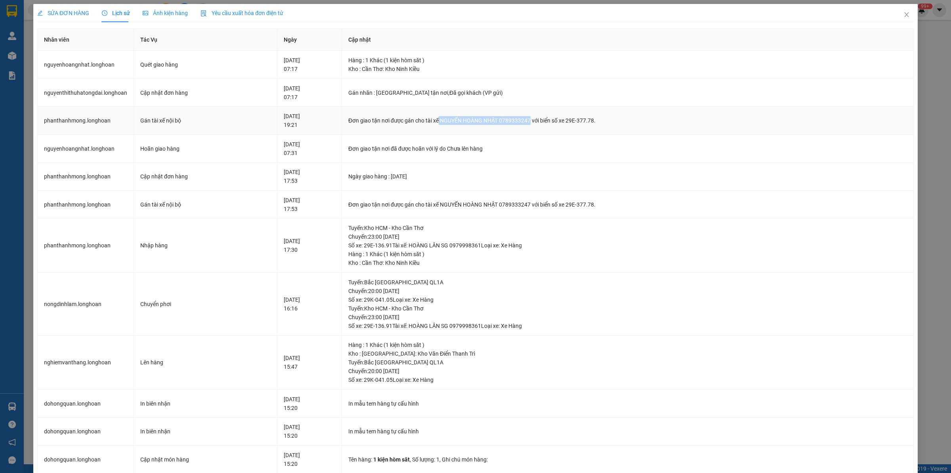
drag, startPoint x: 453, startPoint y: 122, endPoint x: 545, endPoint y: 121, distance: 91.9
click at [546, 121] on div "Đơn giao tận nơi được gán cho tài xế NGUYẾN HOÀNG NHẬT 0789333247 với biển số x…" at bounding box center [627, 120] width 559 height 9
click at [897, 18] on span "Close" at bounding box center [906, 15] width 22 height 22
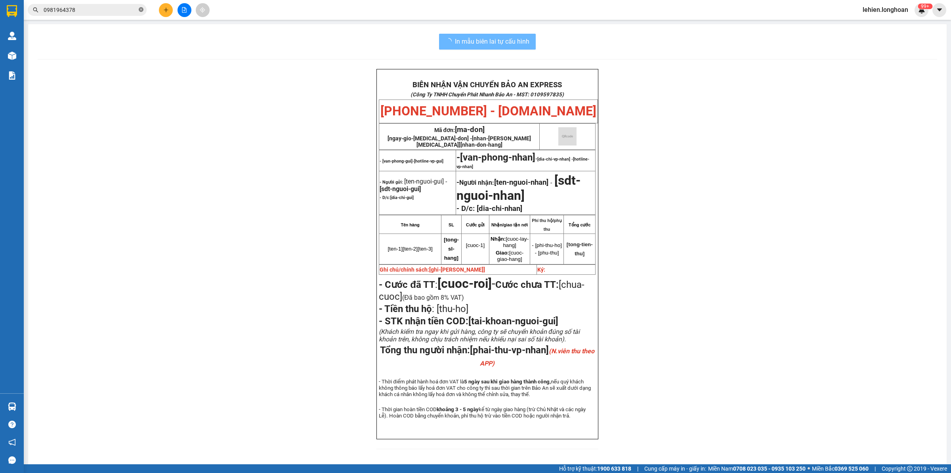
click at [141, 9] on icon "close-circle" at bounding box center [141, 9] width 5 height 5
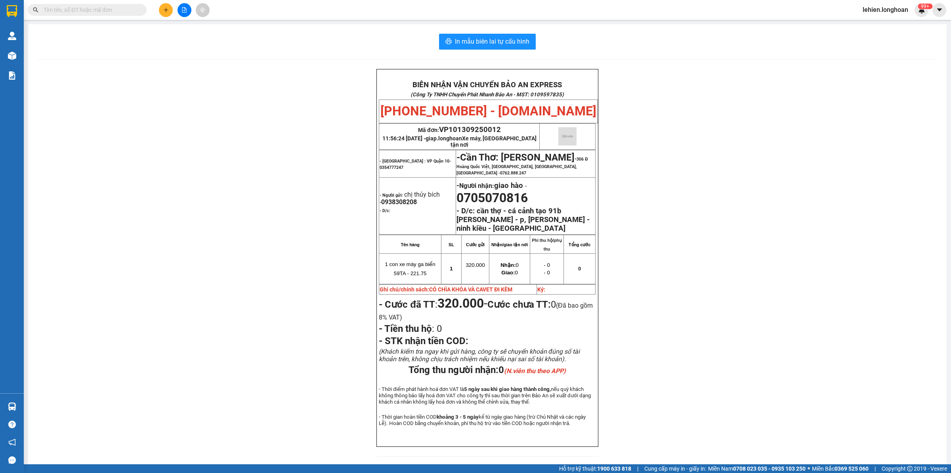
paste input "0987610006"
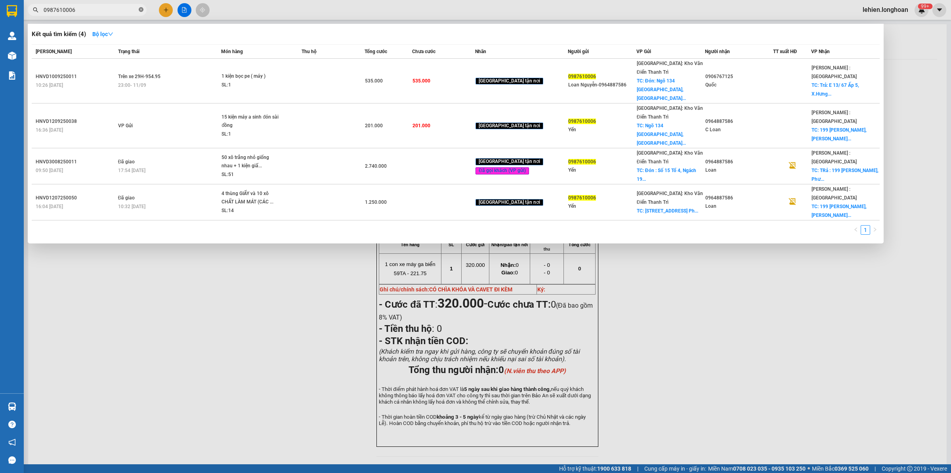
click at [141, 12] on icon "close-circle" at bounding box center [141, 9] width 5 height 5
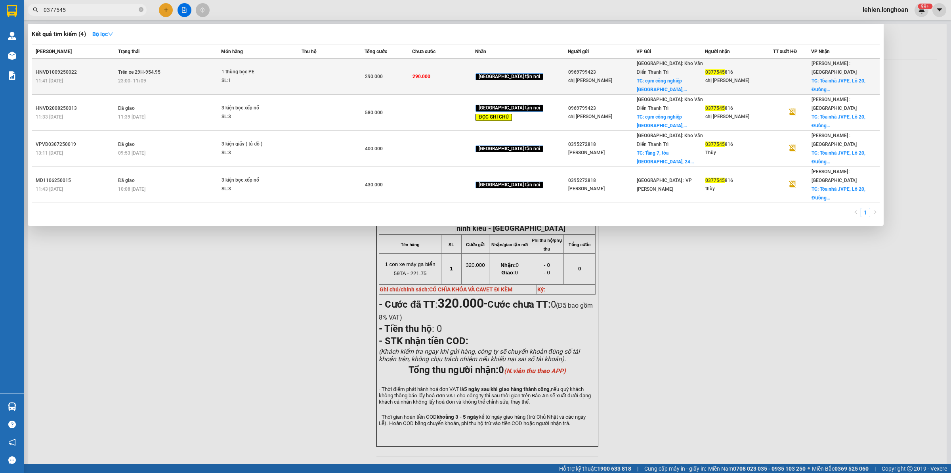
click at [179, 69] on td "Trên xe 29H-954.95 23:00 [DATE]" at bounding box center [168, 77] width 105 height 36
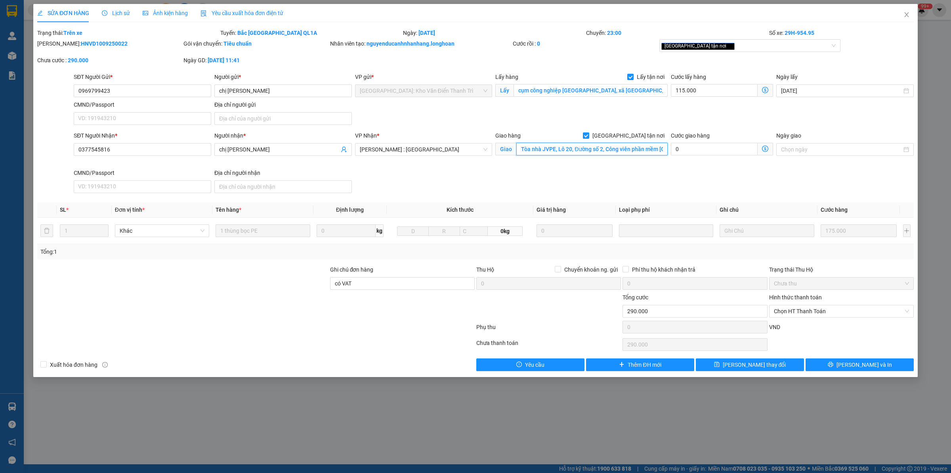
click at [585, 148] on input "Tòa nhà JVPE, Lô 20, Đường số 2, Công viên phần mềm [GEOGRAPHIC_DATA], [GEOGRAP…" at bounding box center [591, 149] width 151 height 13
click at [619, 149] on input "Tòa nhà JVPE, Lô 20, Đường số 2, Công viên phần mềm [GEOGRAPHIC_DATA], [GEOGRAP…" at bounding box center [591, 149] width 151 height 13
click at [909, 16] on icon "close" at bounding box center [906, 14] width 6 height 6
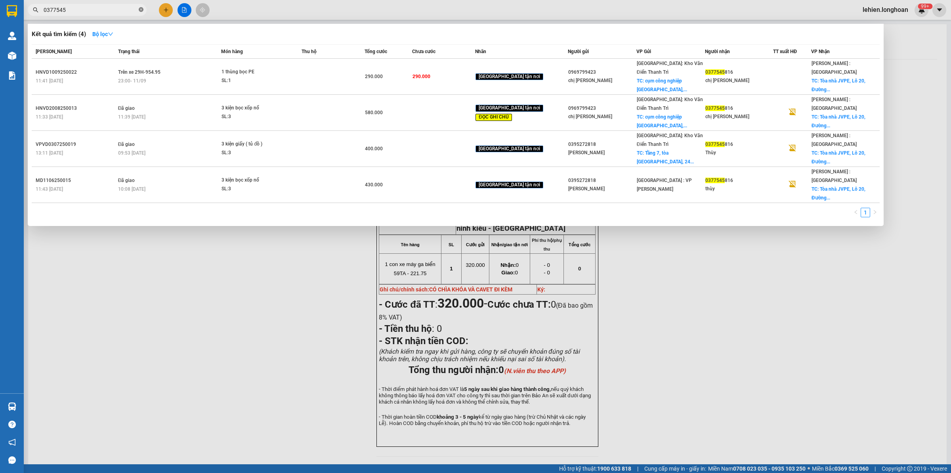
click at [141, 9] on icon "close-circle" at bounding box center [141, 9] width 5 height 5
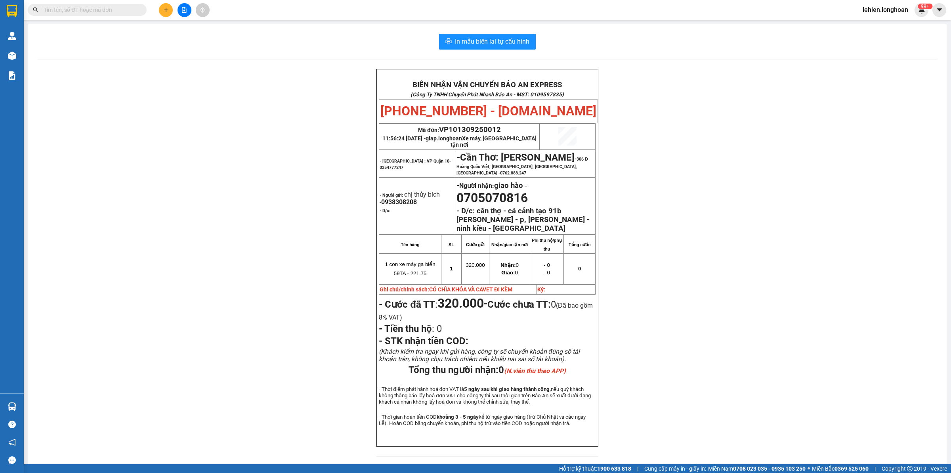
paste input "0345856660"
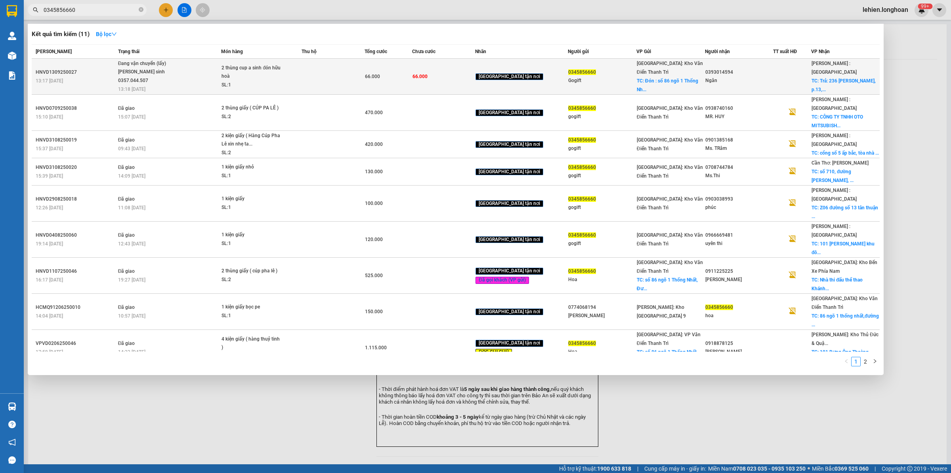
click at [170, 64] on div "Đang vận chuyển (lấy)" at bounding box center [147, 63] width 59 height 9
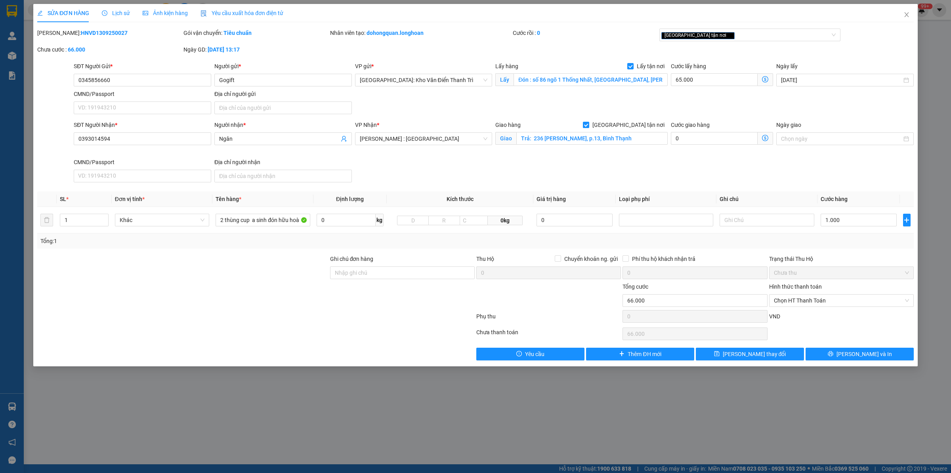
click at [108, 5] on div "Lịch sử" at bounding box center [116, 13] width 28 height 18
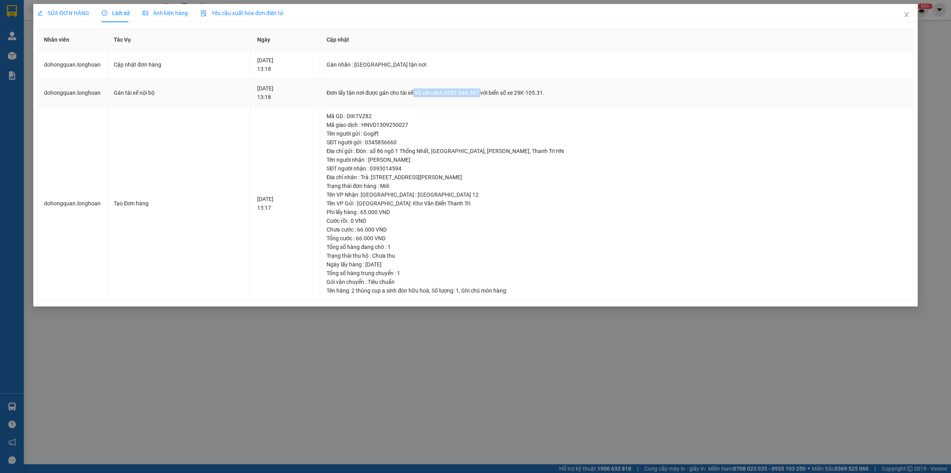
drag, startPoint x: 448, startPoint y: 94, endPoint x: 513, endPoint y: 95, distance: 65.4
click at [513, 95] on div "Đơn lấy tận nơi được gán cho tài xế Vũ văn sinh 0357.044.507 với biển số xe 29K…" at bounding box center [616, 92] width 580 height 9
click at [905, 10] on span "Close" at bounding box center [906, 15] width 22 height 22
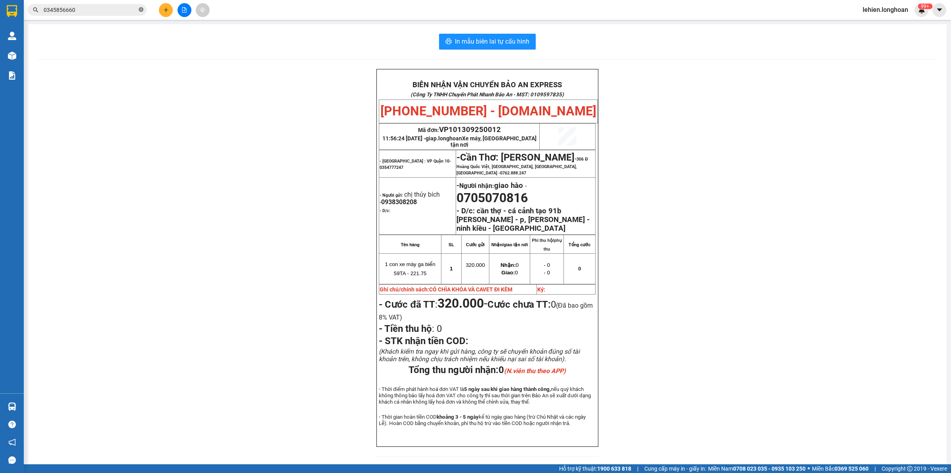
click at [143, 11] on icon "close-circle" at bounding box center [141, 9] width 5 height 5
paste input "0914606354"
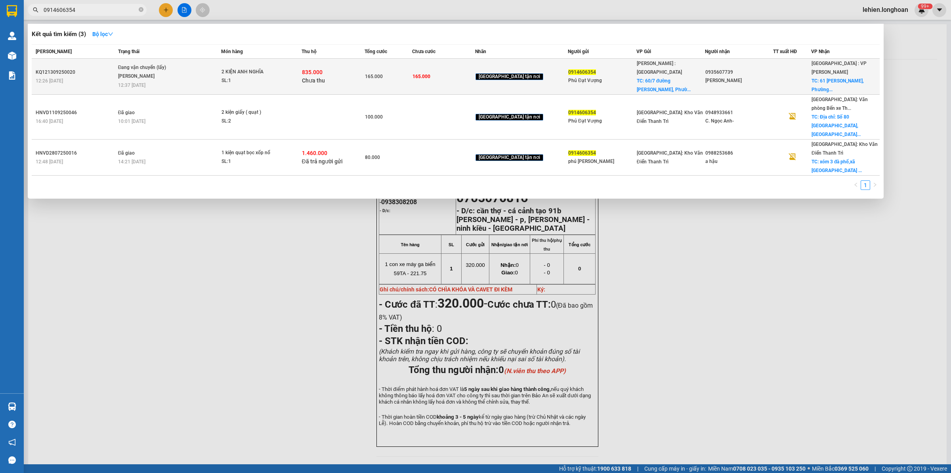
click at [221, 63] on span "Đang vận chuyển (lấy) [PERSON_NAME] 12:37 [DATE]" at bounding box center [169, 75] width 103 height 24
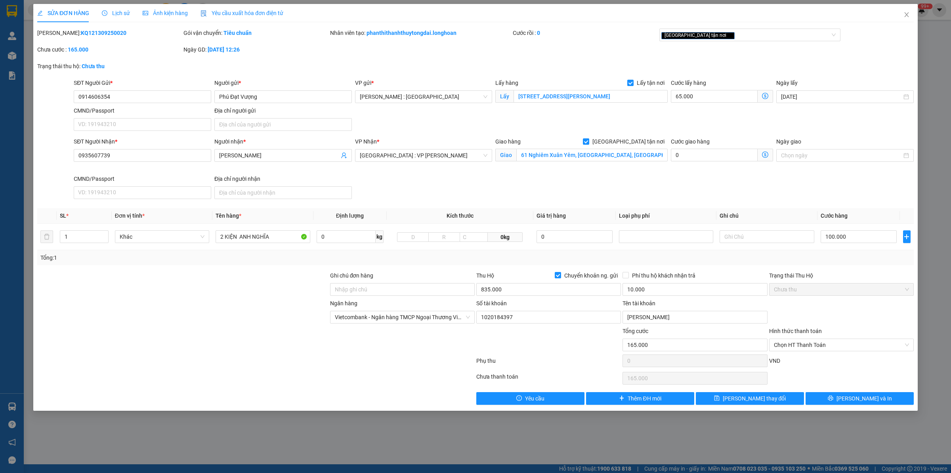
click at [117, 13] on span "Lịch sử" at bounding box center [116, 13] width 28 height 6
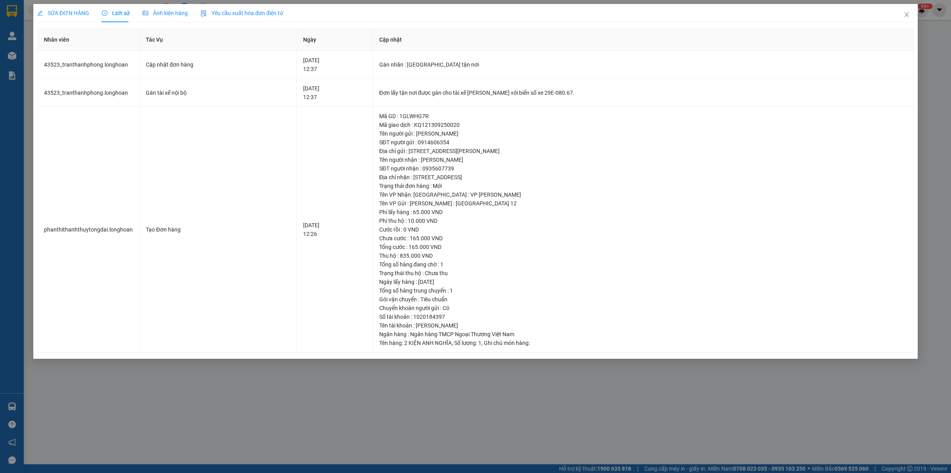
click at [63, 14] on span "SỬA ĐƠN HÀNG" at bounding box center [63, 13] width 52 height 6
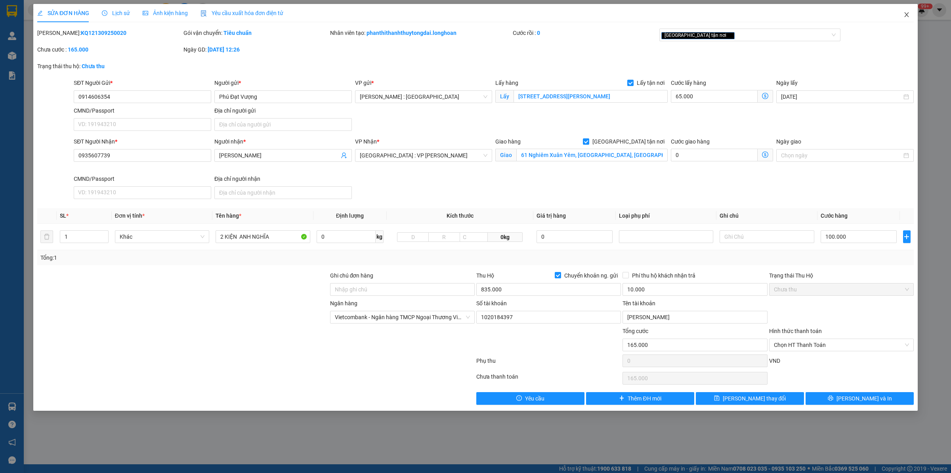
drag, startPoint x: 908, startPoint y: 12, endPoint x: 725, endPoint y: 16, distance: 182.7
click at [908, 13] on icon "close" at bounding box center [906, 14] width 6 height 6
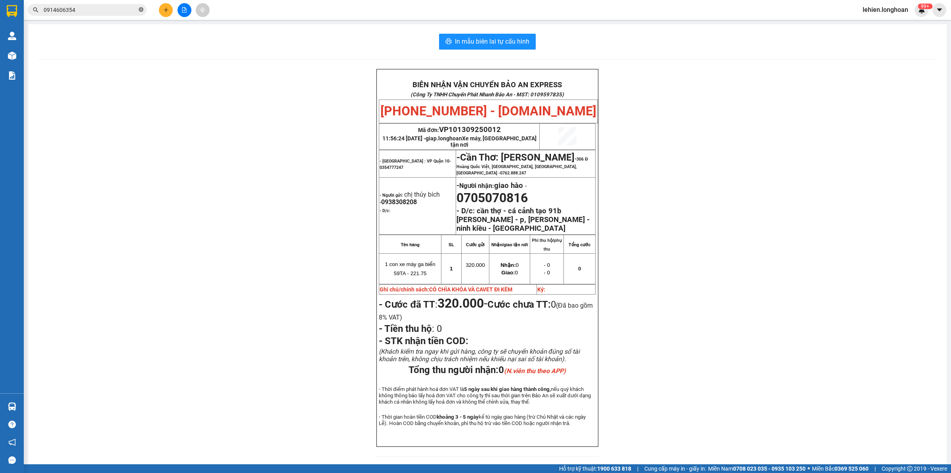
click at [141, 8] on icon "close-circle" at bounding box center [141, 9] width 5 height 5
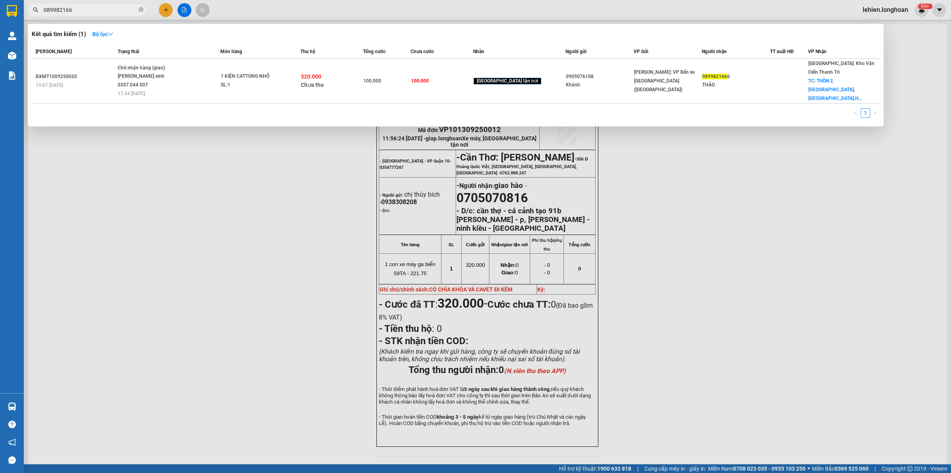
click at [331, 86] on div "[PERSON_NAME] thái Món hàng Thu hộ Tổng cước Chưa cước Nhãn Người gửi VP Gửi Ng…" at bounding box center [456, 83] width 848 height 78
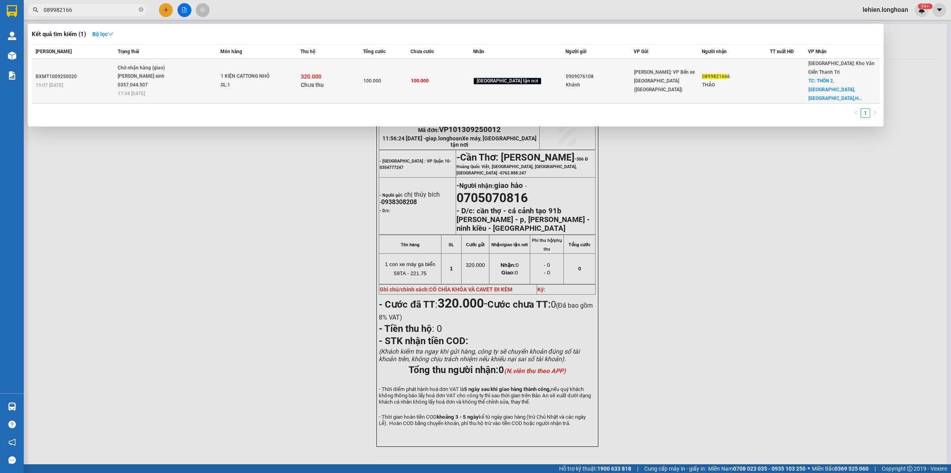
click at [266, 81] on div "SL: 1" at bounding box center [250, 85] width 59 height 9
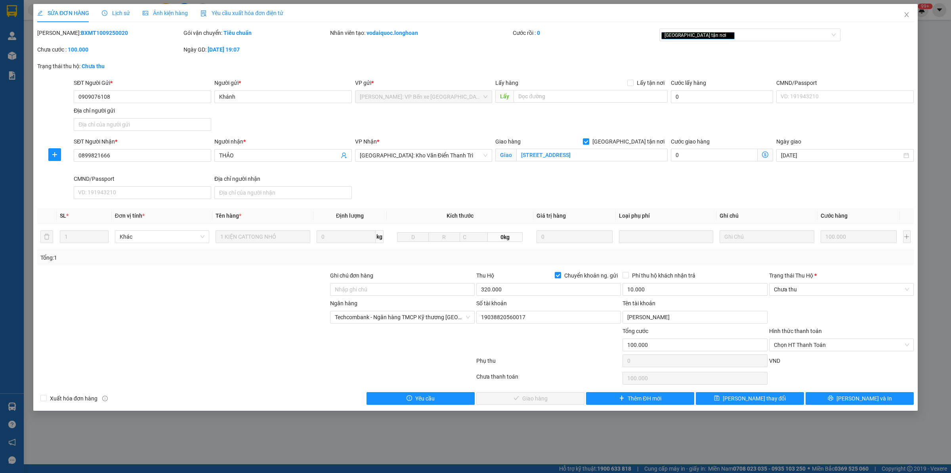
click at [113, 9] on div "Lịch sử" at bounding box center [116, 13] width 28 height 9
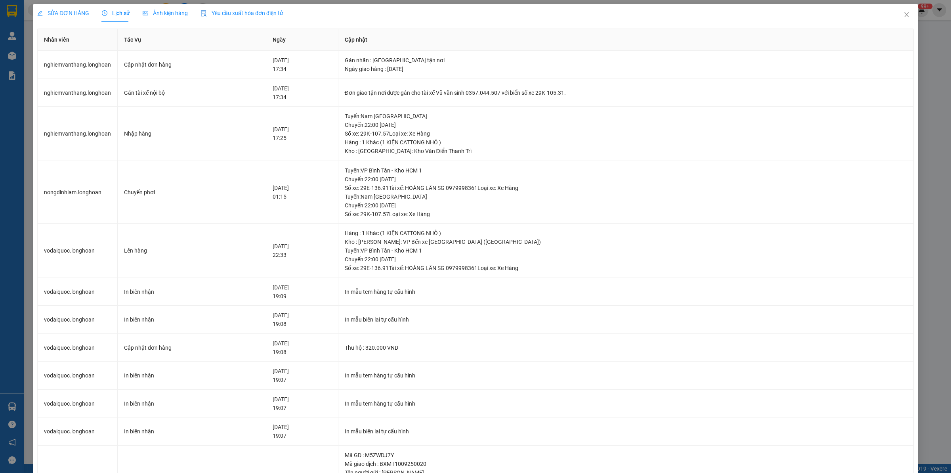
click at [79, 10] on span "SỬA ĐƠN HÀNG" at bounding box center [63, 13] width 52 height 6
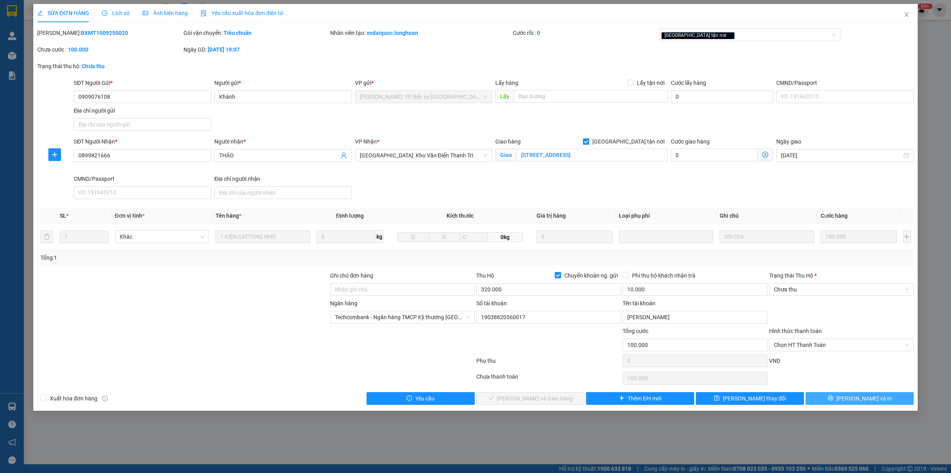
click at [837, 401] on button "[PERSON_NAME] và In" at bounding box center [859, 398] width 108 height 13
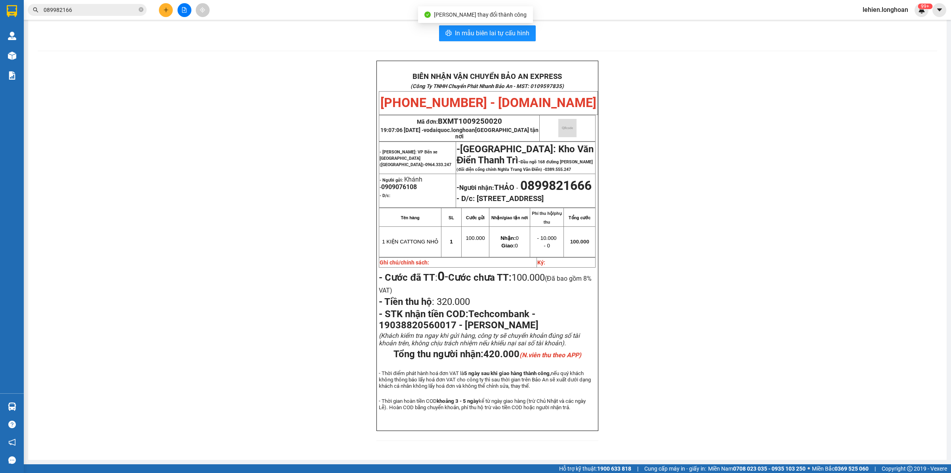
scroll to position [25, 0]
click at [107, 8] on input "089982166" at bounding box center [91, 10] width 94 height 9
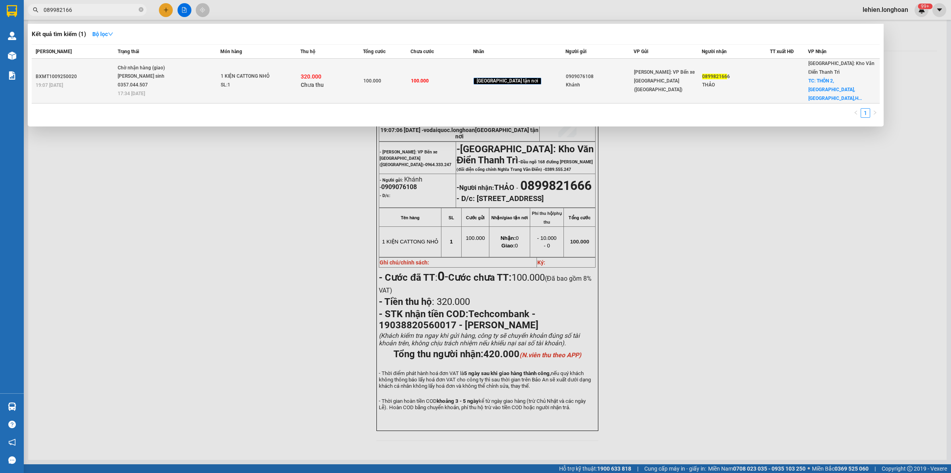
click at [276, 80] on td "1 KIỆN CATTONG NHỎ SL: 1" at bounding box center [260, 81] width 80 height 45
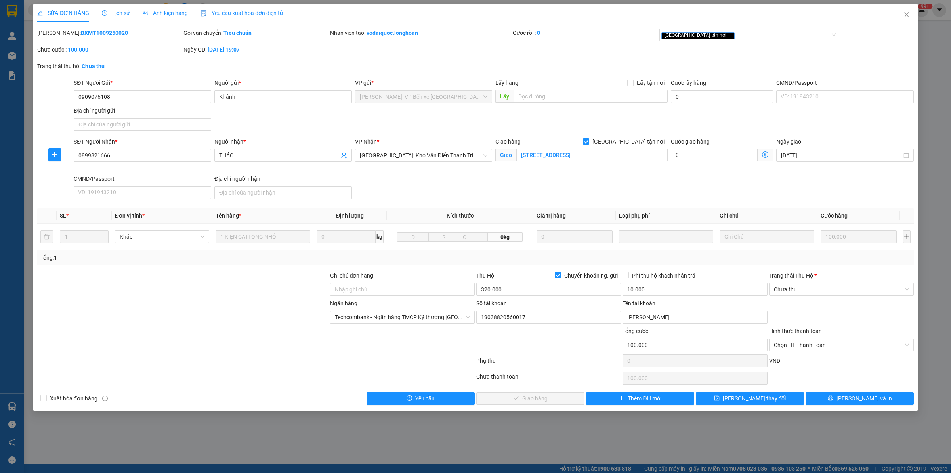
click at [108, 14] on span "Lịch sử" at bounding box center [116, 13] width 28 height 6
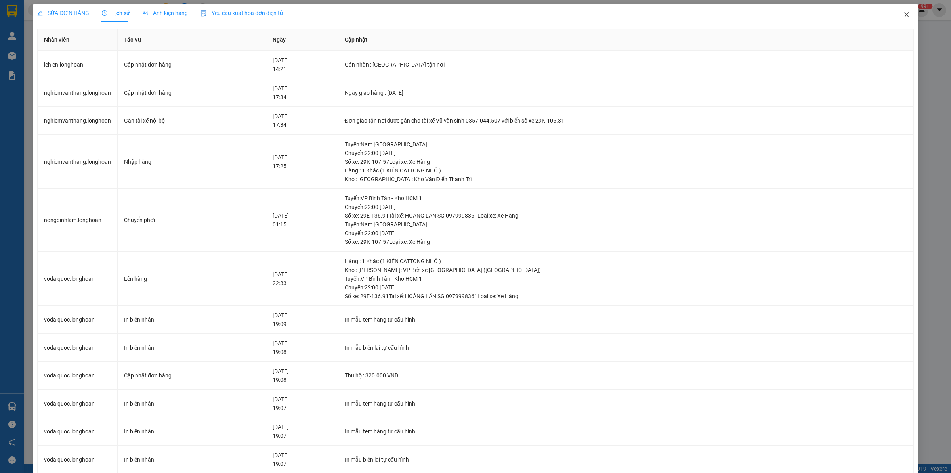
click at [905, 13] on span "Close" at bounding box center [906, 15] width 22 height 22
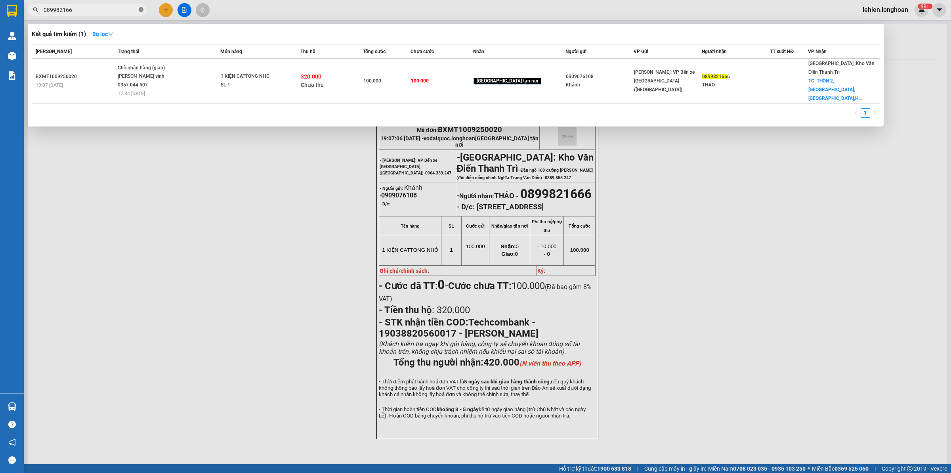
click at [143, 8] on icon "close-circle" at bounding box center [141, 9] width 5 height 5
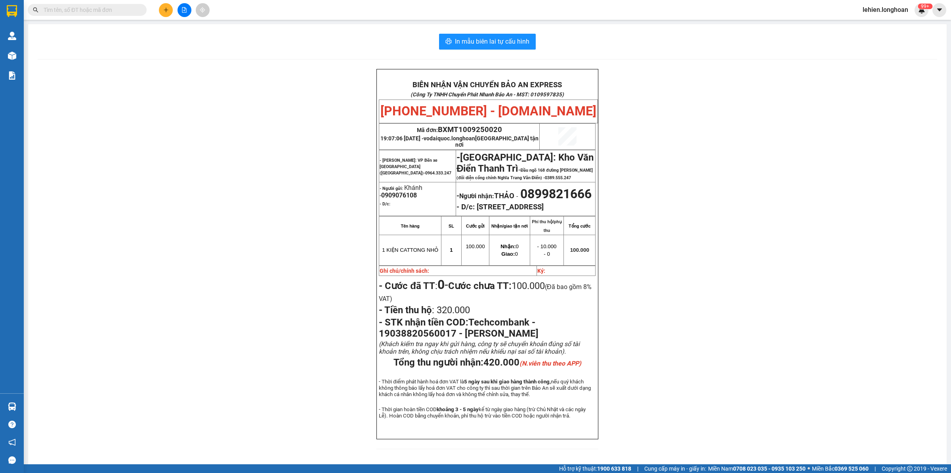
paste input "0944755557"
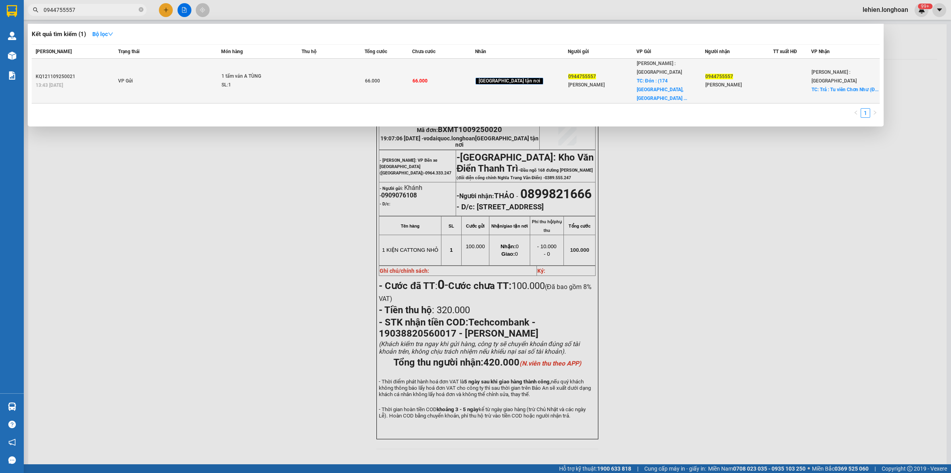
click at [203, 76] on td "VP Gửi" at bounding box center [168, 81] width 105 height 45
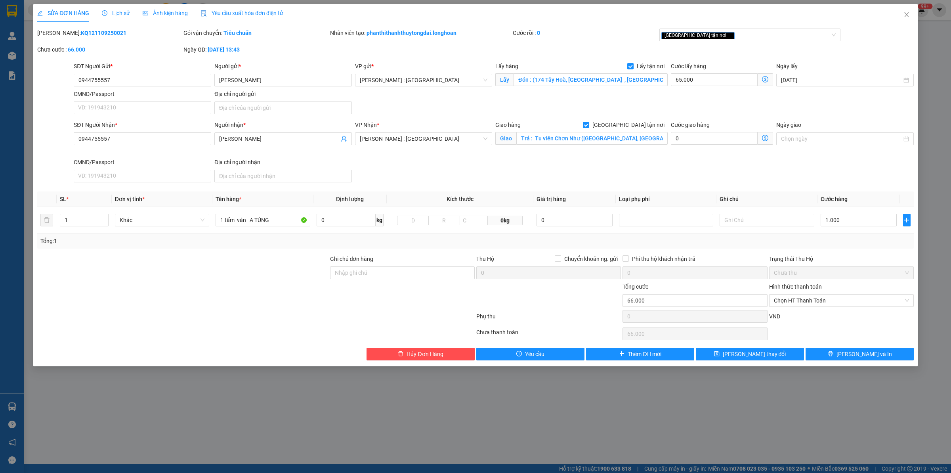
click at [111, 13] on span "Lịch sử" at bounding box center [116, 13] width 28 height 6
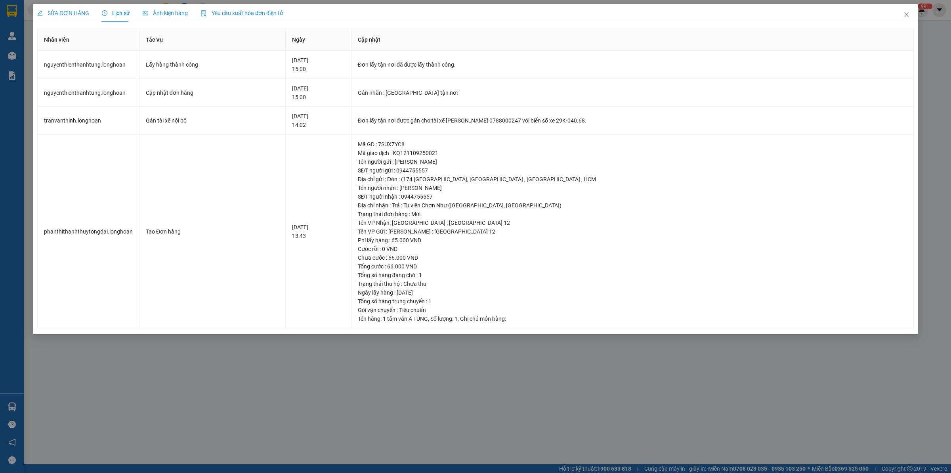
click at [82, 10] on span "SỬA ĐƠN HÀNG" at bounding box center [63, 13] width 52 height 6
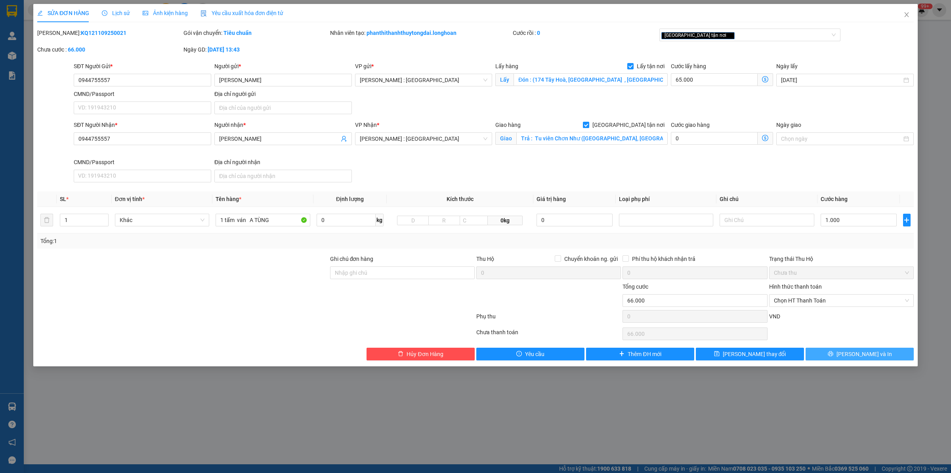
click at [825, 351] on button "[PERSON_NAME] và In" at bounding box center [859, 353] width 108 height 13
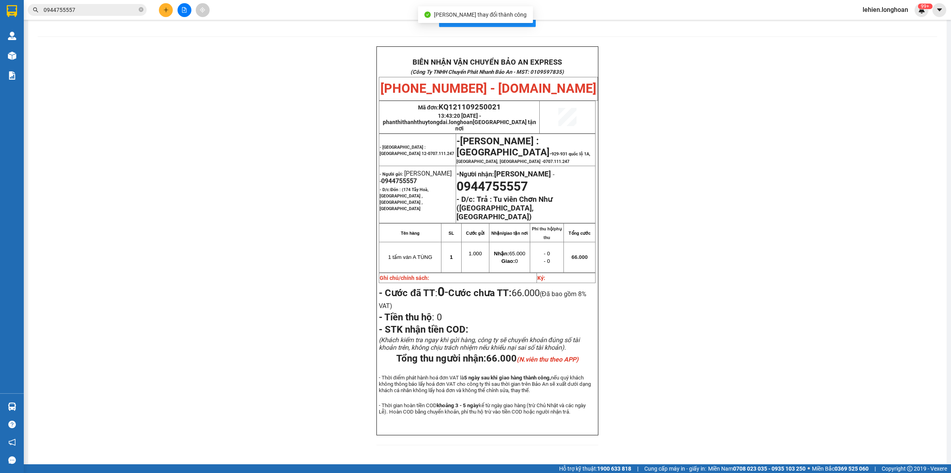
scroll to position [19, 0]
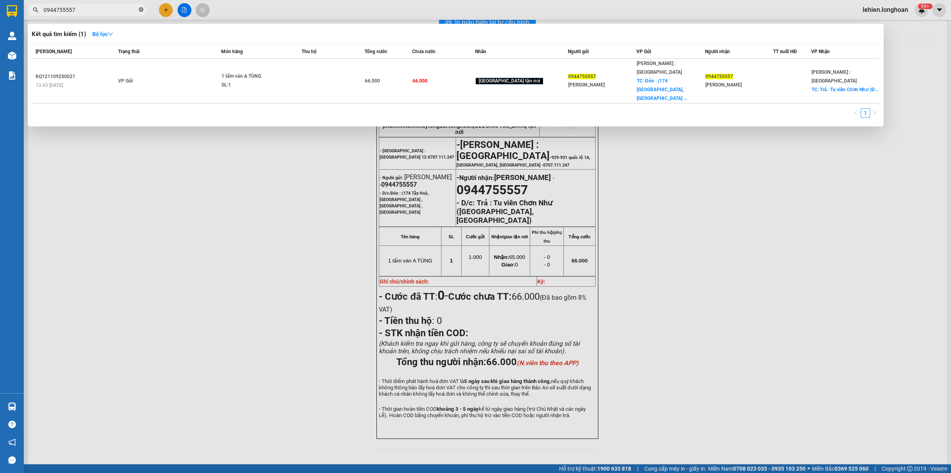
click at [141, 10] on icon "close-circle" at bounding box center [141, 9] width 5 height 5
paste input "0384105374"
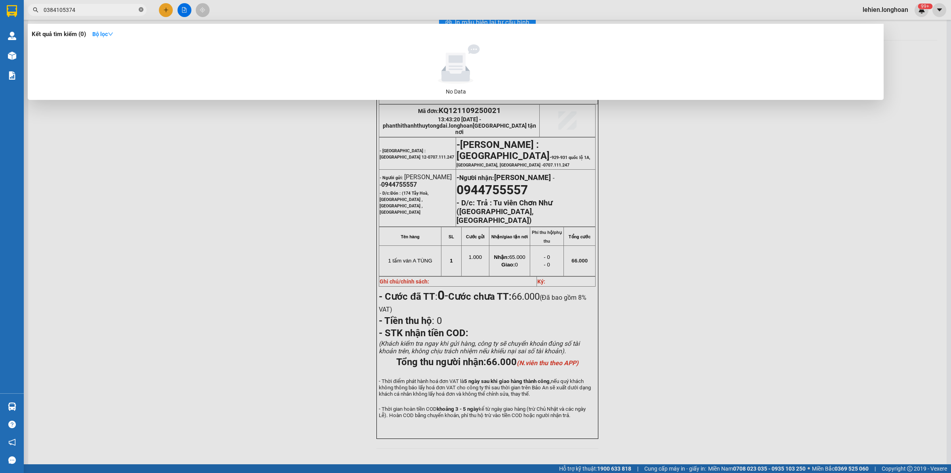
click at [141, 9] on icon "close-circle" at bounding box center [141, 9] width 5 height 5
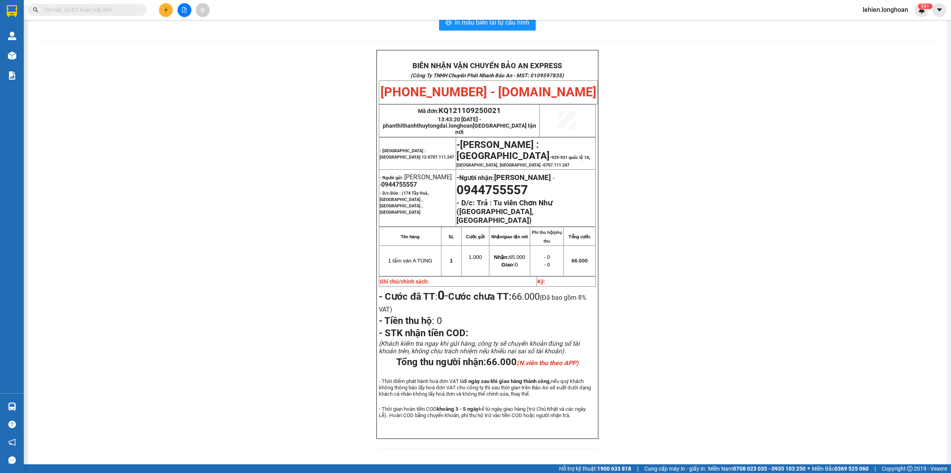
paste input "0942868581"
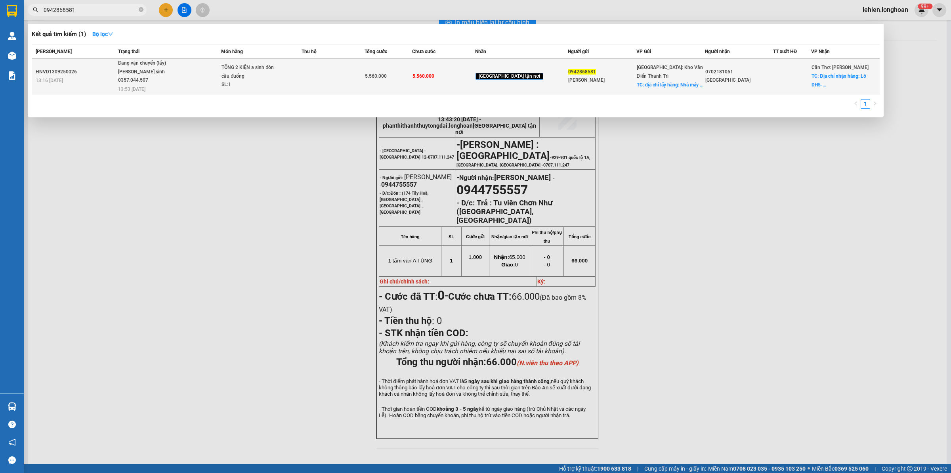
click at [158, 62] on div "Đang vận chuyển (lấy)" at bounding box center [147, 63] width 59 height 9
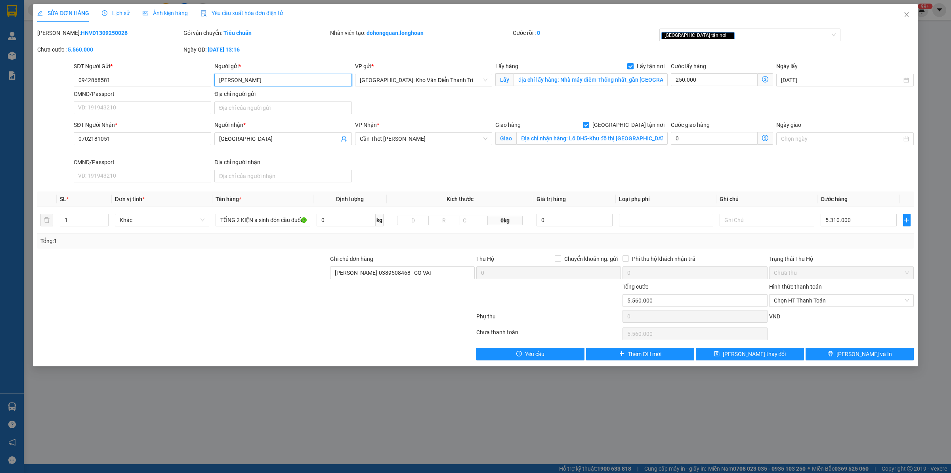
drag, startPoint x: 280, startPoint y: 74, endPoint x: 193, endPoint y: 72, distance: 86.8
click at [193, 72] on div "SĐT Người Gửi * 0942868581 Người gửi * [PERSON_NAME] [PERSON_NAME] VP gửi * [GE…" at bounding box center [493, 89] width 843 height 55
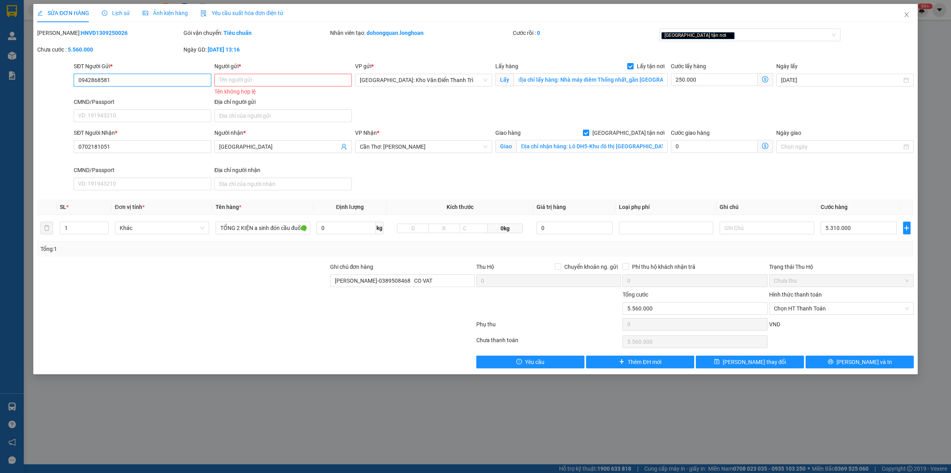
click at [110, 80] on input "0942868581" at bounding box center [142, 80] width 137 height 13
paste input "0981729495"
click at [301, 78] on input "Người gửi *" at bounding box center [282, 80] width 137 height 13
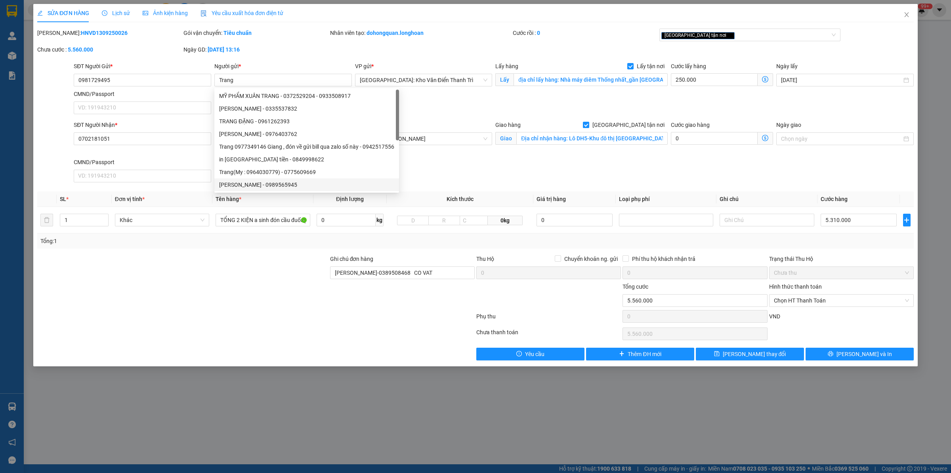
click at [206, 268] on div at bounding box center [182, 268] width 293 height 28
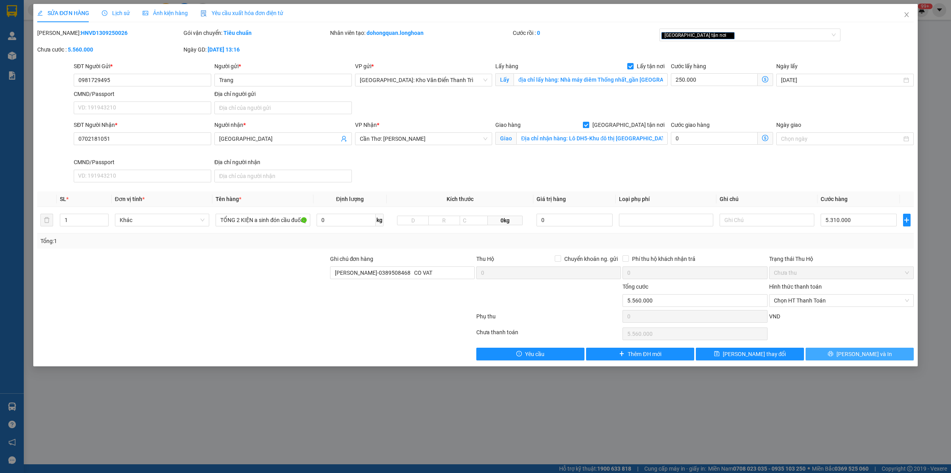
click at [821, 351] on button "[PERSON_NAME] và In" at bounding box center [859, 353] width 108 height 13
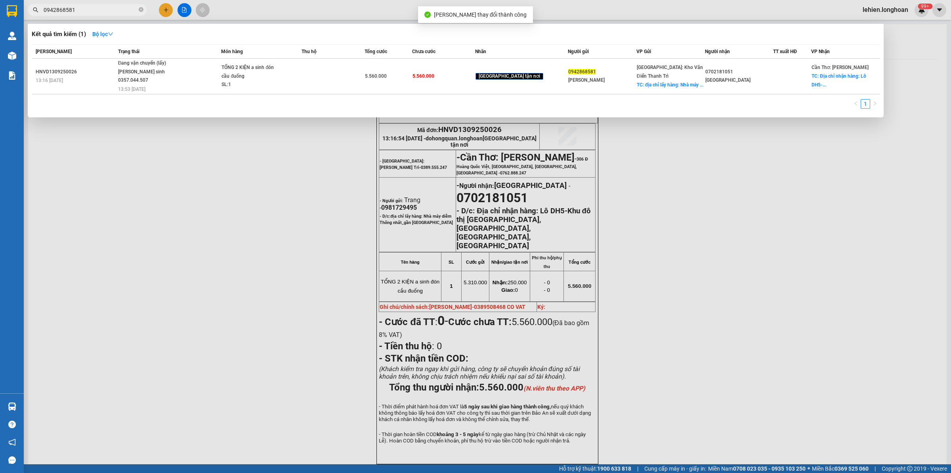
click at [98, 10] on input "0942868581" at bounding box center [91, 10] width 94 height 9
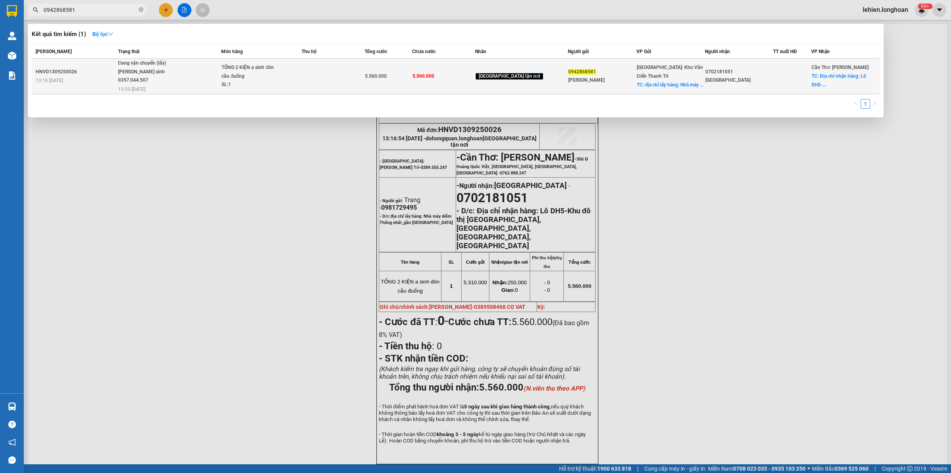
click at [253, 76] on div "TỔNG 2 KIỆN a sinh đón cầu đuống" at bounding box center [250, 71] width 59 height 17
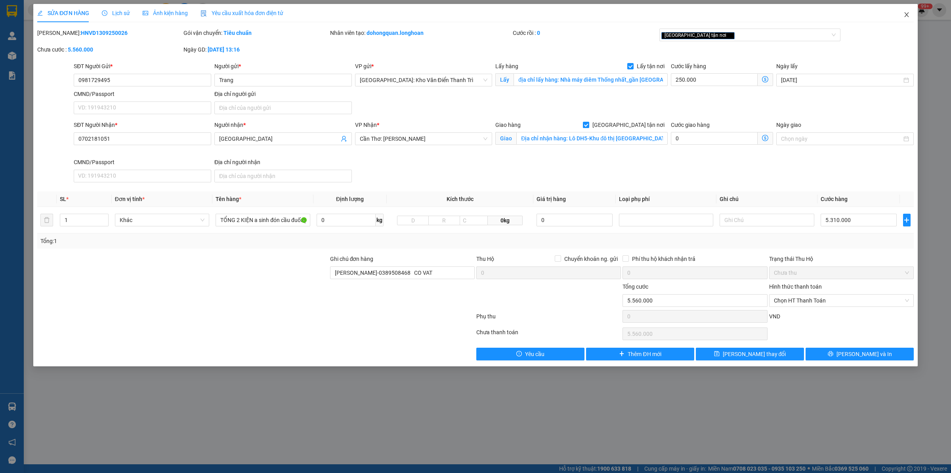
click at [901, 11] on span "Close" at bounding box center [906, 15] width 22 height 22
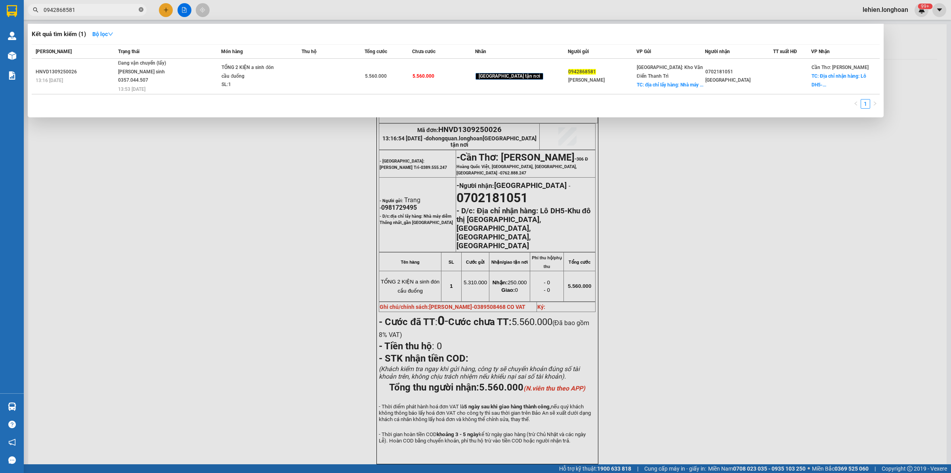
click at [141, 11] on icon "close-circle" at bounding box center [141, 9] width 5 height 5
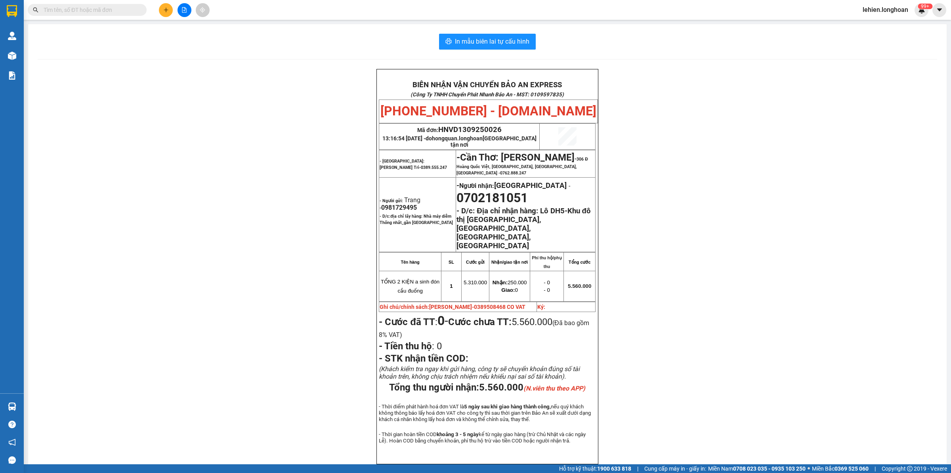
paste input "0914606354"
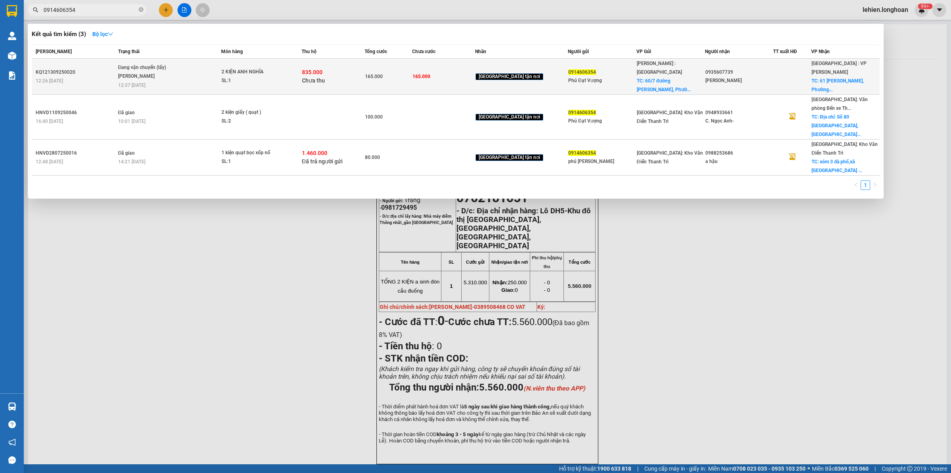
click at [340, 68] on div "835.000 Chưa thu" at bounding box center [333, 76] width 63 height 17
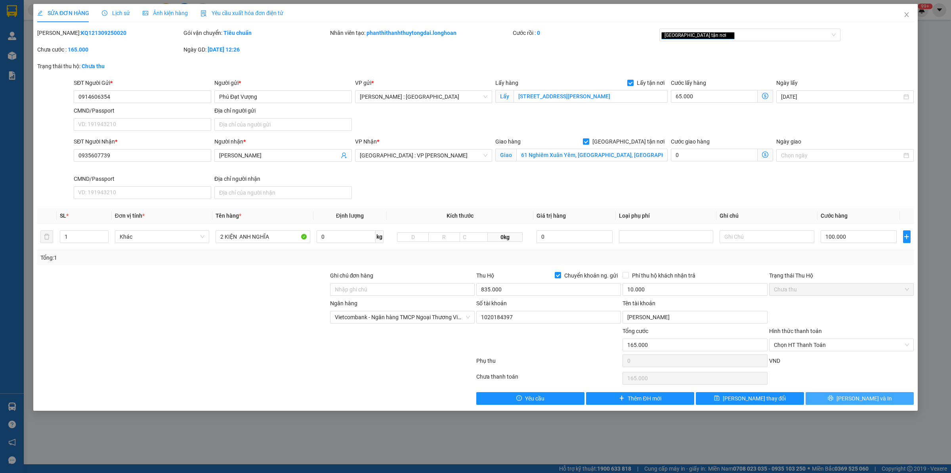
click at [865, 395] on span "[PERSON_NAME] và In" at bounding box center [863, 398] width 55 height 9
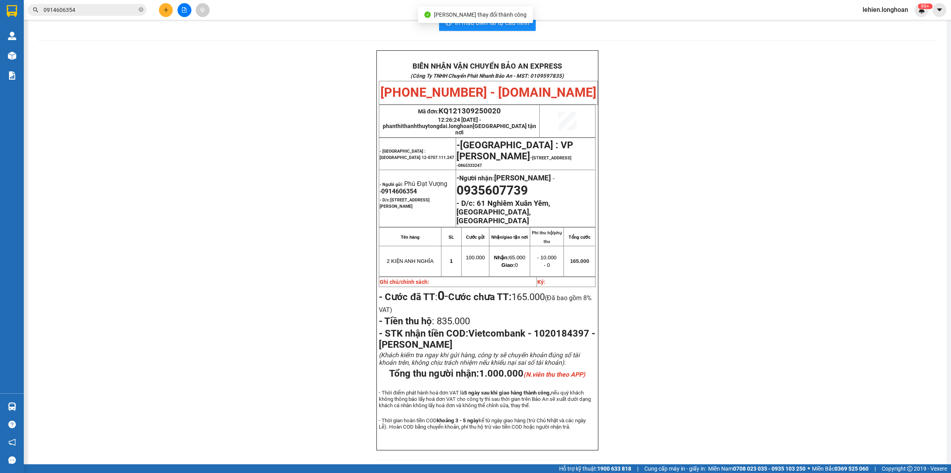
scroll to position [31, 0]
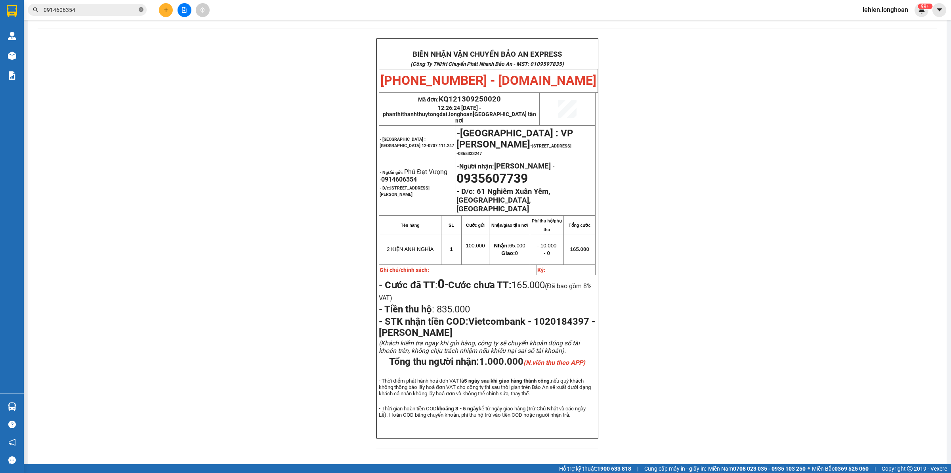
click at [142, 11] on icon "close-circle" at bounding box center [141, 9] width 5 height 5
paste input "0961353443"
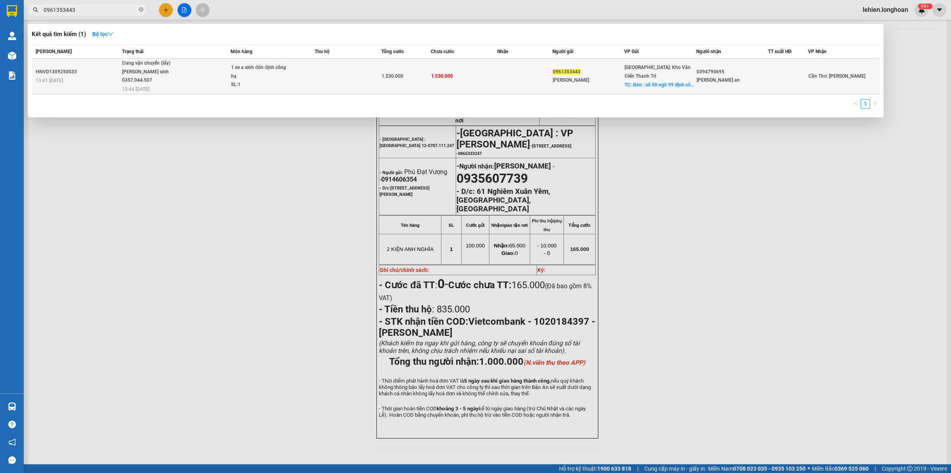
click at [170, 68] on div "[PERSON_NAME] sinh 0357.044.507" at bounding box center [151, 76] width 59 height 17
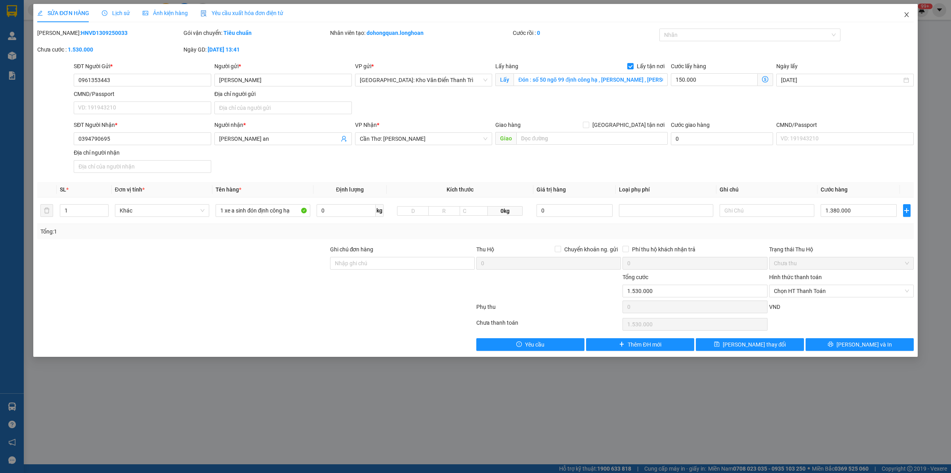
click at [903, 13] on icon "close" at bounding box center [906, 14] width 6 height 6
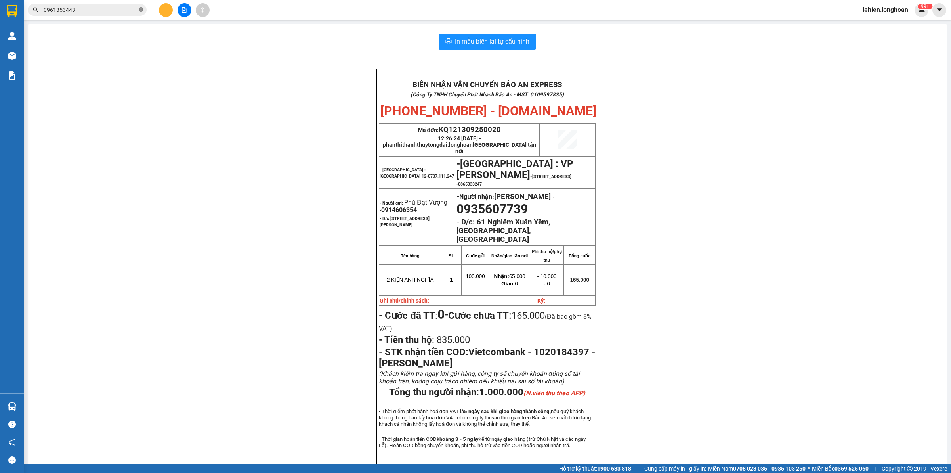
click at [139, 11] on icon "close-circle" at bounding box center [141, 9] width 5 height 5
paste input "0938206237"
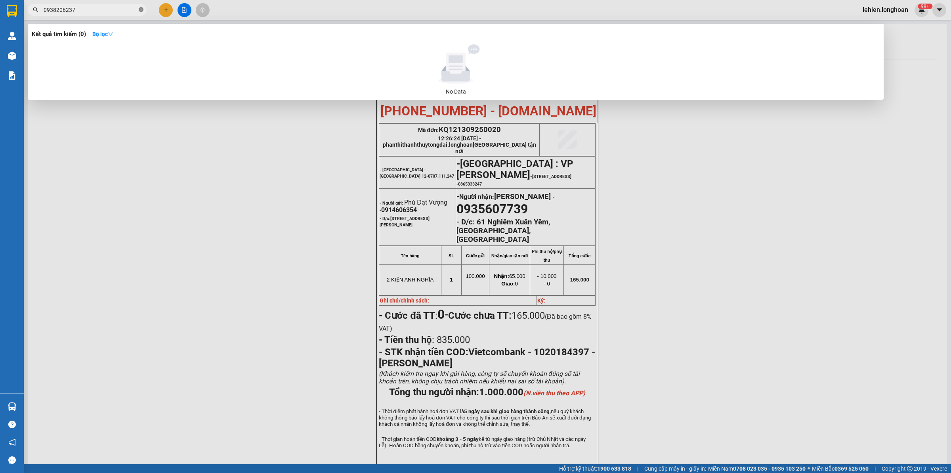
click at [139, 8] on icon "close-circle" at bounding box center [141, 9] width 5 height 5
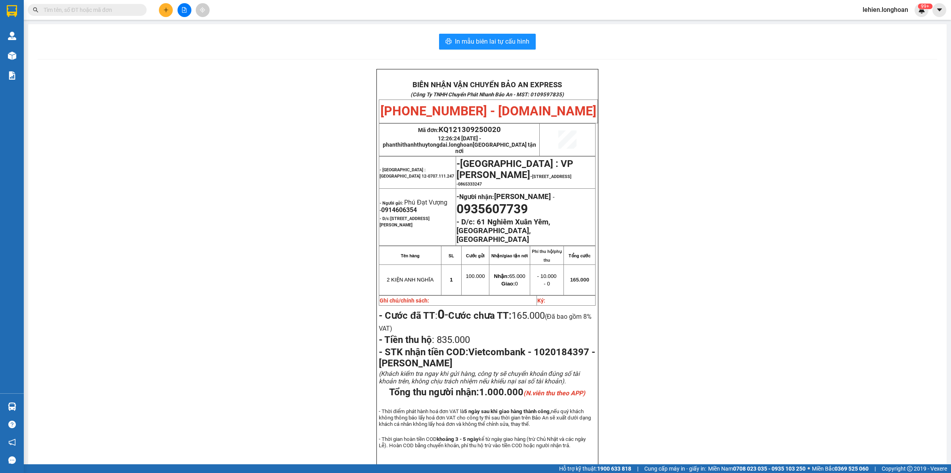
paste input "0988207048"
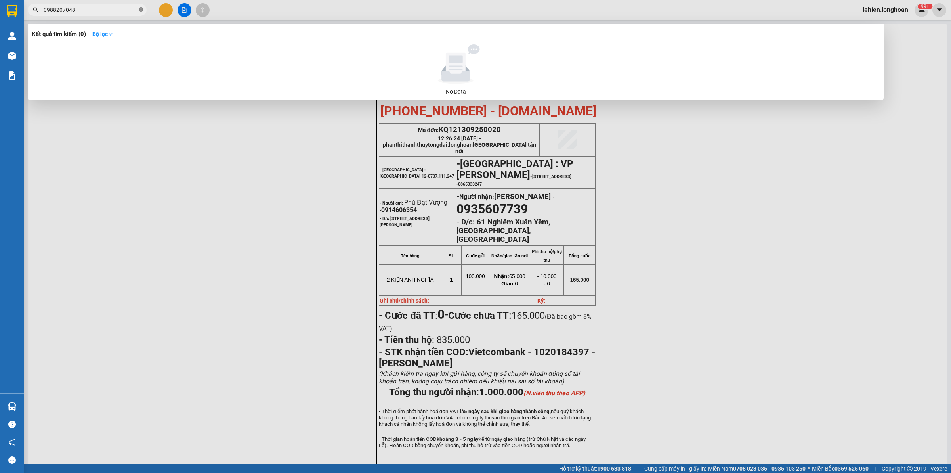
click at [142, 10] on icon "close-circle" at bounding box center [141, 9] width 5 height 5
paste input "0362057501"
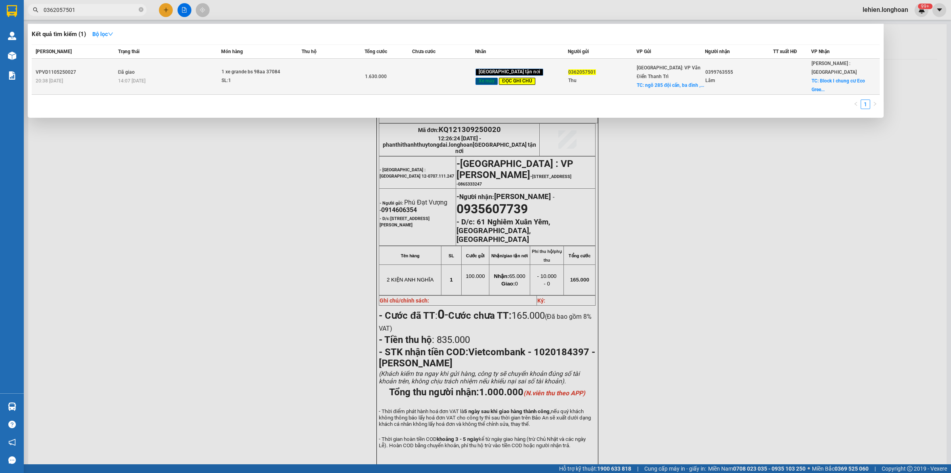
click at [121, 64] on td "Đã giao 14:07 [DATE]" at bounding box center [168, 77] width 105 height 36
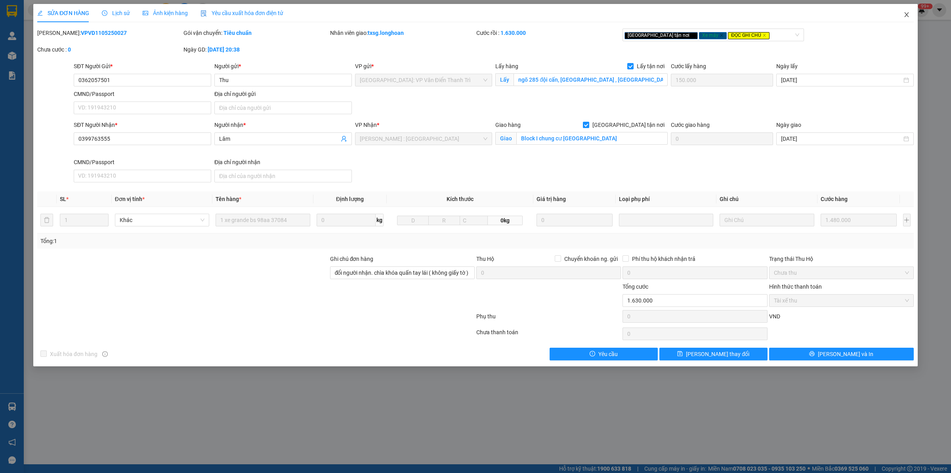
click at [908, 20] on span "Close" at bounding box center [906, 15] width 22 height 22
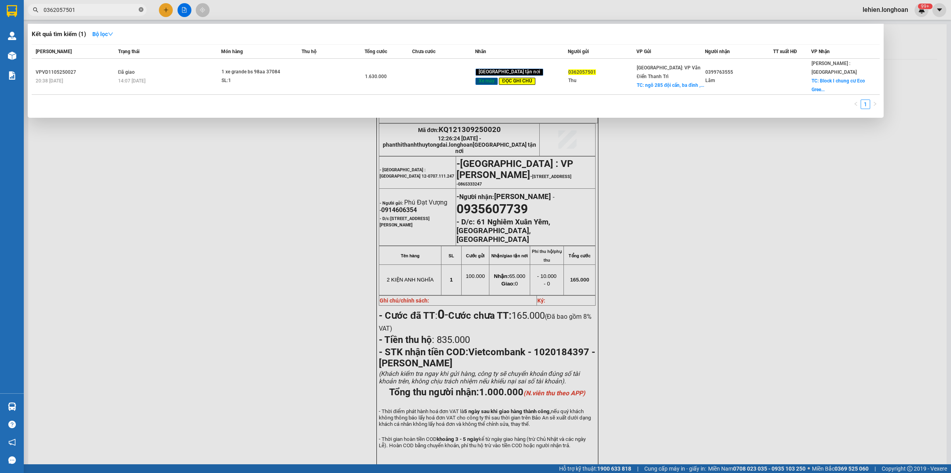
click at [141, 6] on span at bounding box center [141, 10] width 5 height 8
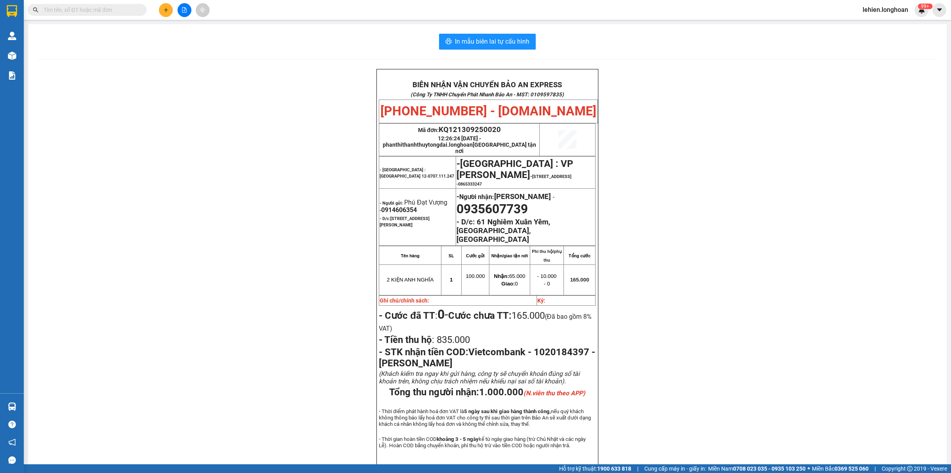
drag, startPoint x: 123, startPoint y: 4, endPoint x: 90, endPoint y: 12, distance: 34.7
click at [90, 12] on input "text" at bounding box center [91, 10] width 94 height 9
paste input "0982285790"
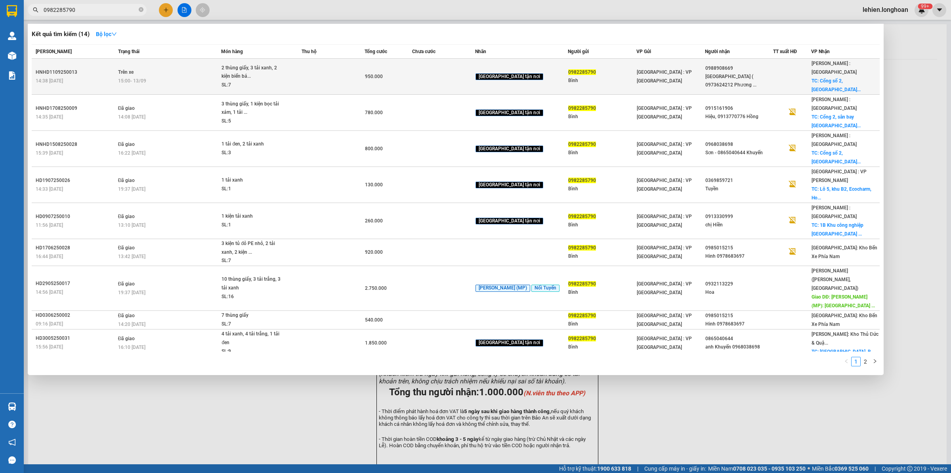
click at [151, 66] on td "Trên xe 15:00 [DATE]" at bounding box center [168, 77] width 105 height 36
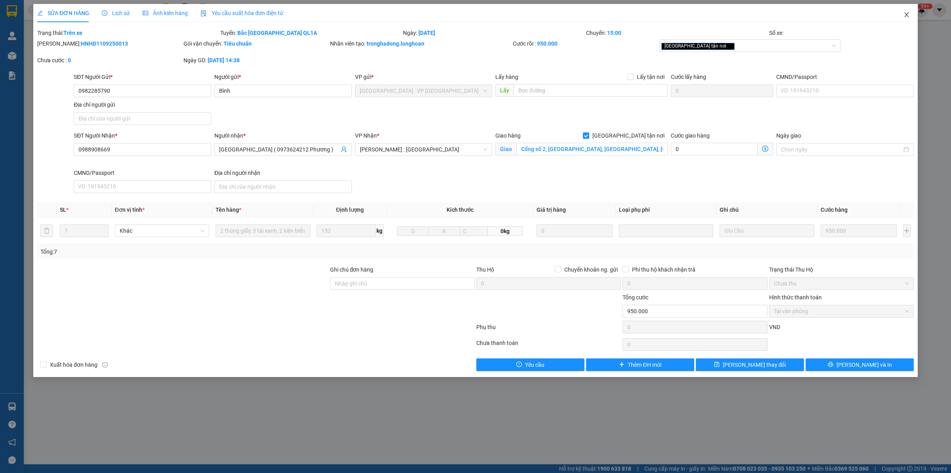
click at [898, 17] on span "Close" at bounding box center [906, 15] width 22 height 22
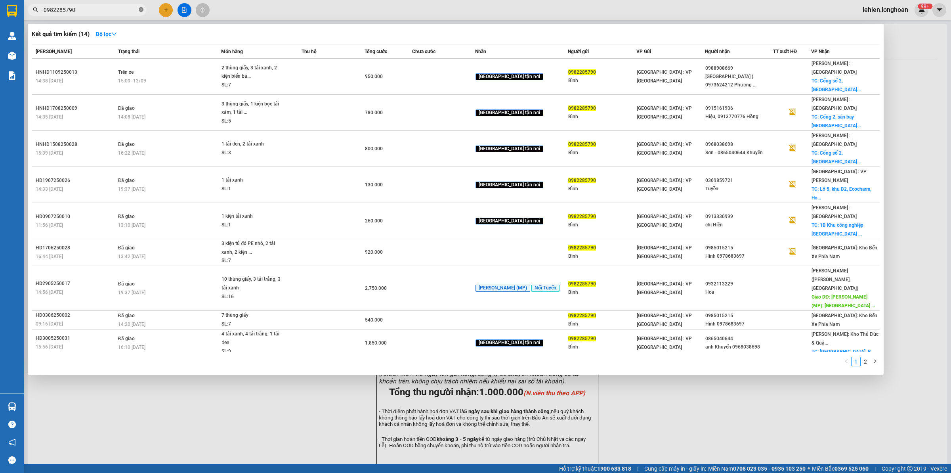
click at [143, 11] on icon "close-circle" at bounding box center [141, 9] width 5 height 5
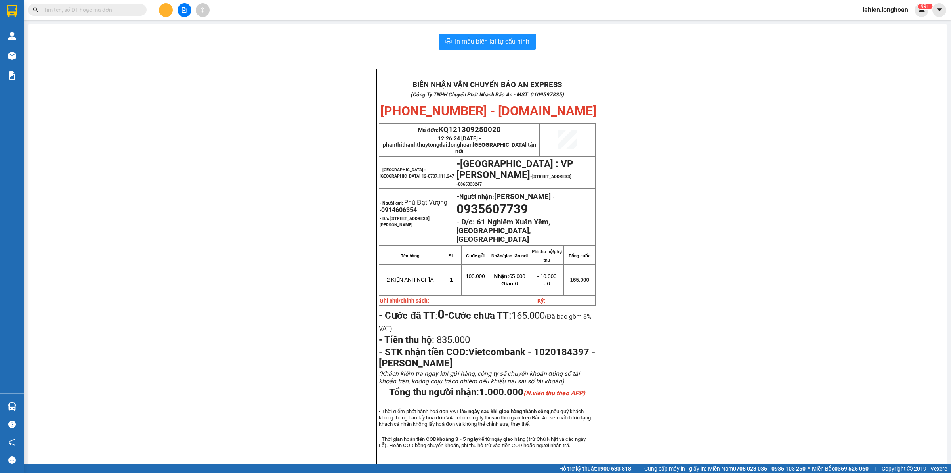
paste input "0366545445"
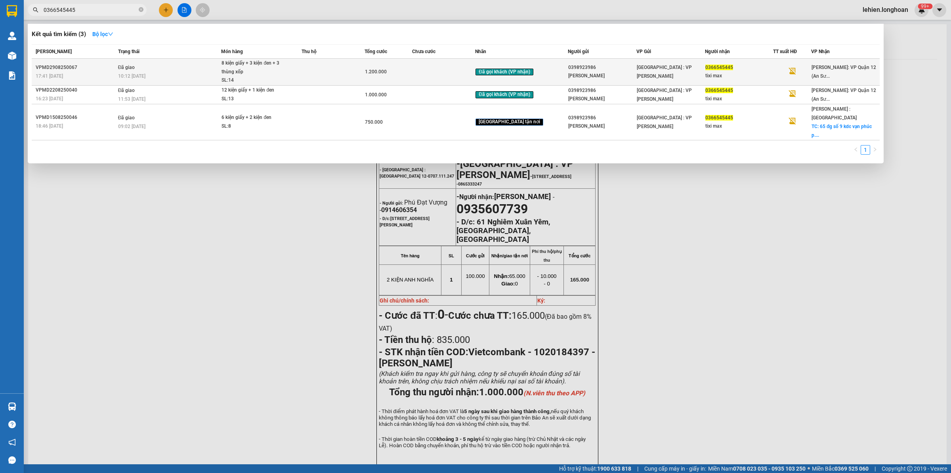
click at [198, 72] on div "10:12 [DATE]" at bounding box center [169, 76] width 103 height 9
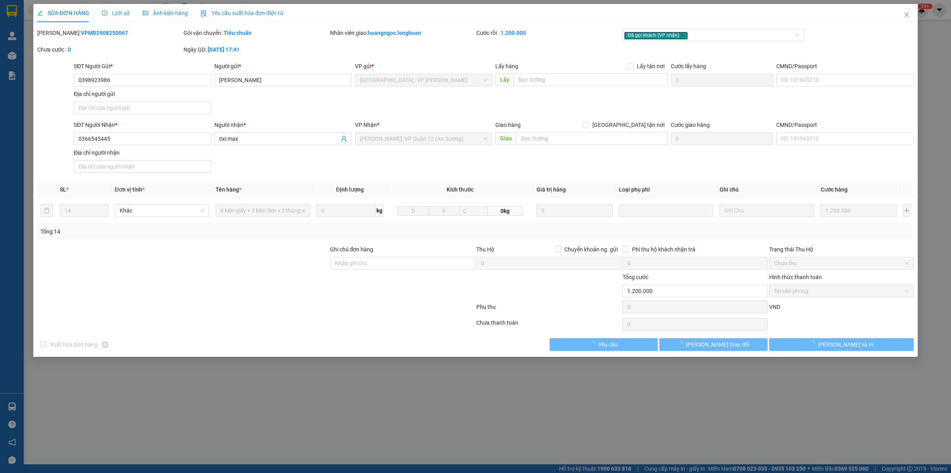
click at [125, 12] on span "Lịch sử" at bounding box center [116, 13] width 28 height 6
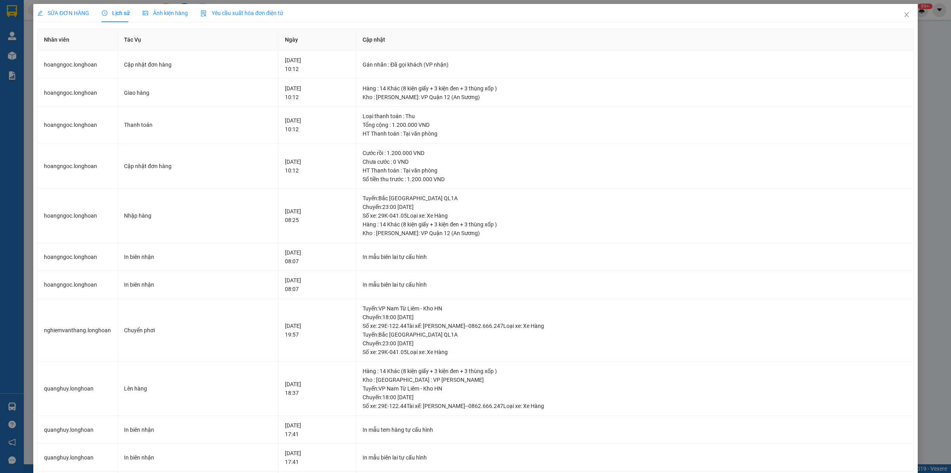
click at [77, 7] on div "SỬA ĐƠN HÀNG" at bounding box center [63, 13] width 52 height 18
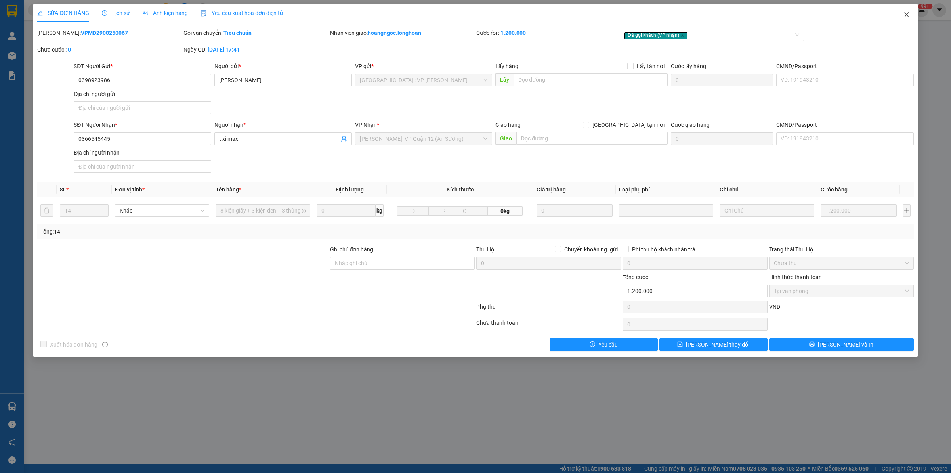
click at [905, 14] on icon "close" at bounding box center [906, 14] width 6 height 6
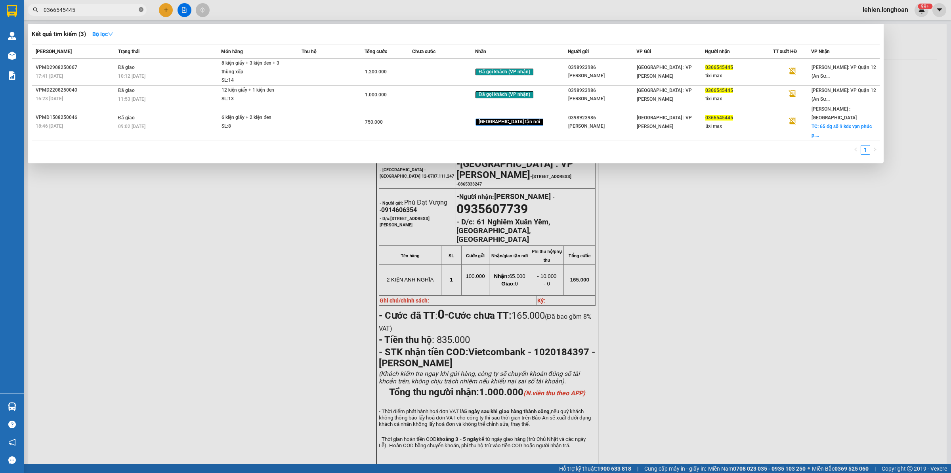
click at [143, 11] on icon "close-circle" at bounding box center [141, 9] width 5 height 5
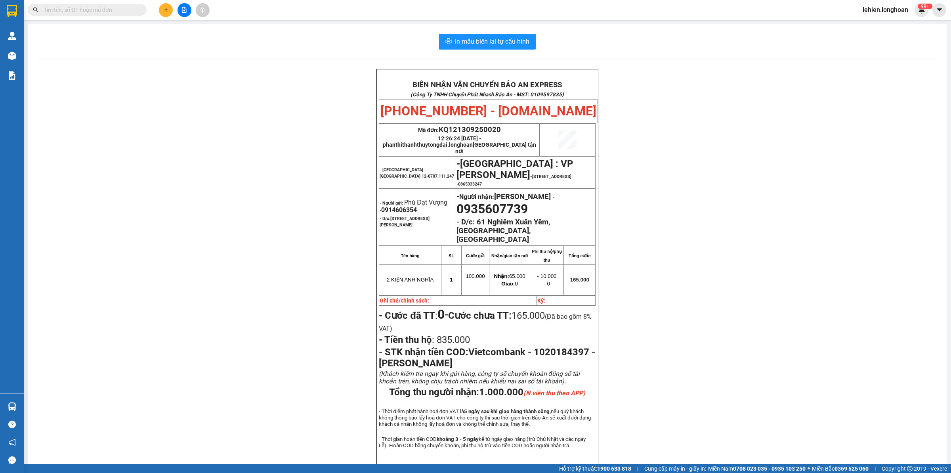
paste input "0982285790"
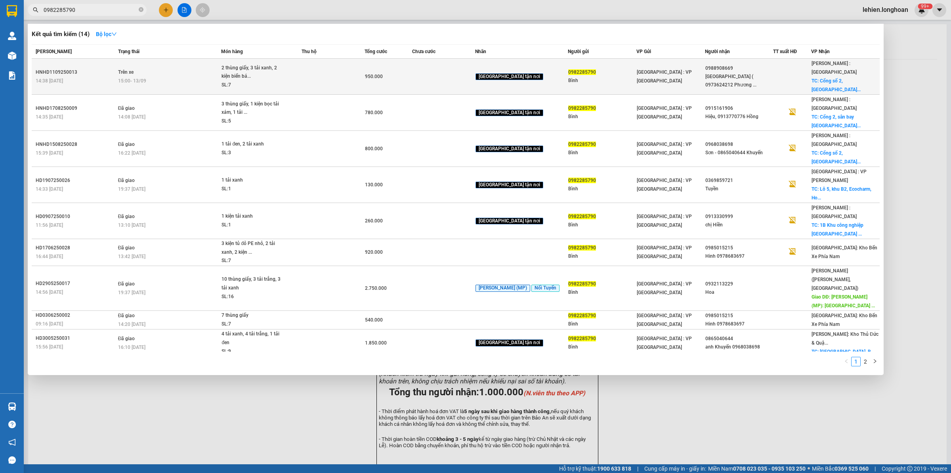
click at [151, 76] on div "15:00 [DATE]" at bounding box center [169, 80] width 103 height 9
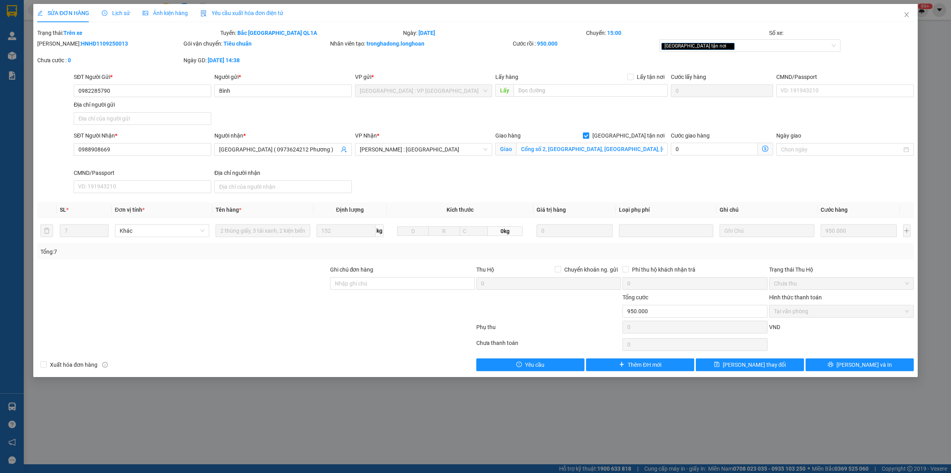
click at [90, 45] on b "HNHD1109250013" at bounding box center [104, 43] width 47 height 6
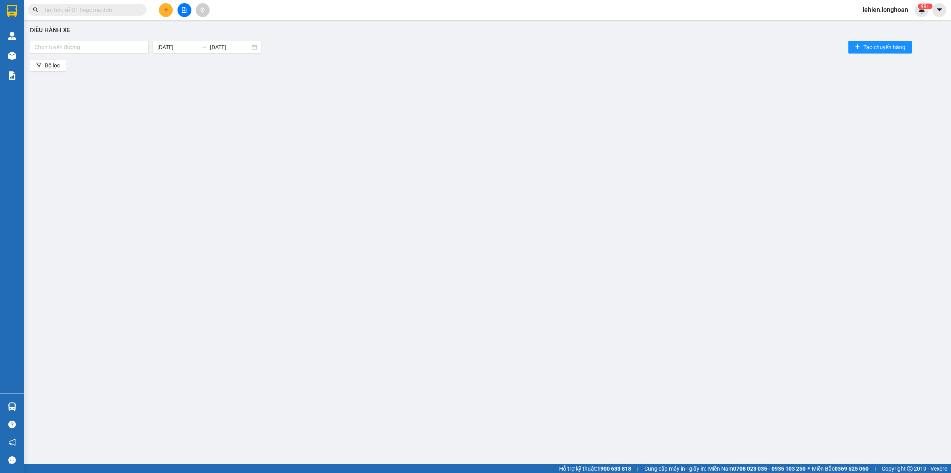
click at [104, 10] on input "text" at bounding box center [91, 10] width 94 height 9
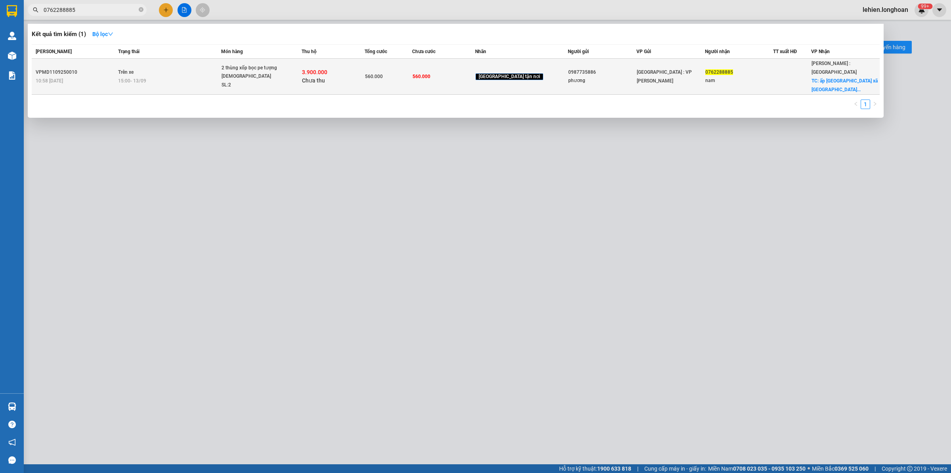
type input "0762288885"
click at [185, 81] on td "Trên xe 15:00 [DATE]" at bounding box center [168, 77] width 105 height 36
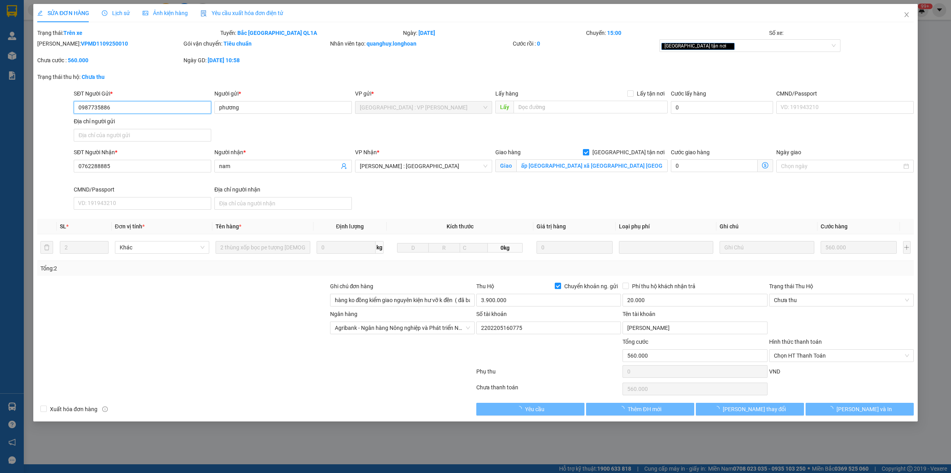
type input "0987735886"
type input "phương"
type input "0762288885"
type input "nam"
checkbox input "true"
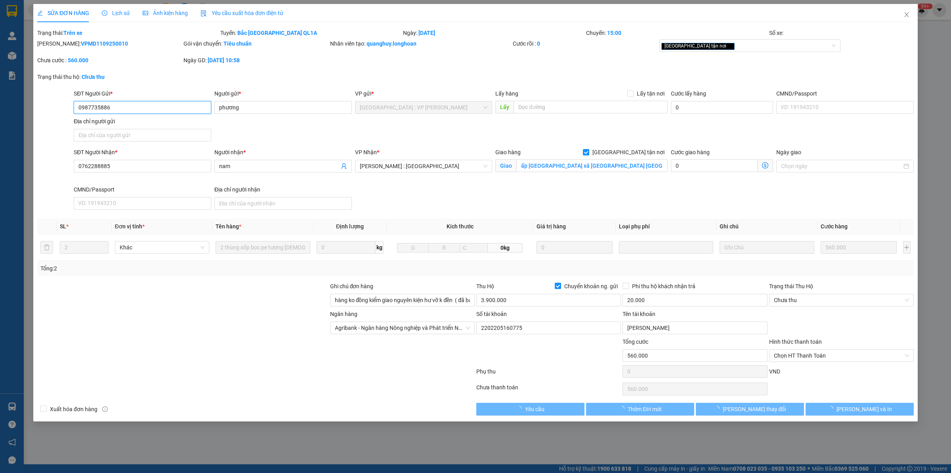
type input "ấp phú sơn xã bắc sơn trảng bom đồng nai"
type input "hàng ko đồng kiểm giao nguyên kiện hư vỡ k đền ( đã báo khách gửi )"
type input "560.000"
